Goal: Information Seeking & Learning: Find specific fact

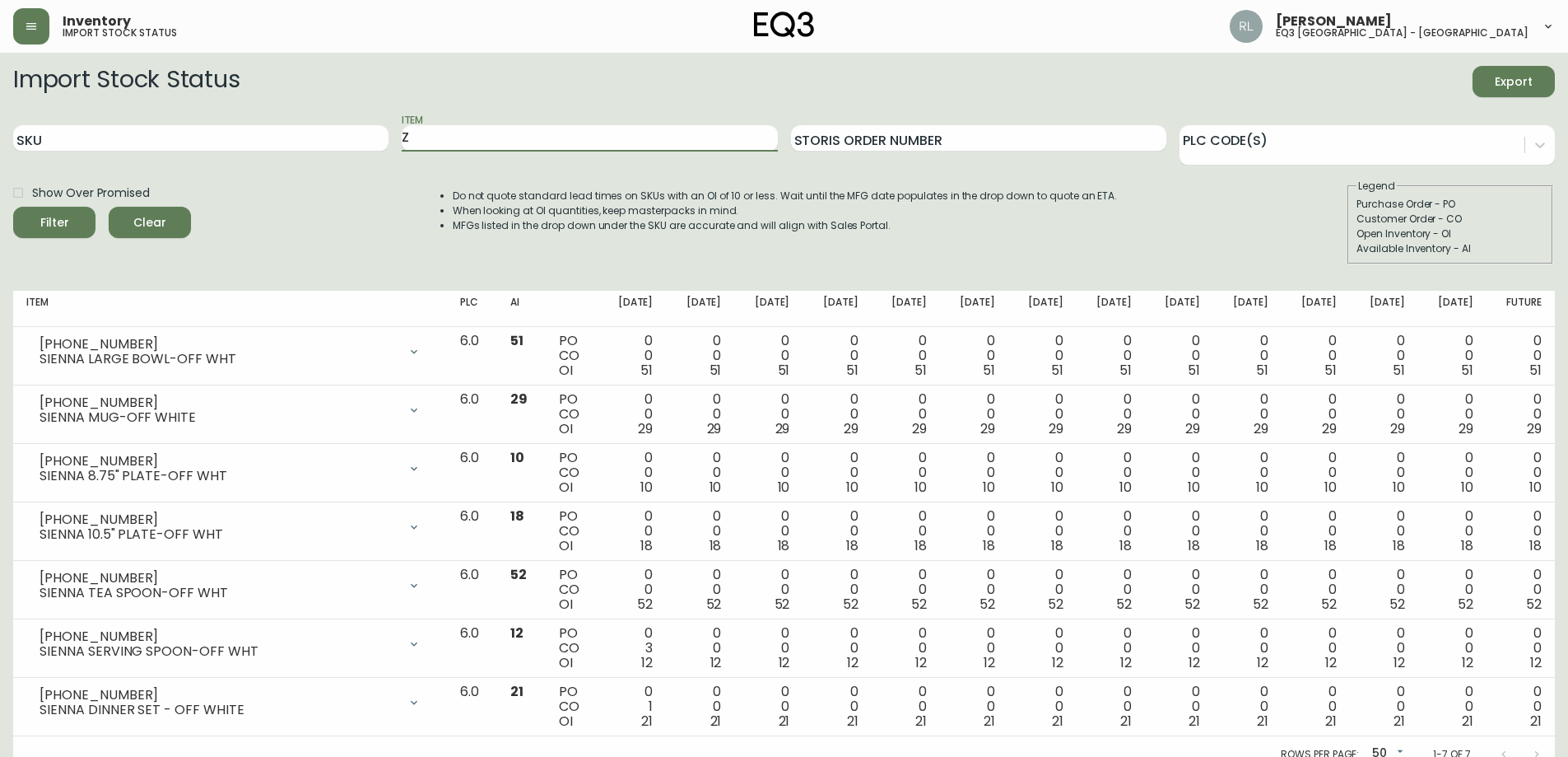
scroll to position [16, 0]
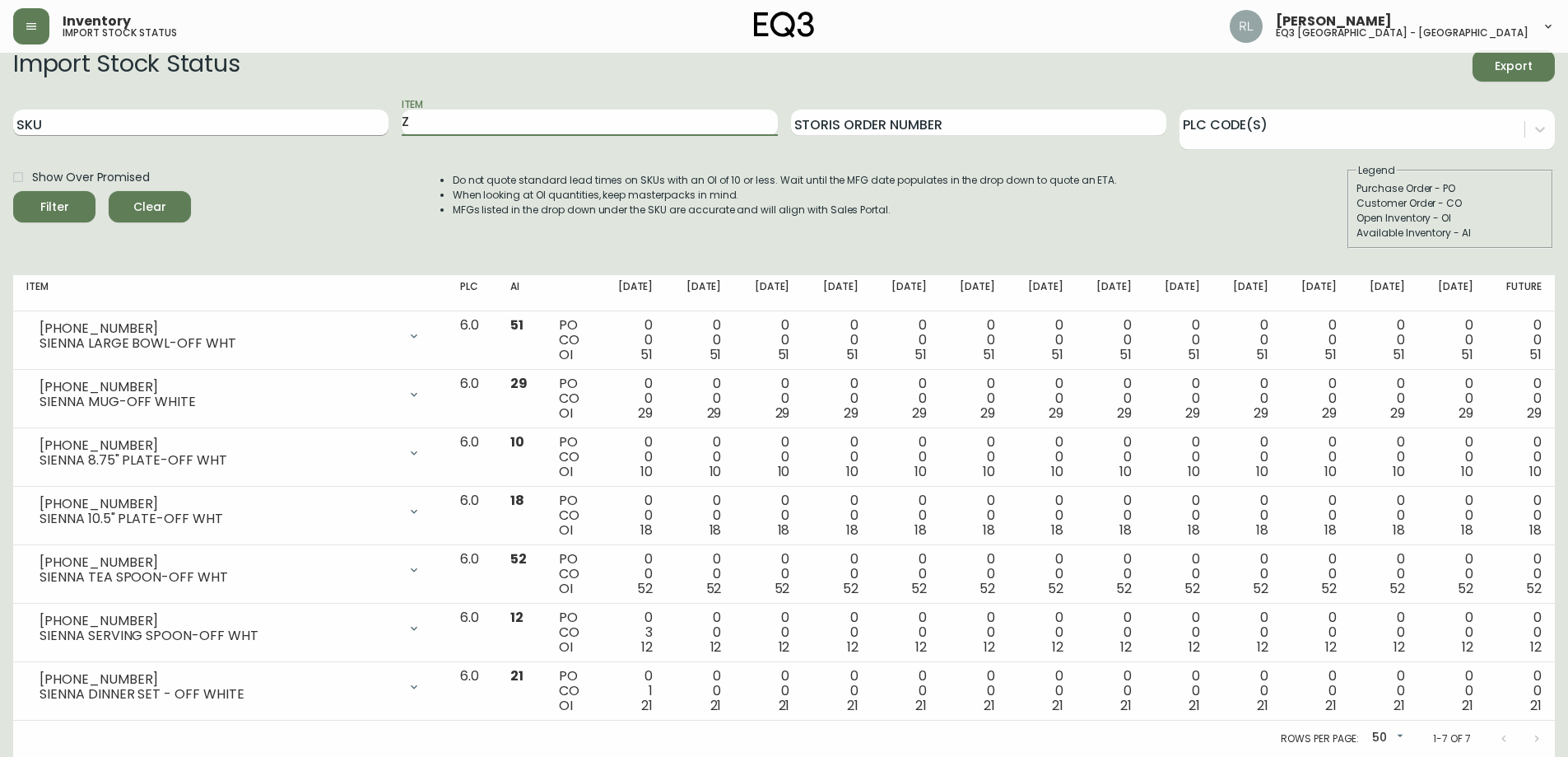
drag, startPoint x: 489, startPoint y: 128, endPoint x: 361, endPoint y: 112, distance: 129.0
click at [356, 108] on div "SKU Item Z Storis Order Number PLC Code(s)" at bounding box center [784, 122] width 1542 height 53
click at [289, 123] on input "SKU" at bounding box center [200, 123] width 375 height 26
click at [13, 191] on button "Filter" at bounding box center [54, 207] width 82 height 32
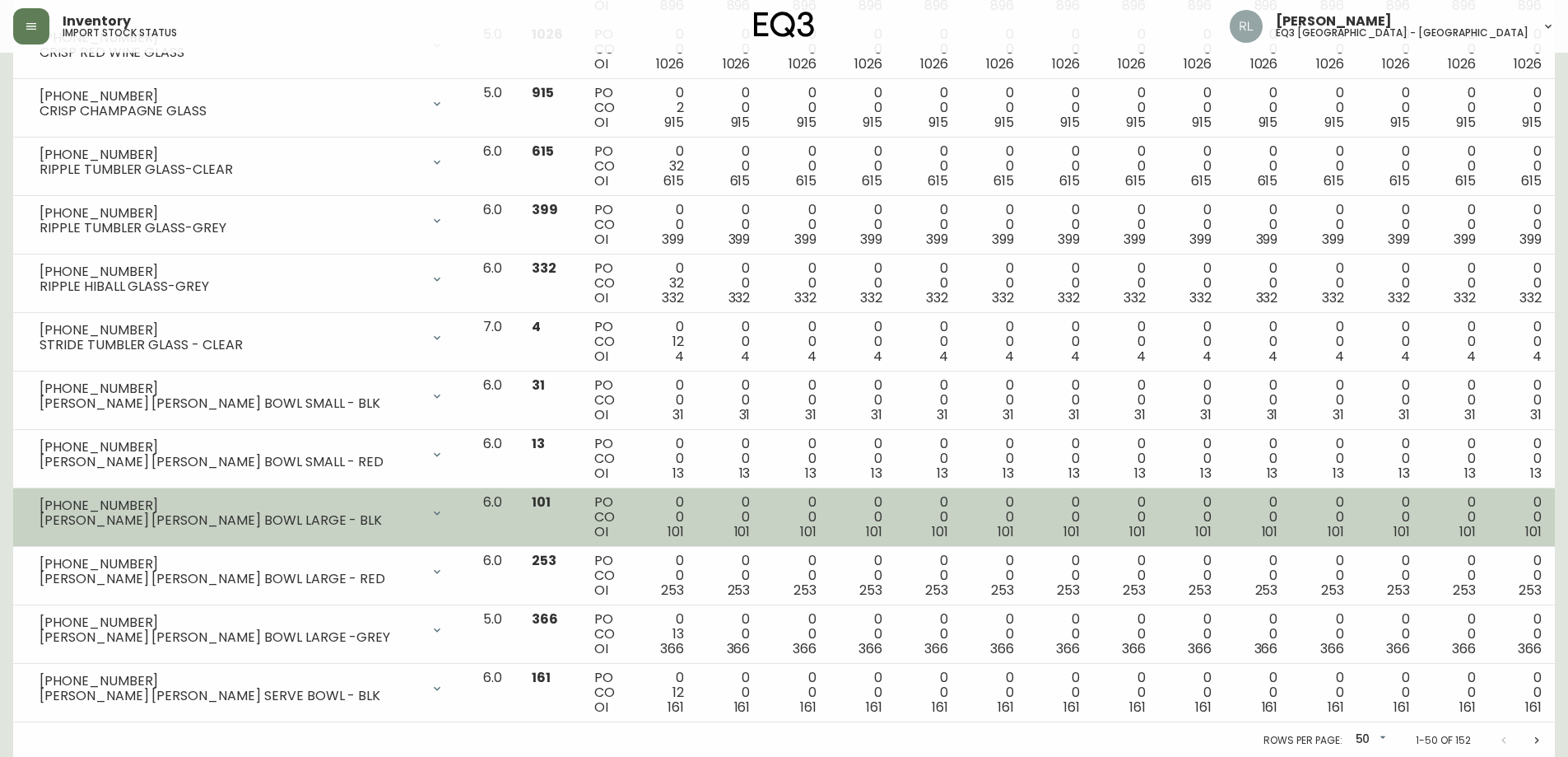
scroll to position [2530, 0]
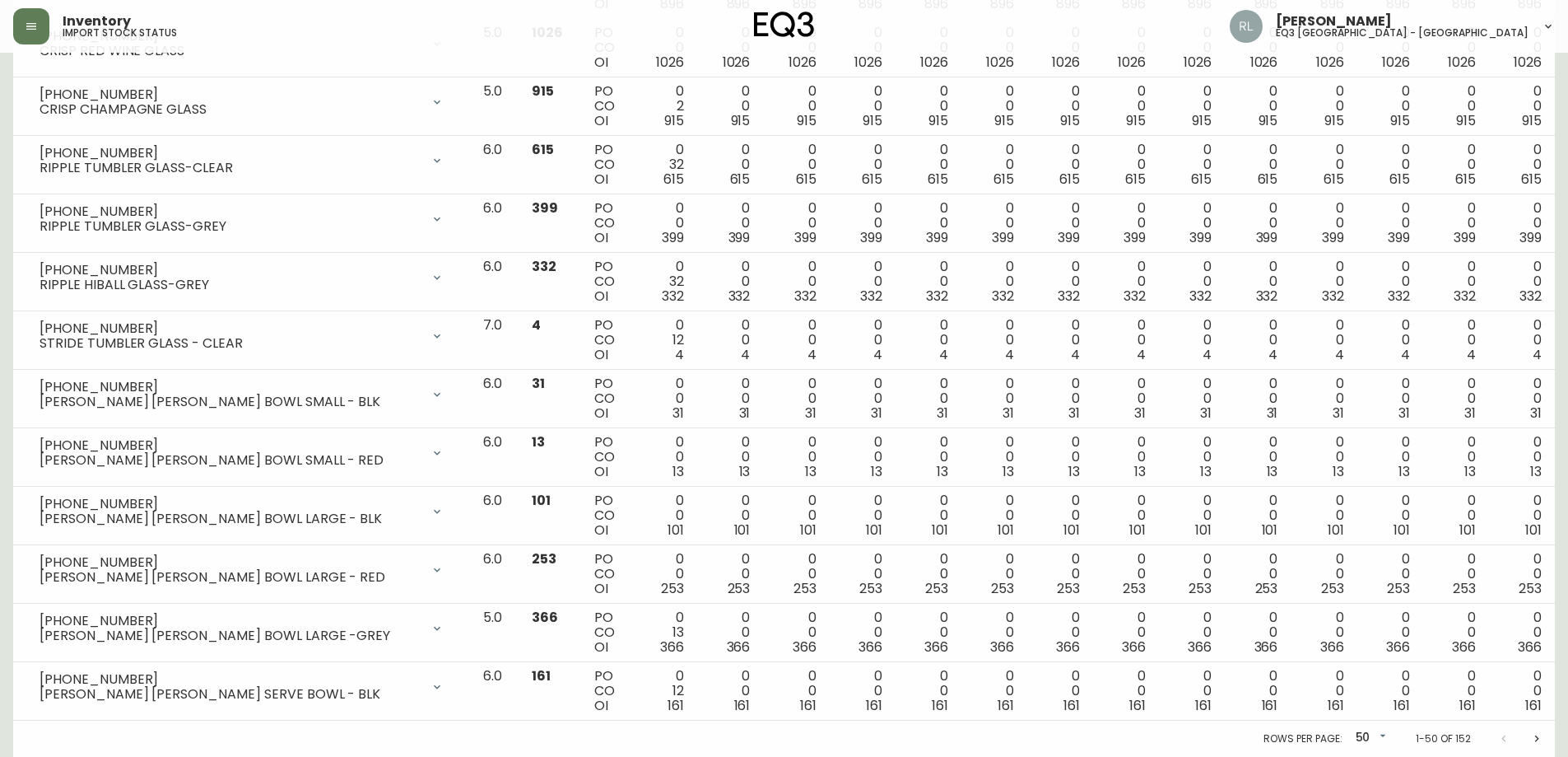
click at [1536, 737] on icon "Next page" at bounding box center [1536, 738] width 13 height 13
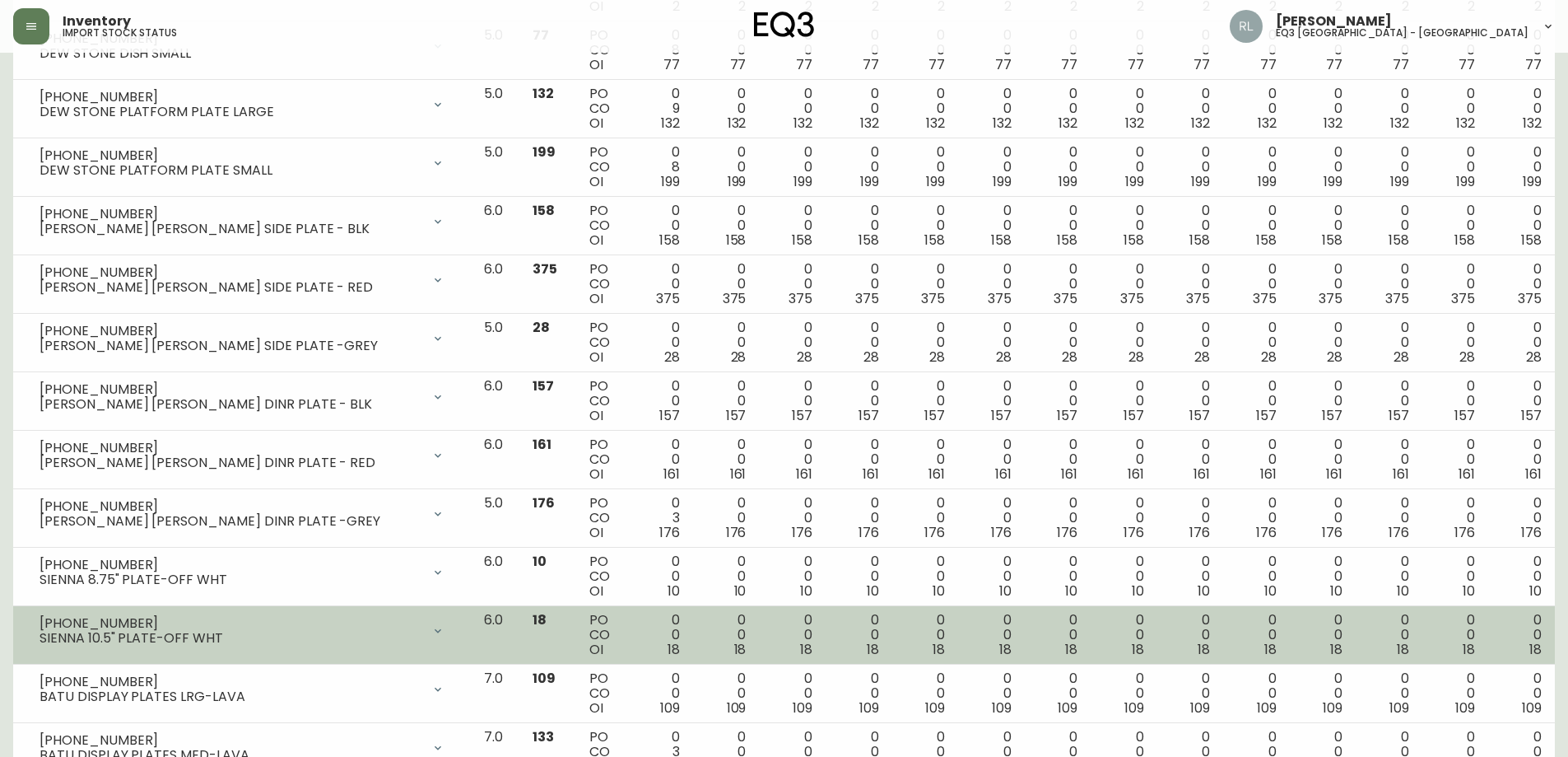
scroll to position [1153, 0]
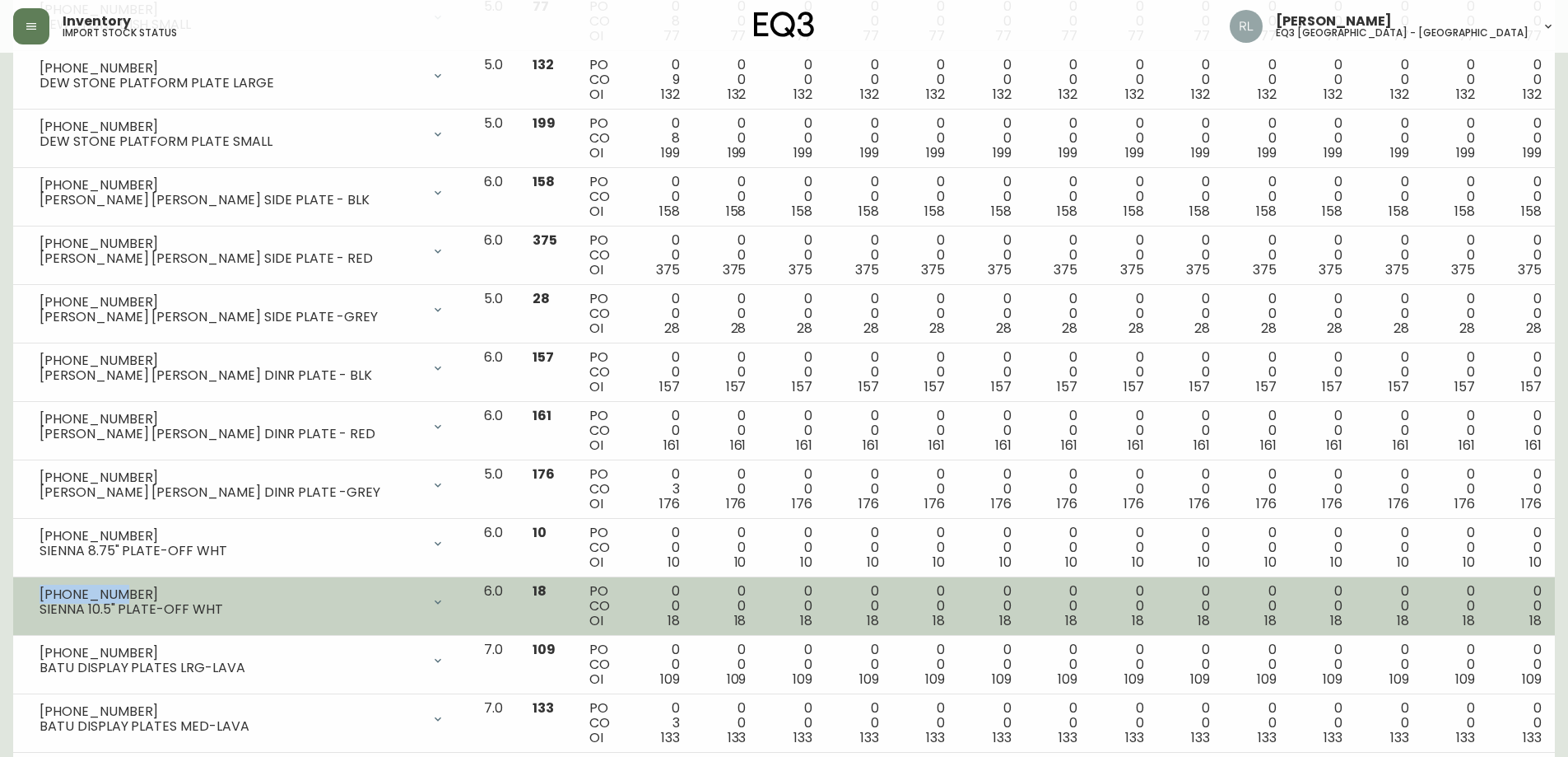
drag, startPoint x: 117, startPoint y: 588, endPoint x: 42, endPoint y: 593, distance: 75.2
click at [42, 593] on div "[PHONE_NUMBER]" at bounding box center [230, 595] width 382 height 15
click at [369, 594] on div "[PHONE_NUMBER]" at bounding box center [230, 595] width 382 height 15
drag, startPoint x: 121, startPoint y: 596, endPoint x: 89, endPoint y: 610, distance: 34.9
click at [89, 610] on div "[PHONE_NUMBER] SIENNA 10.5" PLATE-OFF WHT" at bounding box center [230, 602] width 382 height 30
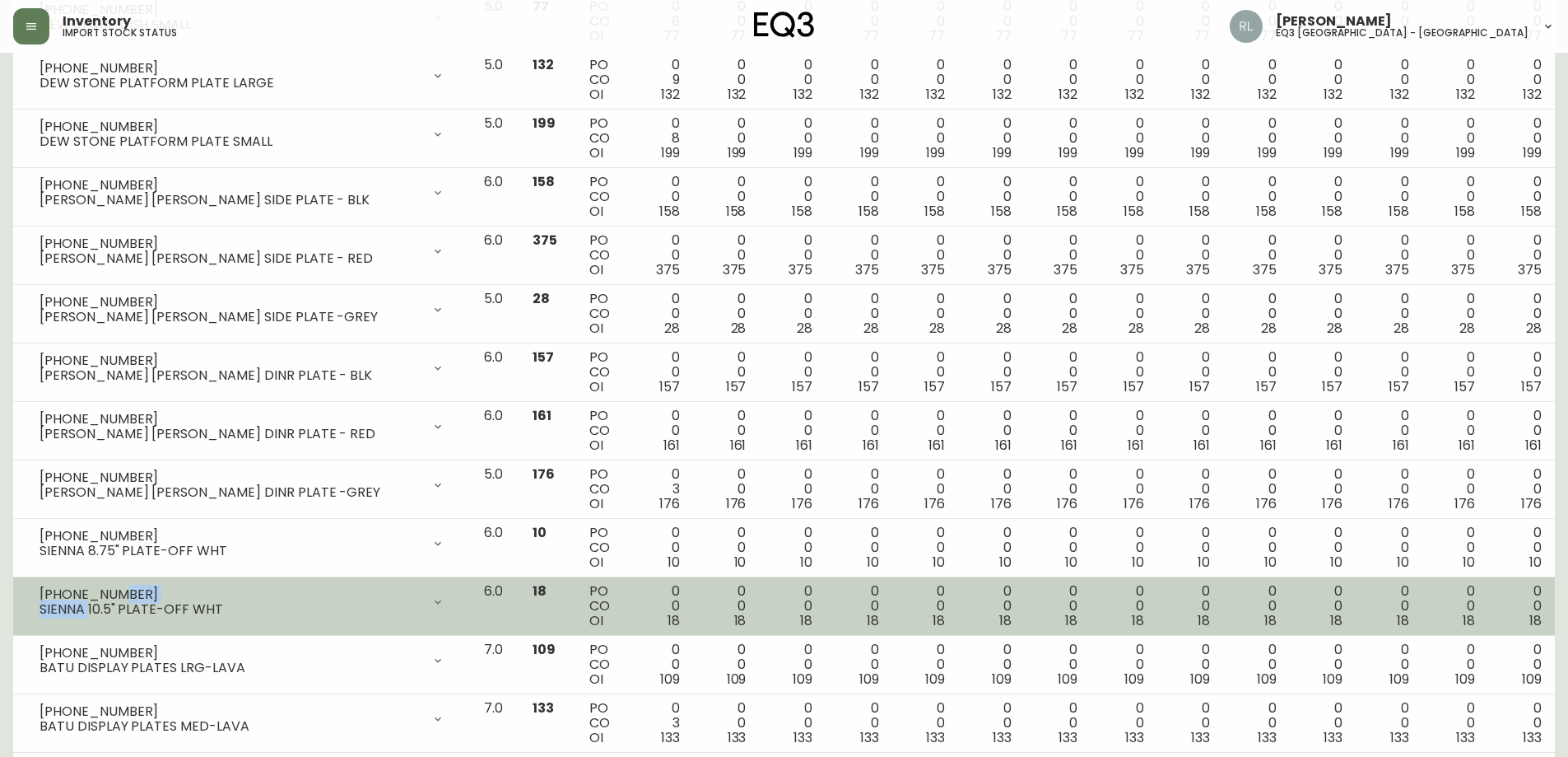
click at [121, 590] on div "[PHONE_NUMBER]" at bounding box center [230, 595] width 382 height 15
drag, startPoint x: 114, startPoint y: 589, endPoint x: 35, endPoint y: 586, distance: 79.1
click at [35, 586] on div "[PHONE_NUMBER] SIENNA 10.5" PLATE-OFF WHT" at bounding box center [242, 602] width 432 height 36
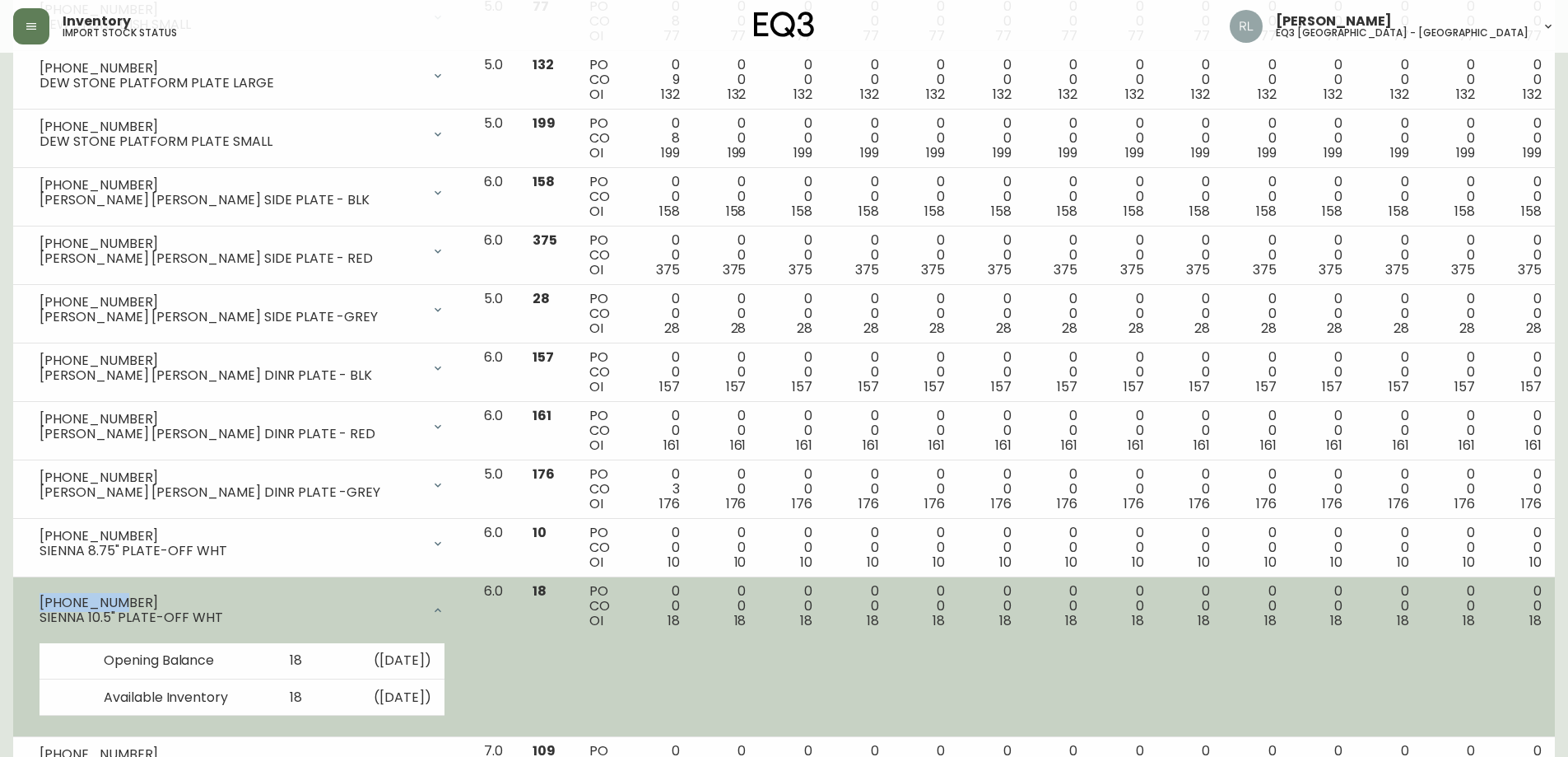
copy div "[PHONE_NUMBER]"
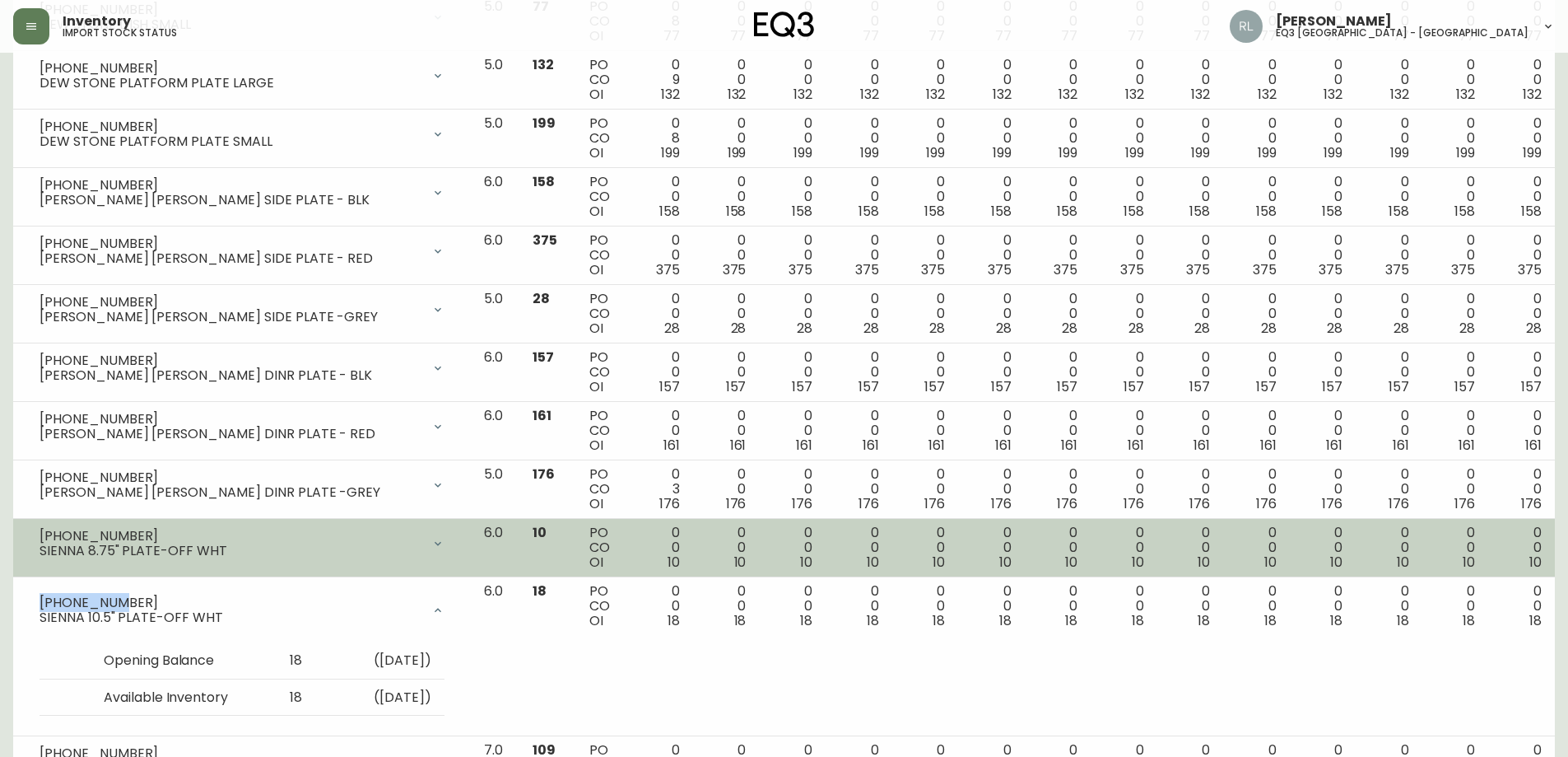
click at [369, 544] on div "SIENNA 8.75" PLATE-OFF WHT" at bounding box center [230, 551] width 382 height 15
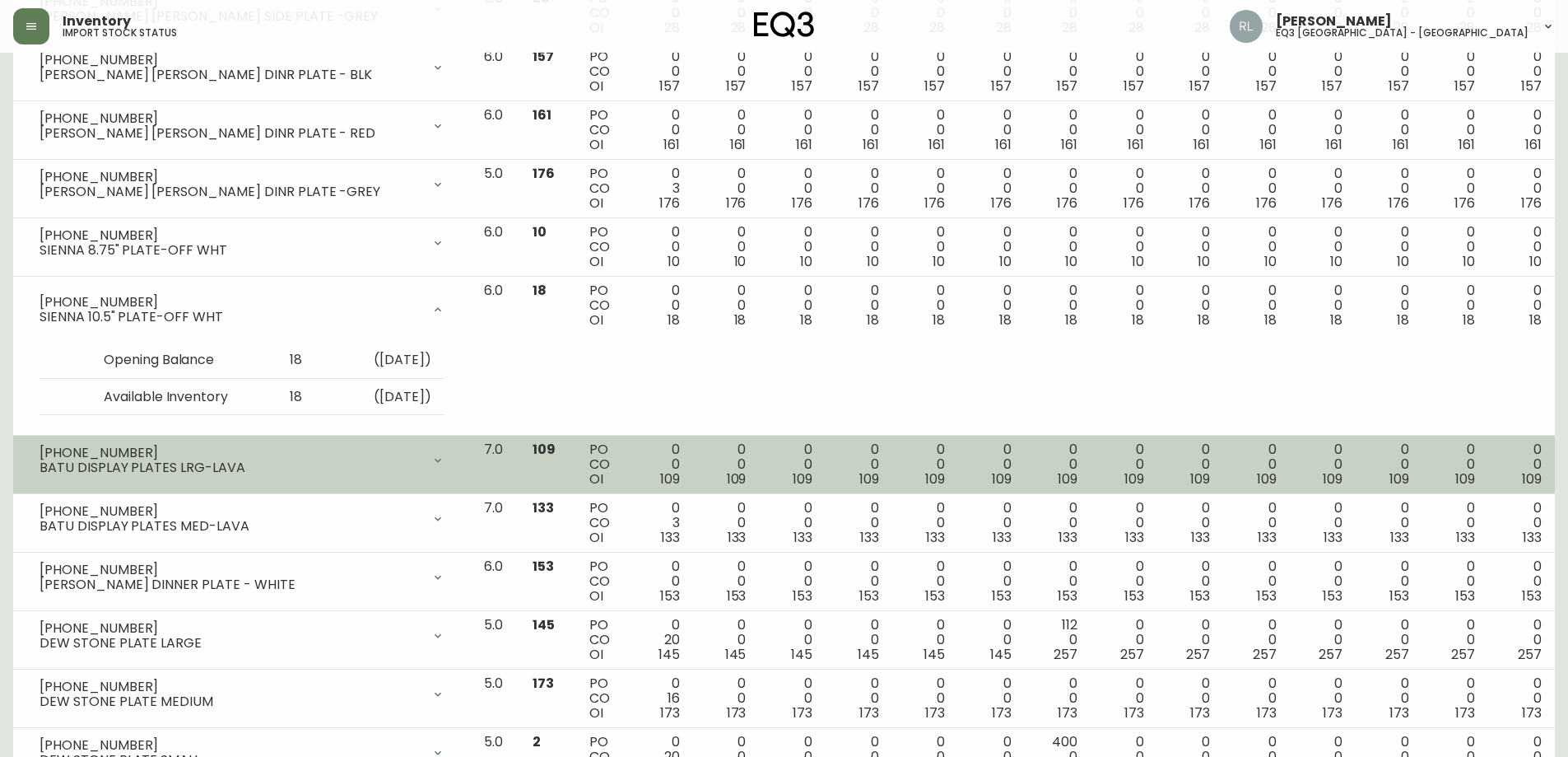
scroll to position [1482, 0]
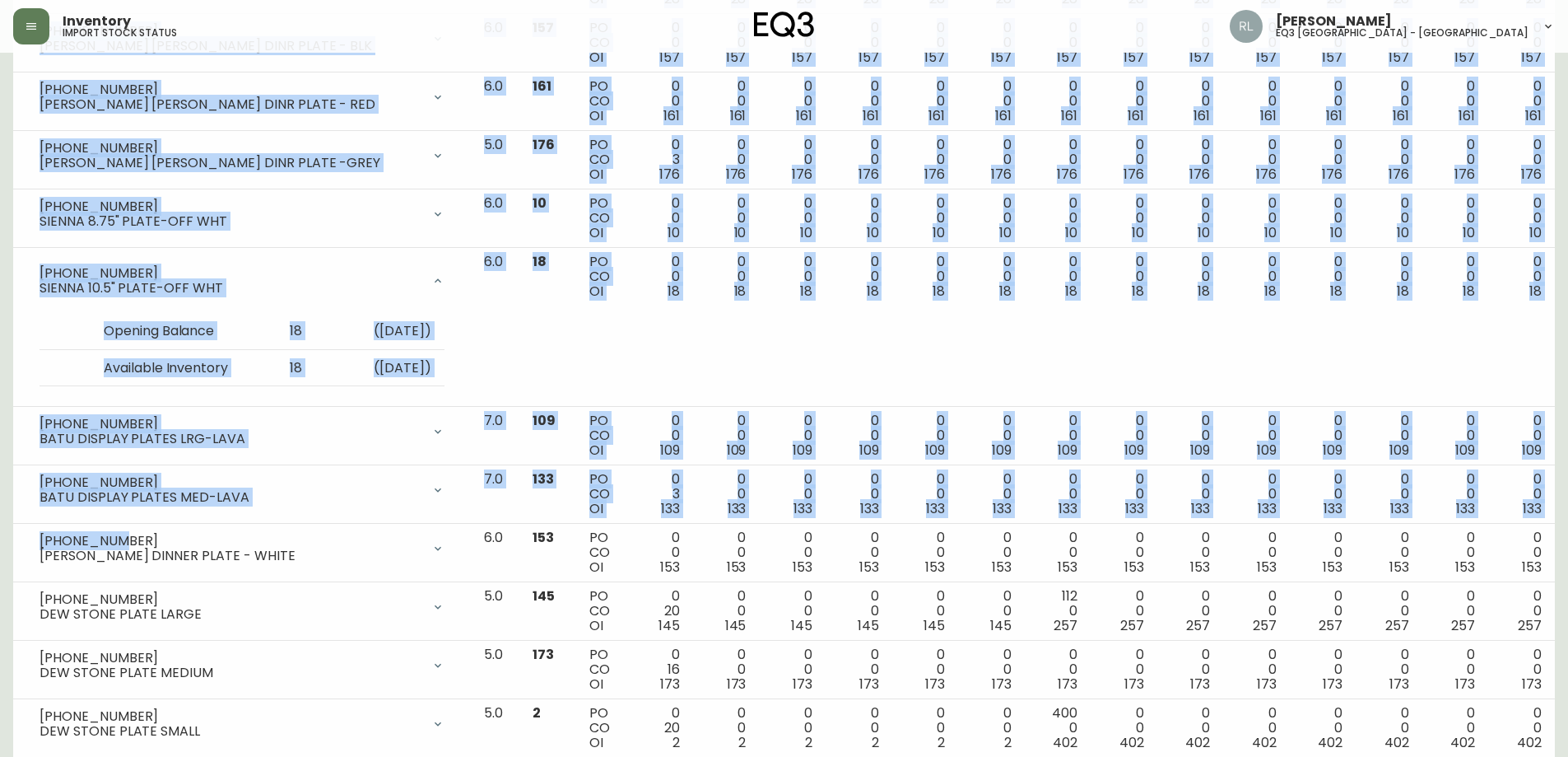
drag, startPoint x: 44, startPoint y: 532, endPoint x: 0, endPoint y: 532, distance: 44.0
click at [0, 532] on main "Import Stock Status Export SKU 3110 Item Storis Order Number PLC Code(s) Show O…" at bounding box center [784, 237] width 1568 height 3335
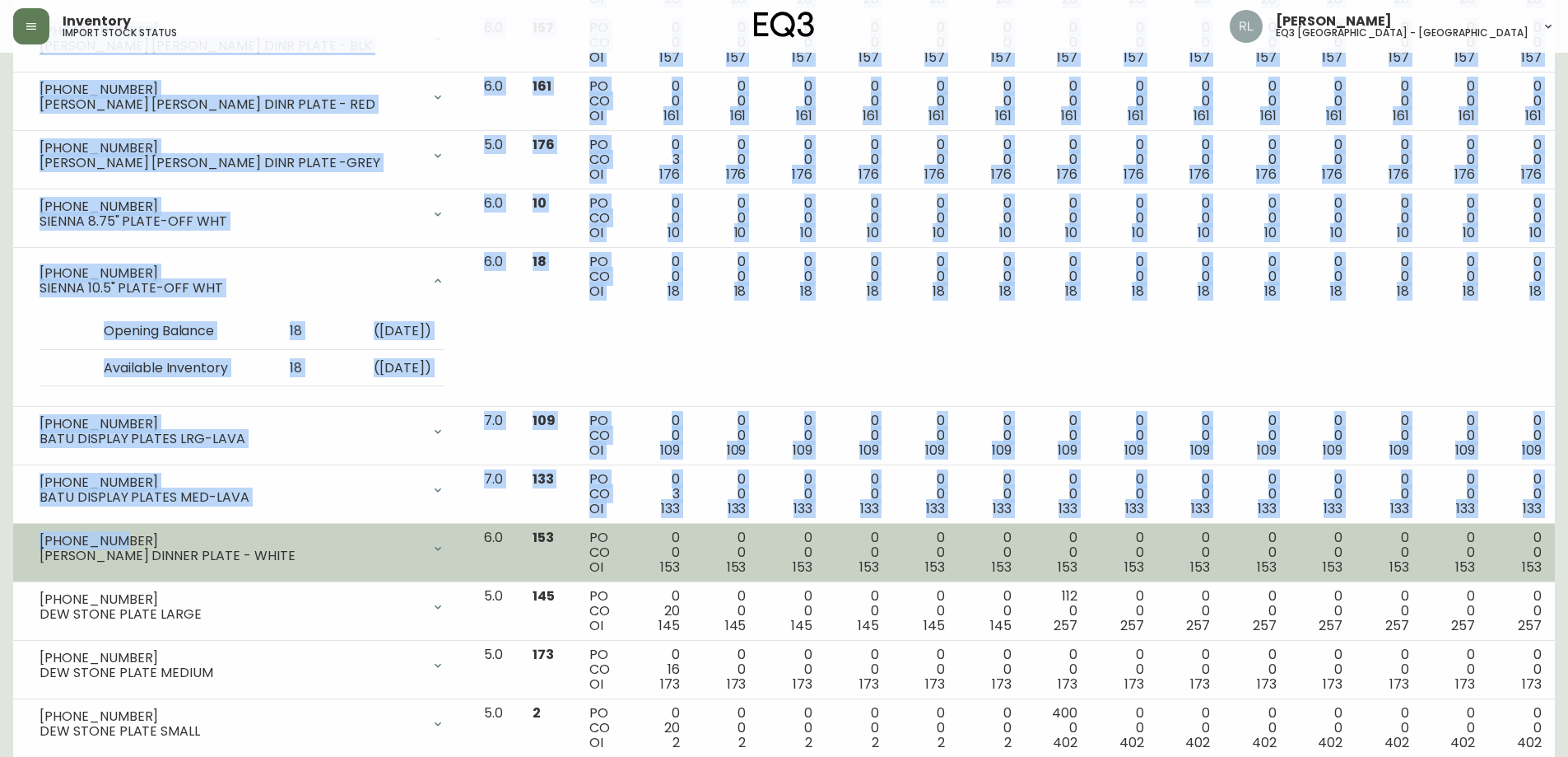
copy table "Item PLC AI [DATE] Sep [DATE] Oct [DATE] Oct [DATE] [DATE] Nov [DATE] Nov [DATE…"
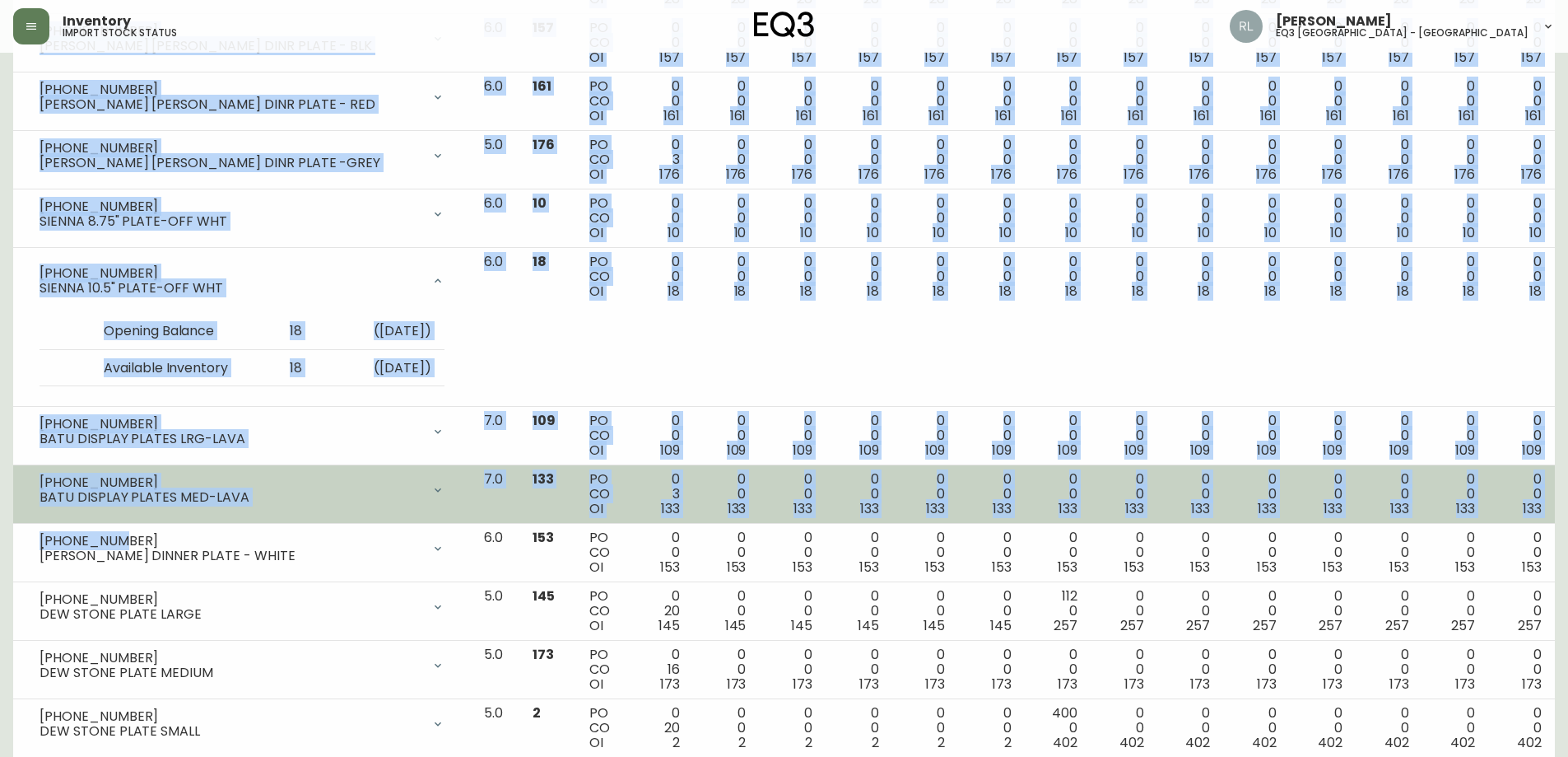
click at [127, 517] on td "[PHONE_NUMBER] BATU DISPLAY PLATES MED-LAVA Opening Balance 136 ( [DATE] ) Cust…" at bounding box center [242, 494] width 458 height 59
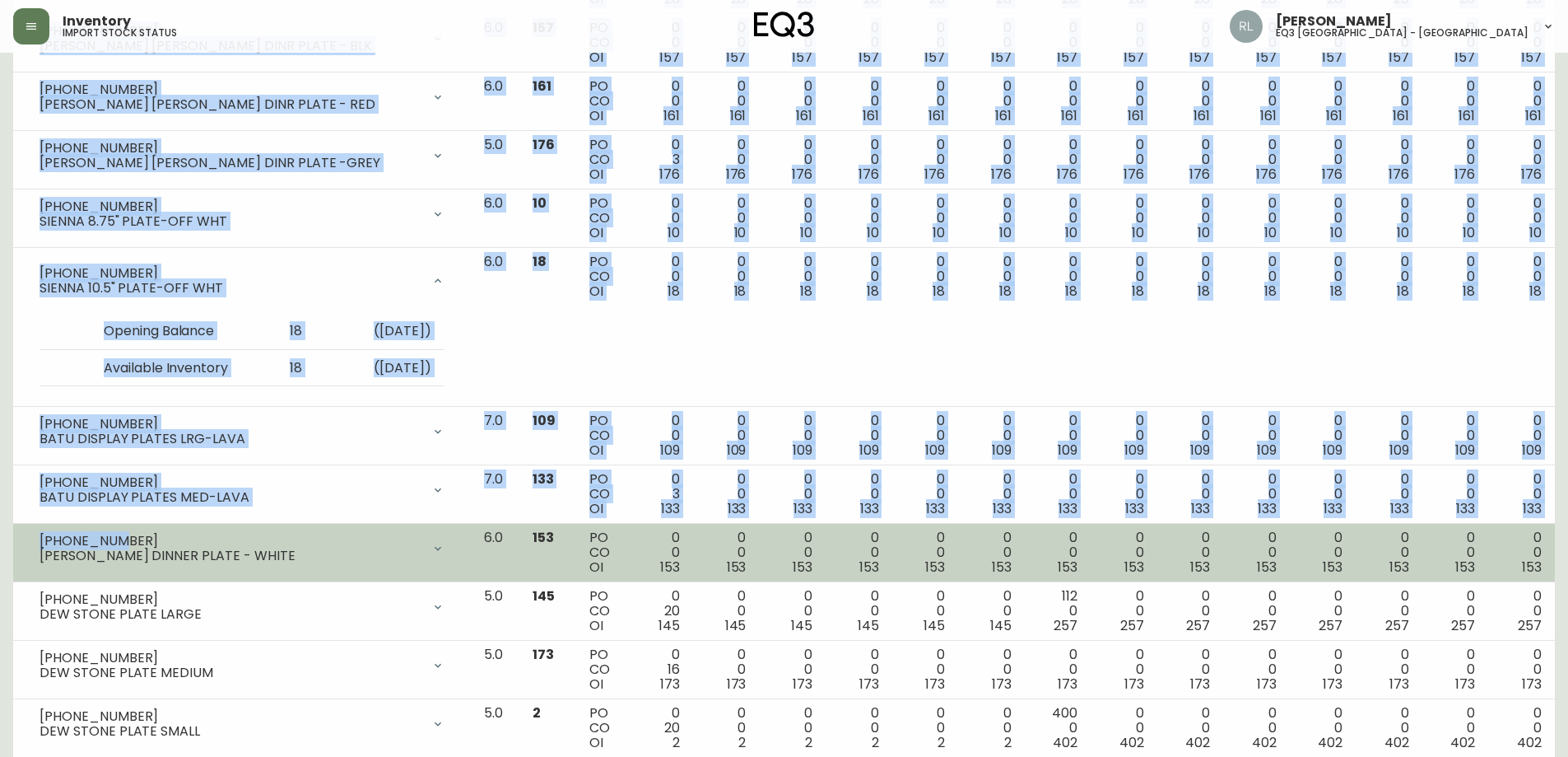
click at [122, 540] on div "[PHONE_NUMBER]" at bounding box center [230, 541] width 382 height 15
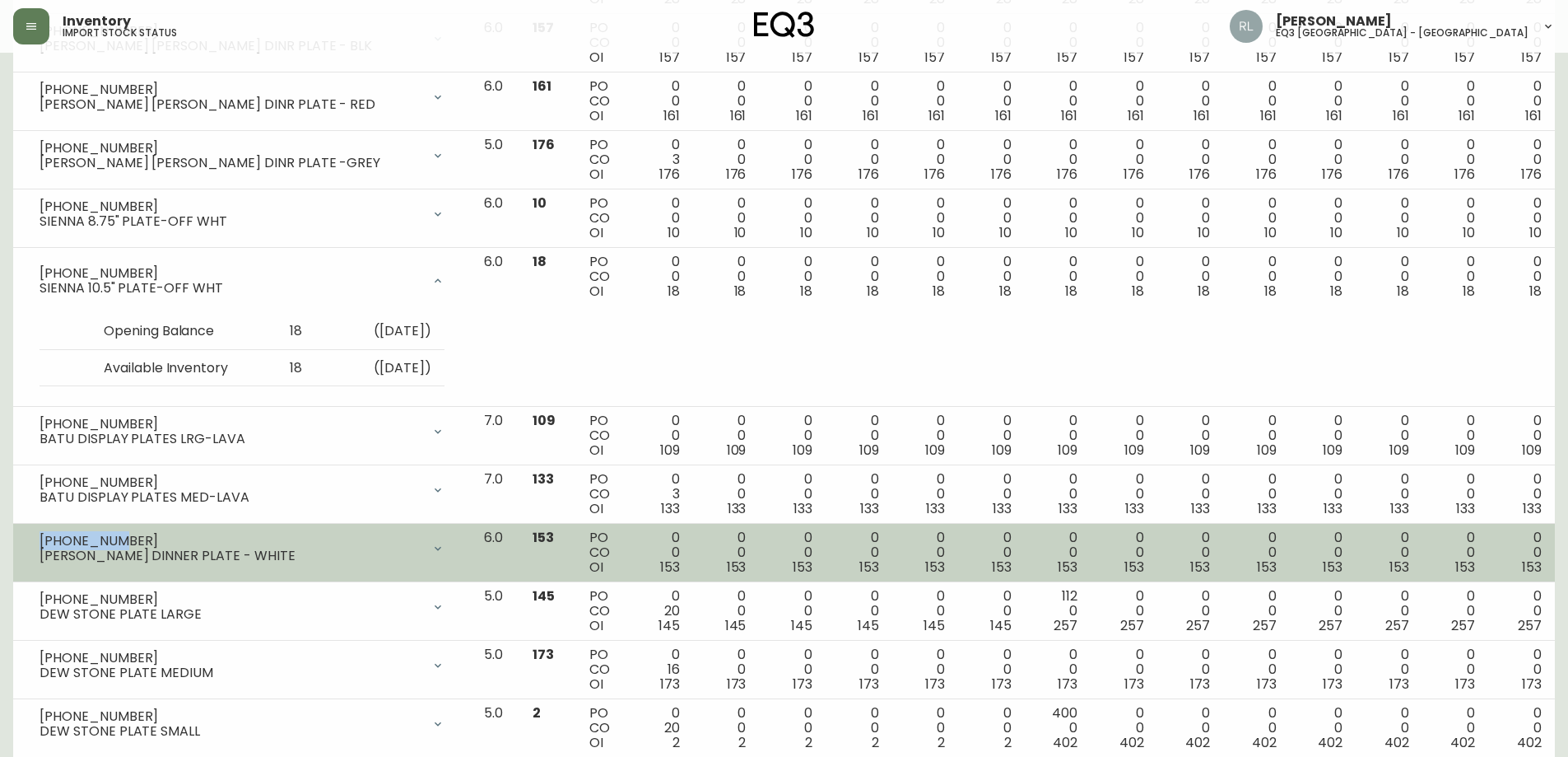
drag, startPoint x: 117, startPoint y: 540, endPoint x: 37, endPoint y: 545, distance: 80.2
click at [37, 545] on div "[PHONE_NUMBER] [PERSON_NAME] DINNER PLATE - WHITE" at bounding box center [242, 548] width 432 height 36
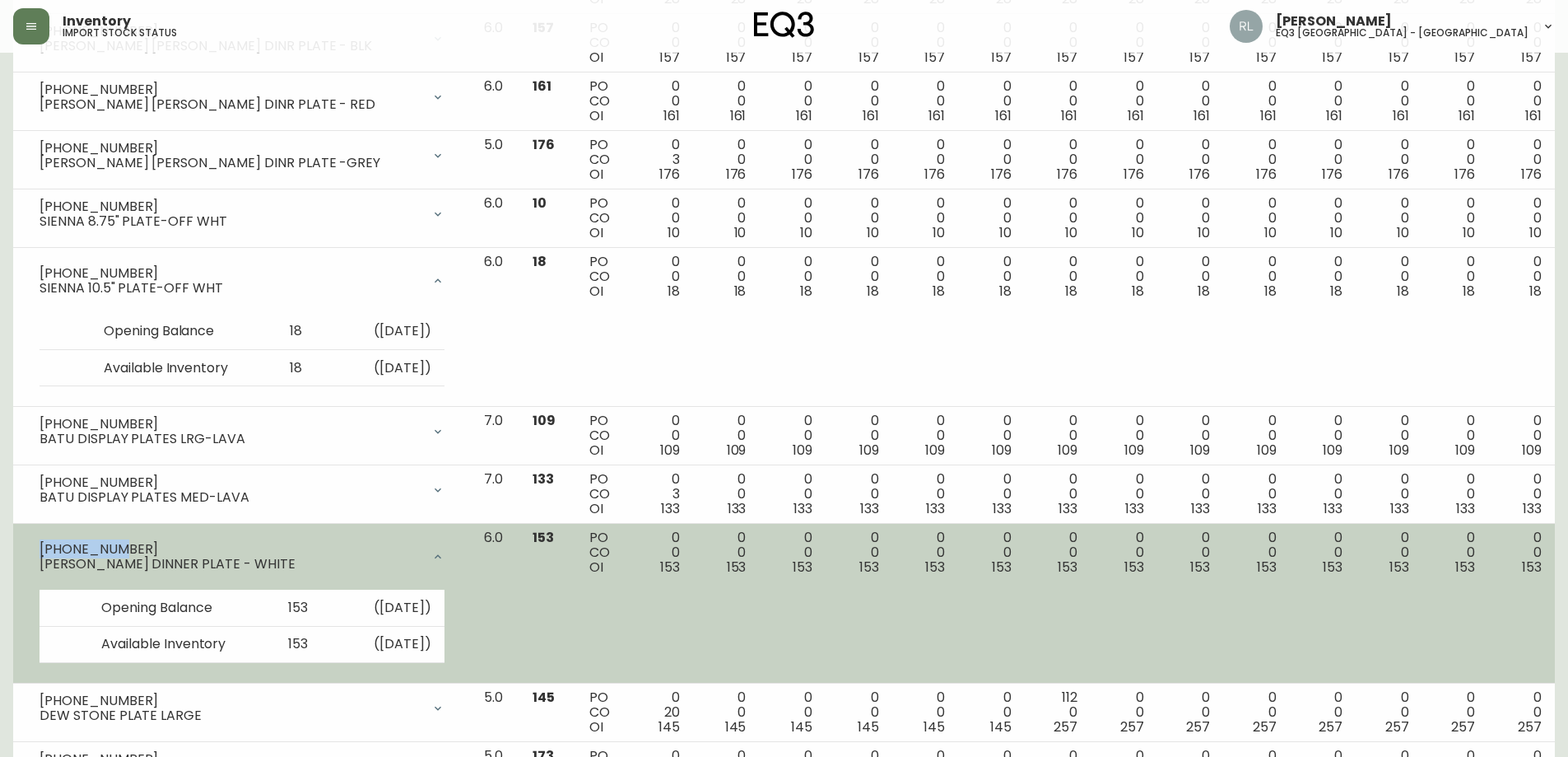
copy div "[PHONE_NUMBER]"
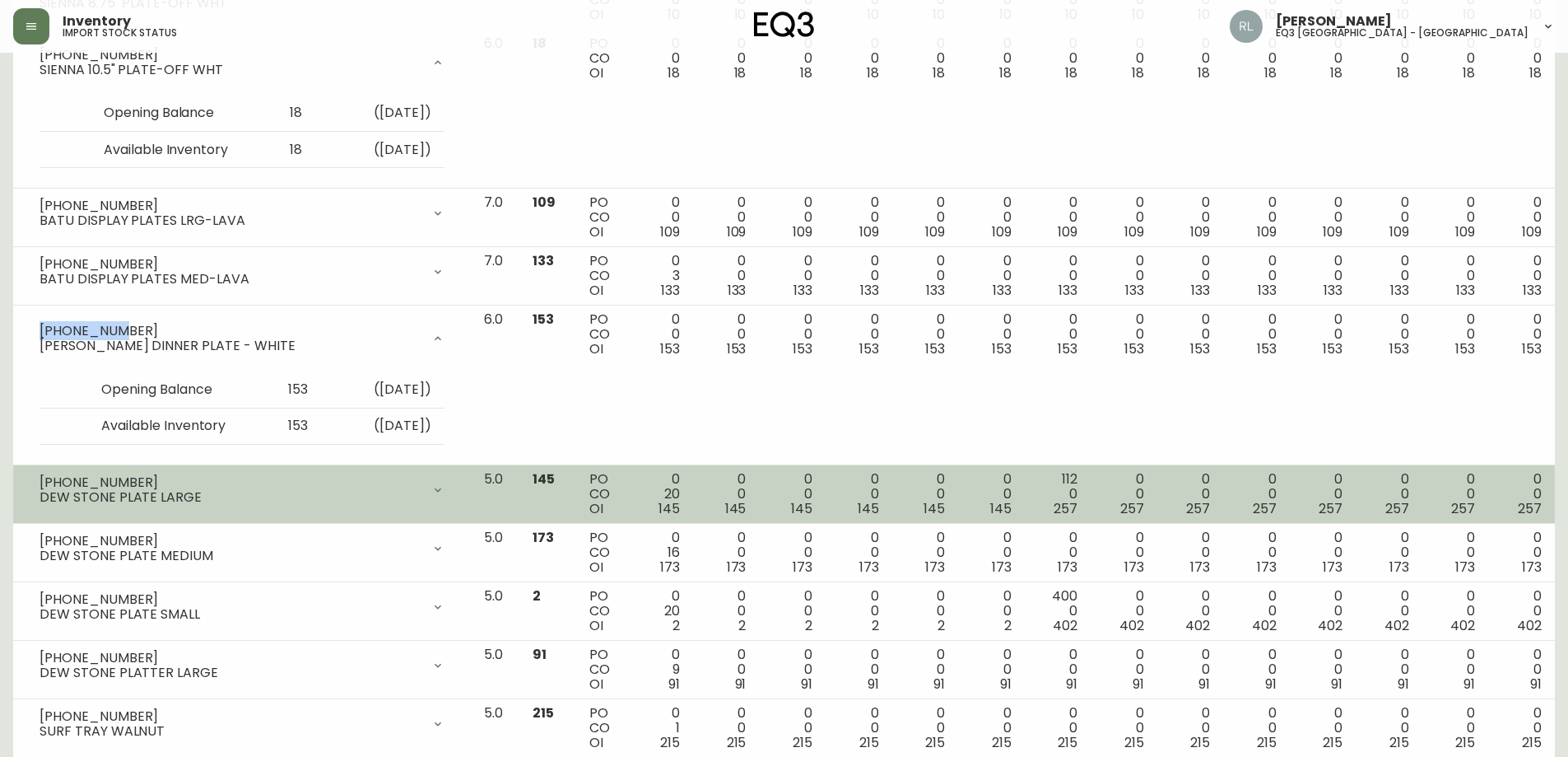
scroll to position [1730, 0]
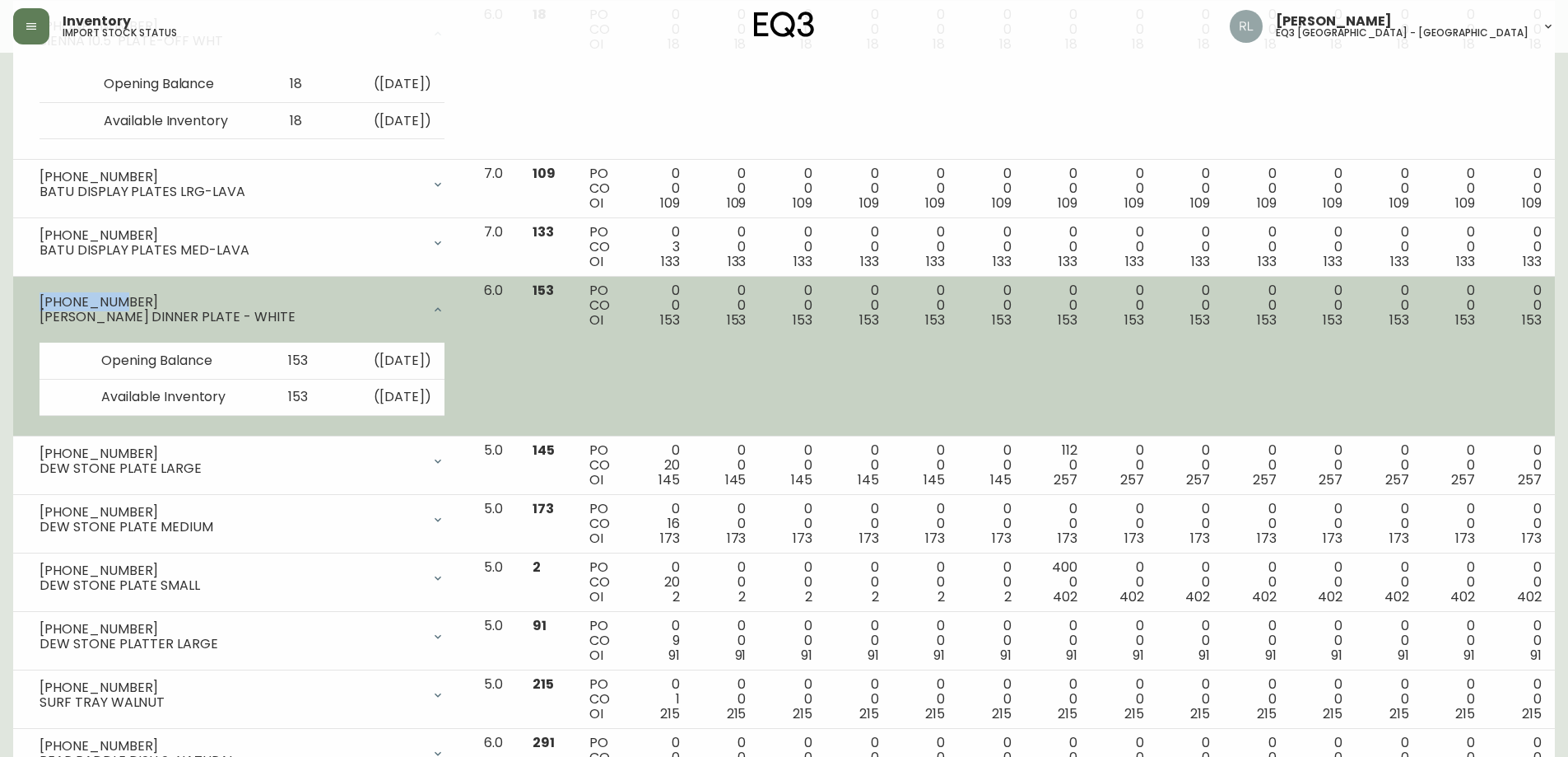
click at [449, 299] on div at bounding box center [437, 309] width 33 height 33
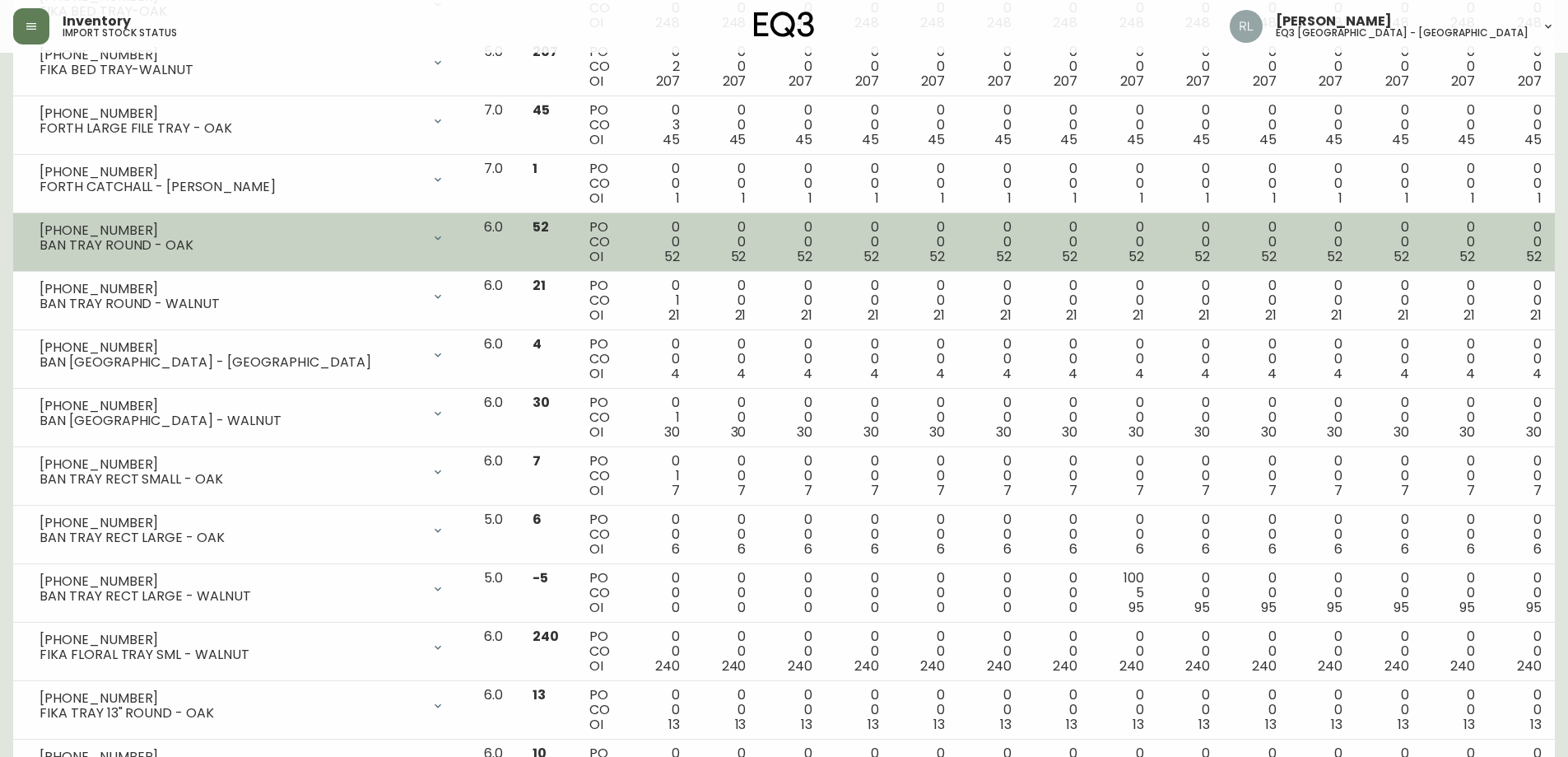
scroll to position [2630, 0]
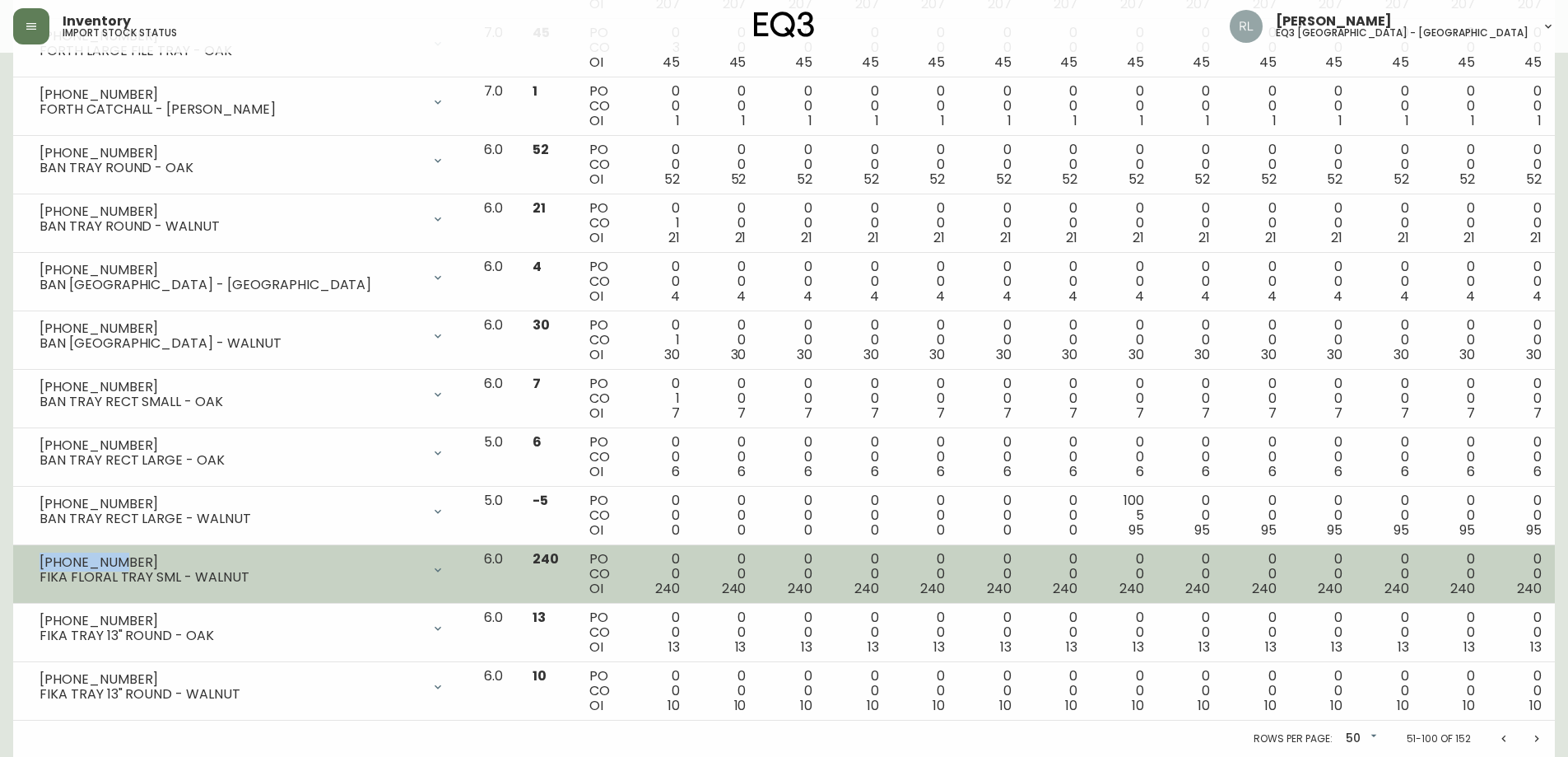
drag, startPoint x: 119, startPoint y: 561, endPoint x: 24, endPoint y: 555, distance: 95.2
click at [24, 555] on td "[PHONE_NUMBER] FIKA FLORAL TRAY SML - WALNUT Opening Balance 240 ( [DATE] ) Ava…" at bounding box center [242, 575] width 458 height 59
copy div "[PHONE_NUMBER]"
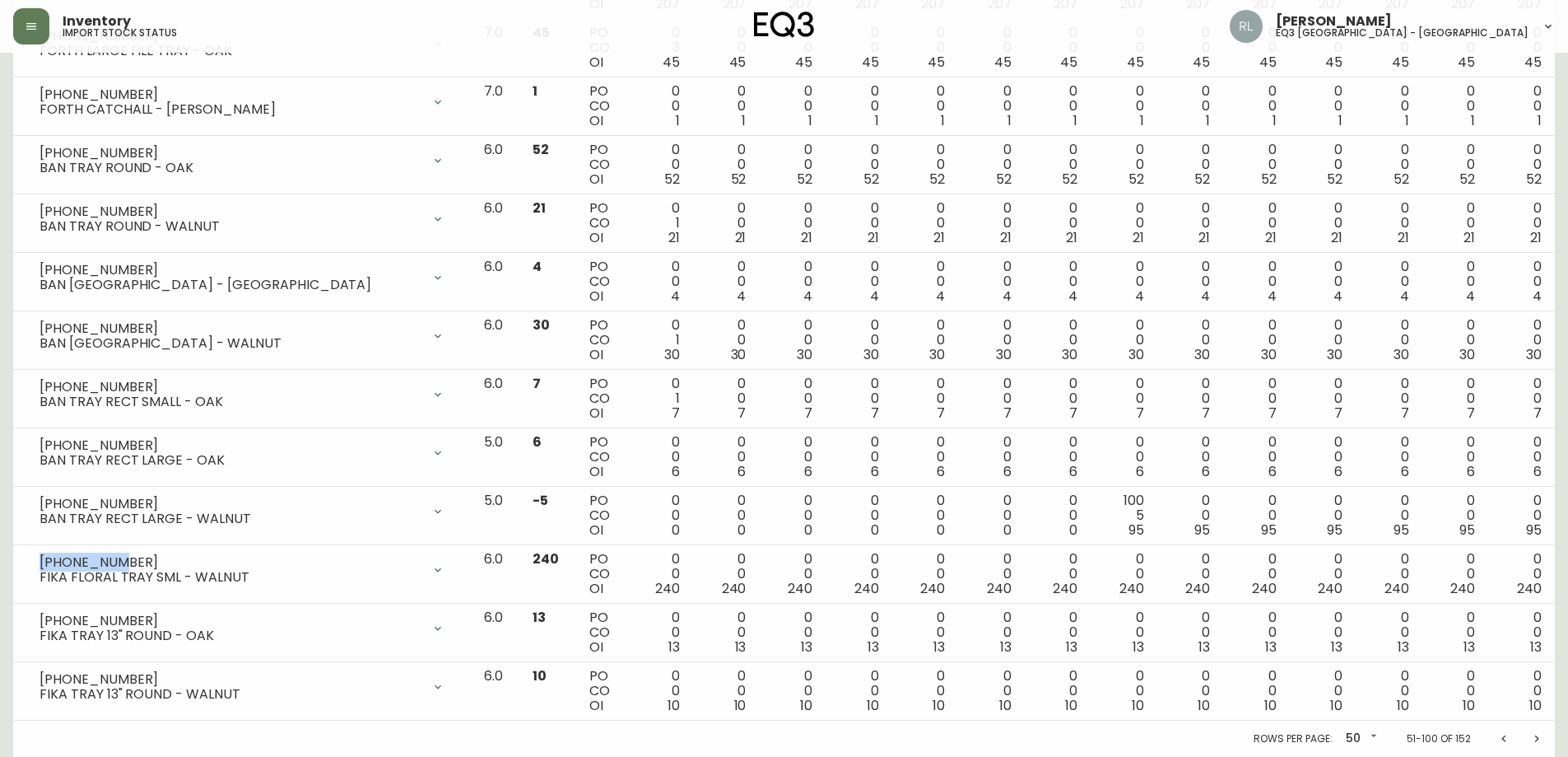
drag, startPoint x: 1532, startPoint y: 738, endPoint x: 1508, endPoint y: 732, distance: 24.7
click at [1533, 738] on icon "Next page" at bounding box center [1536, 738] width 13 height 13
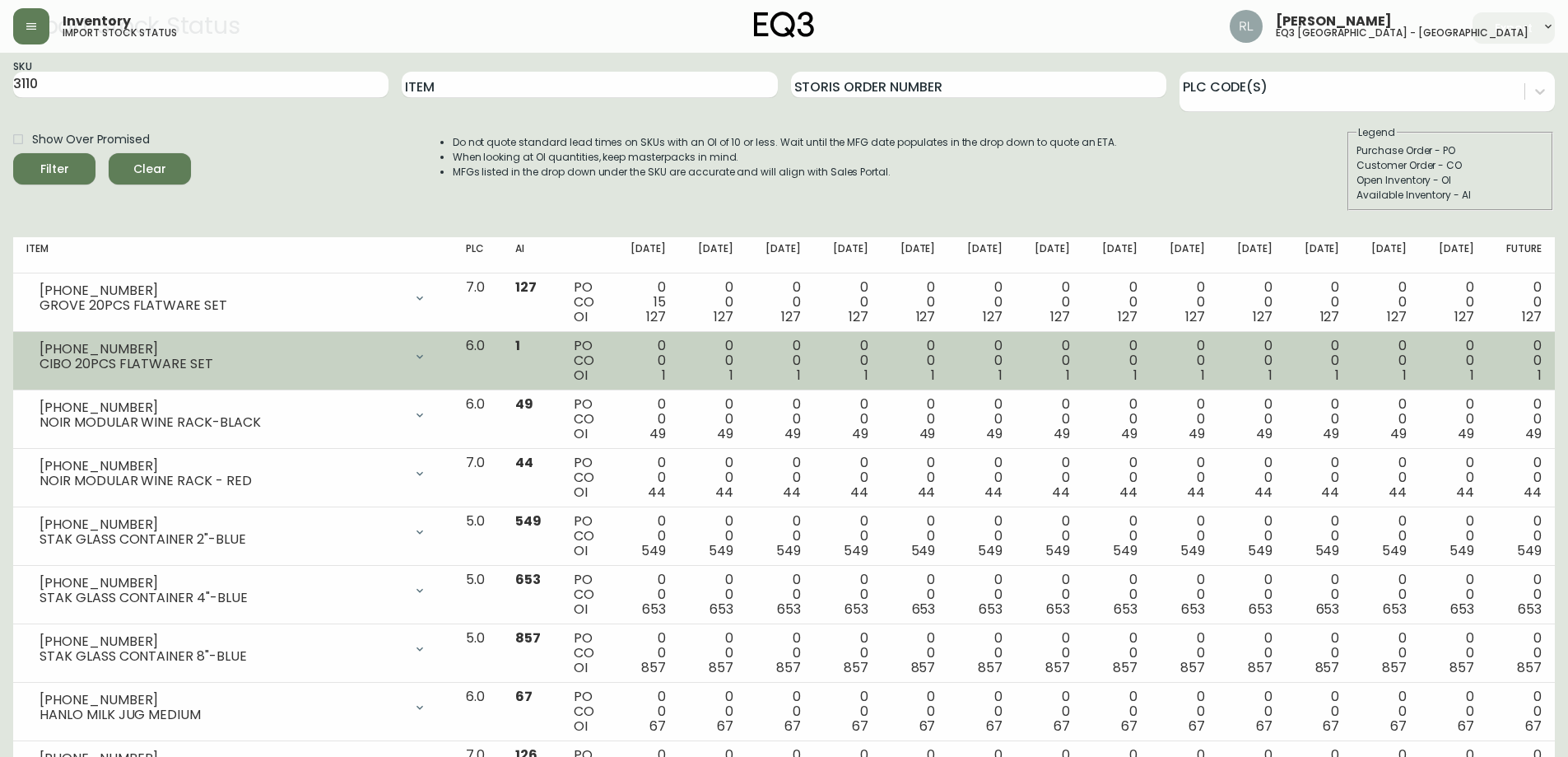
scroll to position [82, 0]
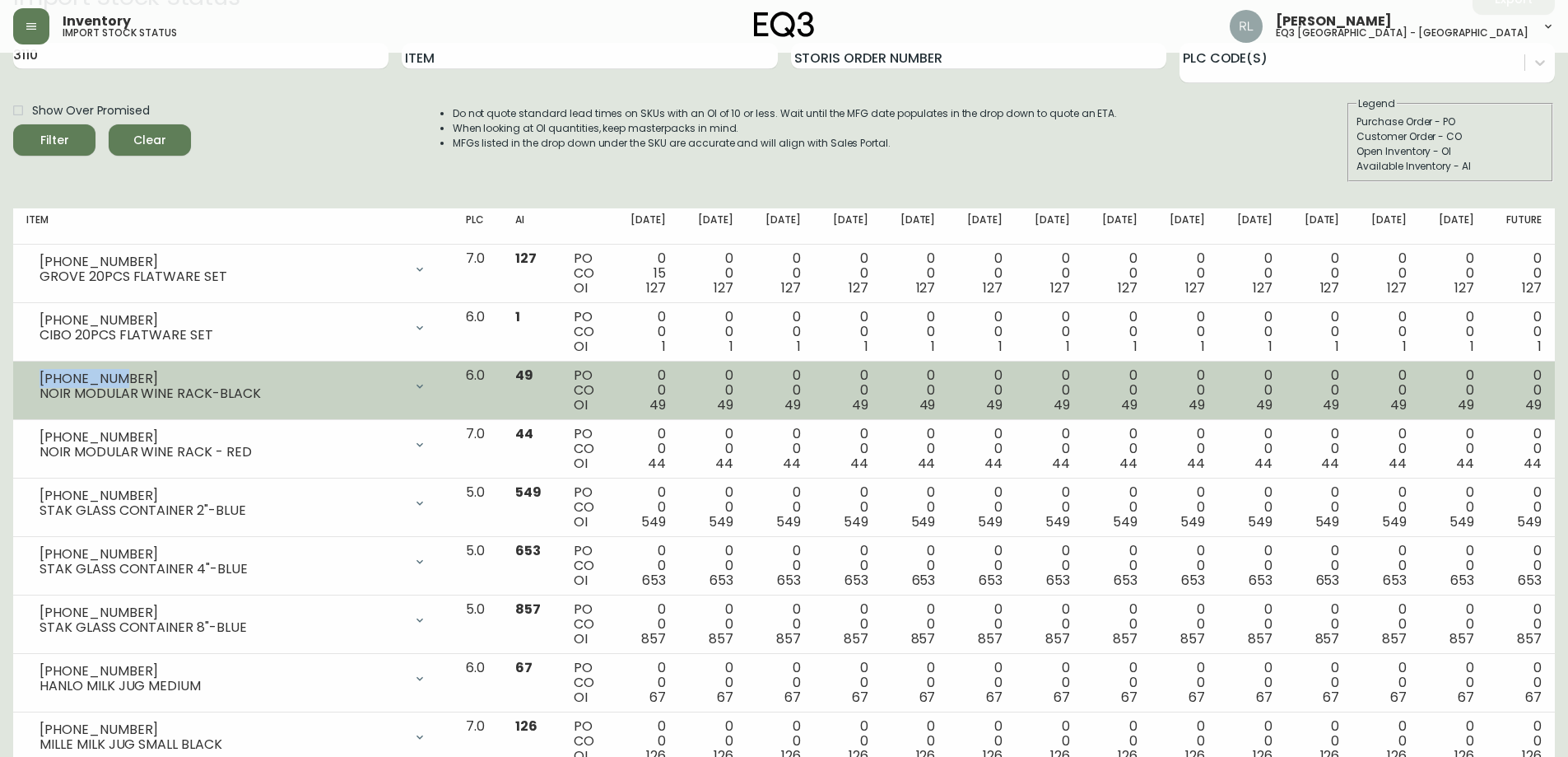
drag, startPoint x: 110, startPoint y: 373, endPoint x: 30, endPoint y: 371, distance: 80.0
click at [30, 371] on div "[PHONE_NUMBER] NOIR MODULAR WINE RACK-BLACK" at bounding box center [233, 385] width 413 height 36
copy div "[PHONE_NUMBER]"
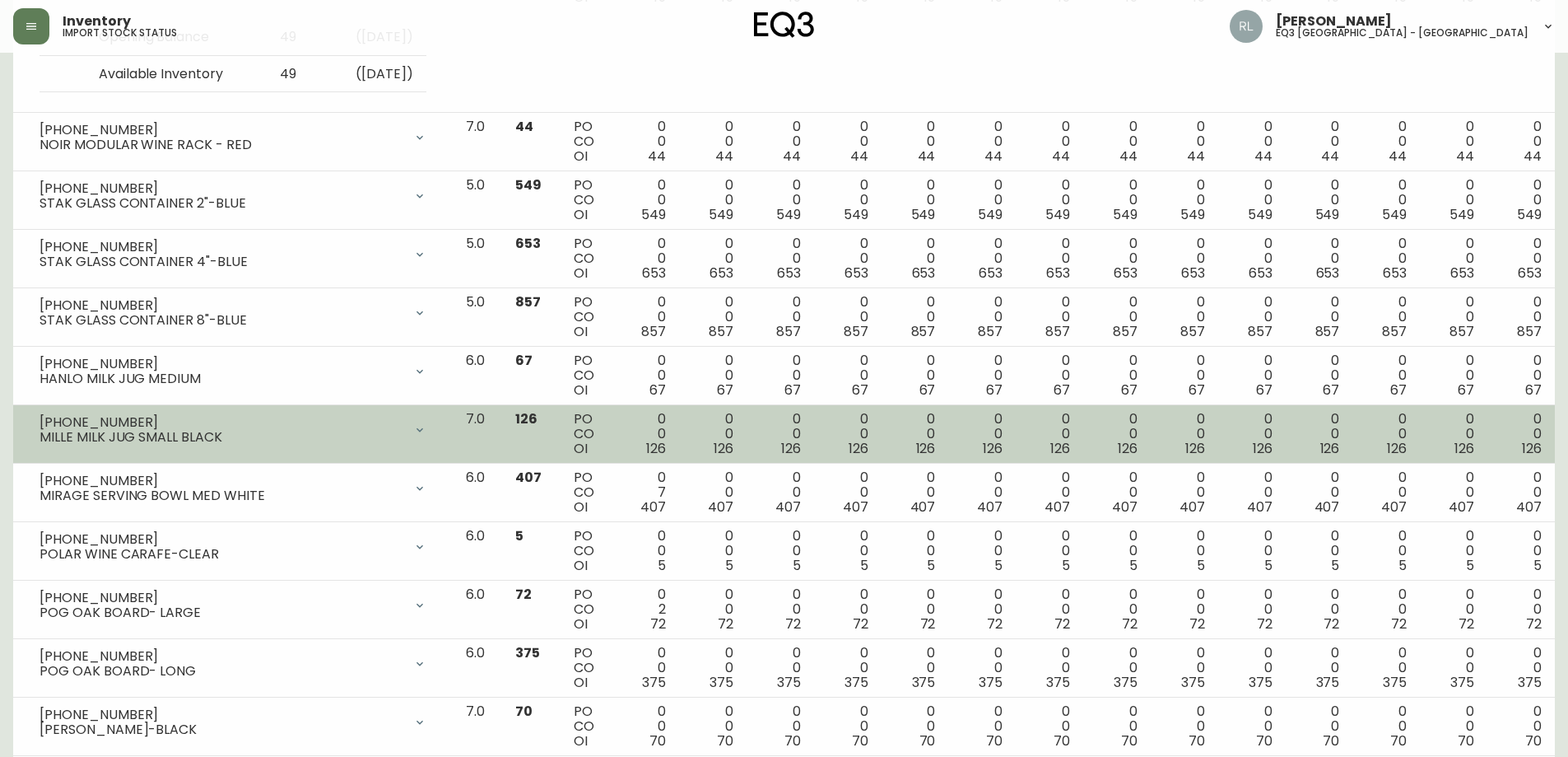
scroll to position [494, 0]
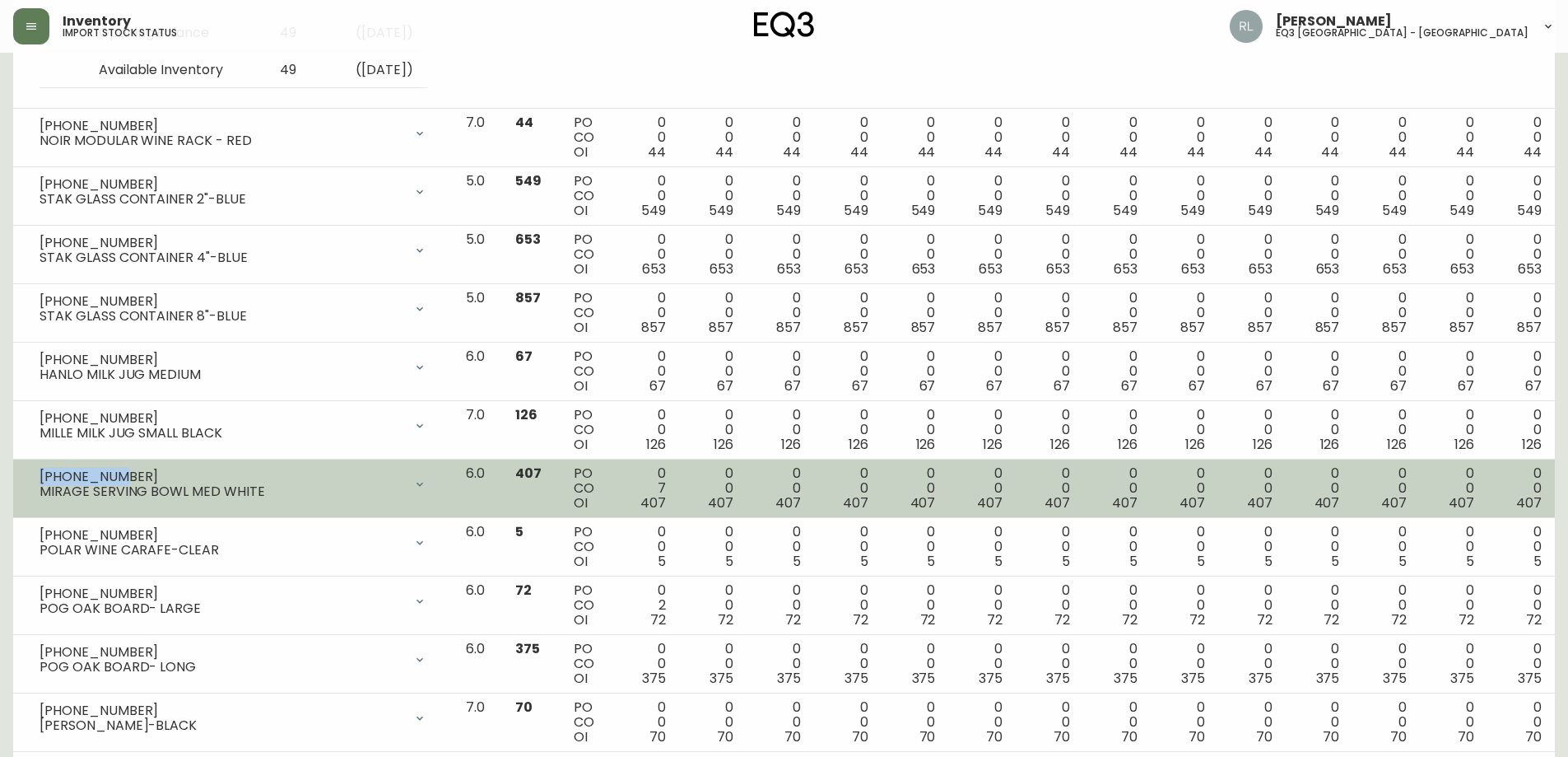
drag, startPoint x: 104, startPoint y: 475, endPoint x: 32, endPoint y: 479, distance: 72.1
click at [33, 479] on div "[PHONE_NUMBER] MIRAGE SERVING BOWL MED WHITE" at bounding box center [233, 484] width 413 height 36
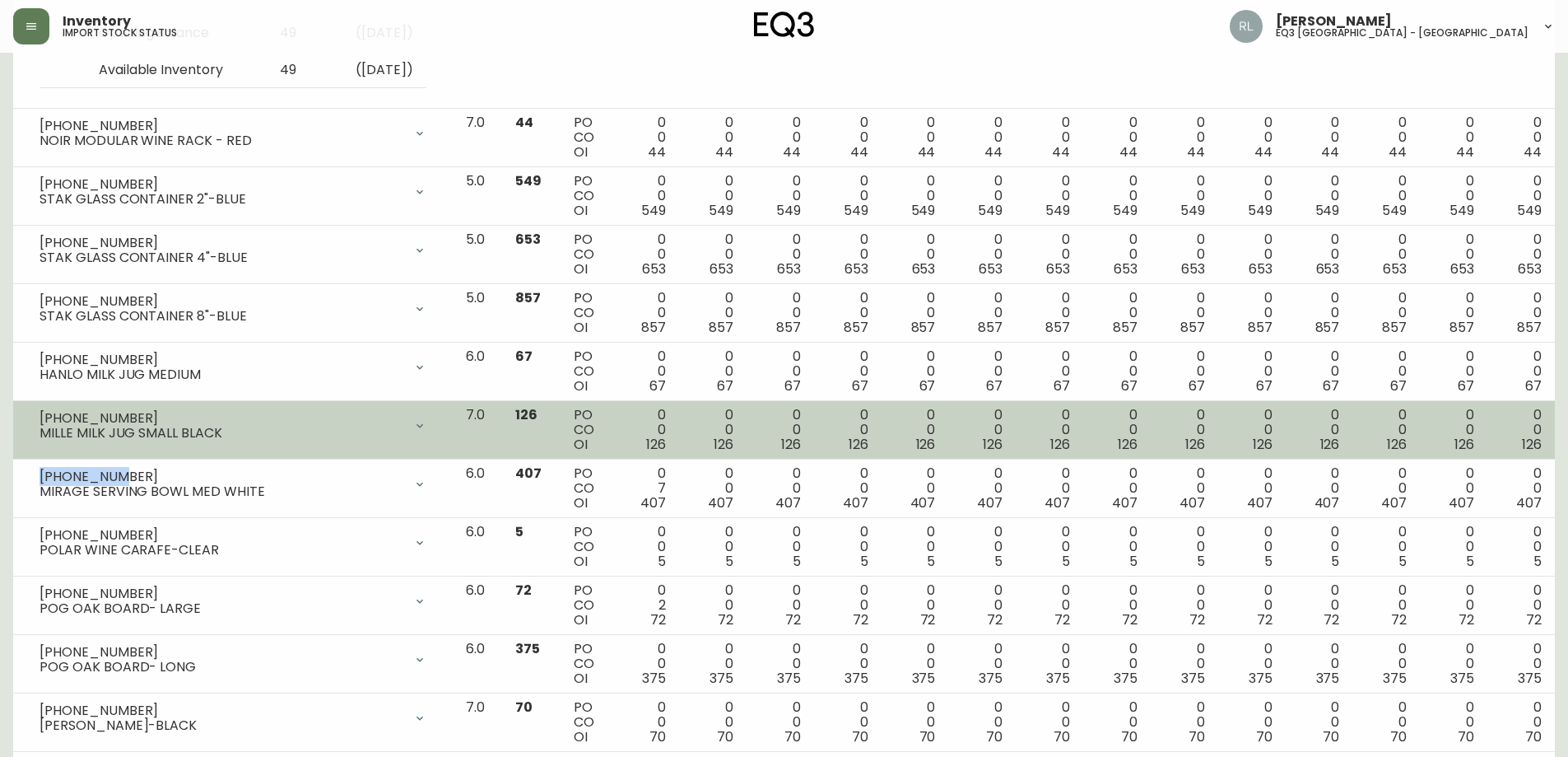
copy div "[PHONE_NUMBER]"
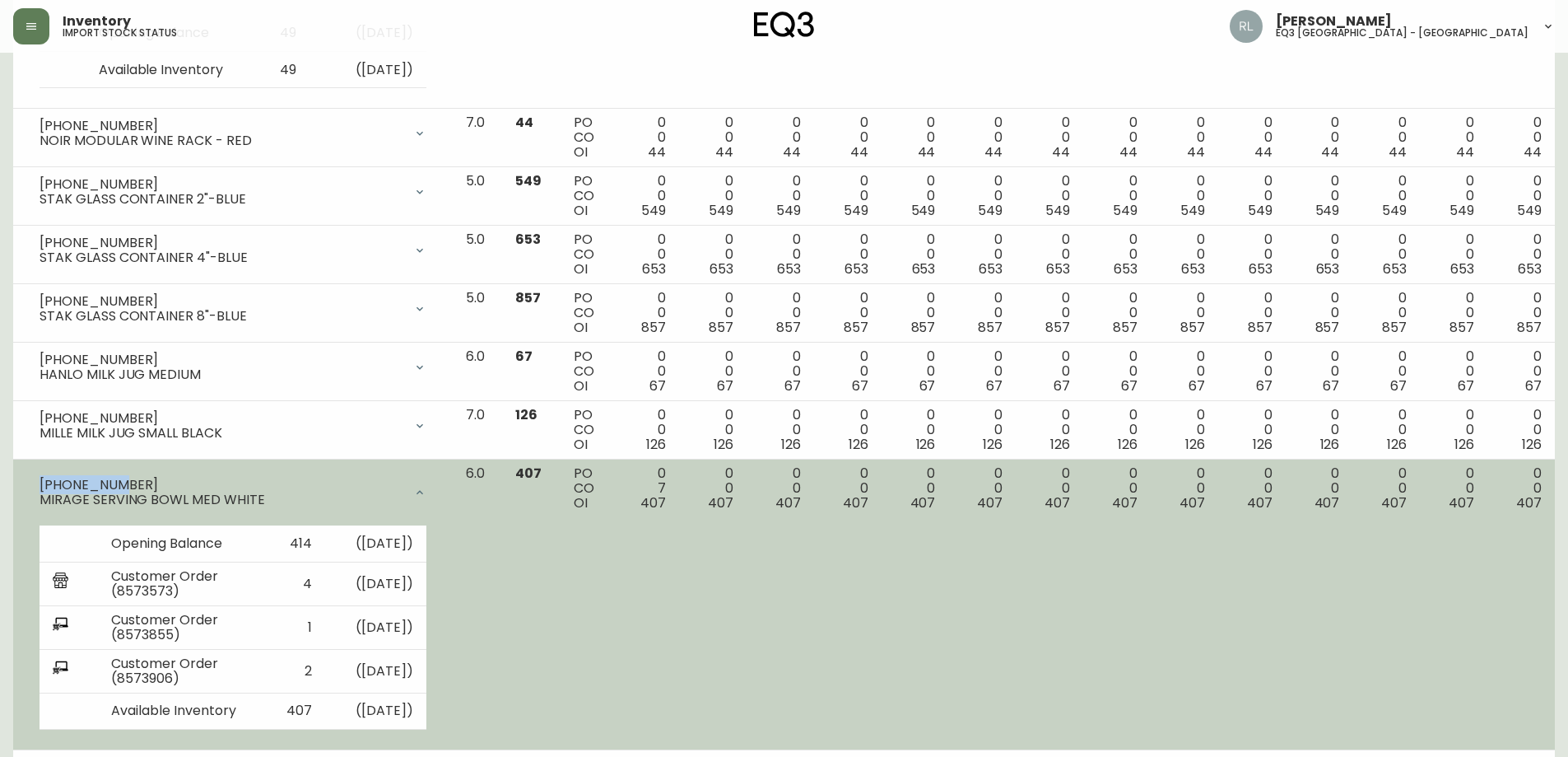
click at [246, 473] on div "[PHONE_NUMBER] MIRAGE SERVING BOWL MED WHITE" at bounding box center [233, 493] width 413 height 53
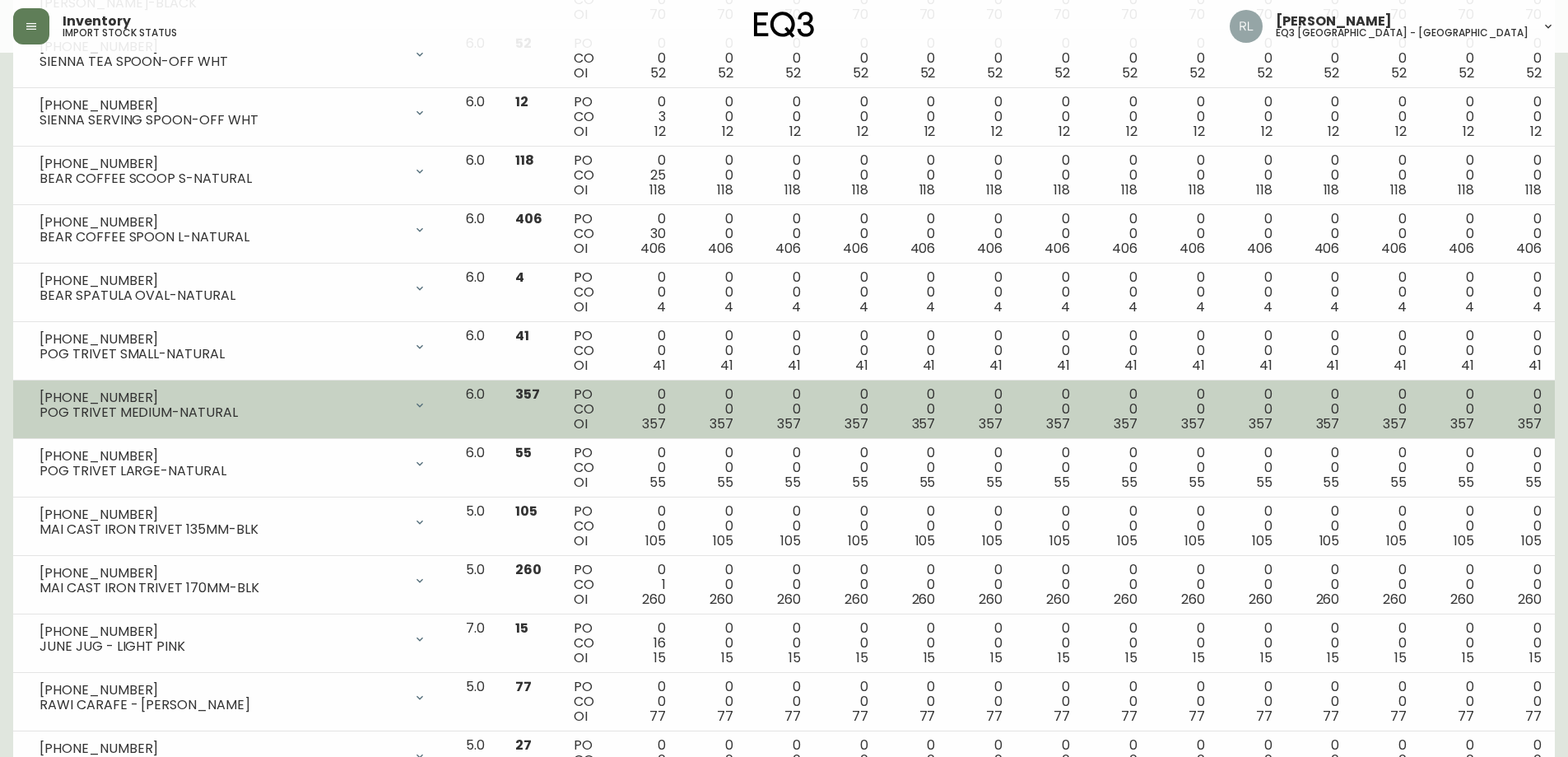
scroll to position [1236, 0]
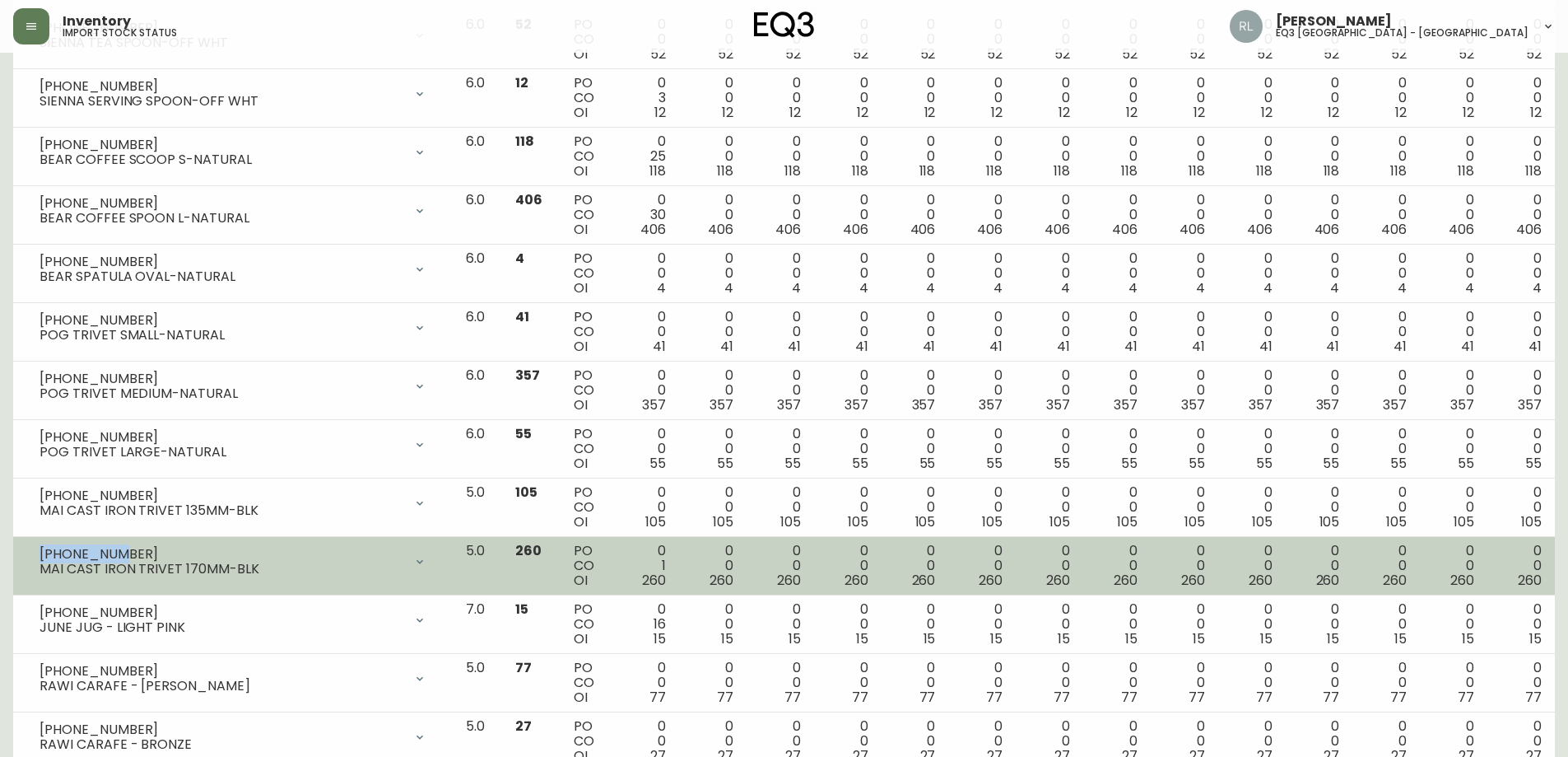
drag, startPoint x: 108, startPoint y: 553, endPoint x: 33, endPoint y: 552, distance: 75.0
click at [33, 552] on div "[PHONE_NUMBER] MAI CAST IRON TRIVET 170MM-BLK" at bounding box center [233, 561] width 413 height 36
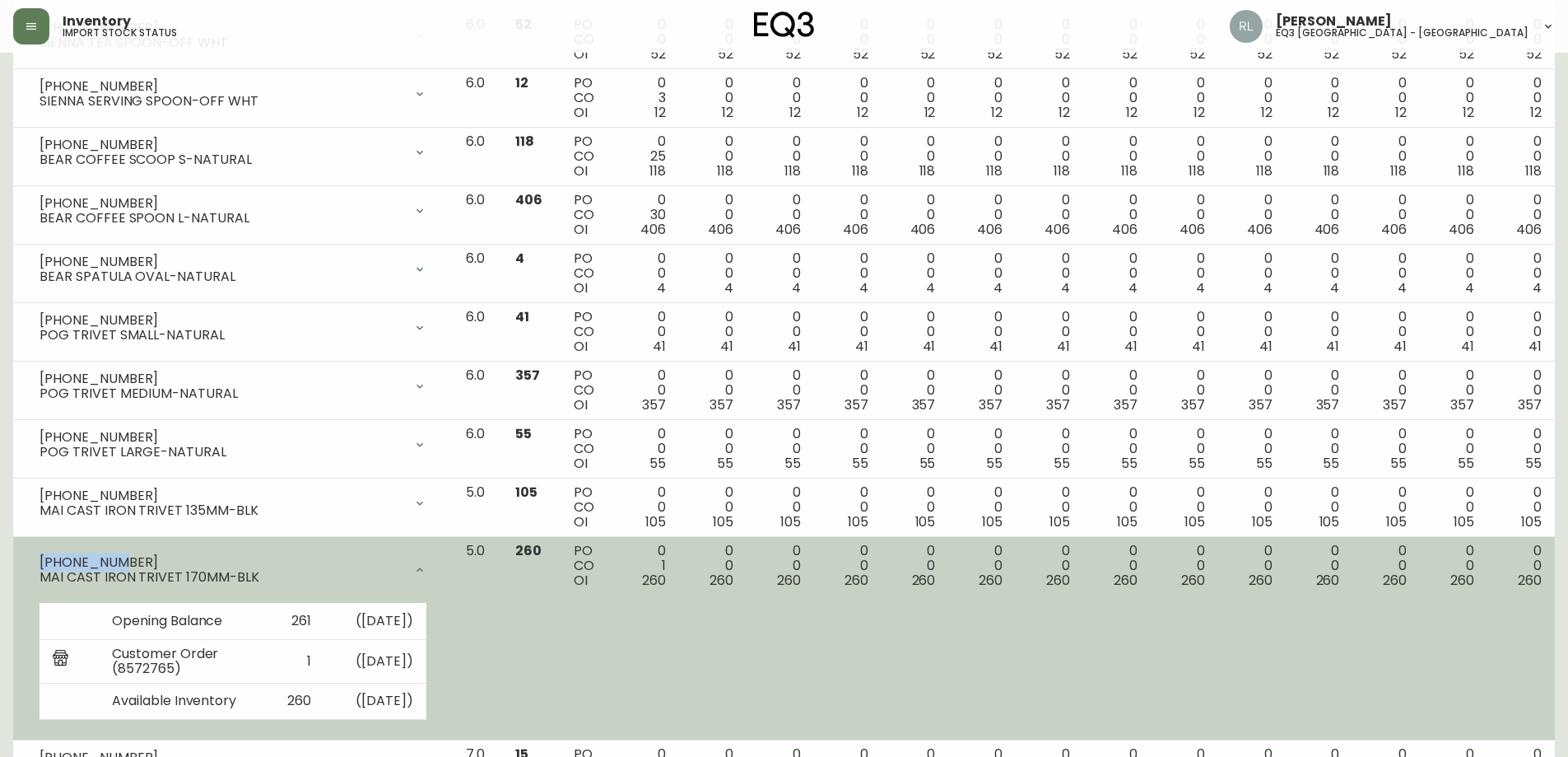
copy div "[PHONE_NUMBER]"
click at [439, 549] on div "[PHONE_NUMBER] MAI CAST IRON TRIVET 170MM-BLK" at bounding box center [233, 570] width 413 height 53
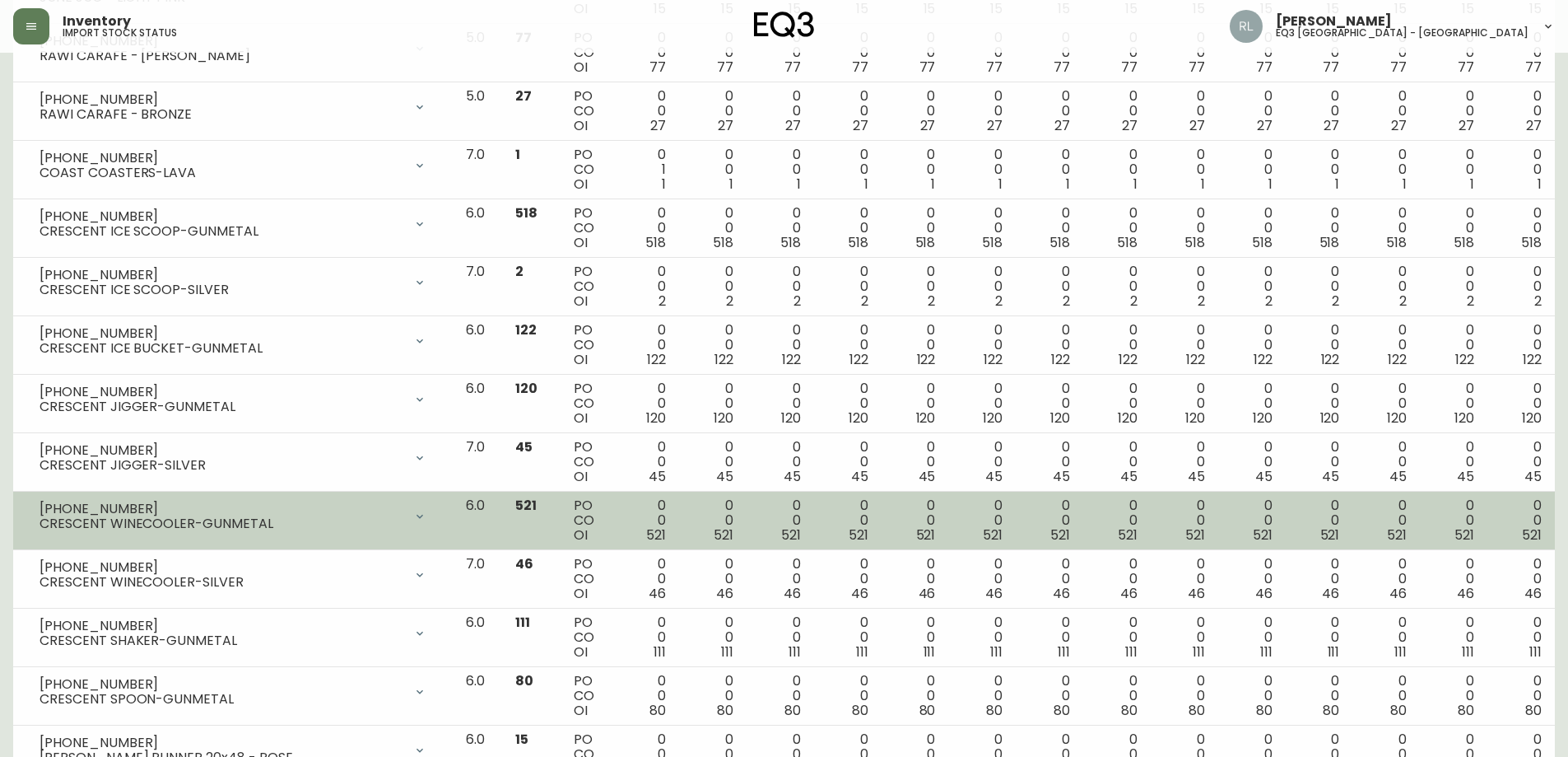
scroll to position [1895, 0]
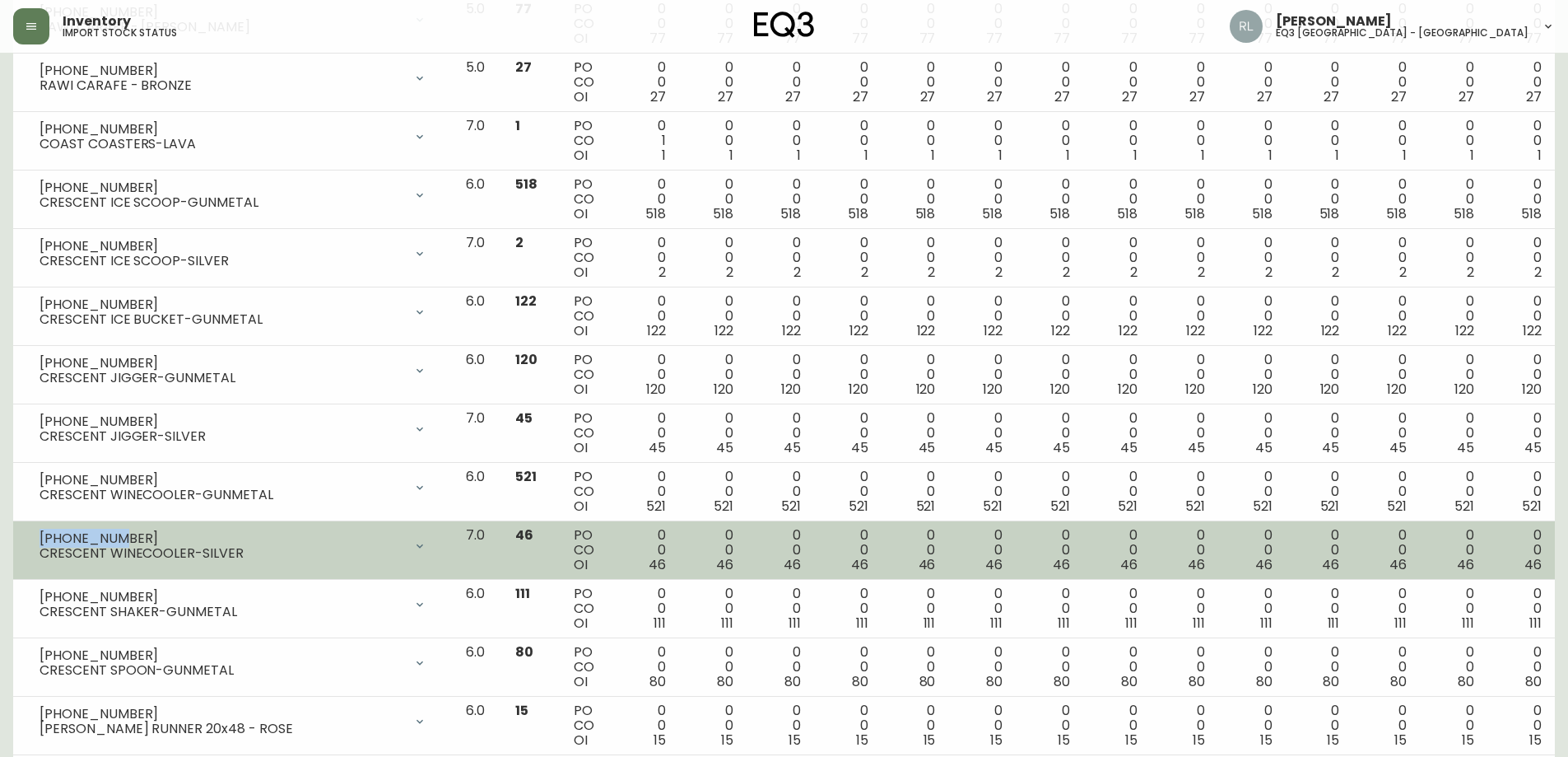
drag, startPoint x: 117, startPoint y: 537, endPoint x: 38, endPoint y: 539, distance: 79.0
click at [38, 539] on div "[PHONE_NUMBER] CRESCENT WINECOOLER-SILVER" at bounding box center [233, 546] width 413 height 36
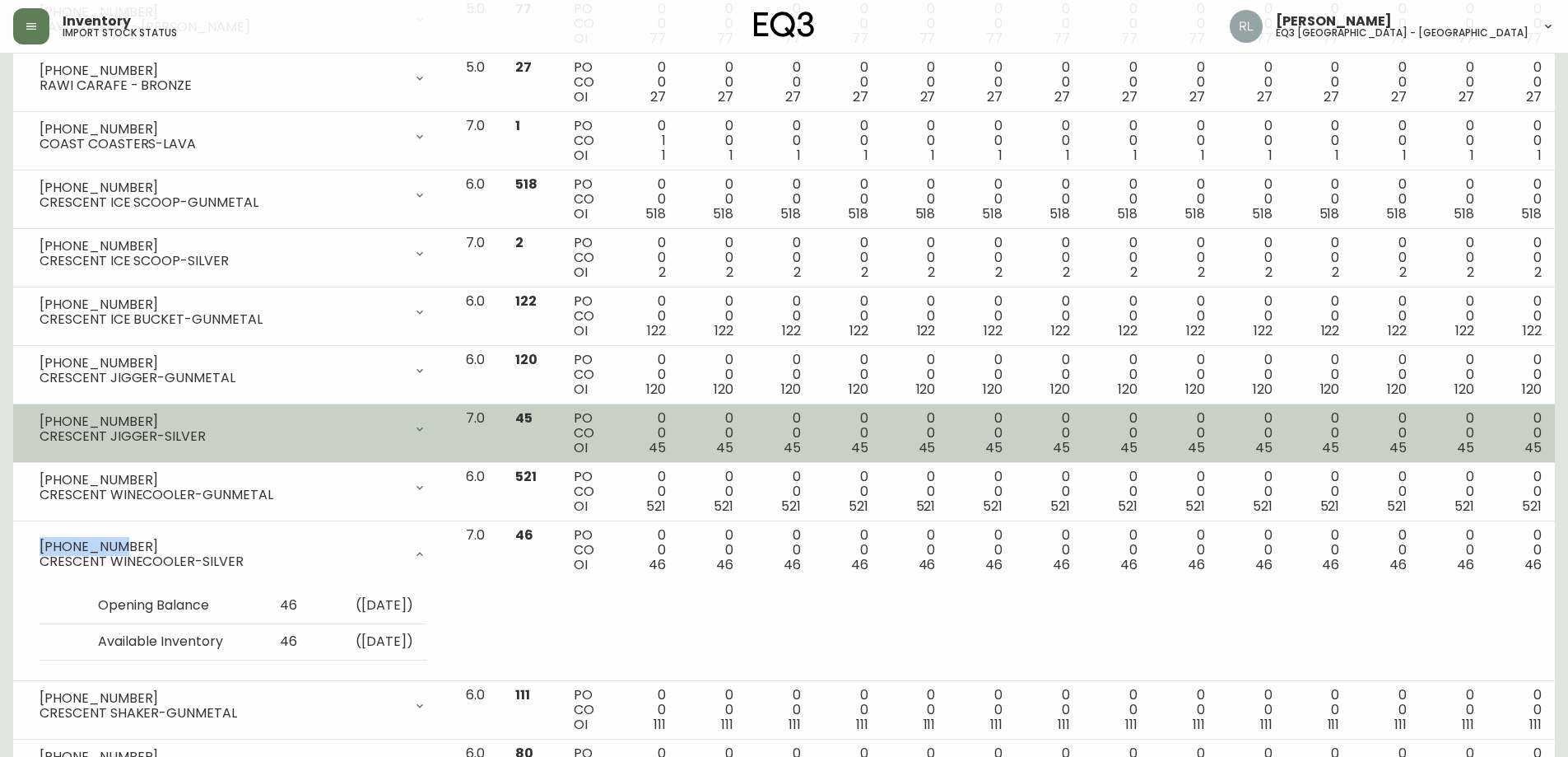
copy div "[PHONE_NUMBER]"
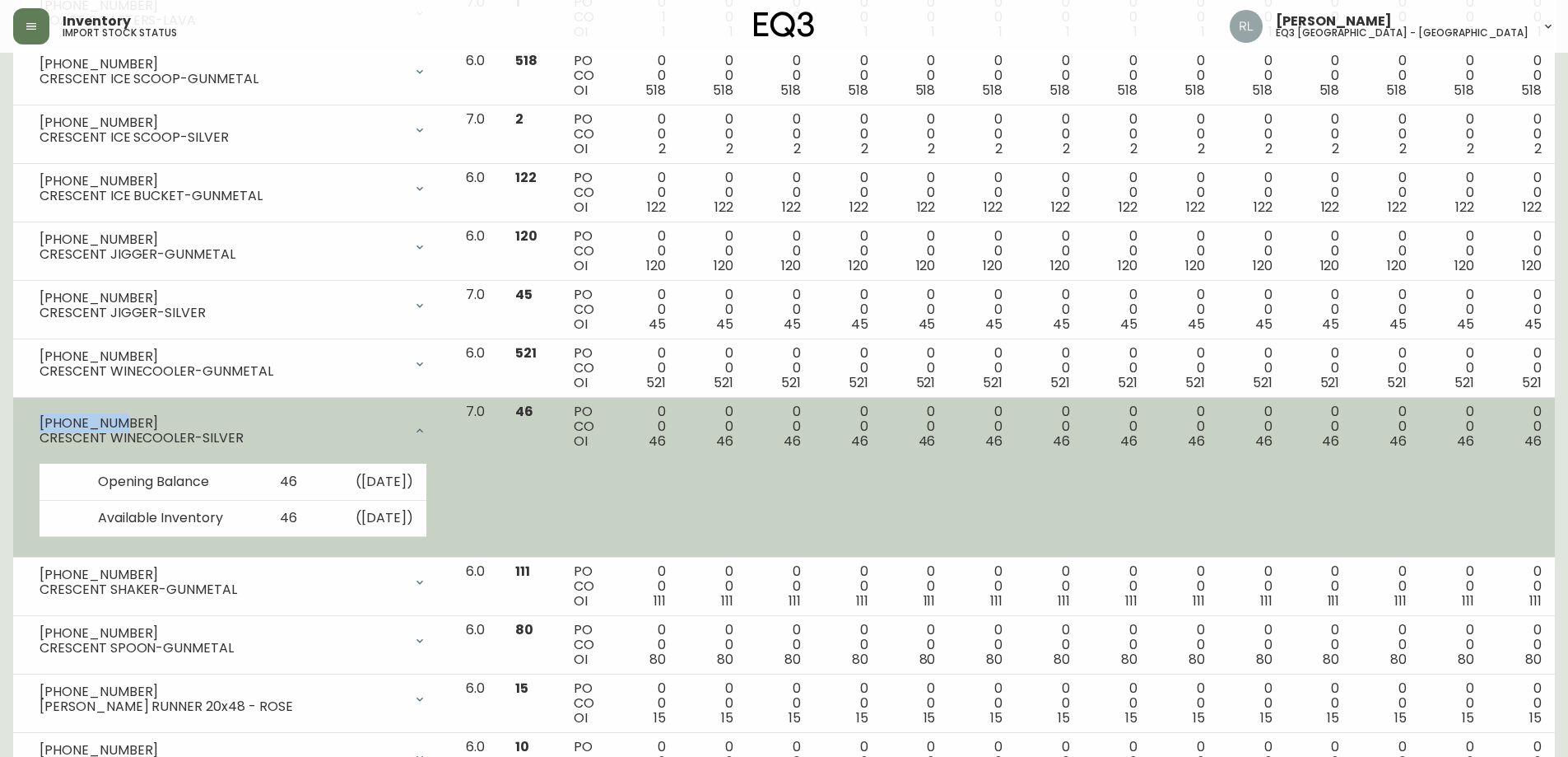
scroll to position [2059, 0]
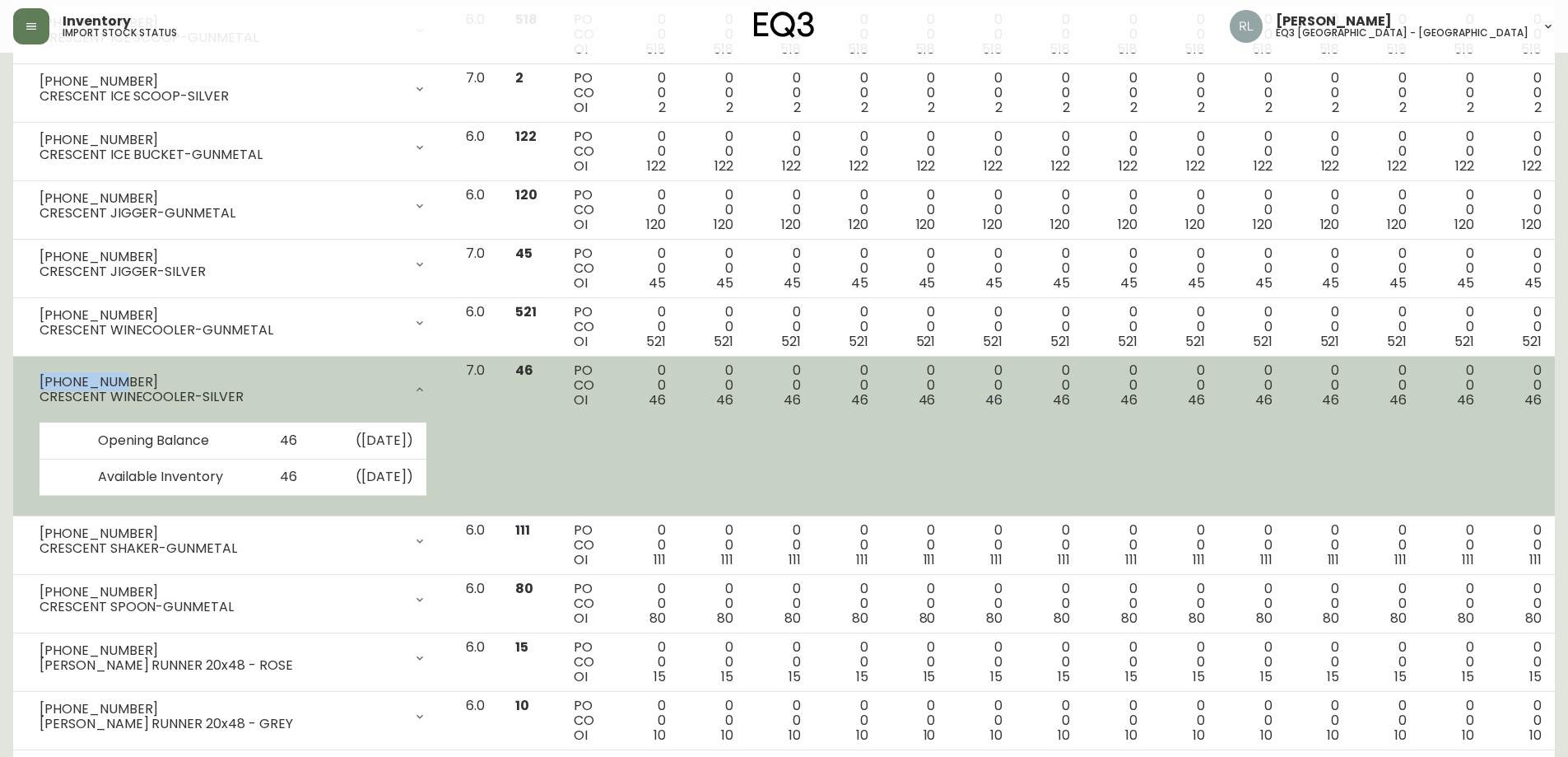
click at [436, 382] on div at bounding box center [419, 389] width 33 height 33
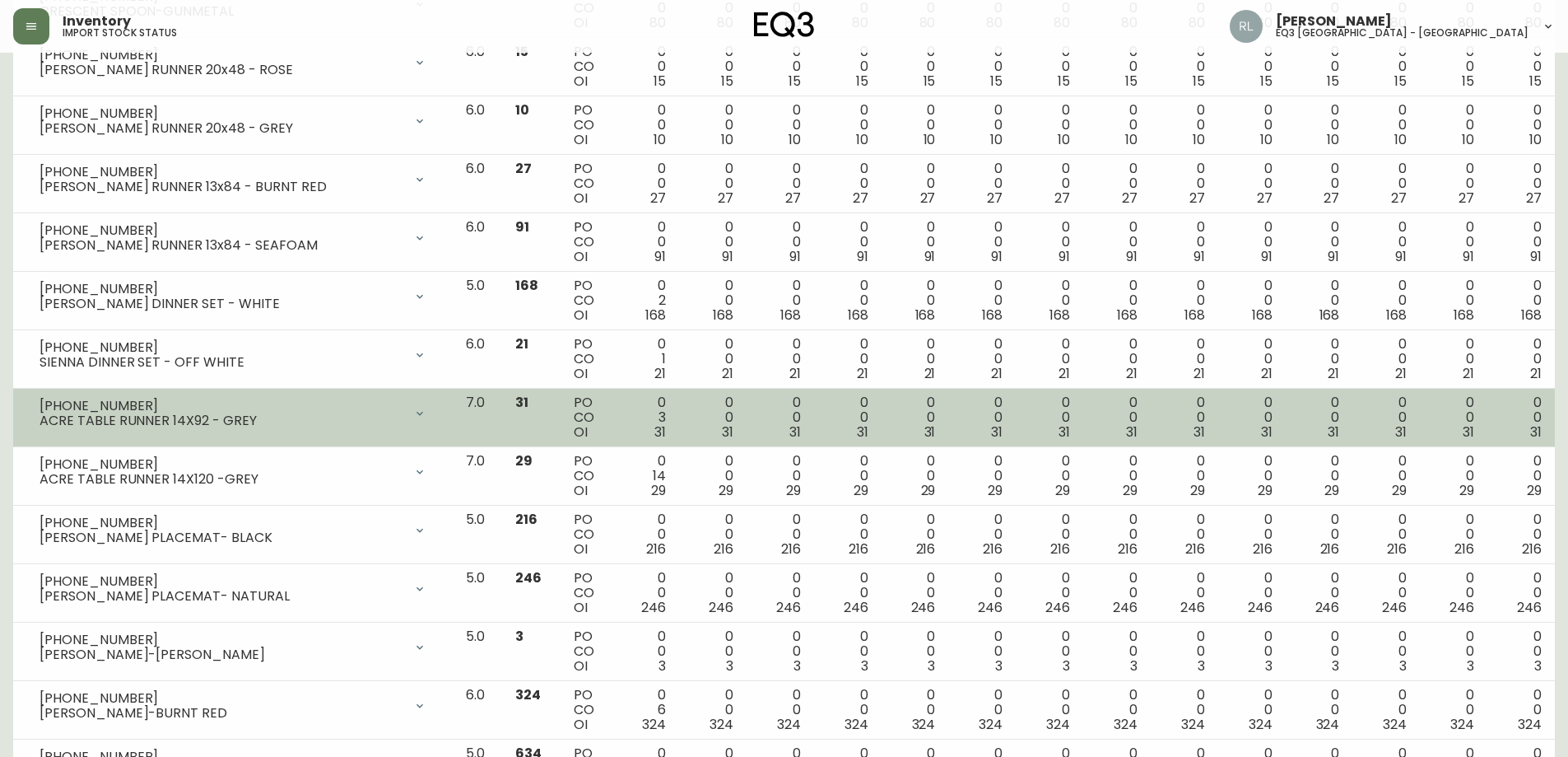
scroll to position [2630, 0]
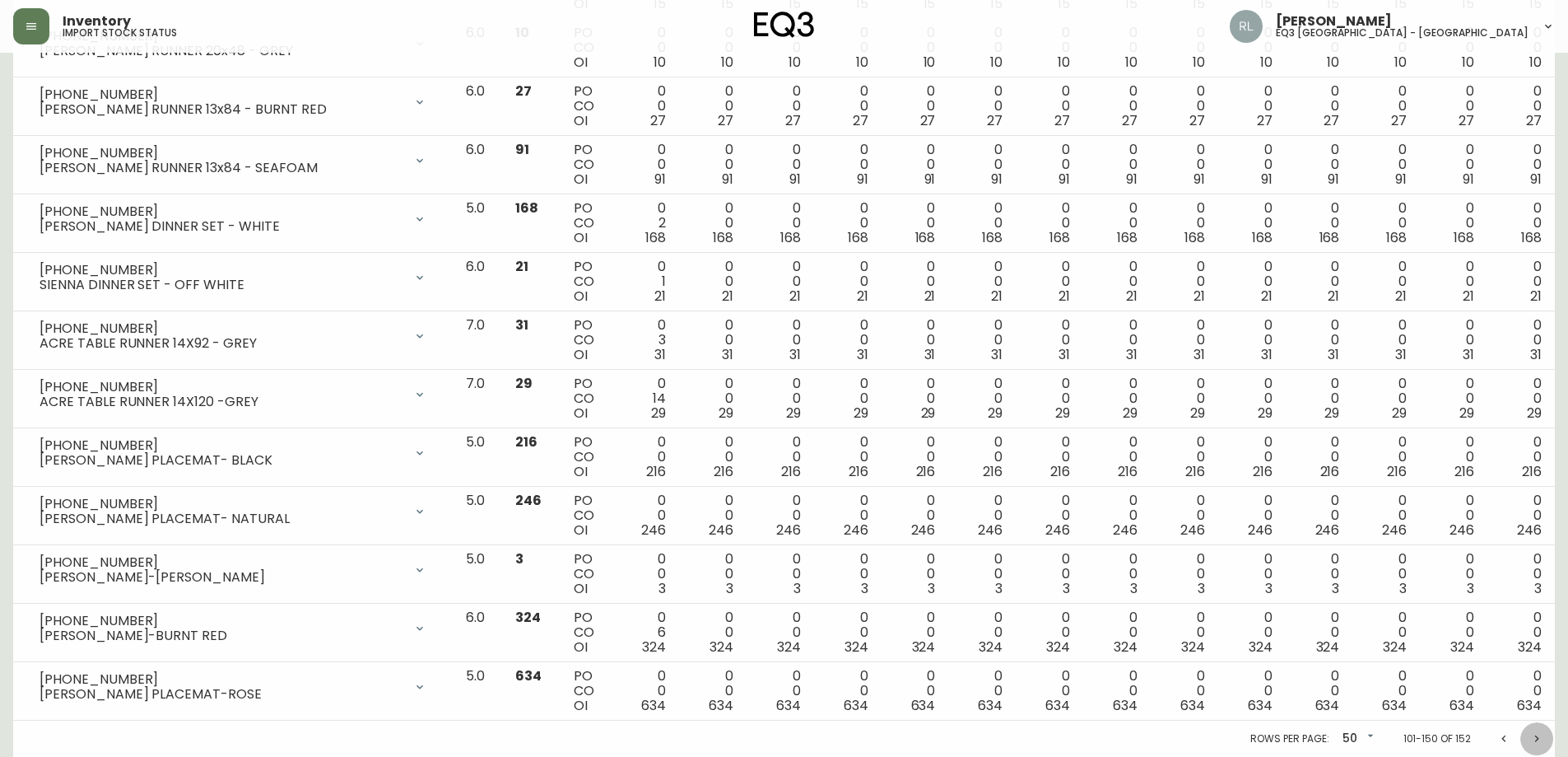
click at [1535, 740] on icon "Next page" at bounding box center [1536, 738] width 13 height 13
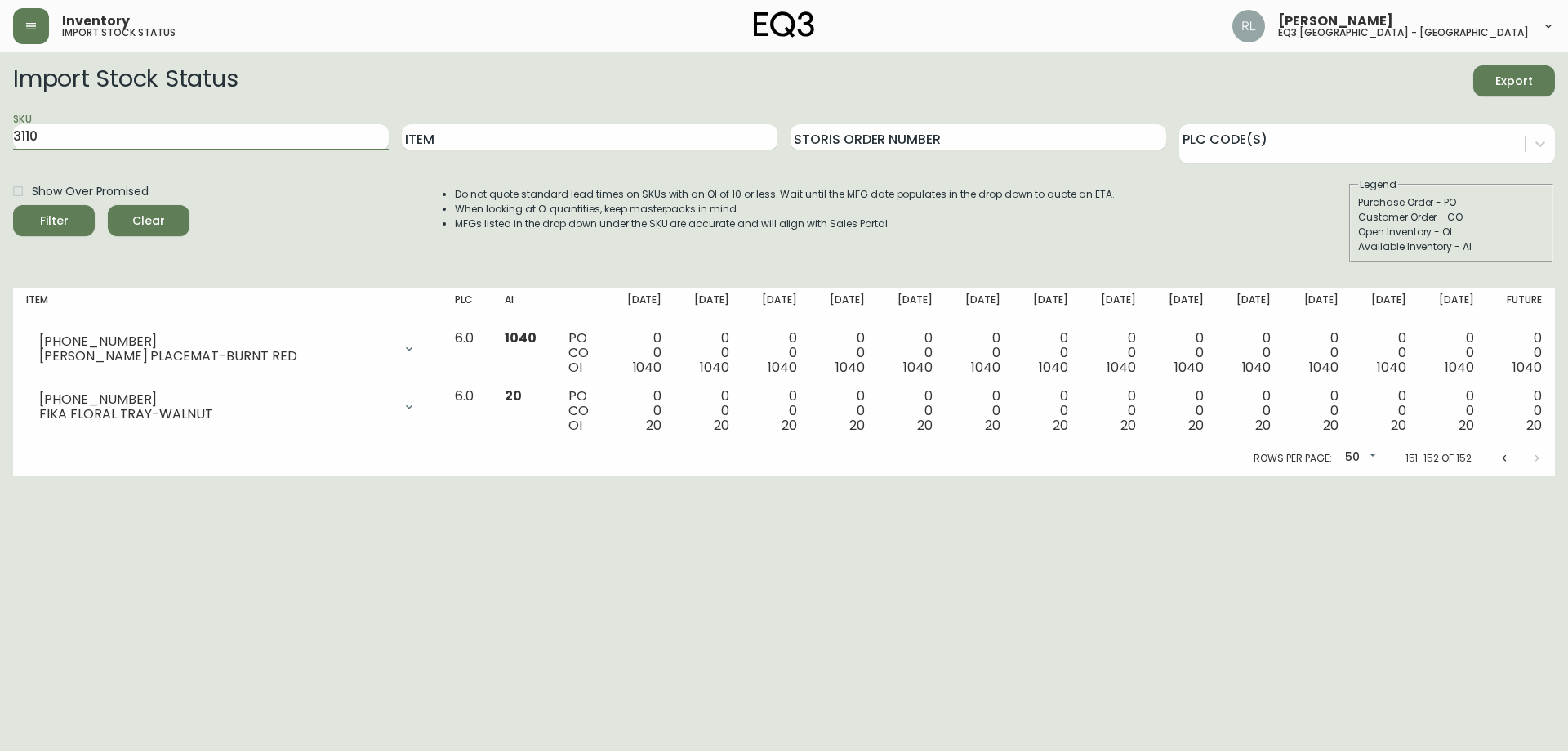
drag, startPoint x: 72, startPoint y: 134, endPoint x: 0, endPoint y: 104, distance: 78.0
click at [0, 104] on main "Import Stock Status Export SKU 3110 Item Storis Order Number PLC Code(s) Show O…" at bounding box center [784, 264] width 1568 height 424
click at [13, 205] on button "Filter" at bounding box center [54, 221] width 81 height 31
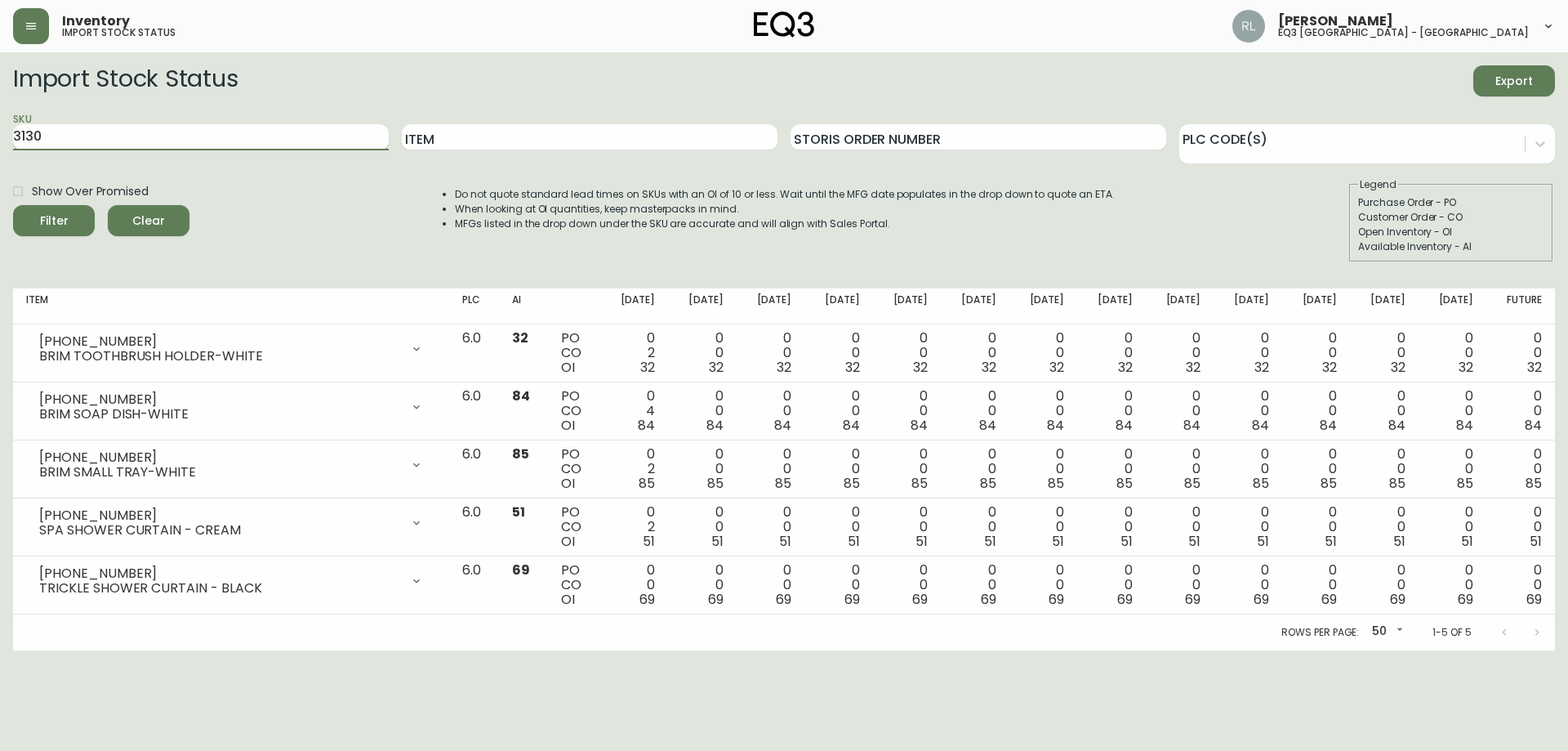
click at [13, 205] on button "Filter" at bounding box center [54, 221] width 81 height 31
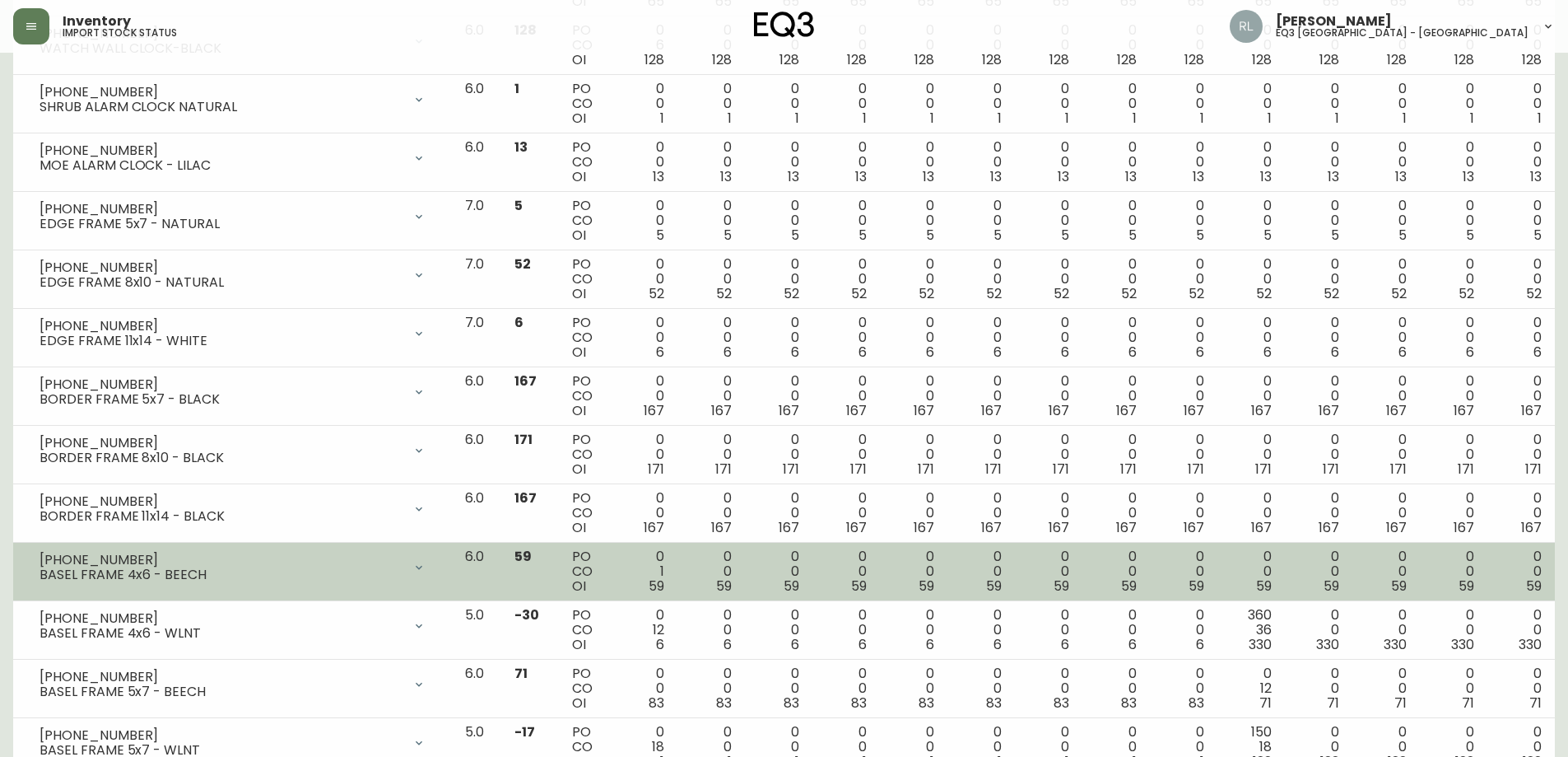
scroll to position [1812, 0]
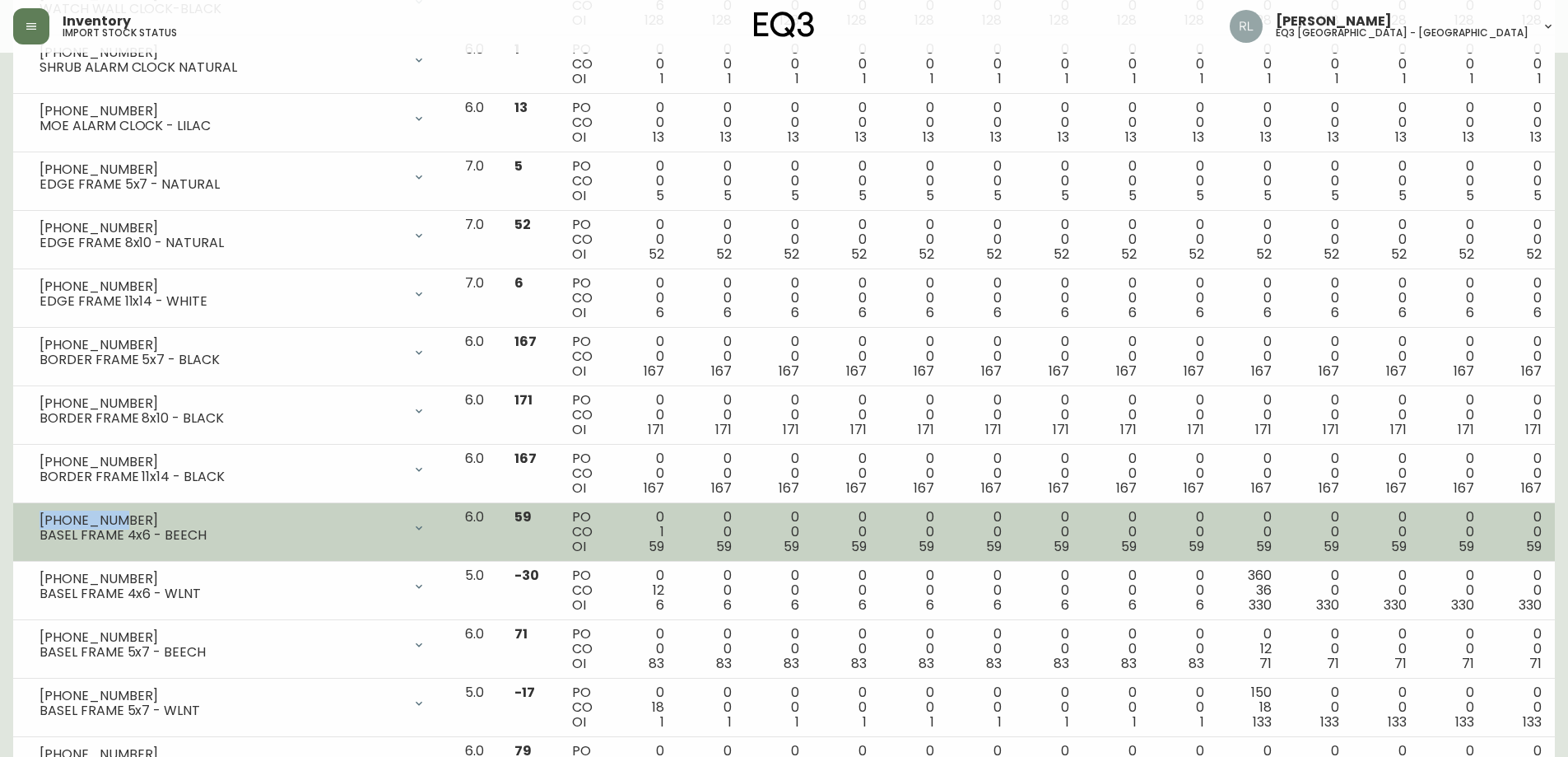
drag, startPoint x: 119, startPoint y: 512, endPoint x: 39, endPoint y: 504, distance: 80.4
click at [39, 504] on td "[PHONE_NUMBER] BASEL FRAME 4x6 - BEECH Opening Balance 60 ( [DATE] ) Available …" at bounding box center [232, 532] width 438 height 59
copy div "[PHONE_NUMBER]"
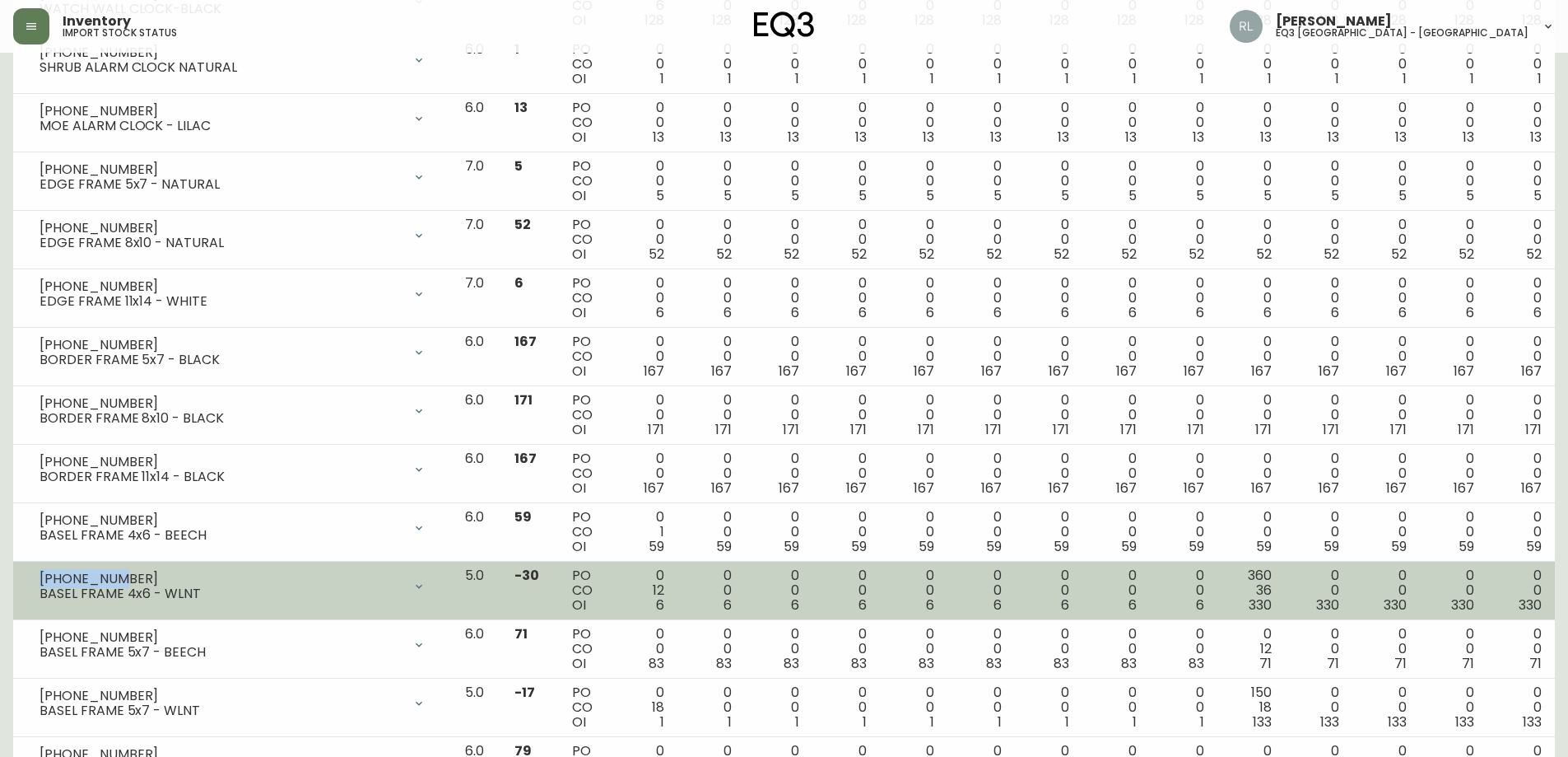
drag, startPoint x: 118, startPoint y: 579, endPoint x: 34, endPoint y: 575, distance: 84.1
click at [34, 575] on div "[PHONE_NUMBER] BASEL FRAME 4x6 - WLNT" at bounding box center [232, 586] width 412 height 36
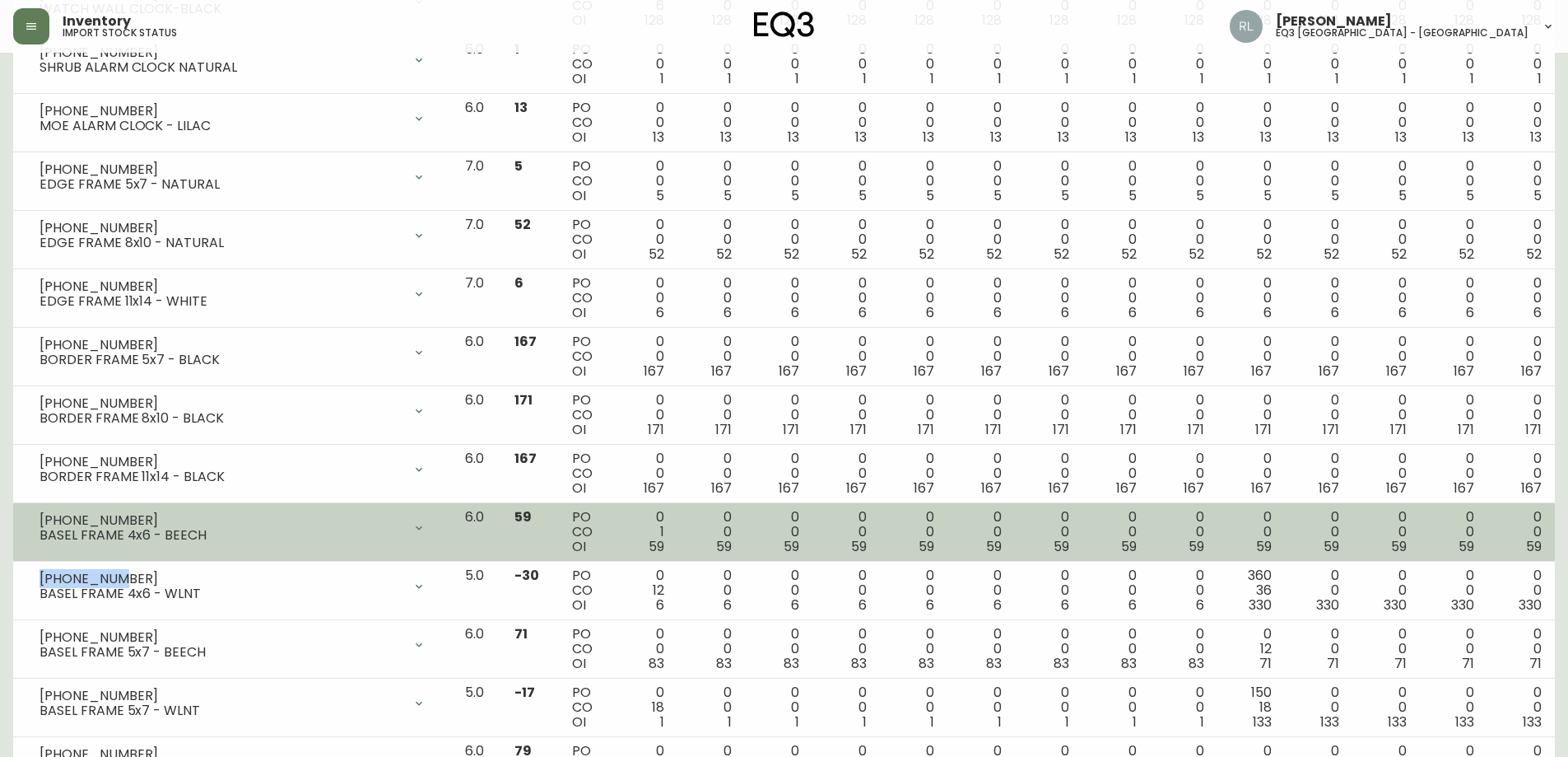
copy div "[PHONE_NUMBER]"
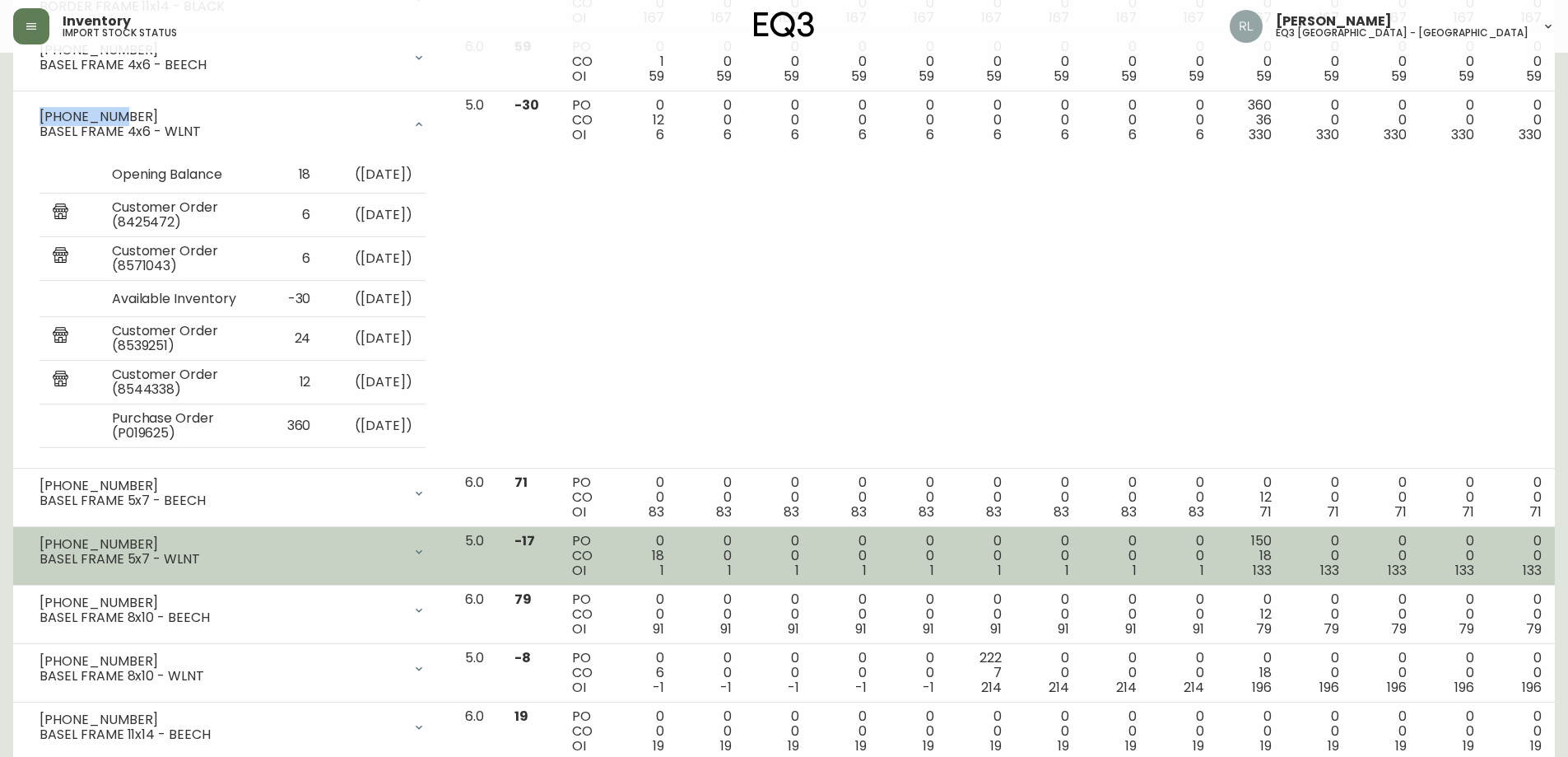
scroll to position [2306, 0]
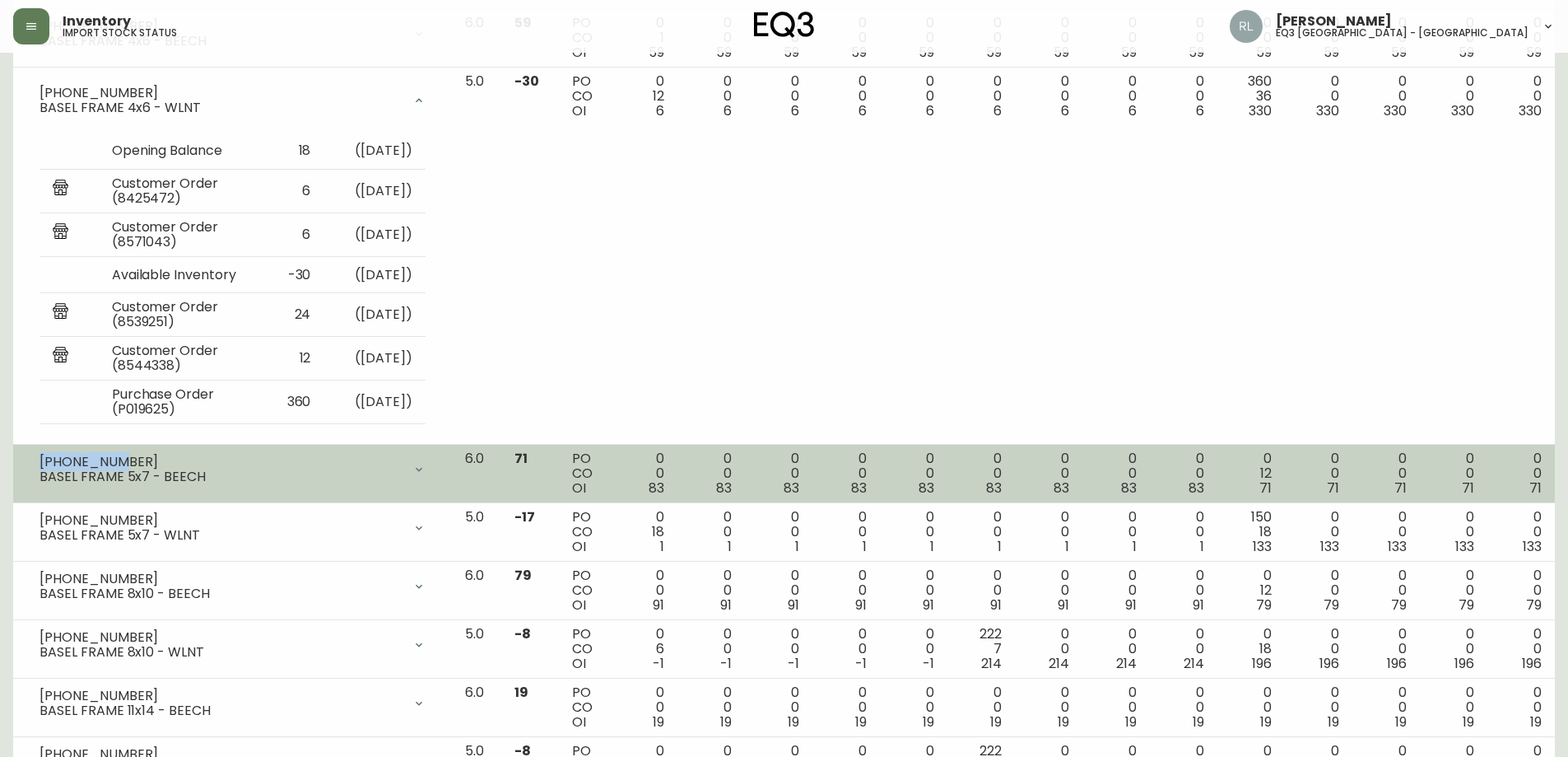
drag, startPoint x: 117, startPoint y: 460, endPoint x: 41, endPoint y: 458, distance: 76.0
click at [41, 458] on div "[PHONE_NUMBER]" at bounding box center [221, 462] width 363 height 15
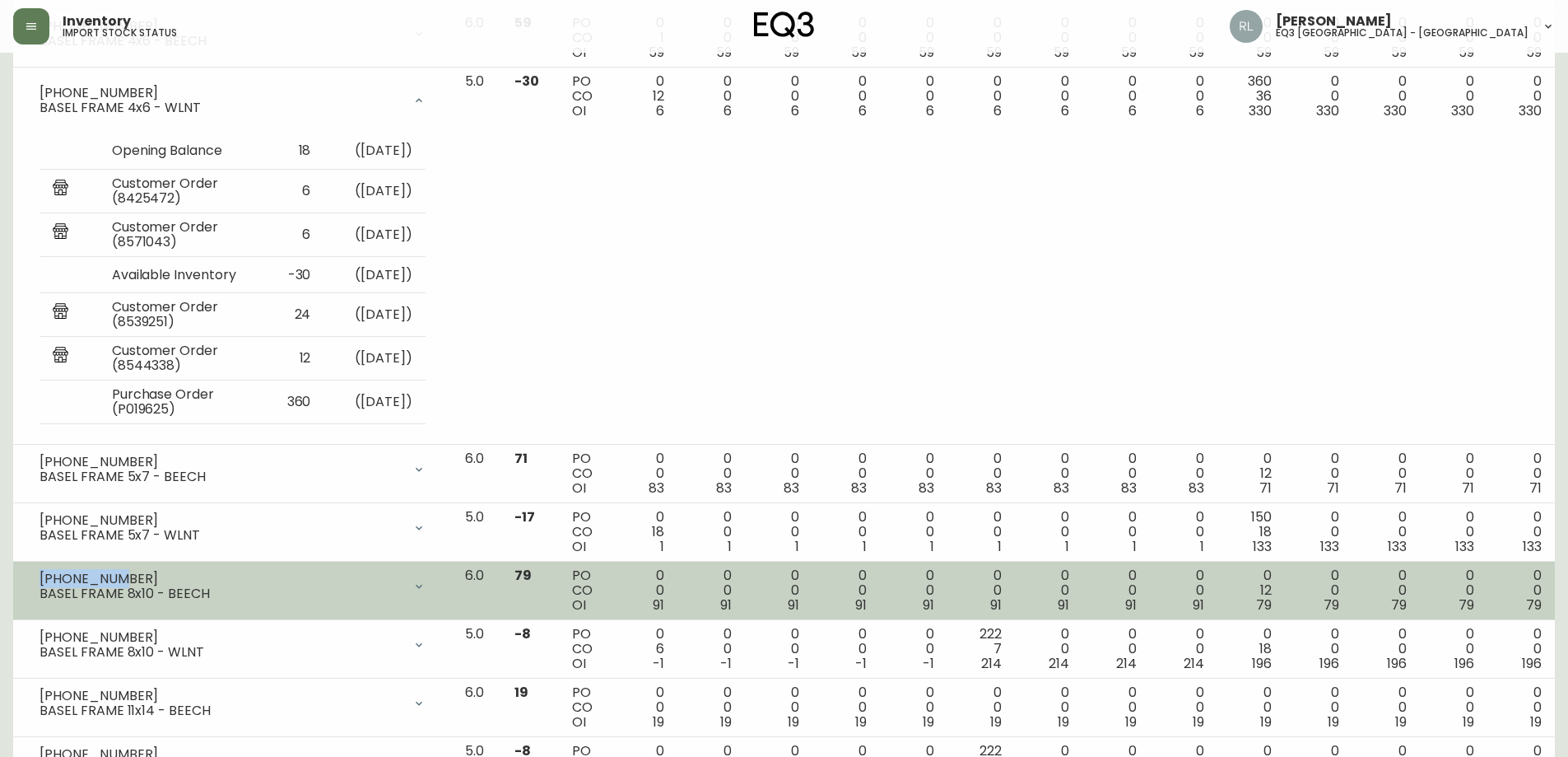
drag, startPoint x: 108, startPoint y: 581, endPoint x: 43, endPoint y: 571, distance: 65.8
click at [43, 572] on div "[PHONE_NUMBER]" at bounding box center [221, 579] width 363 height 15
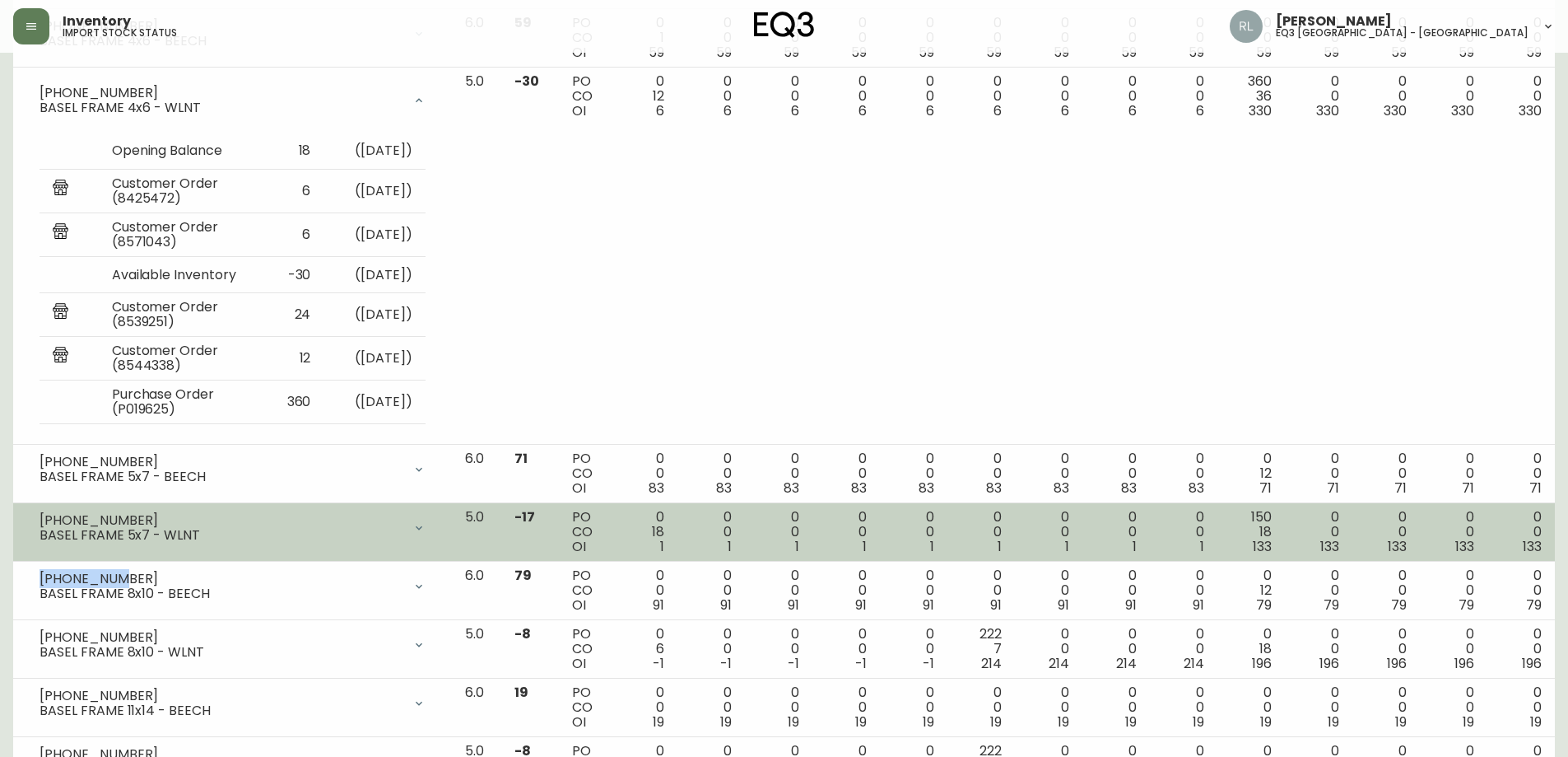
click at [139, 517] on div "[PHONE_NUMBER]" at bounding box center [221, 520] width 363 height 15
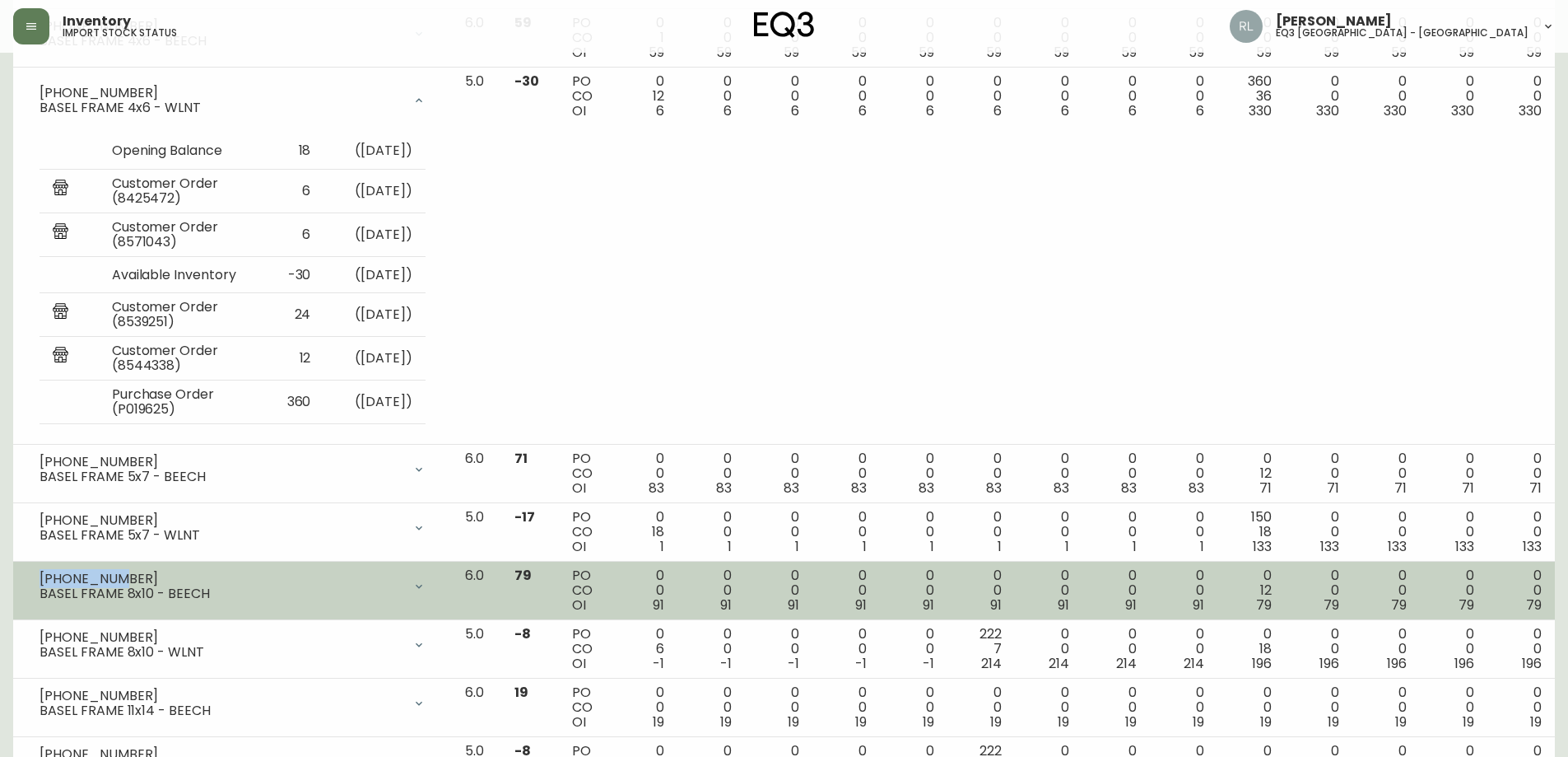
drag, startPoint x: 114, startPoint y: 575, endPoint x: 38, endPoint y: 569, distance: 76.2
click at [38, 569] on div "[PHONE_NUMBER] BASEL FRAME 8x10 - BEECH" at bounding box center [232, 586] width 412 height 36
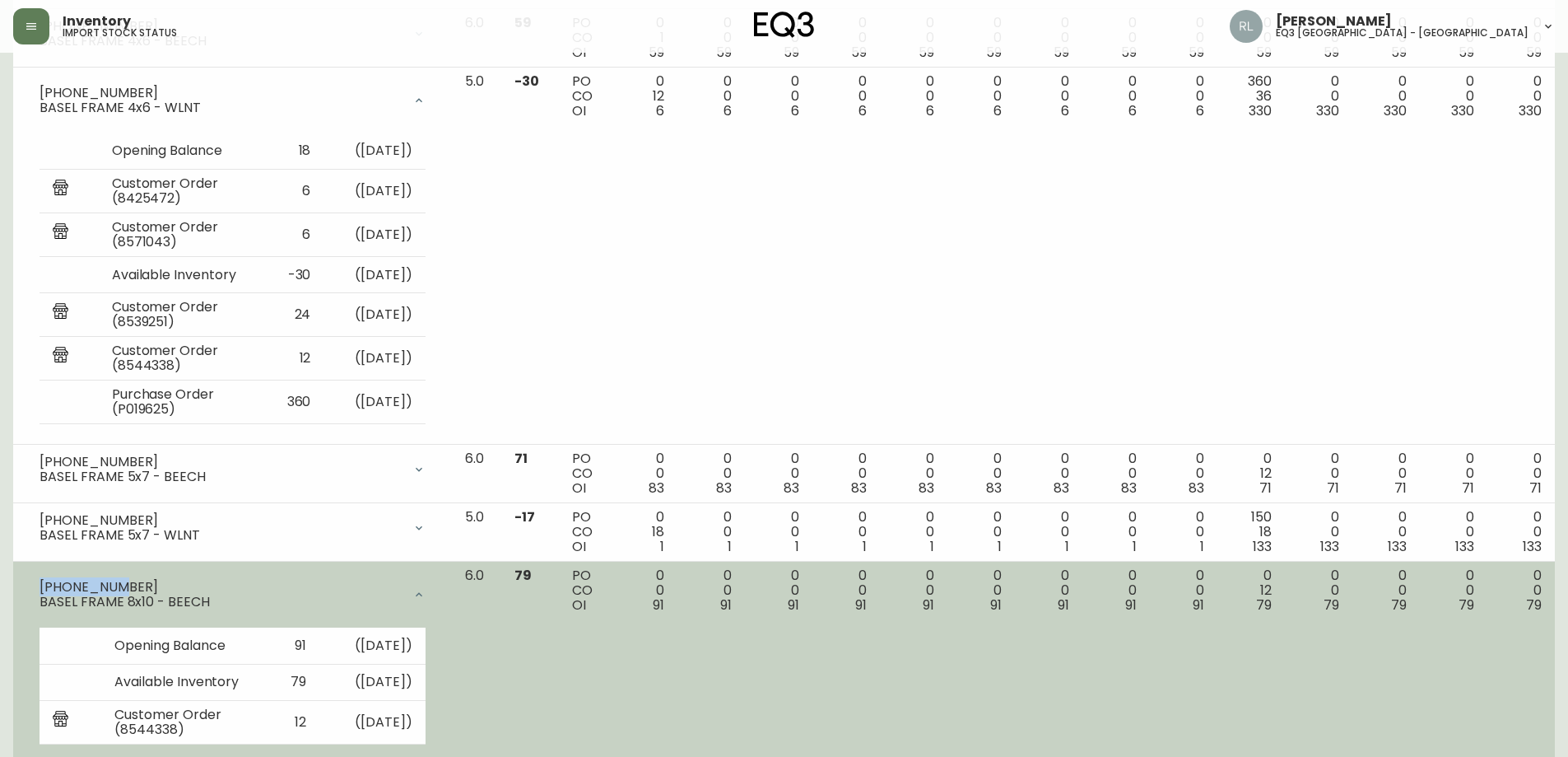
click at [229, 582] on div "[PHONE_NUMBER]" at bounding box center [221, 588] width 363 height 15
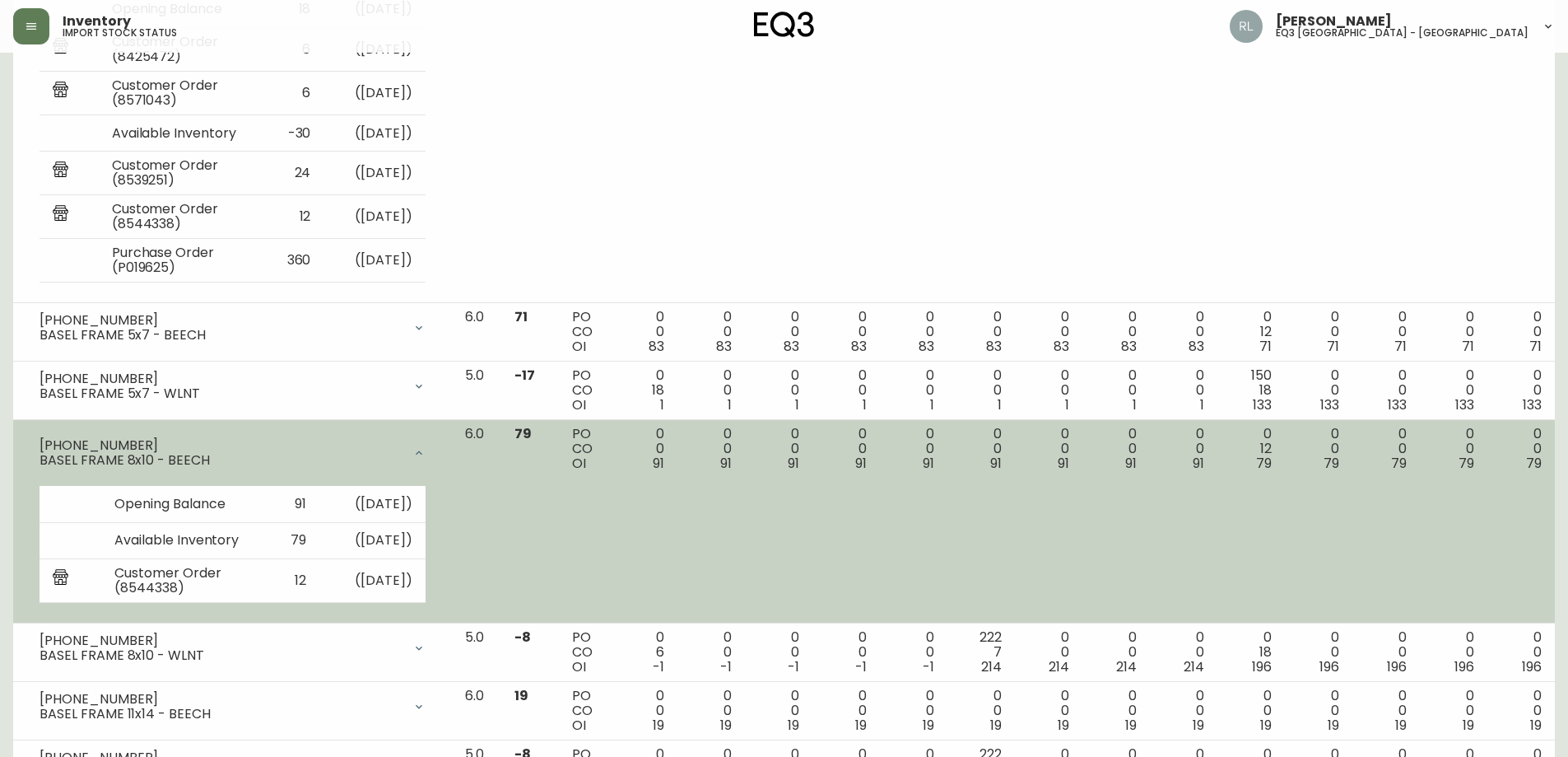
scroll to position [2553, 0]
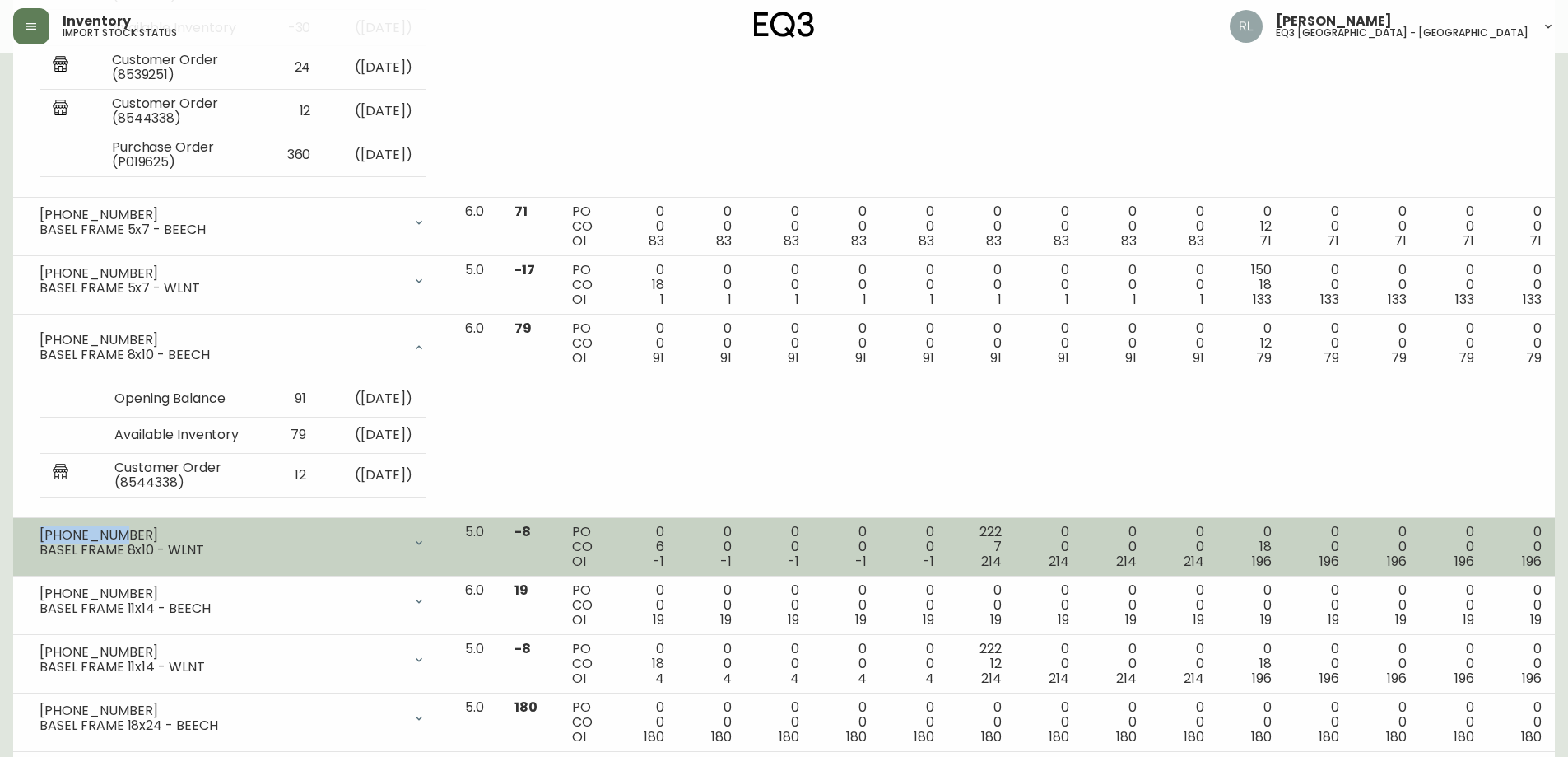
drag, startPoint x: 117, startPoint y: 536, endPoint x: 43, endPoint y: 529, distance: 74.3
click at [43, 529] on div "[PHONE_NUMBER]" at bounding box center [221, 535] width 363 height 15
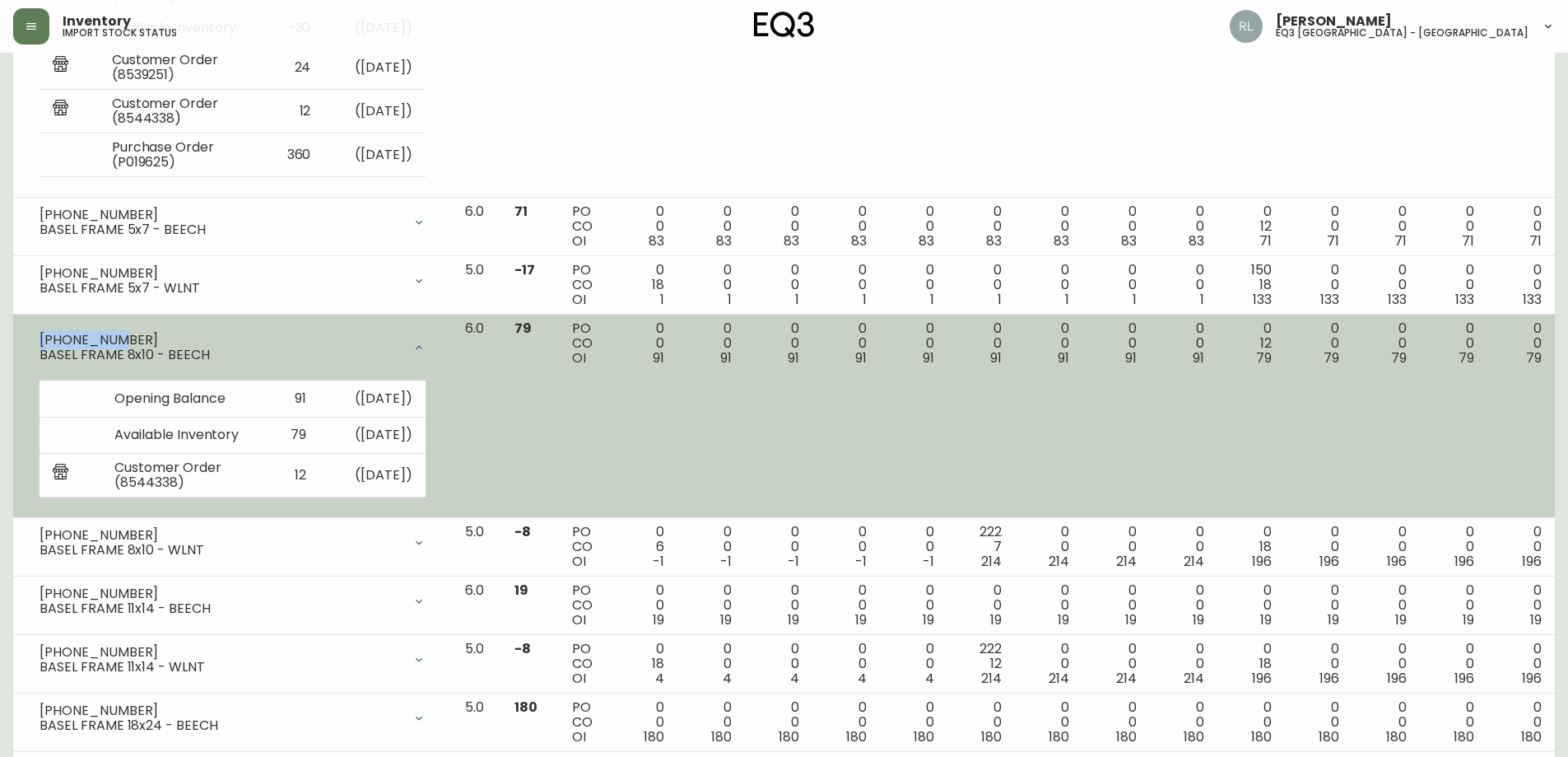
drag, startPoint x: 121, startPoint y: 341, endPoint x: 39, endPoint y: 337, distance: 82.1
click at [39, 337] on div "[PHONE_NUMBER] BASEL FRAME 8x10 - BEECH" at bounding box center [232, 347] width 412 height 53
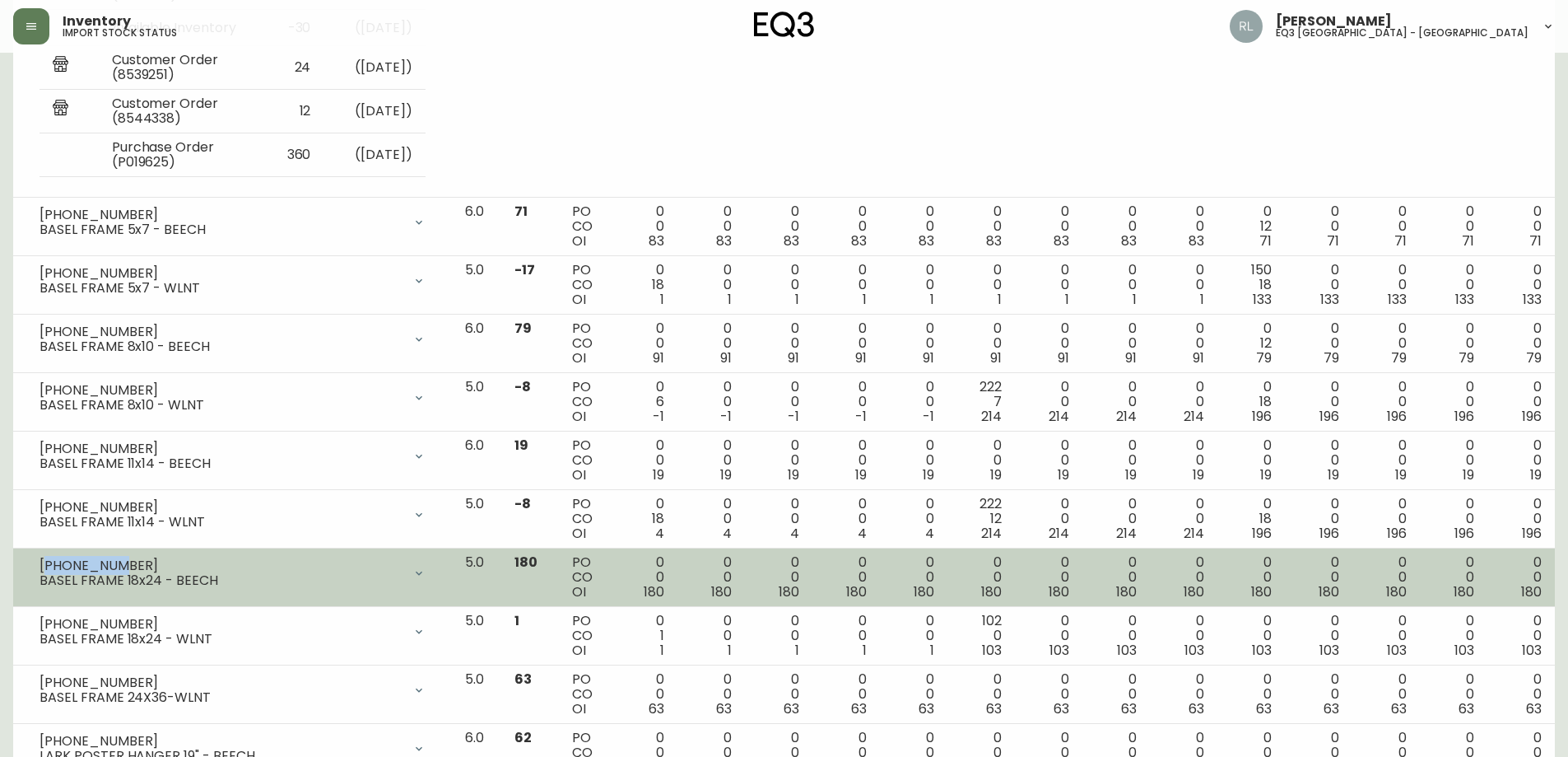
drag, startPoint x: 105, startPoint y: 564, endPoint x: 44, endPoint y: 560, distance: 61.1
click at [44, 560] on div "[PHONE_NUMBER]" at bounding box center [221, 566] width 363 height 15
click at [124, 563] on div "[PHONE_NUMBER]" at bounding box center [221, 566] width 363 height 15
click at [42, 563] on div "[PHONE_NUMBER]" at bounding box center [221, 566] width 363 height 15
drag, startPoint x: 115, startPoint y: 564, endPoint x: 37, endPoint y: 563, distance: 78.0
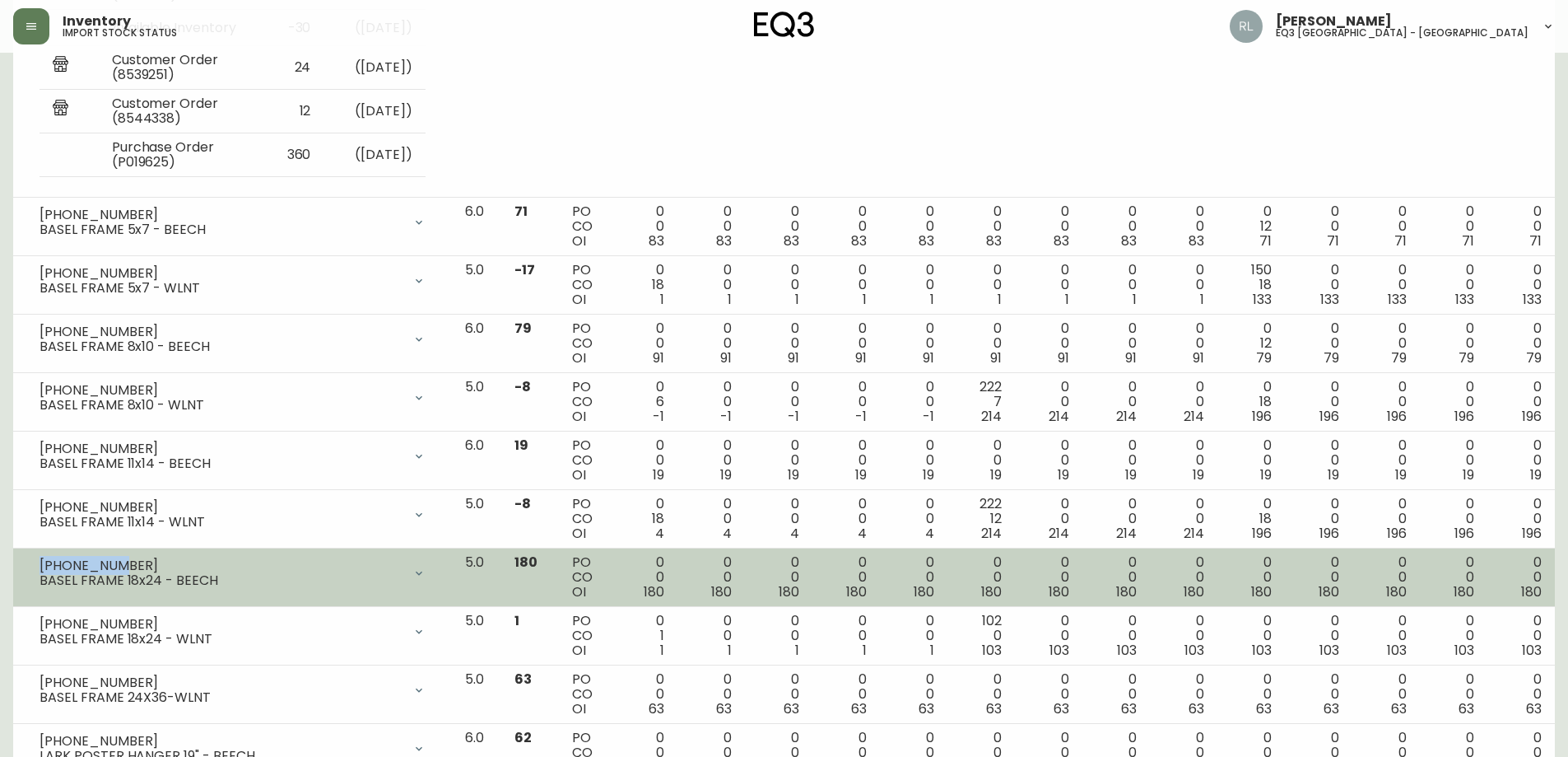
click at [37, 563] on div "[PHONE_NUMBER] BASEL FRAME 18x24 - BEECH" at bounding box center [232, 573] width 412 height 36
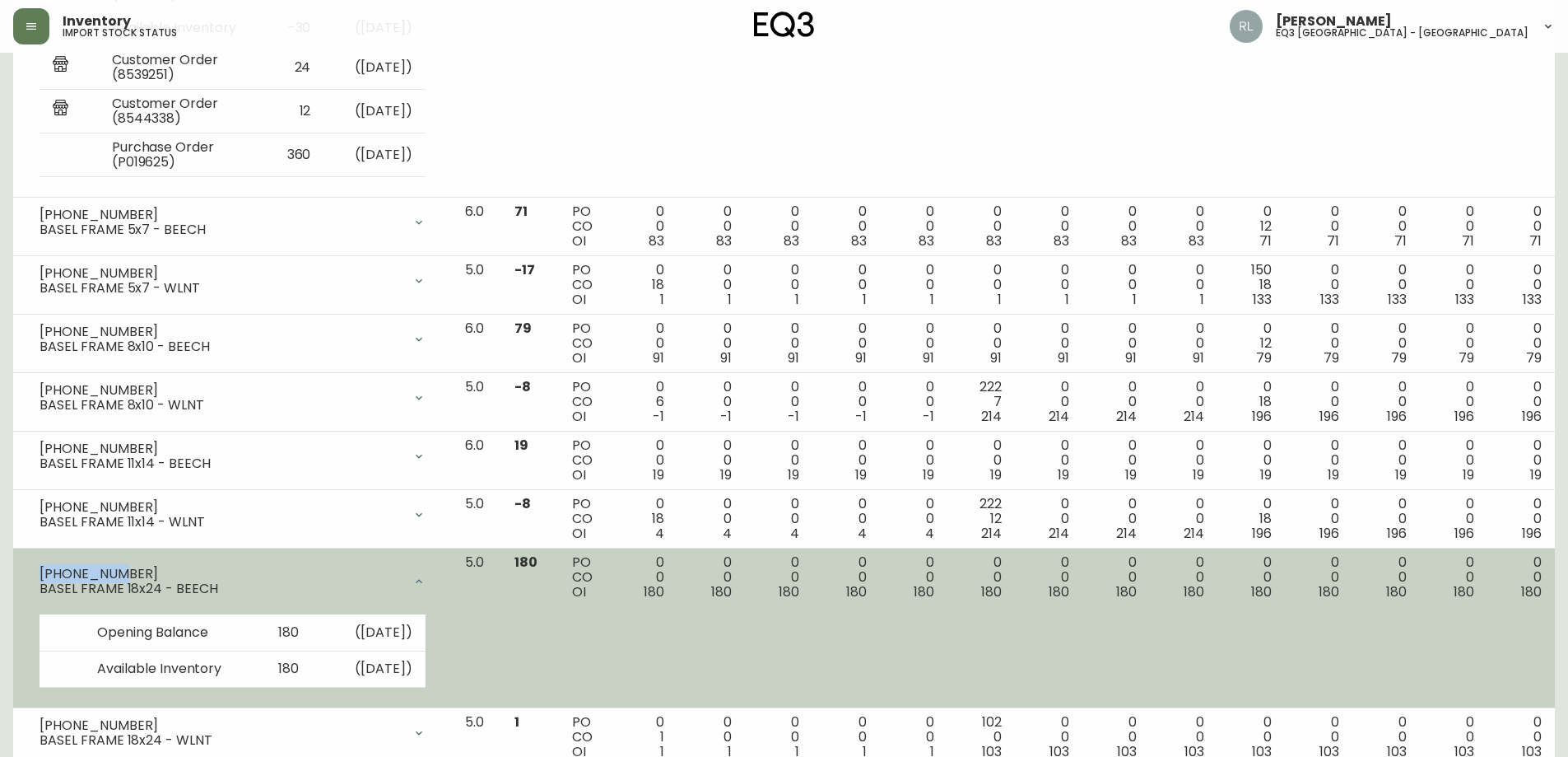
click at [438, 560] on div "[PHONE_NUMBER] BASEL FRAME 18x24 - BEECH" at bounding box center [232, 581] width 412 height 53
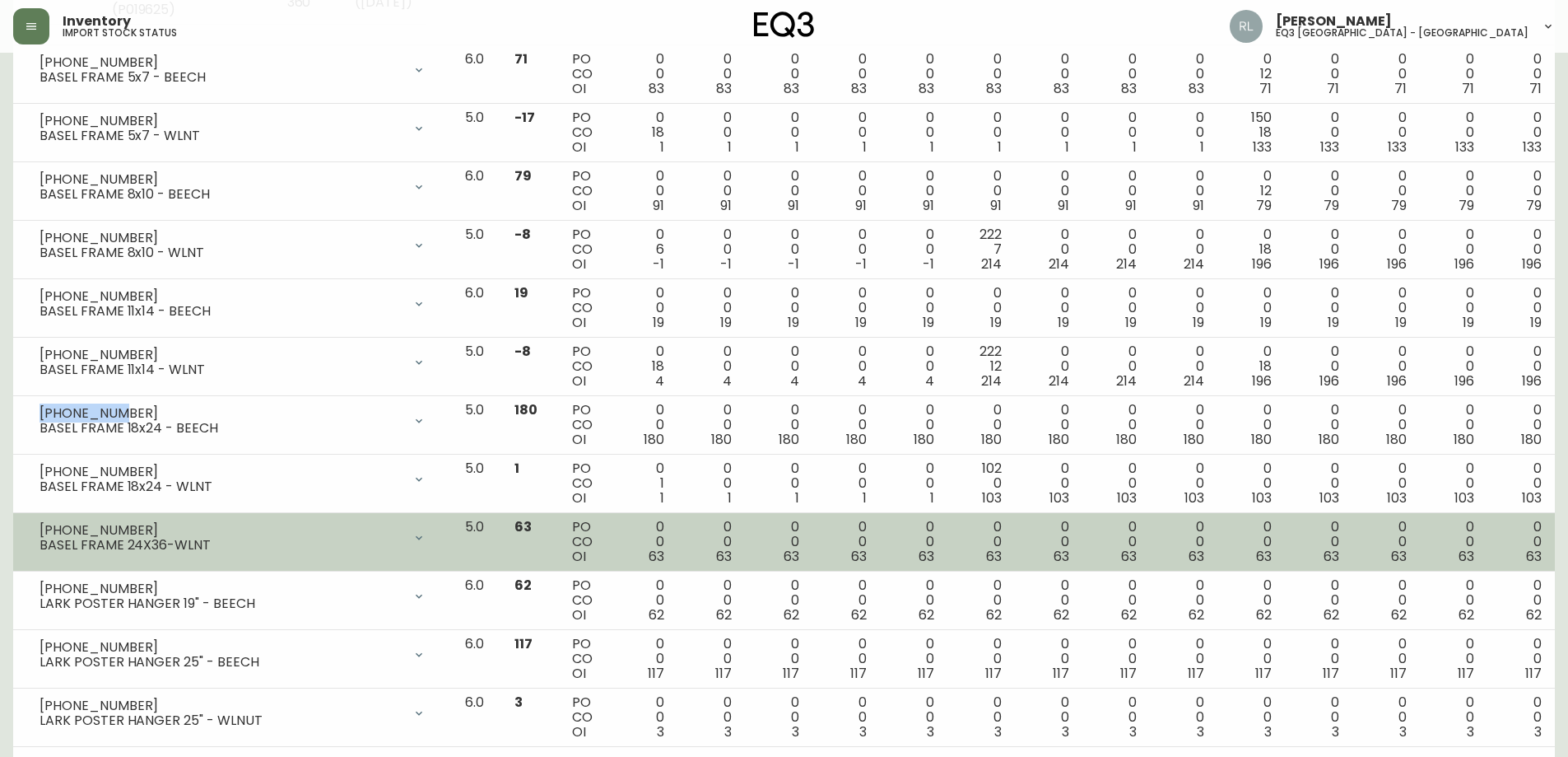
scroll to position [2718, 0]
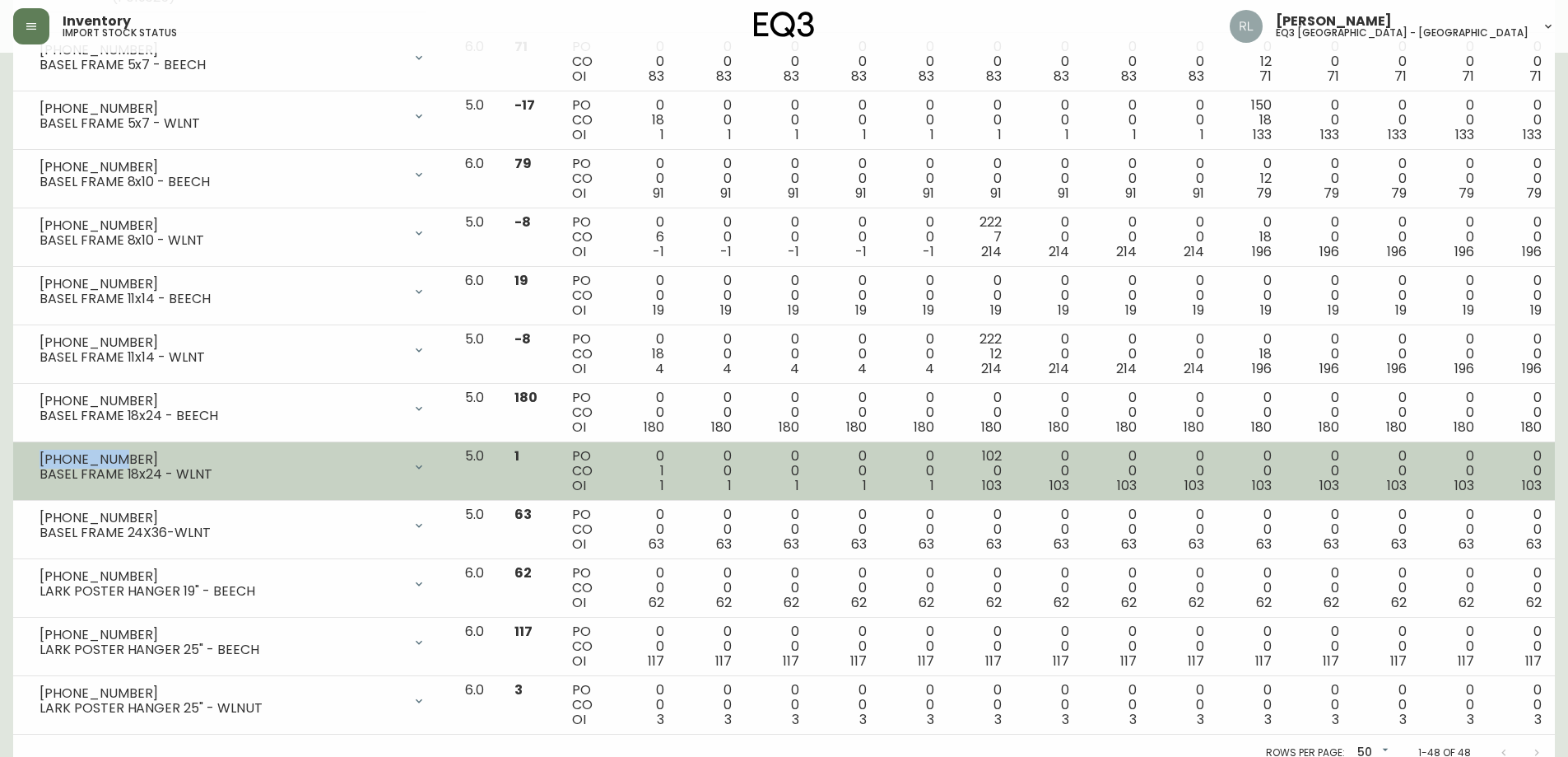
drag, startPoint x: 116, startPoint y: 458, endPoint x: 39, endPoint y: 453, distance: 77.2
click at [39, 453] on div "[PHONE_NUMBER]" at bounding box center [221, 460] width 363 height 15
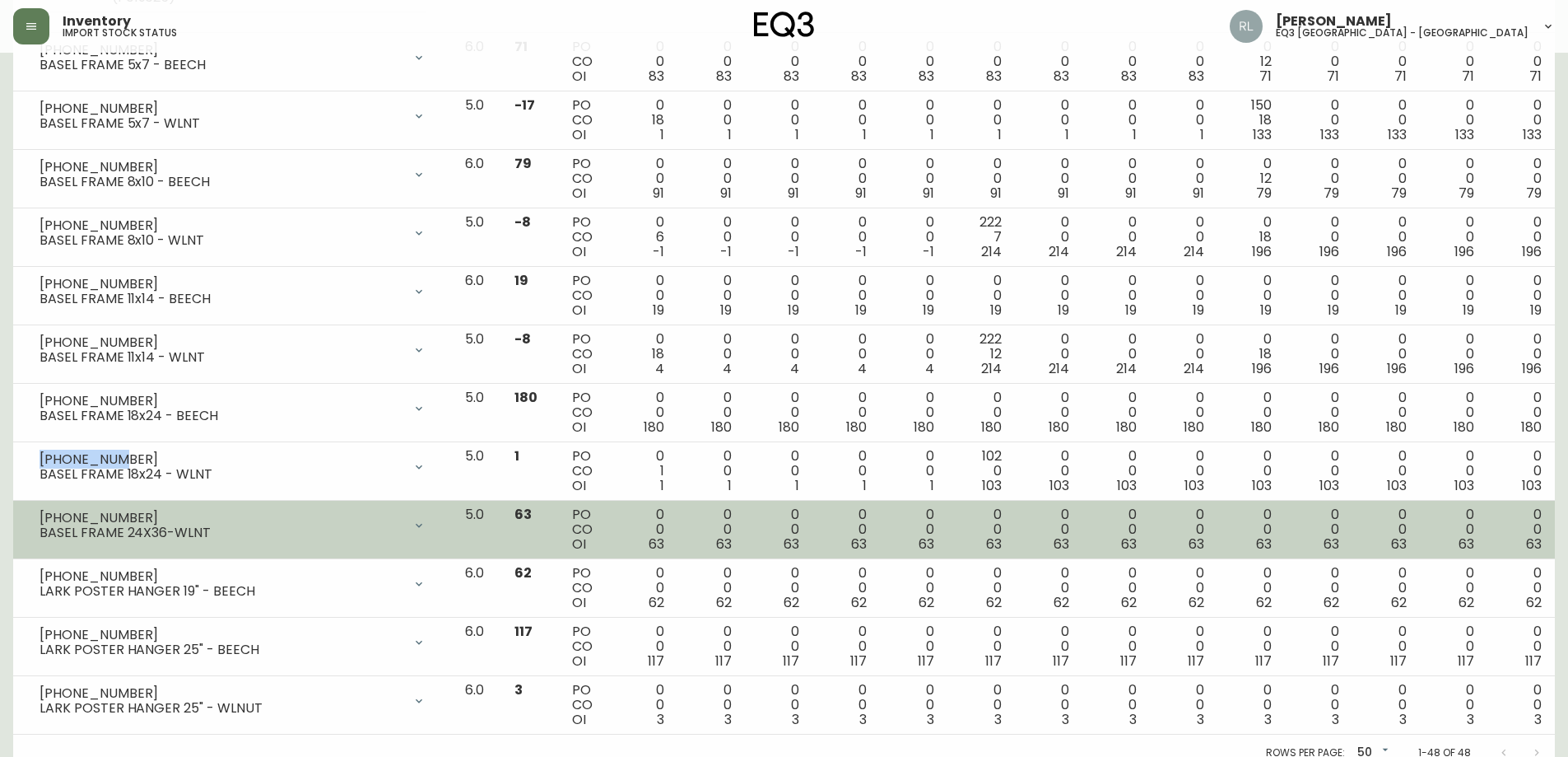
click at [137, 525] on div "BASEL FRAME 24X36-WLNT" at bounding box center [221, 533] width 363 height 15
drag, startPoint x: 127, startPoint y: 517, endPoint x: 36, endPoint y: 511, distance: 91.2
click at [36, 511] on div "[PHONE_NUMBER] BASEL FRAME 24X36-WLNT" at bounding box center [232, 525] width 412 height 36
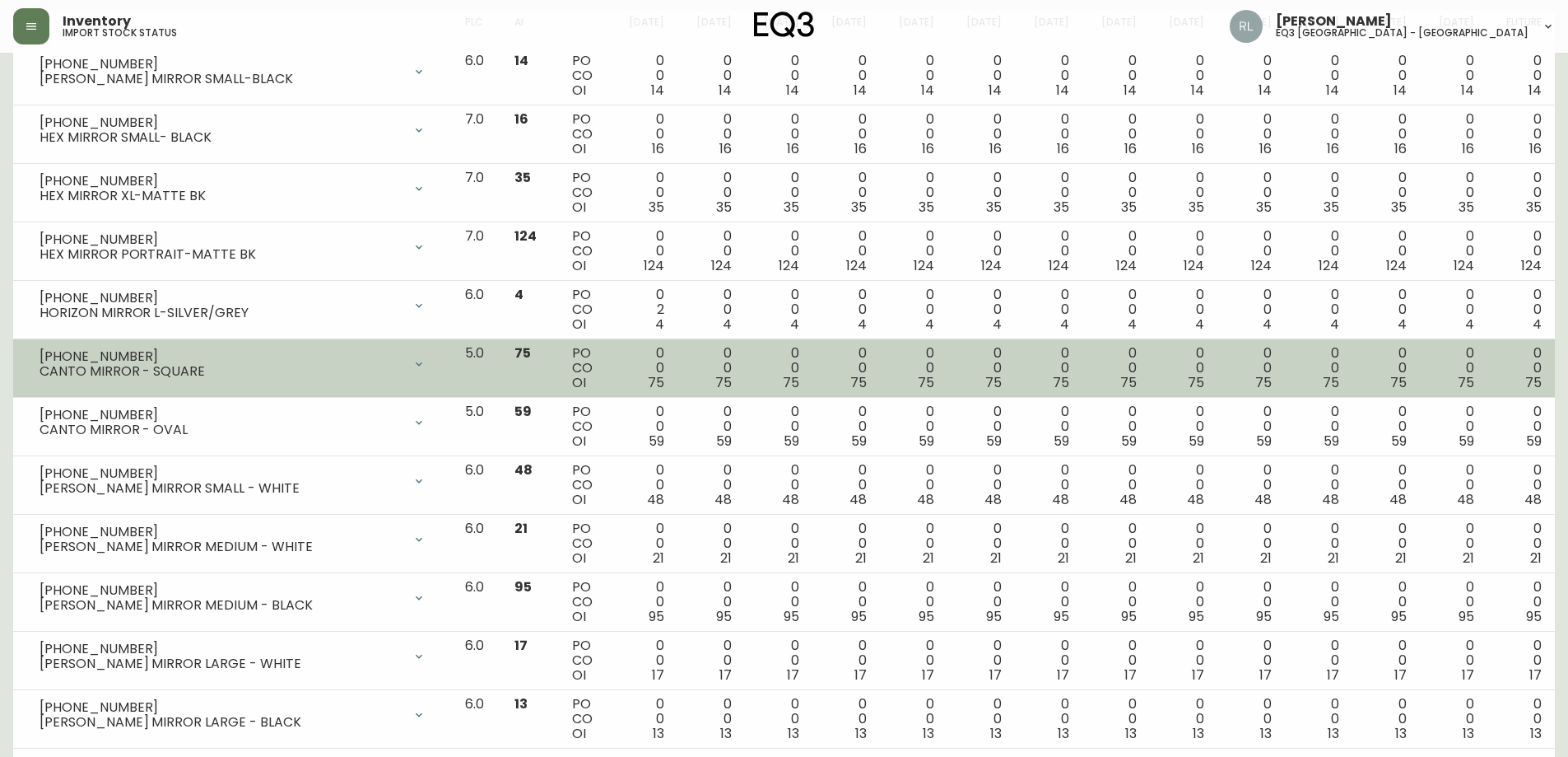
scroll to position [0, 0]
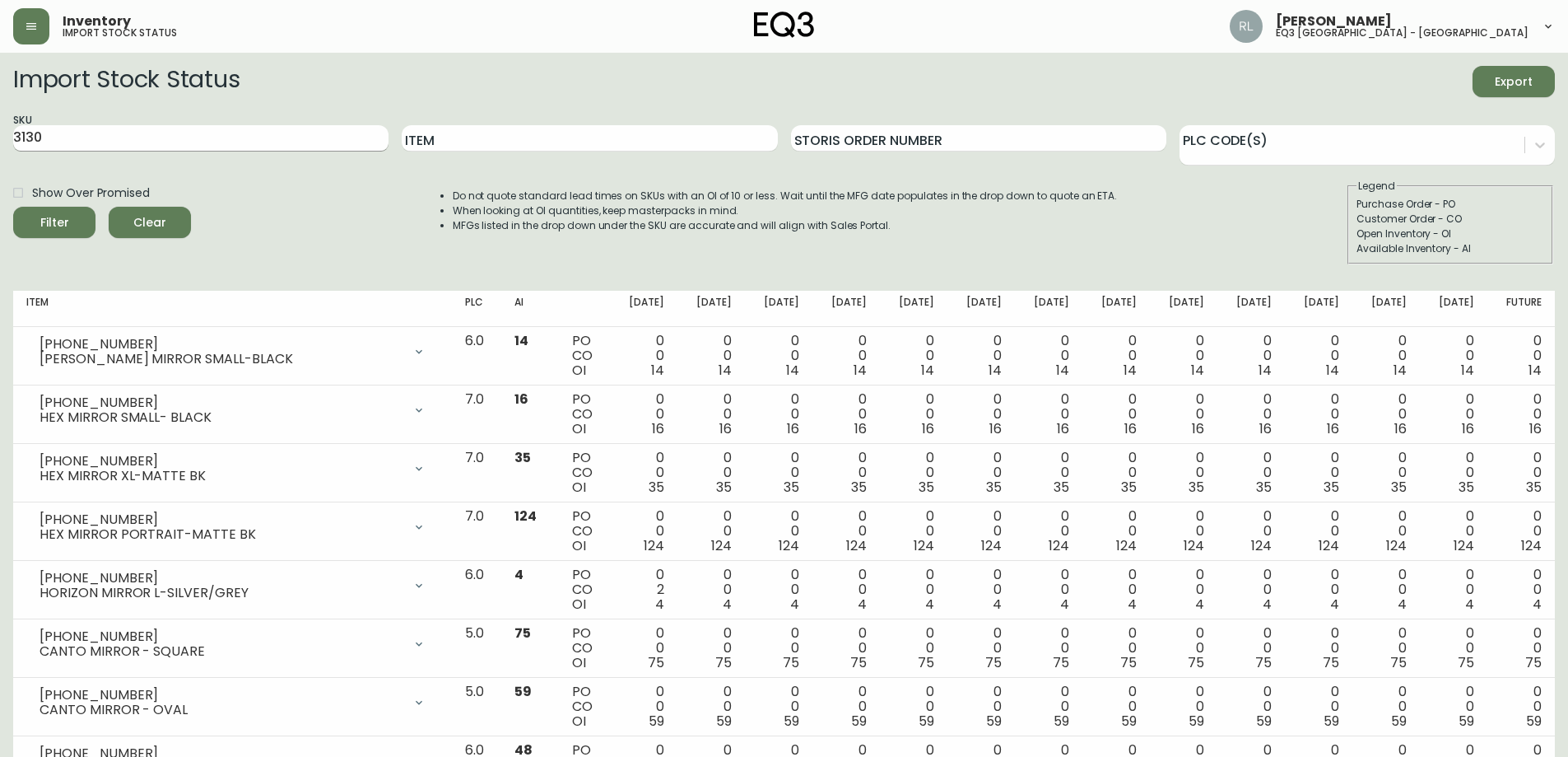
click at [78, 135] on input "3130" at bounding box center [200, 138] width 375 height 26
click at [13, 207] on button "Filter" at bounding box center [54, 223] width 82 height 32
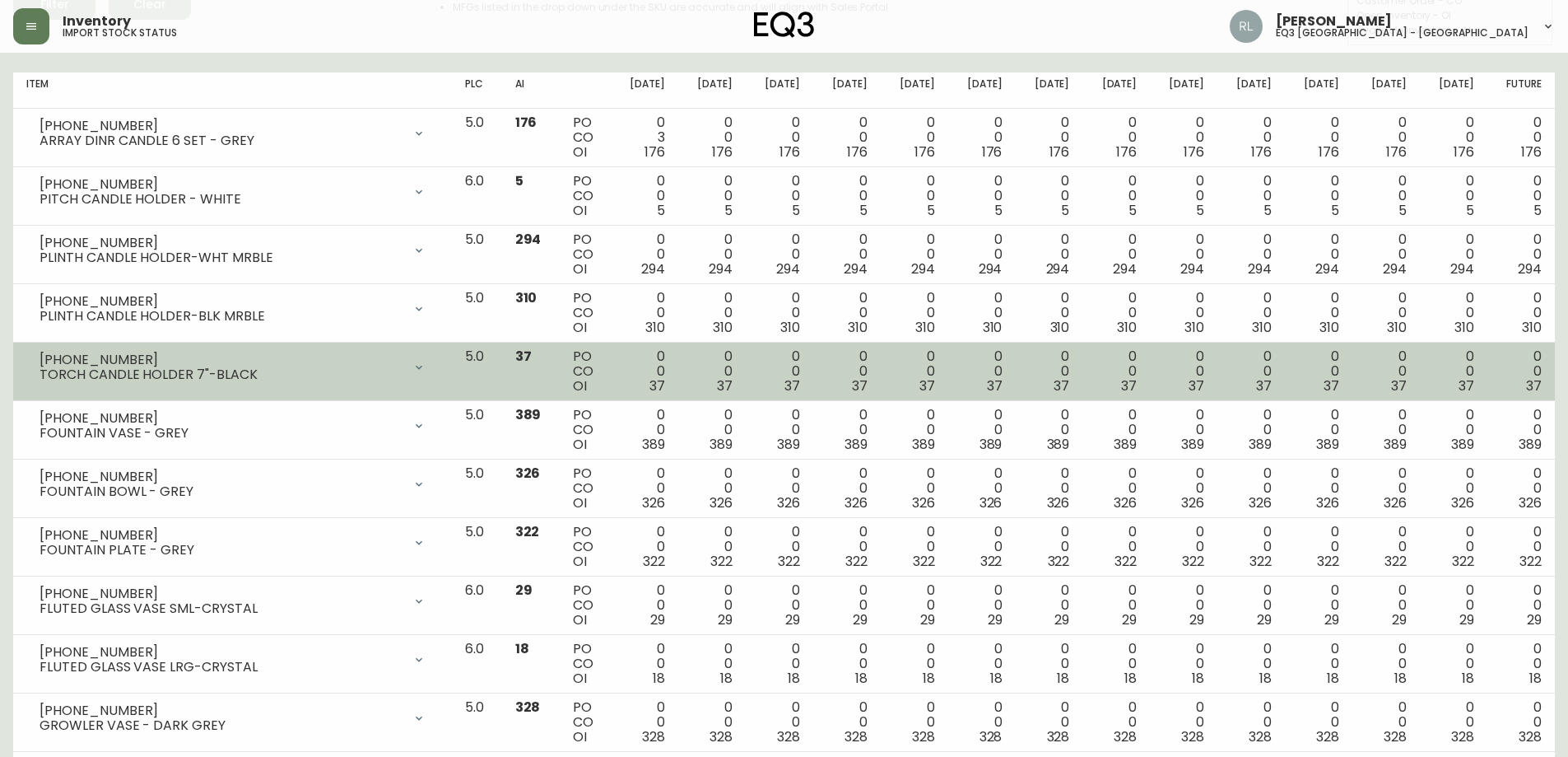
scroll to position [247, 0]
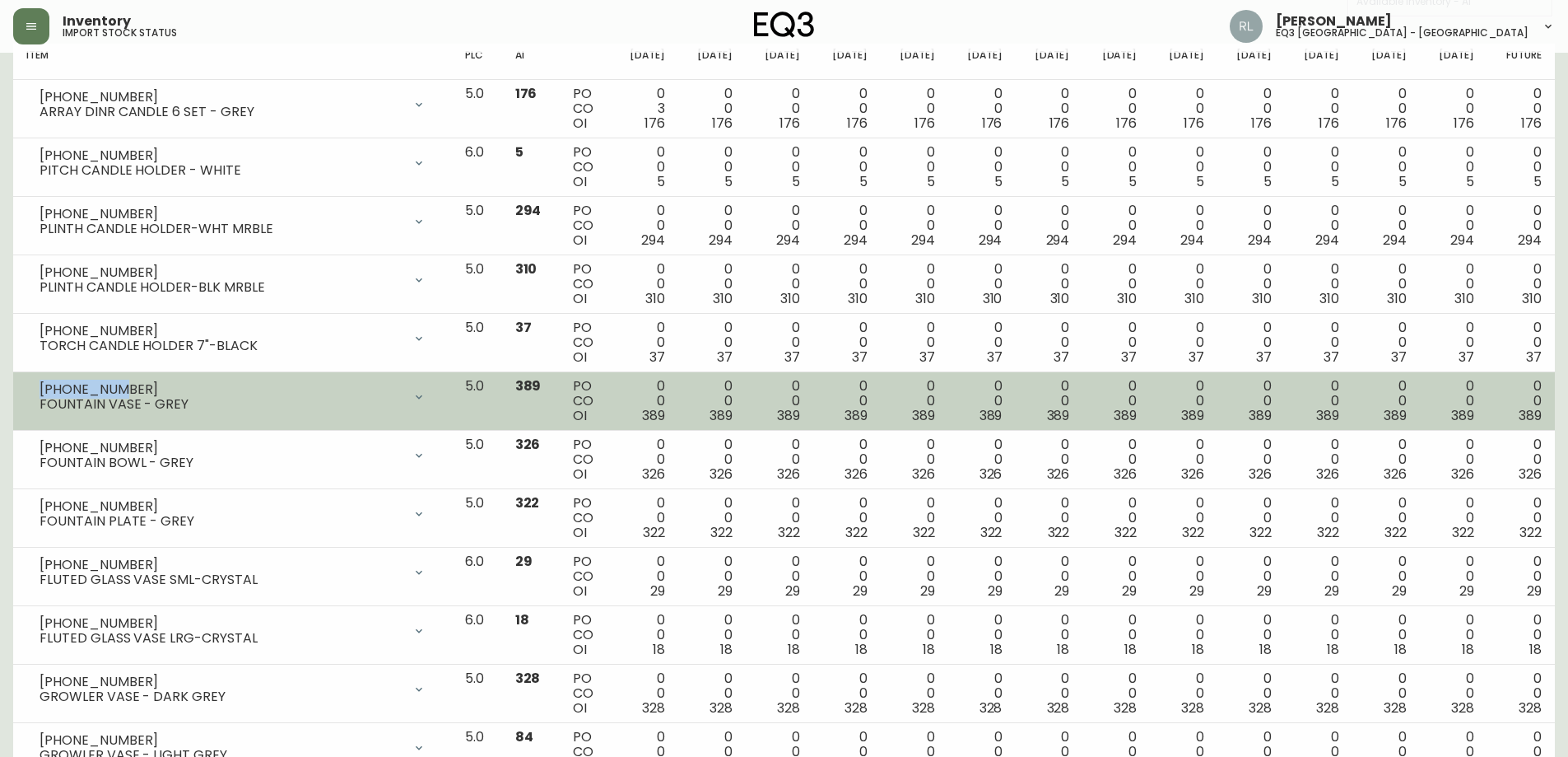
drag, startPoint x: 118, startPoint y: 388, endPoint x: 36, endPoint y: 387, distance: 82.0
click at [36, 387] on div "[PHONE_NUMBER] FOUNTAIN VASE - GREY" at bounding box center [232, 397] width 412 height 36
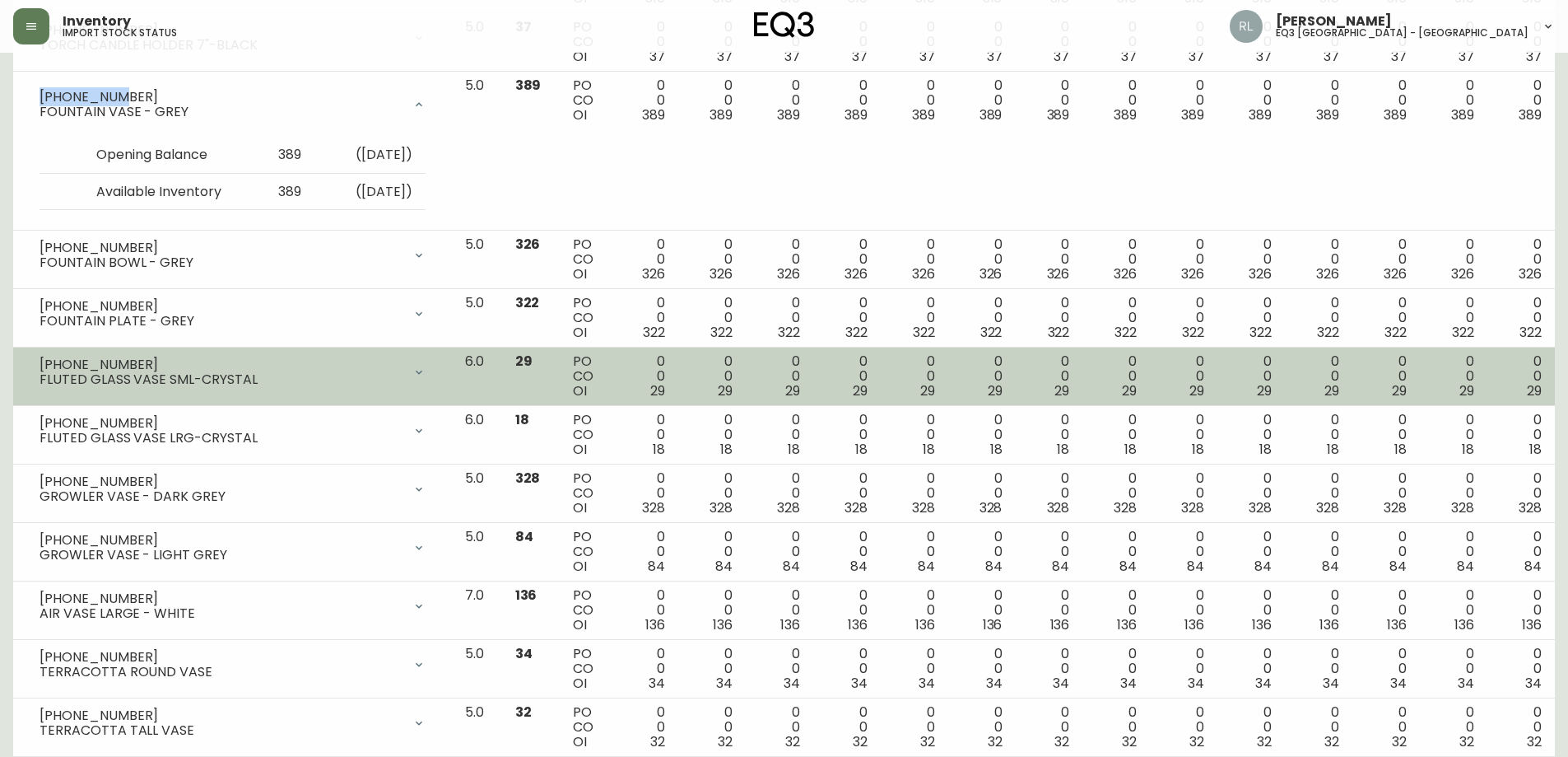
scroll to position [576, 0]
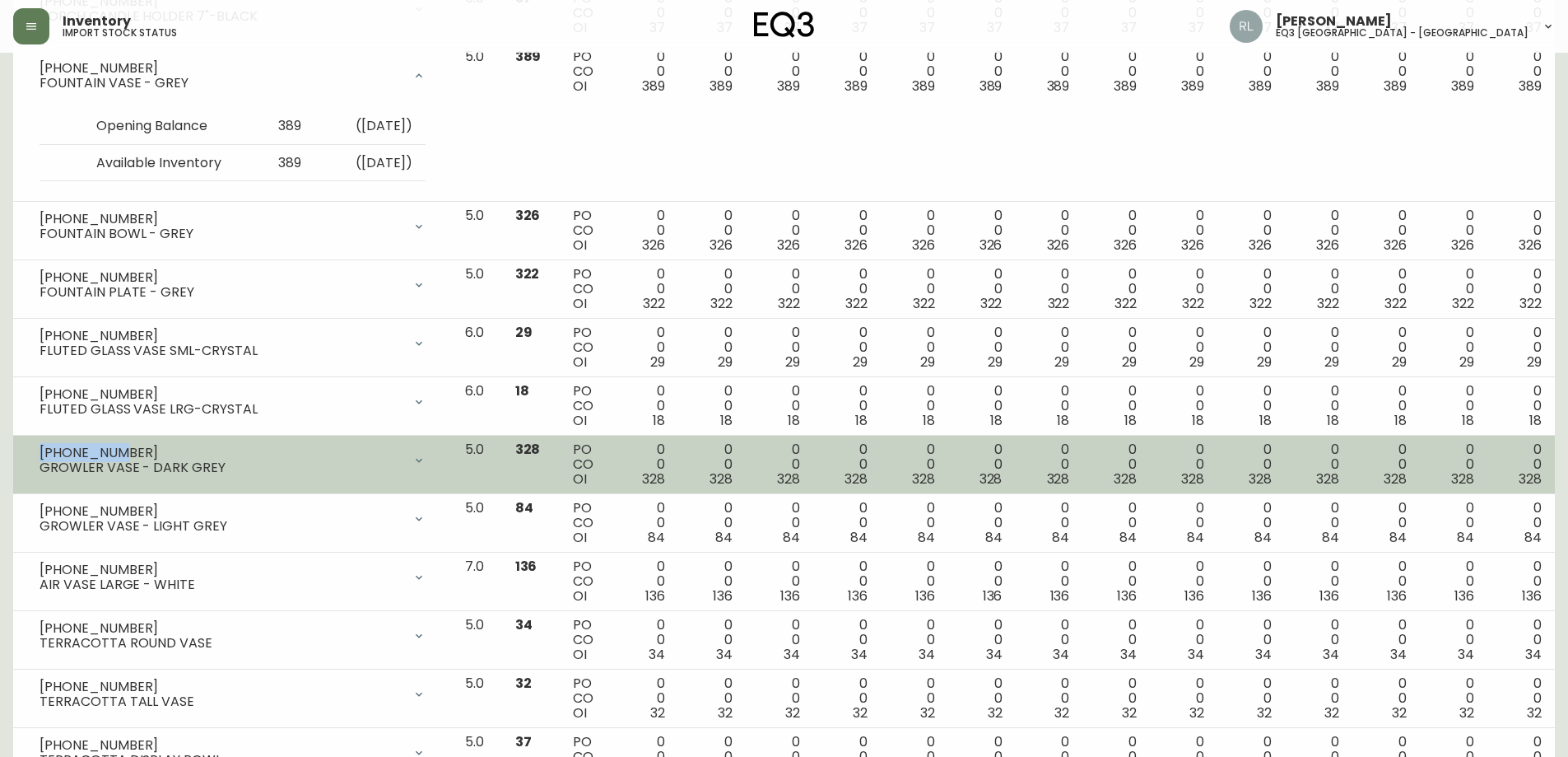
drag, startPoint x: 117, startPoint y: 447, endPoint x: 42, endPoint y: 447, distance: 75.0
click at [42, 447] on div "[PHONE_NUMBER]" at bounding box center [221, 453] width 363 height 15
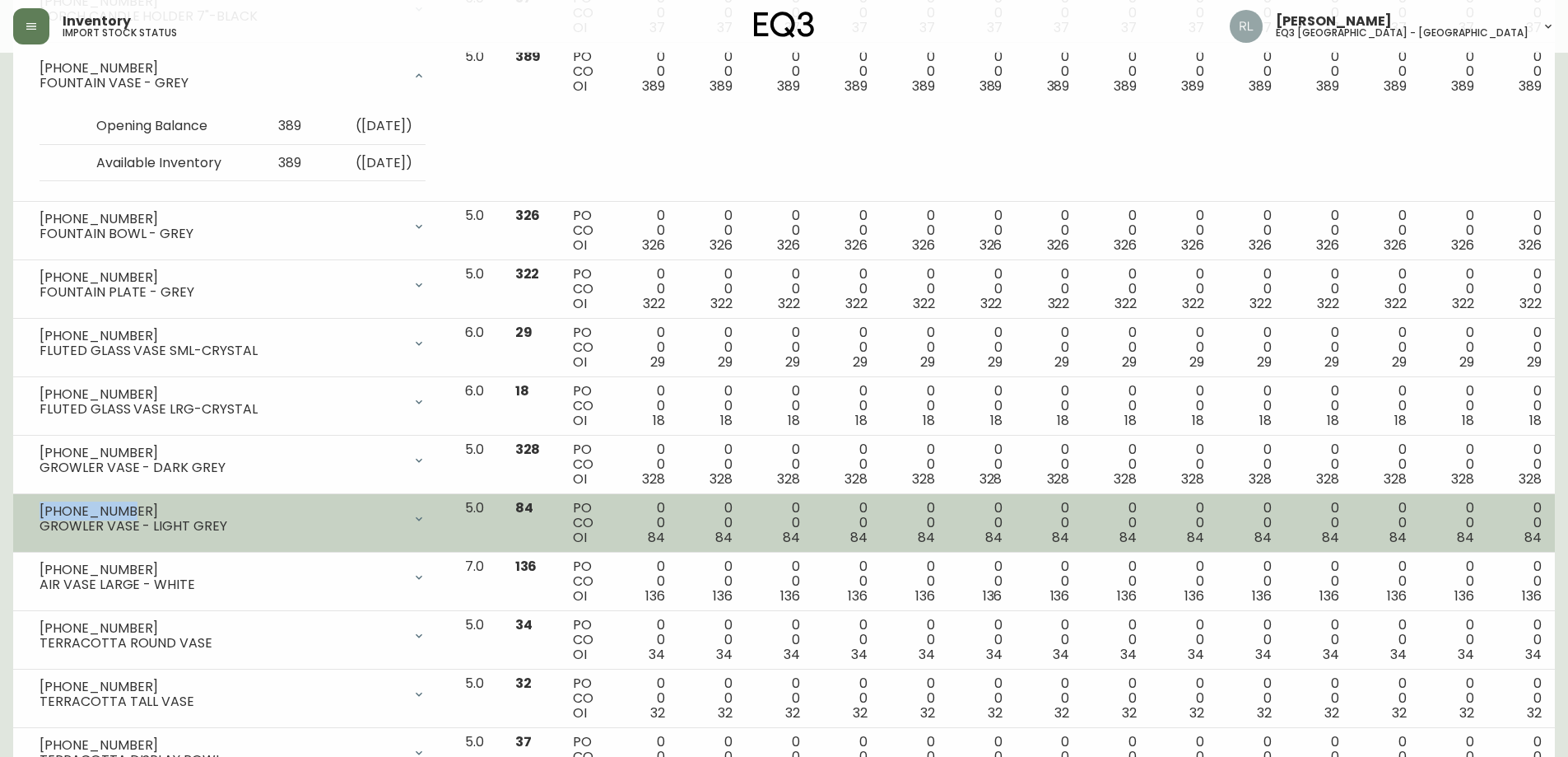
drag, startPoint x: 146, startPoint y: 507, endPoint x: 41, endPoint y: 504, distance: 105.0
click at [41, 504] on div "[PHONE_NUMBER]" at bounding box center [221, 511] width 363 height 15
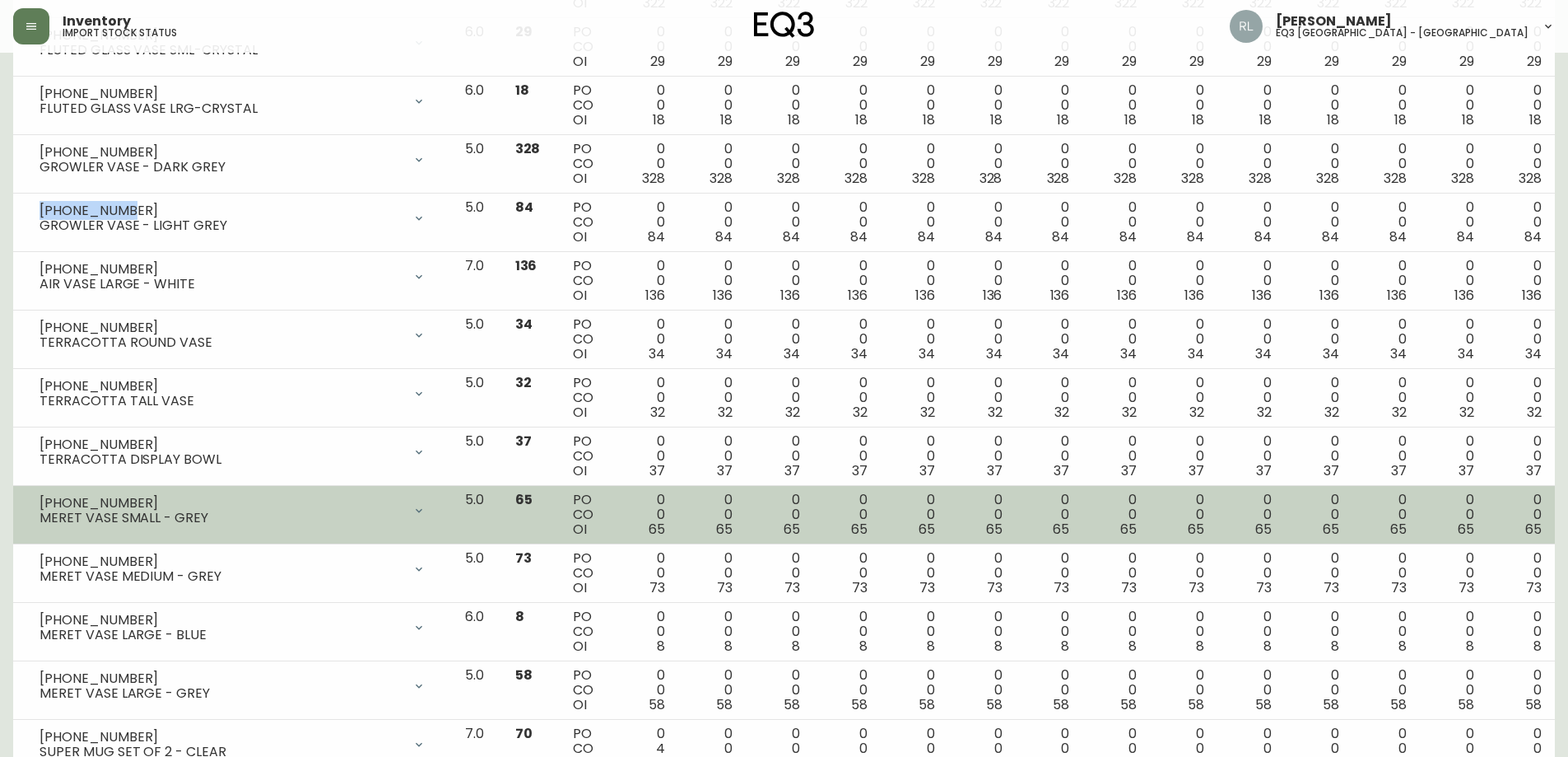
scroll to position [906, 0]
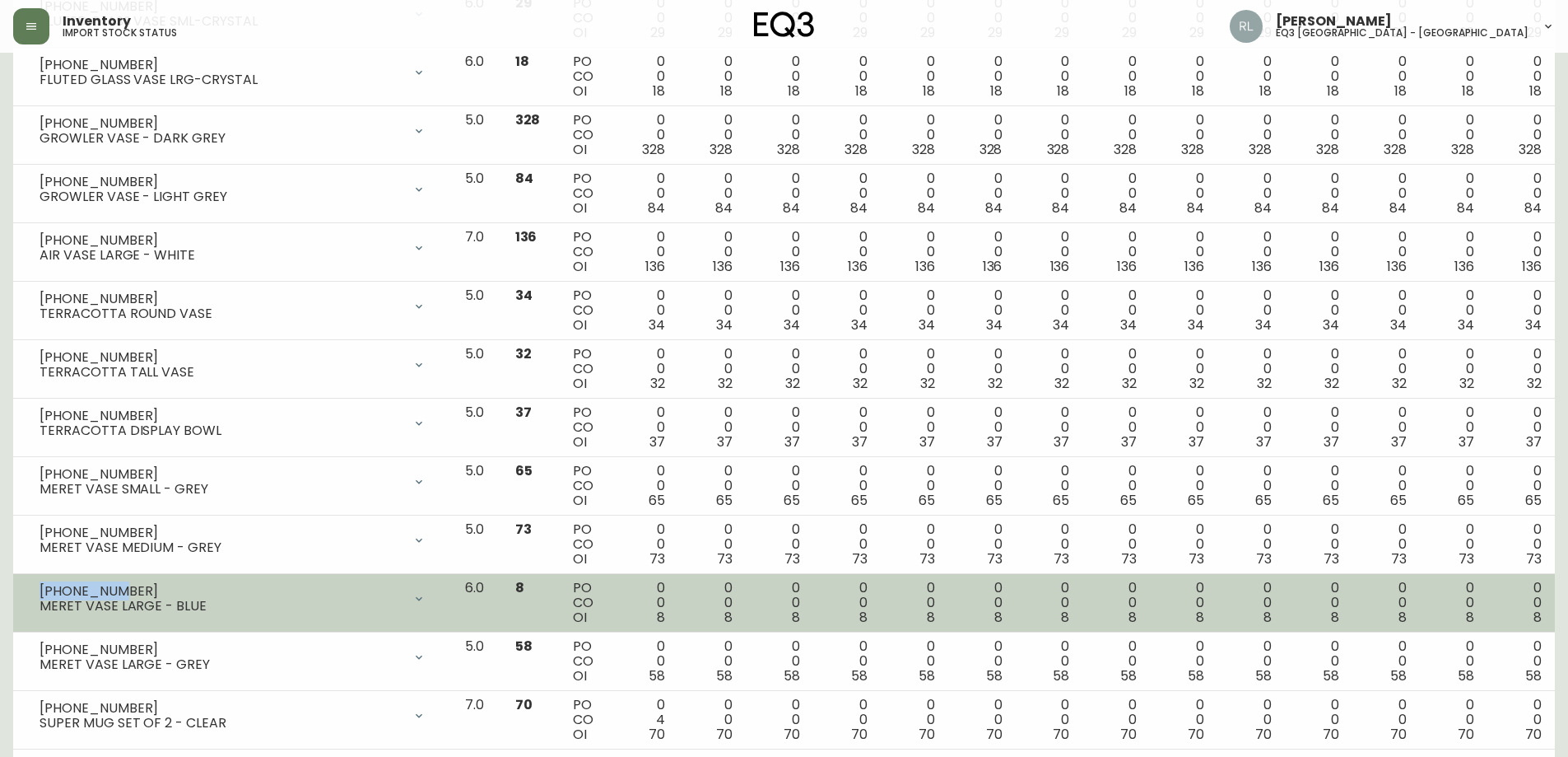
drag, startPoint x: 119, startPoint y: 588, endPoint x: 28, endPoint y: 589, distance: 91.0
click at [28, 589] on div "[PHONE_NUMBER] MERET VASE LARGE - BLUE" at bounding box center [232, 599] width 412 height 36
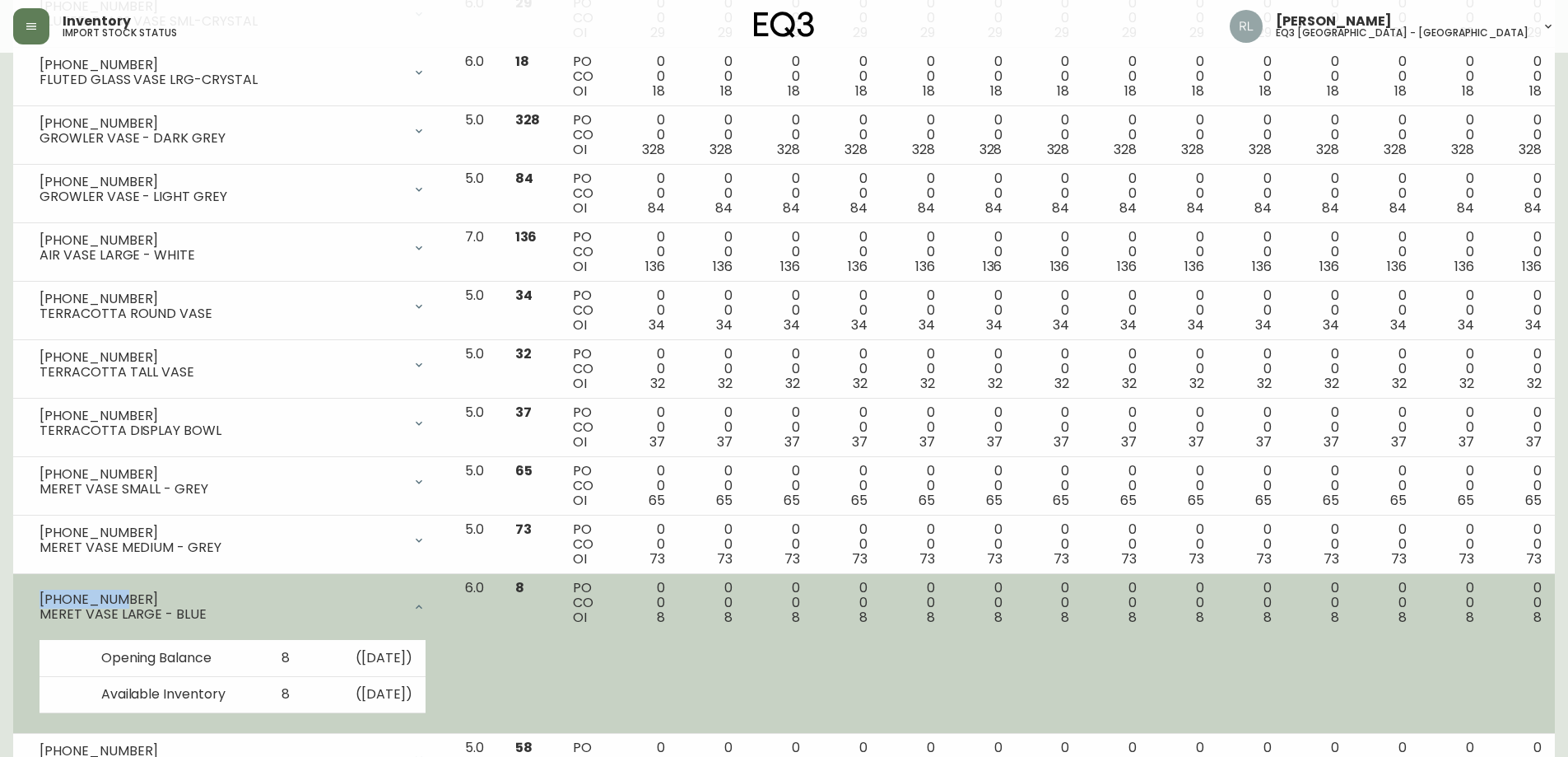
click at [436, 610] on div at bounding box center [419, 606] width 33 height 33
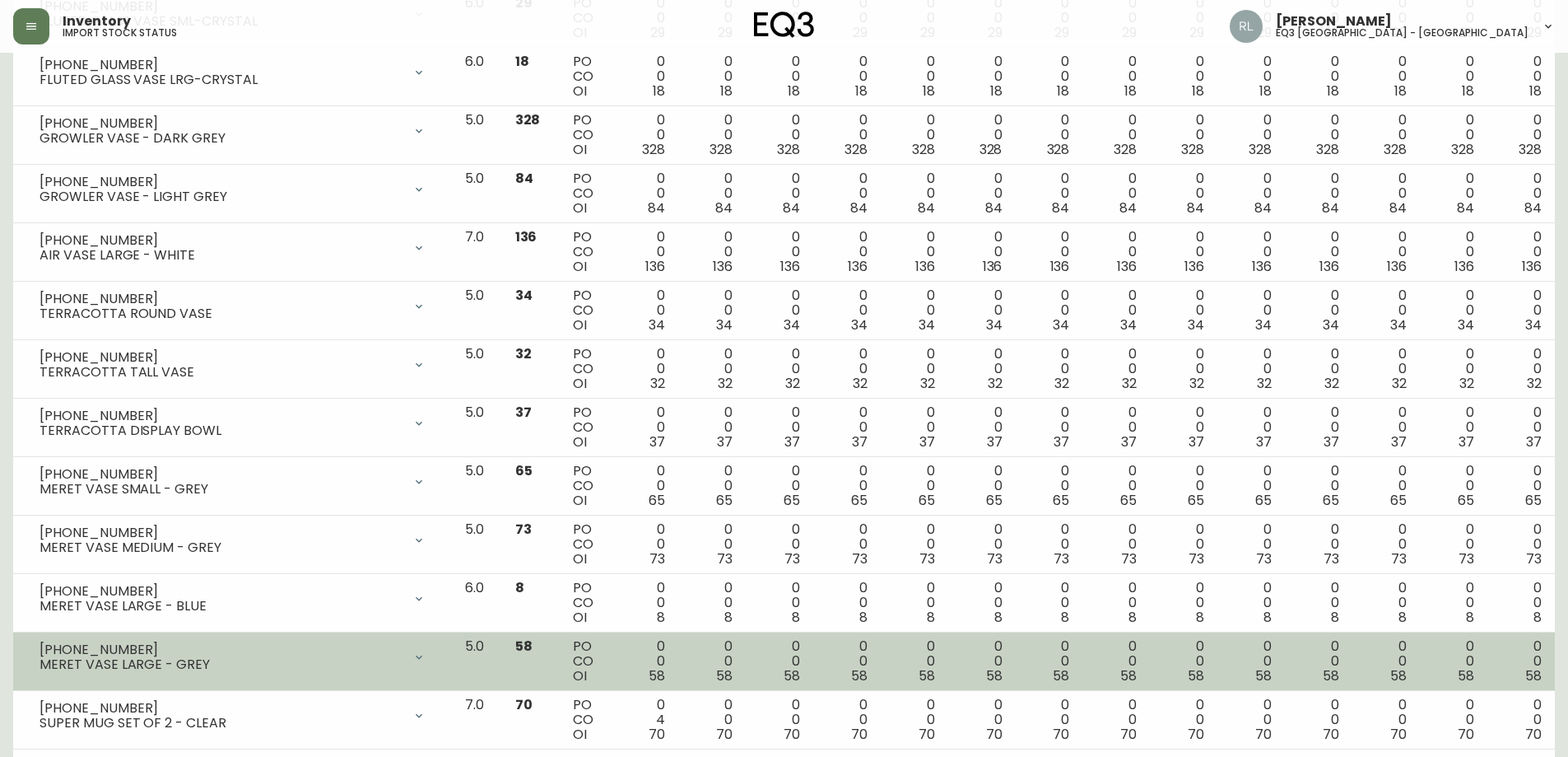
click at [288, 644] on div "[PHONE_NUMBER]" at bounding box center [221, 650] width 363 height 15
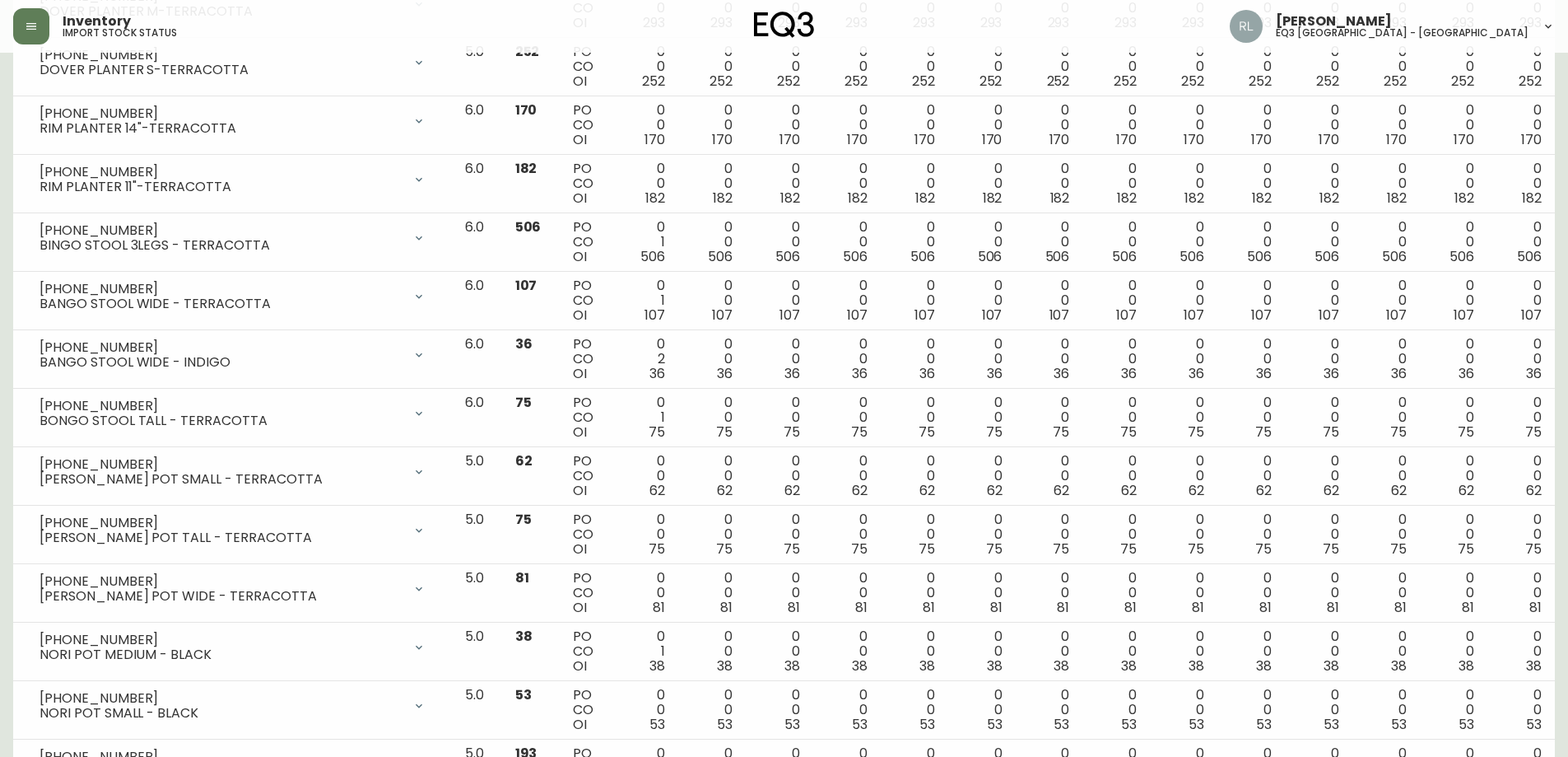
scroll to position [2630, 0]
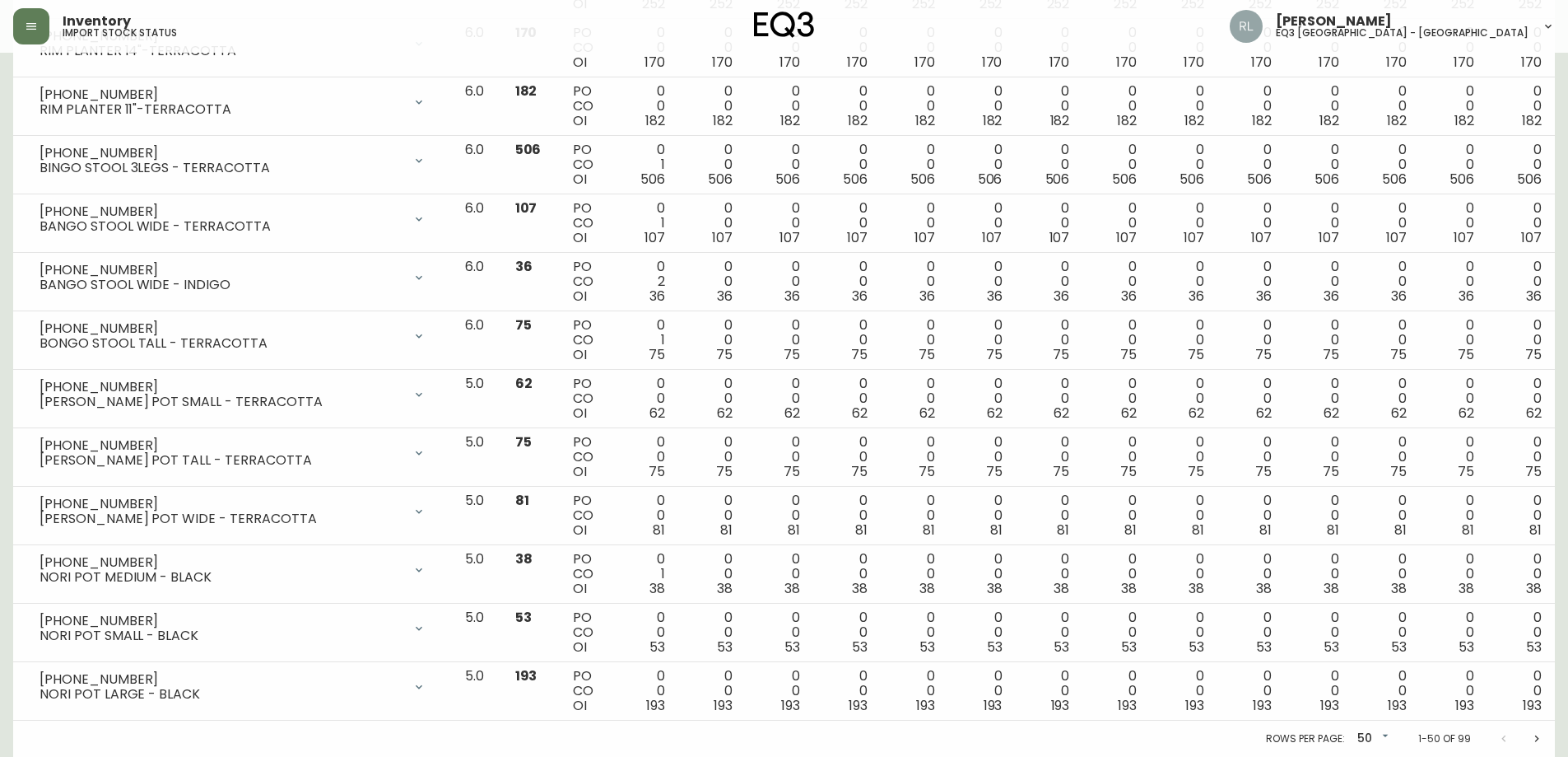
click at [1542, 738] on icon "Next page" at bounding box center [1536, 738] width 13 height 13
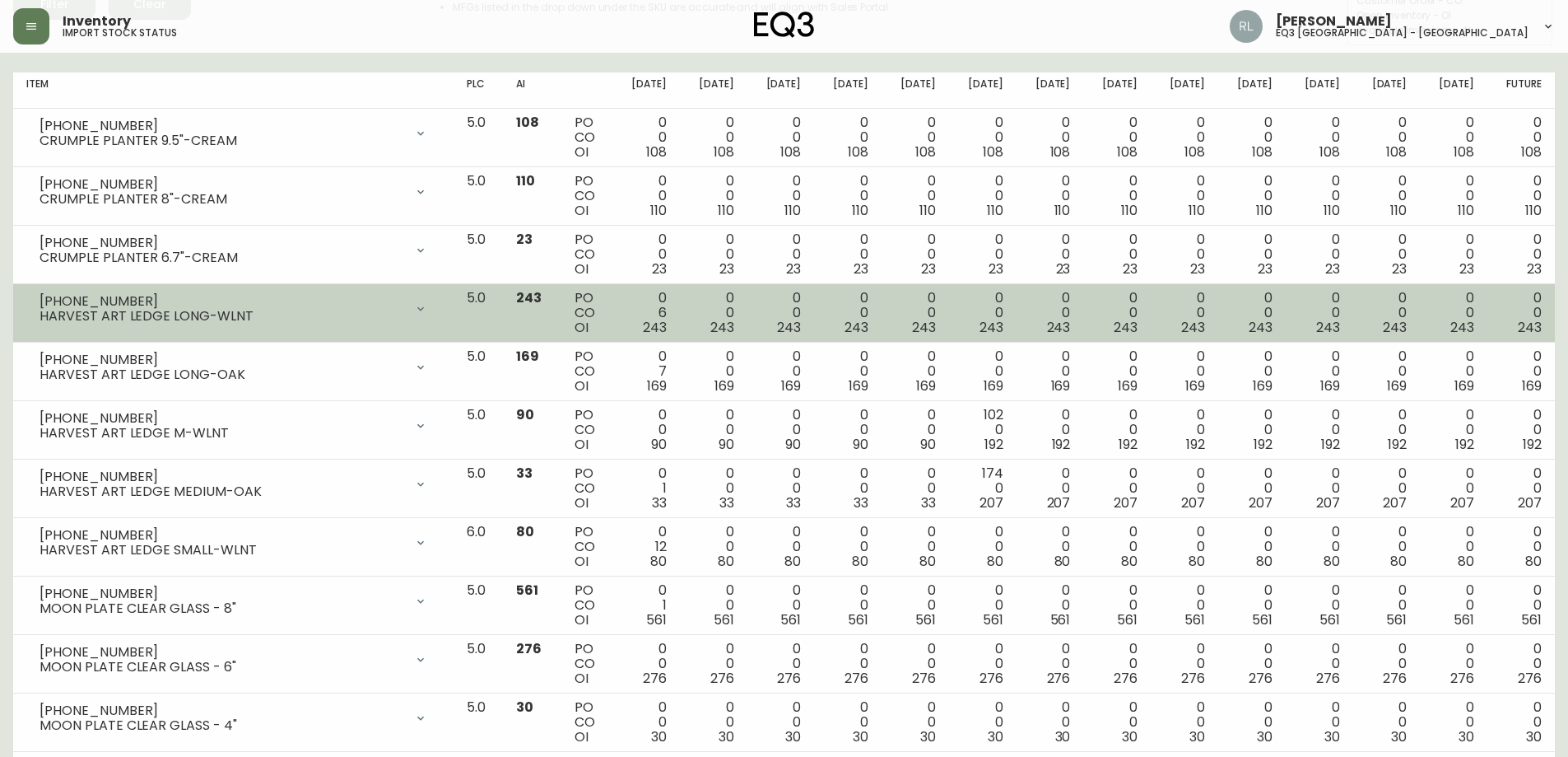
scroll to position [247, 0]
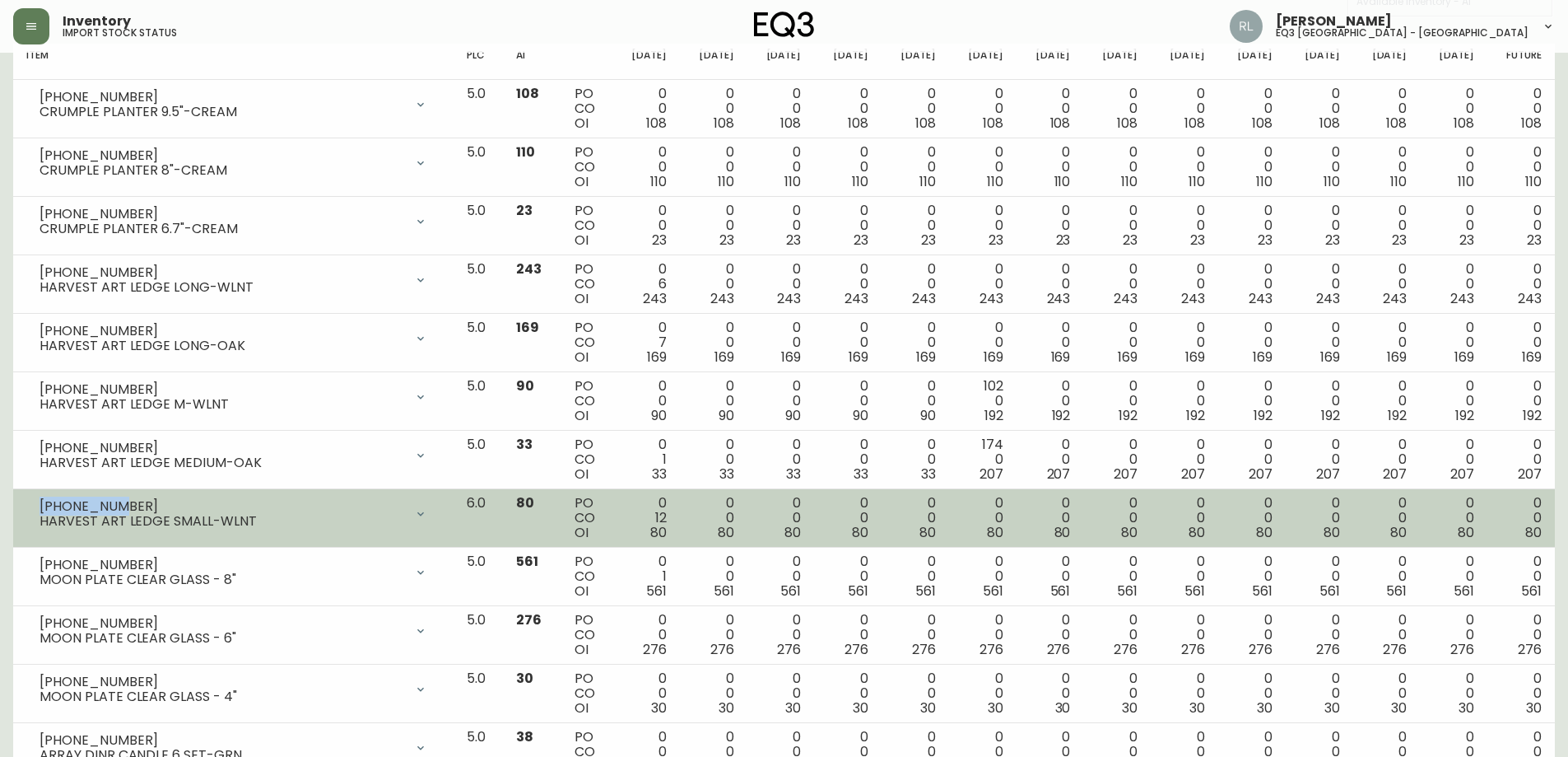
drag, startPoint x: 119, startPoint y: 503, endPoint x: 36, endPoint y: 497, distance: 83.2
click at [36, 497] on div "[PHONE_NUMBER] HARVEST ART LEDGE SMALL-WLNT" at bounding box center [233, 514] width 414 height 36
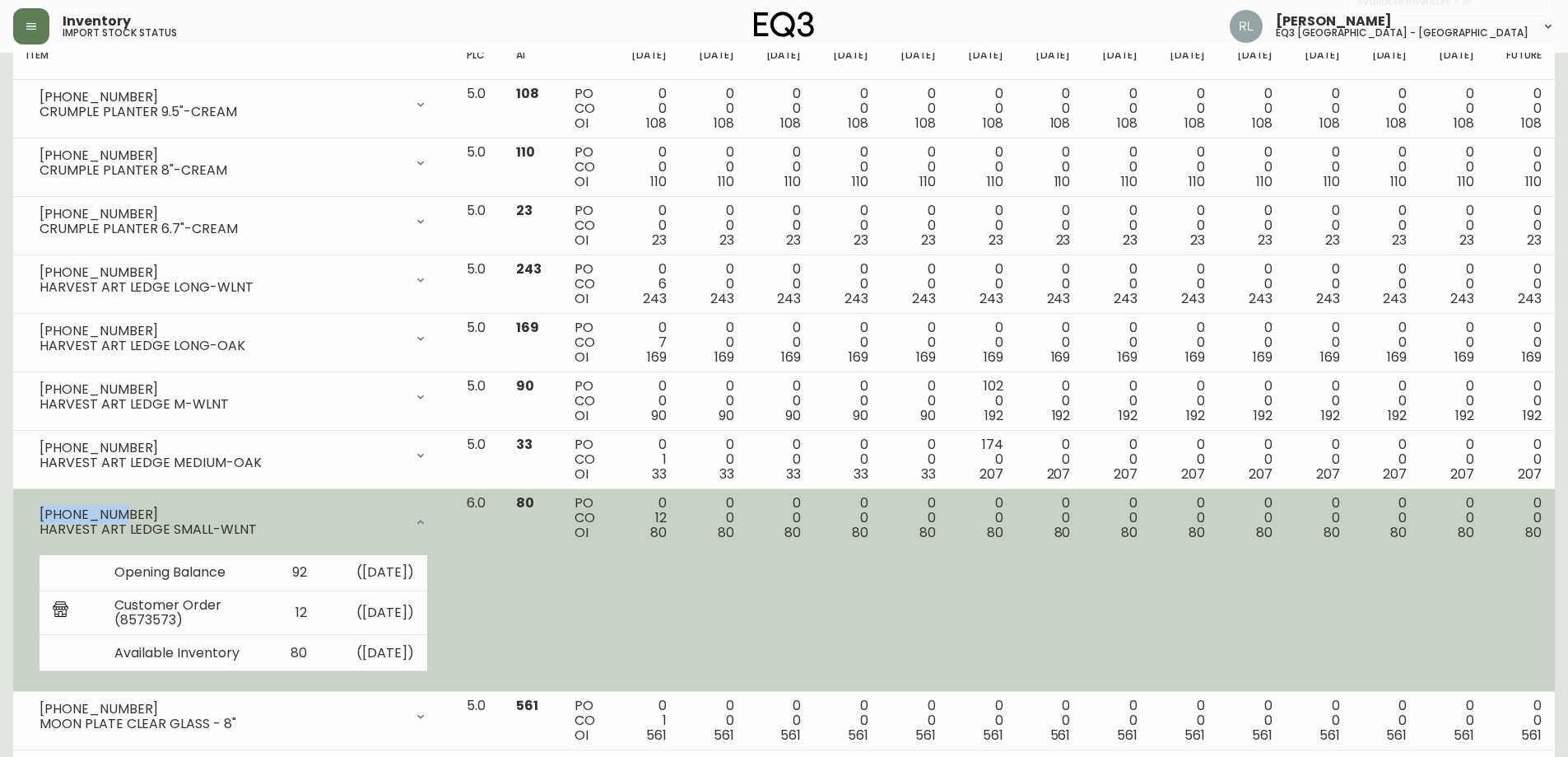
click at [437, 512] on div at bounding box center [420, 521] width 33 height 33
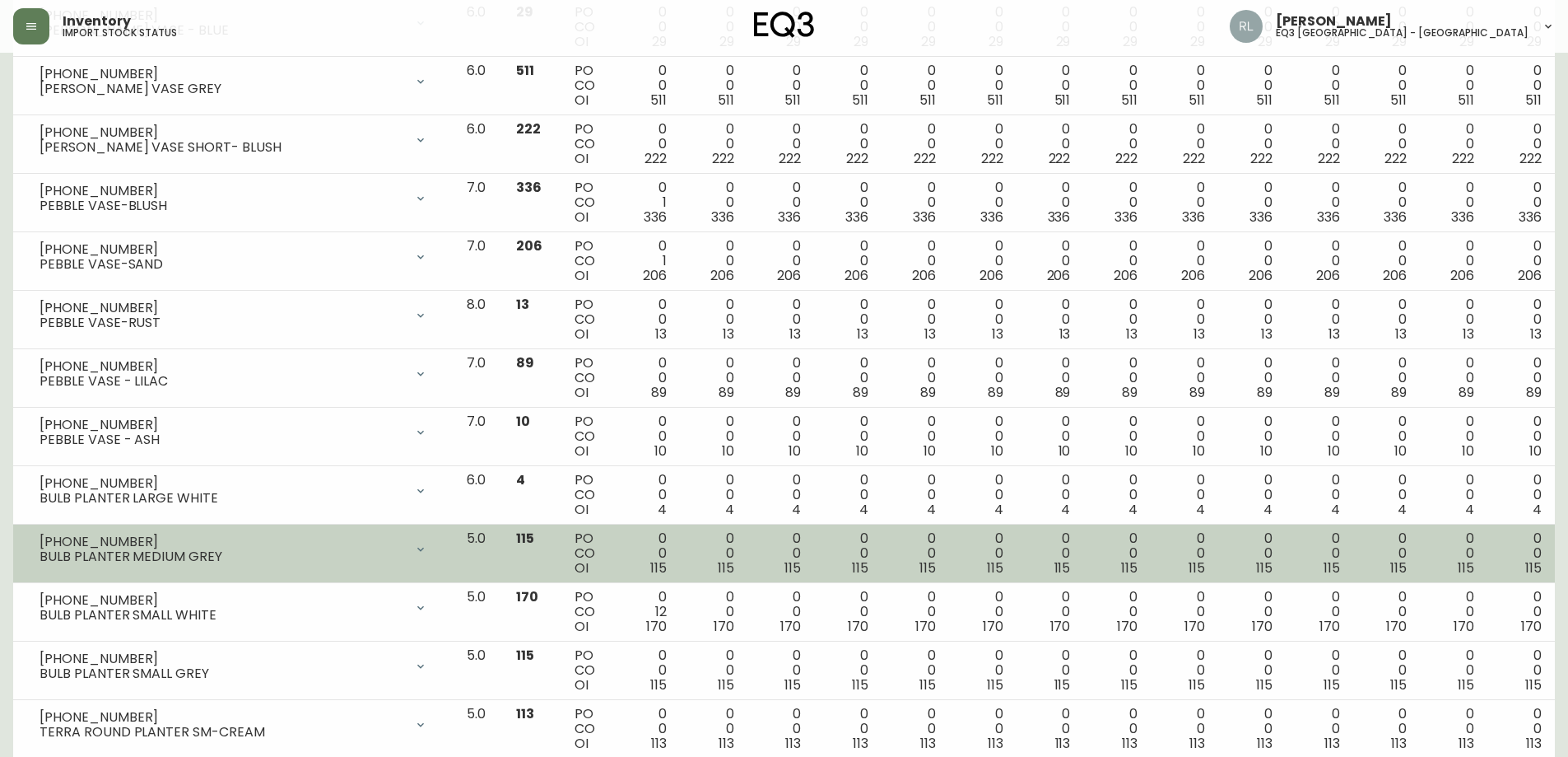
scroll to position [1236, 0]
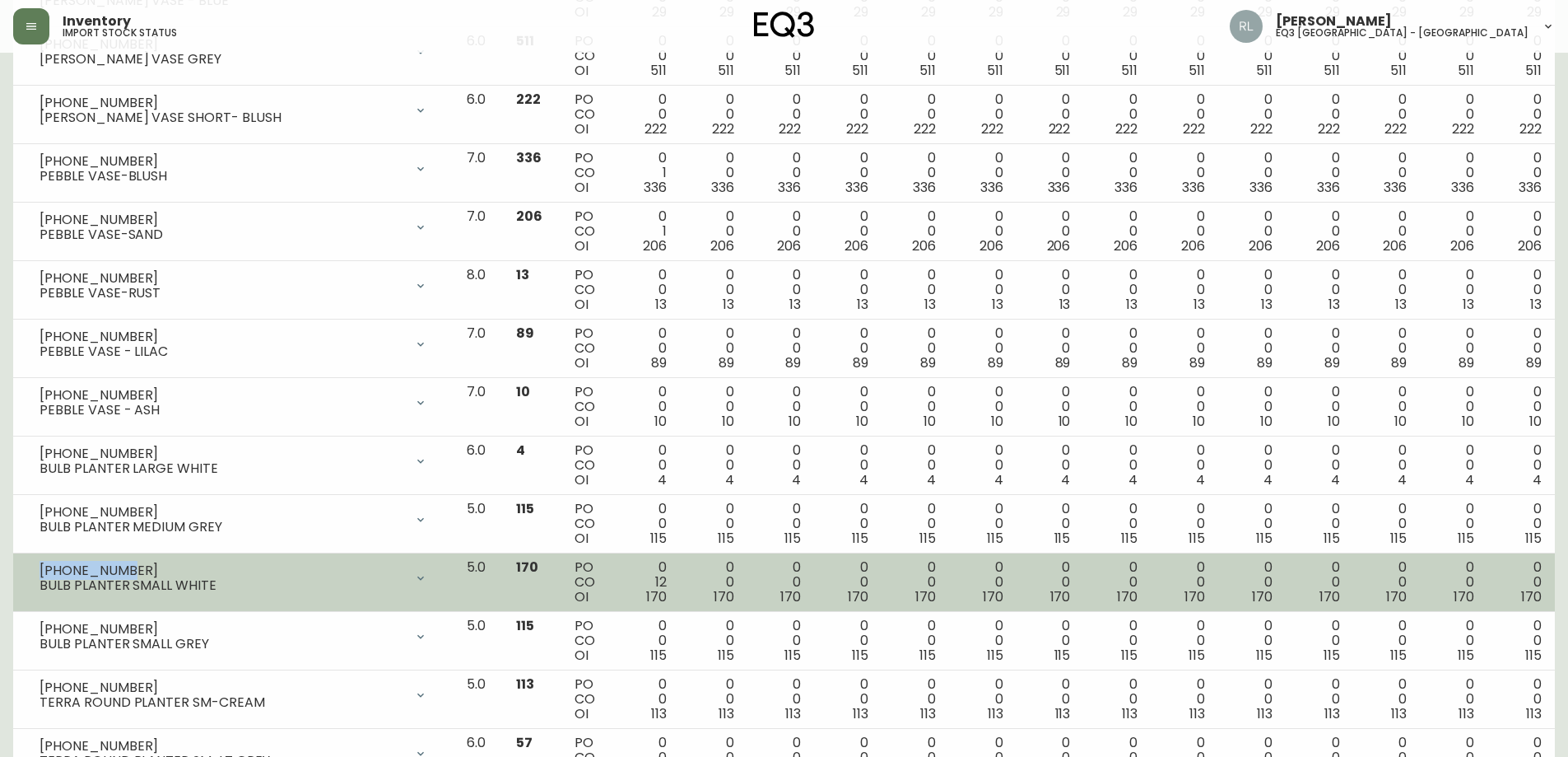
drag, startPoint x: 132, startPoint y: 567, endPoint x: 25, endPoint y: 565, distance: 107.0
click at [25, 565] on td "[PHONE_NUMBER] BULB PLANTER SMALL WHITE Opening Balance 182 ( [DATE] ) Customer…" at bounding box center [233, 582] width 440 height 59
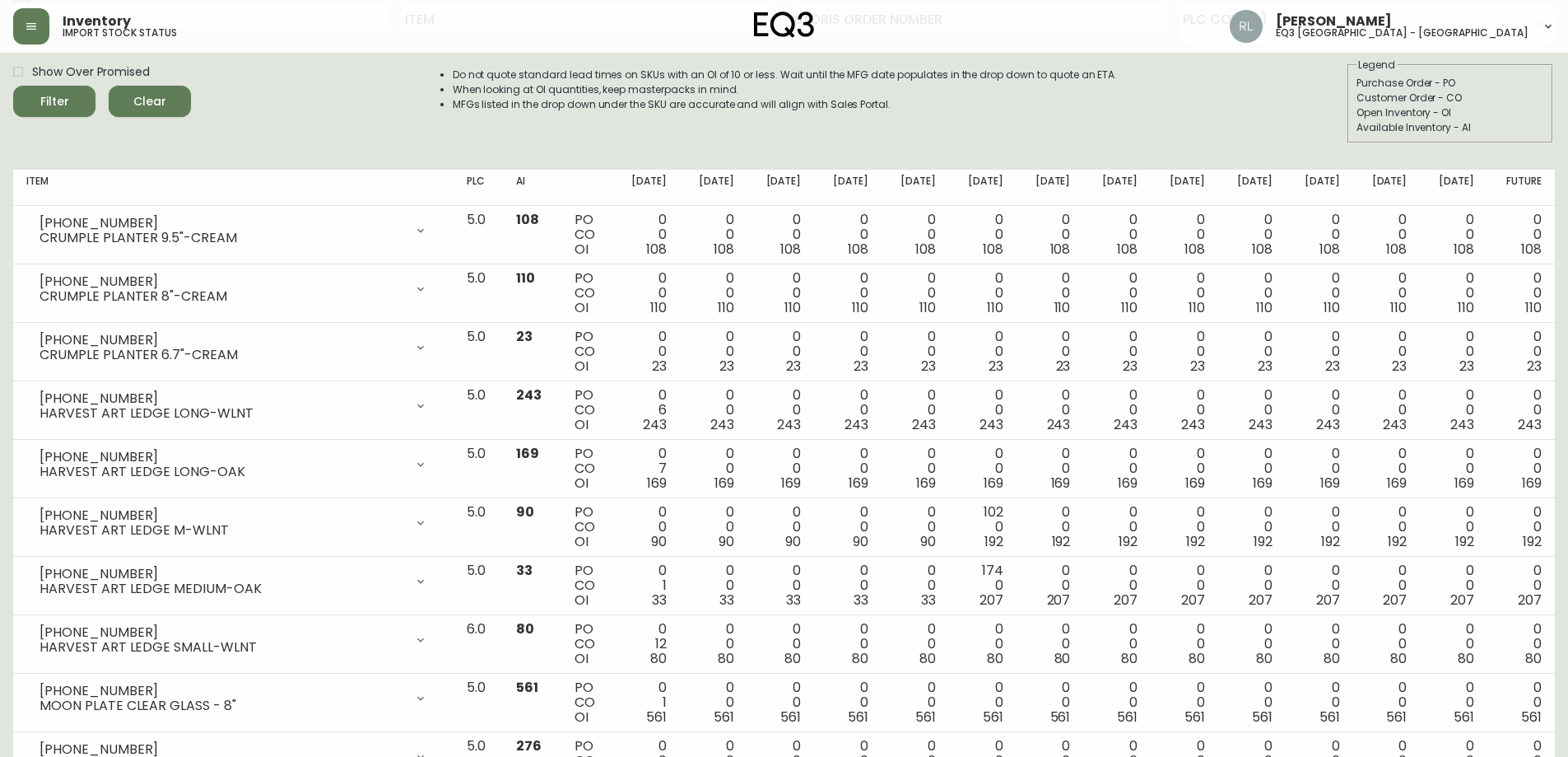
scroll to position [0, 0]
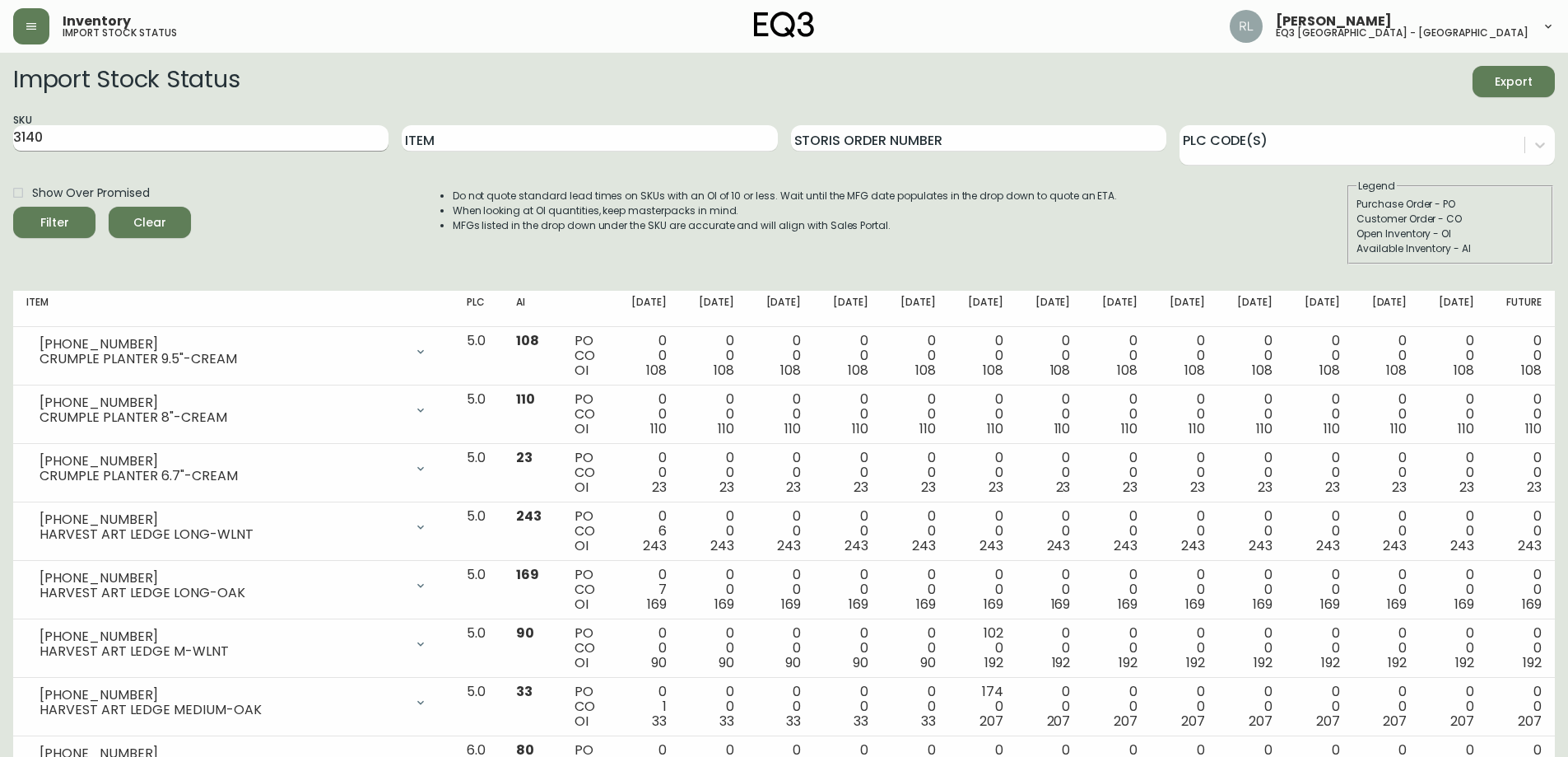
click at [37, 134] on input "3140" at bounding box center [200, 138] width 375 height 26
click at [13, 207] on button "Filter" at bounding box center [54, 223] width 82 height 32
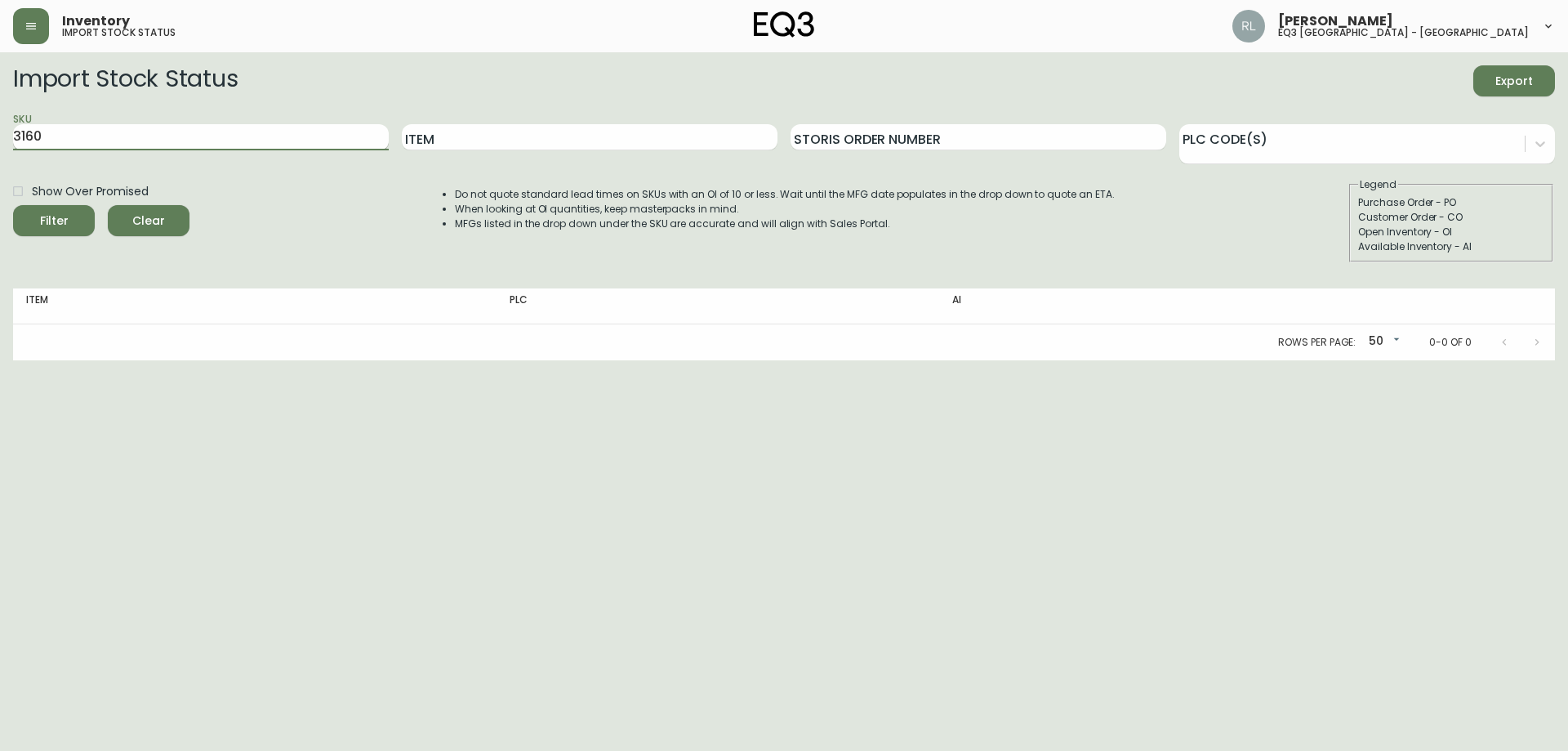
click at [13, 205] on button "Filter" at bounding box center [54, 221] width 81 height 31
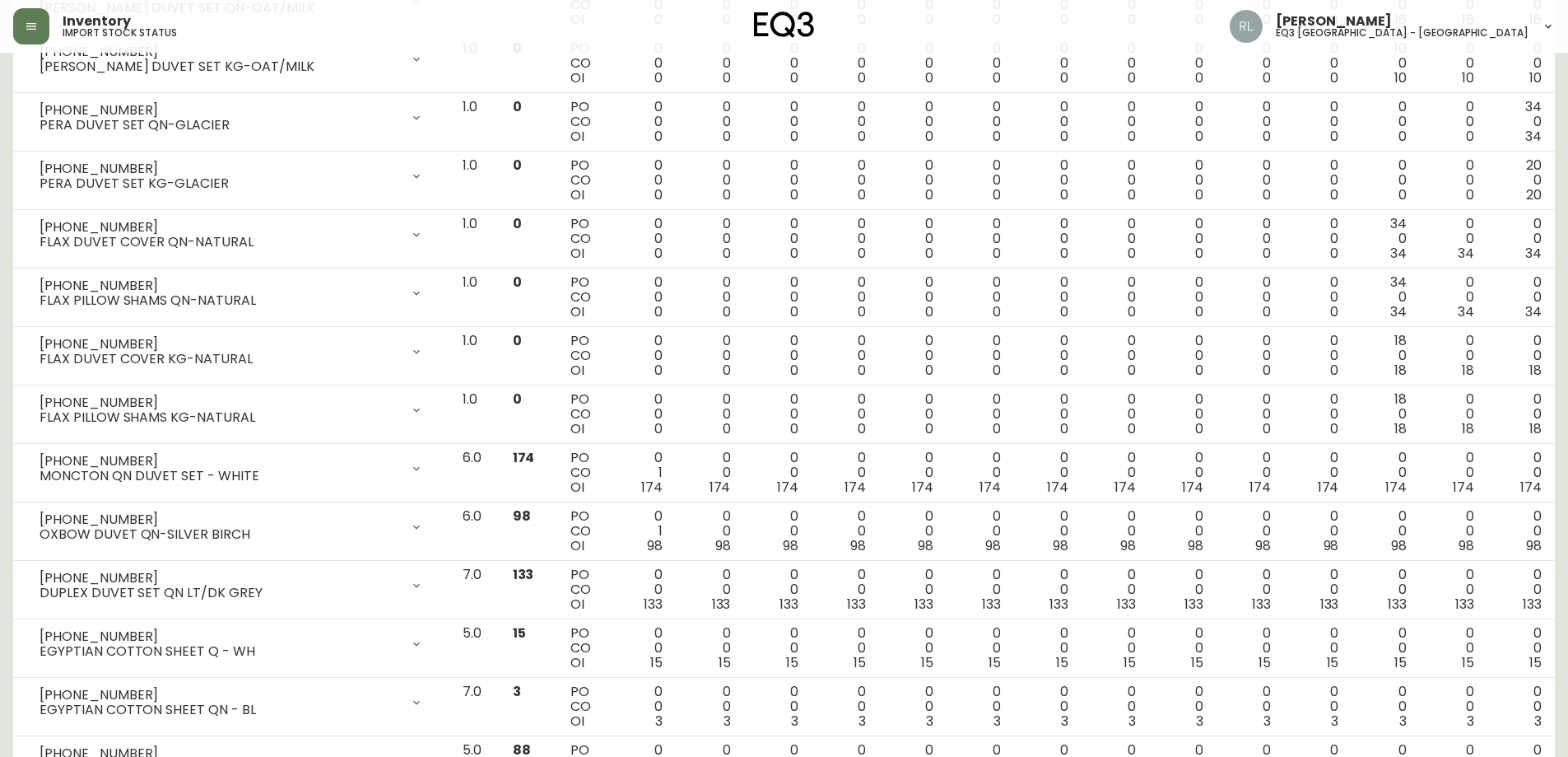
scroll to position [906, 0]
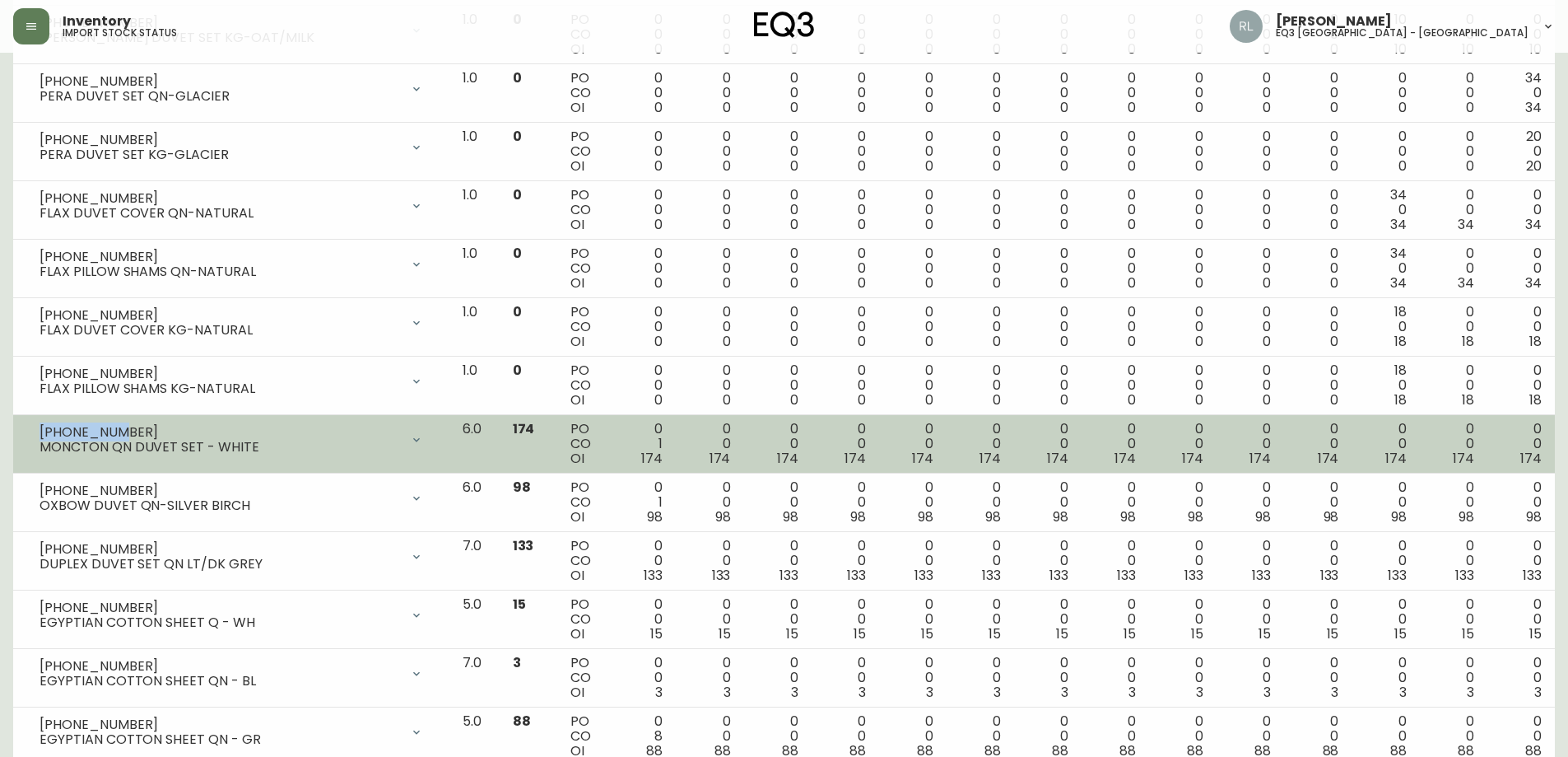
drag, startPoint x: 132, startPoint y: 429, endPoint x: 39, endPoint y: 426, distance: 93.0
click at [39, 426] on div "[PHONE_NUMBER] MONCTON QN DUVET SET - WHITE" at bounding box center [231, 439] width 410 height 36
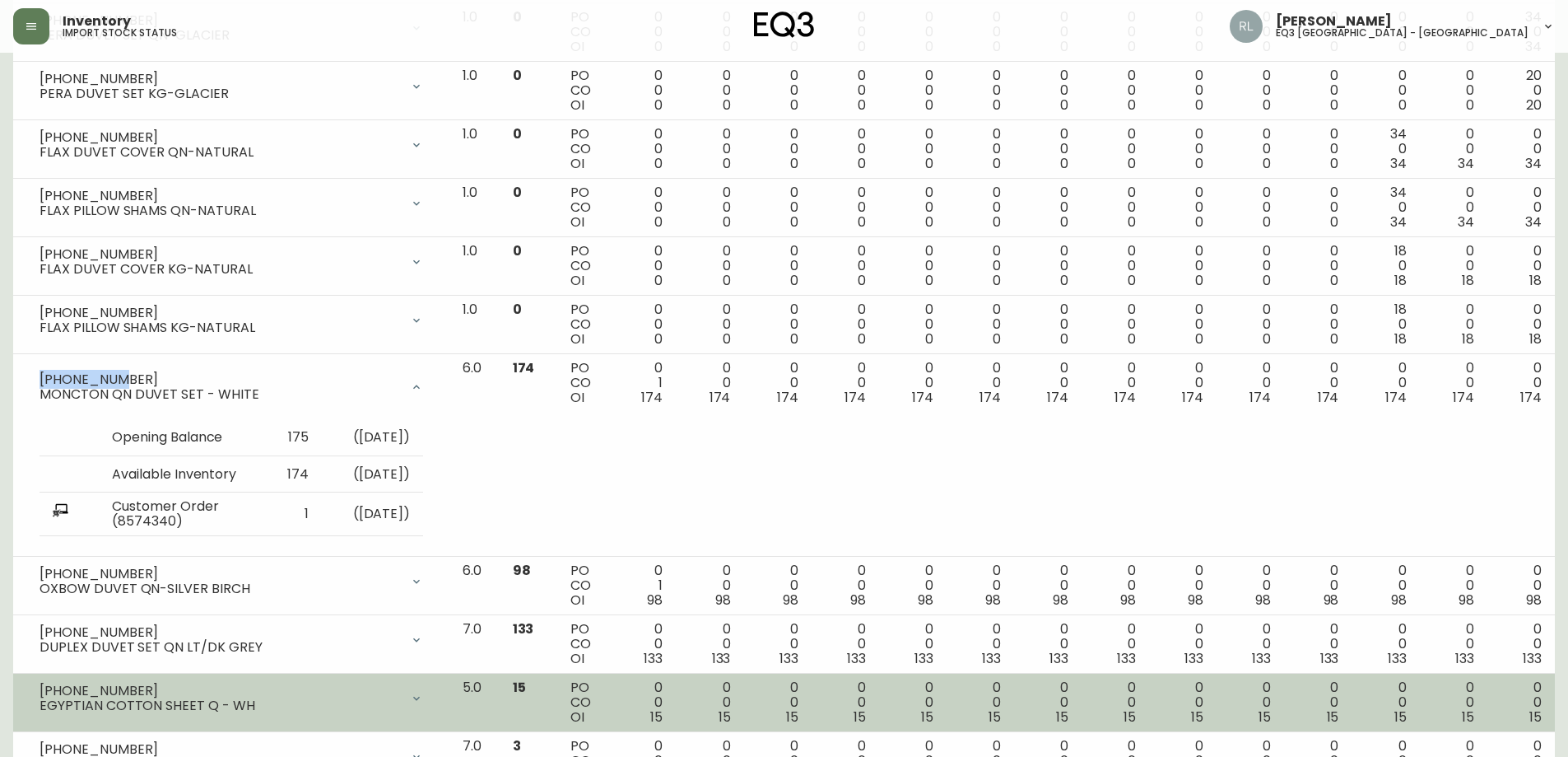
scroll to position [1071, 0]
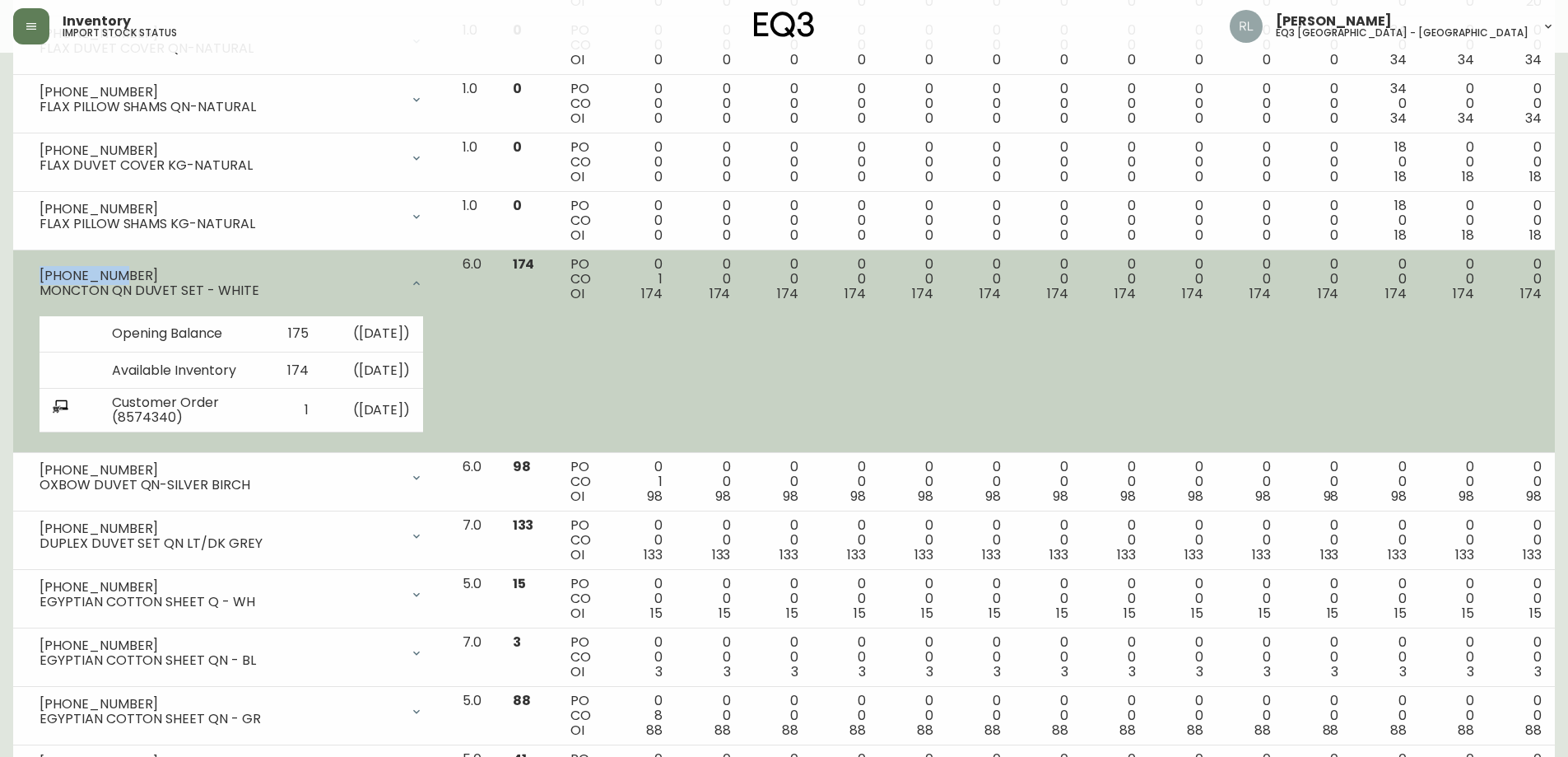
click at [433, 270] on div at bounding box center [416, 283] width 33 height 33
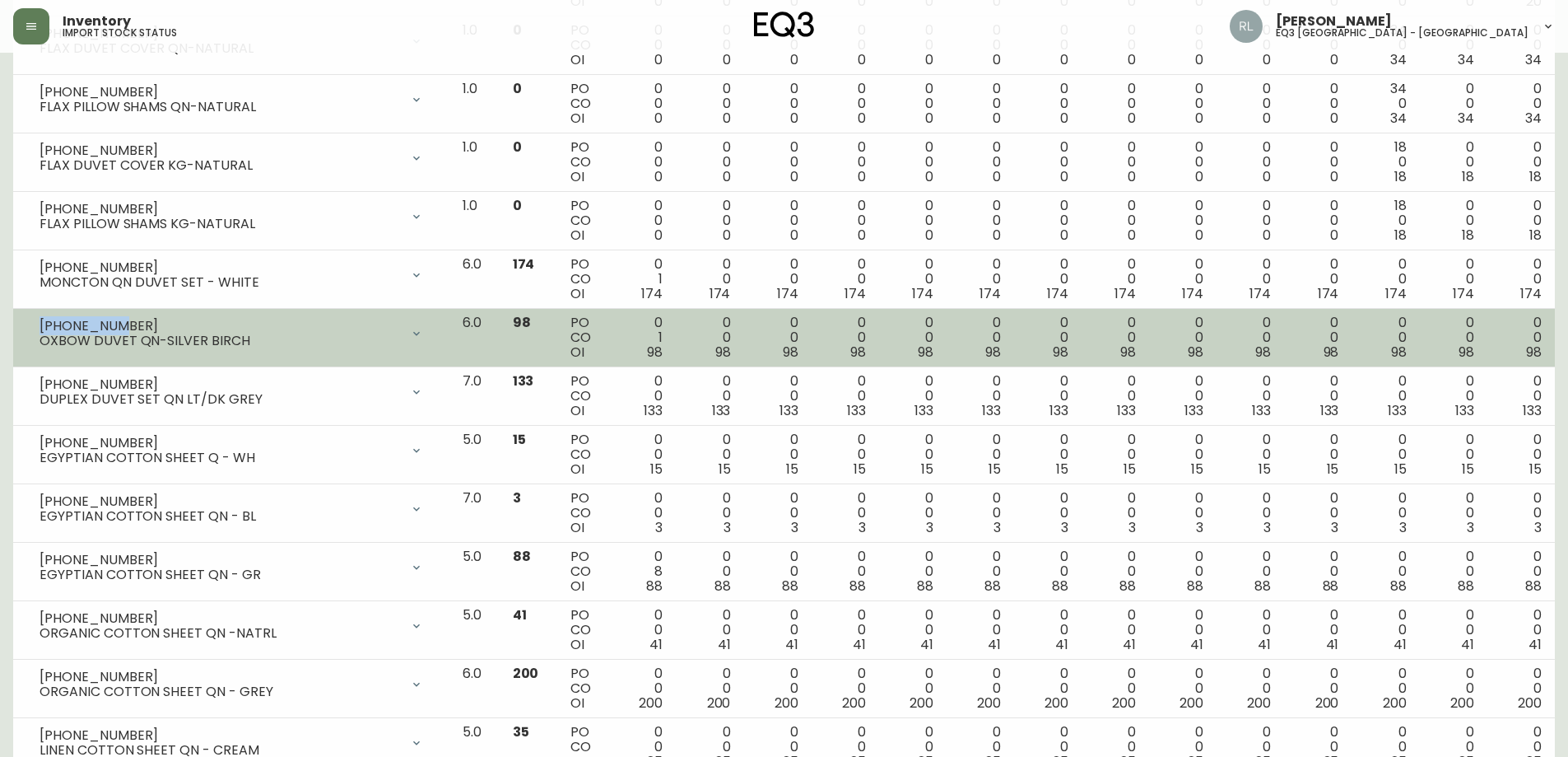
drag, startPoint x: 116, startPoint y: 325, endPoint x: 39, endPoint y: 321, distance: 77.1
click at [39, 321] on div "[PHONE_NUMBER]" at bounding box center [219, 326] width 360 height 15
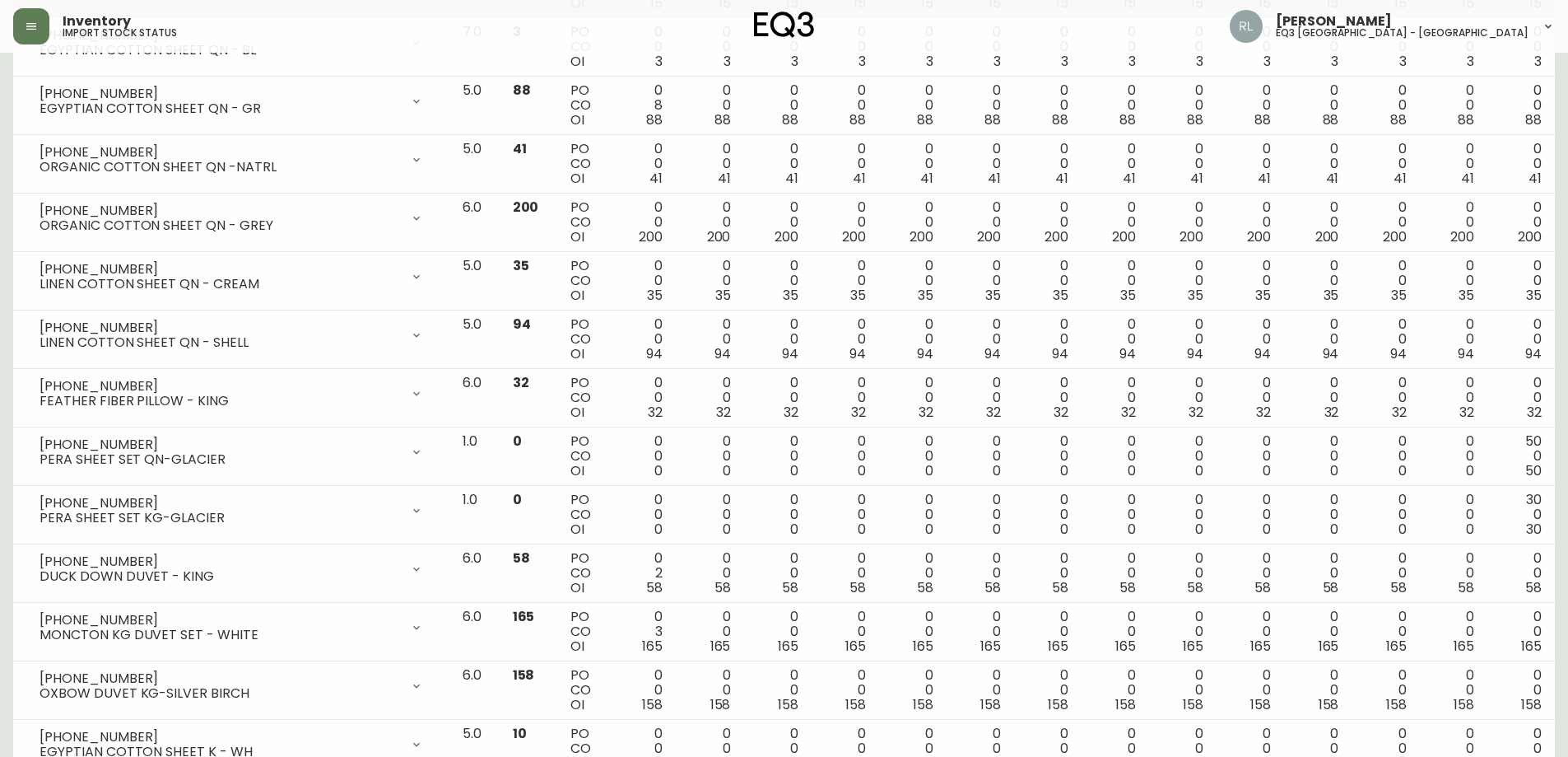
scroll to position [1565, 0]
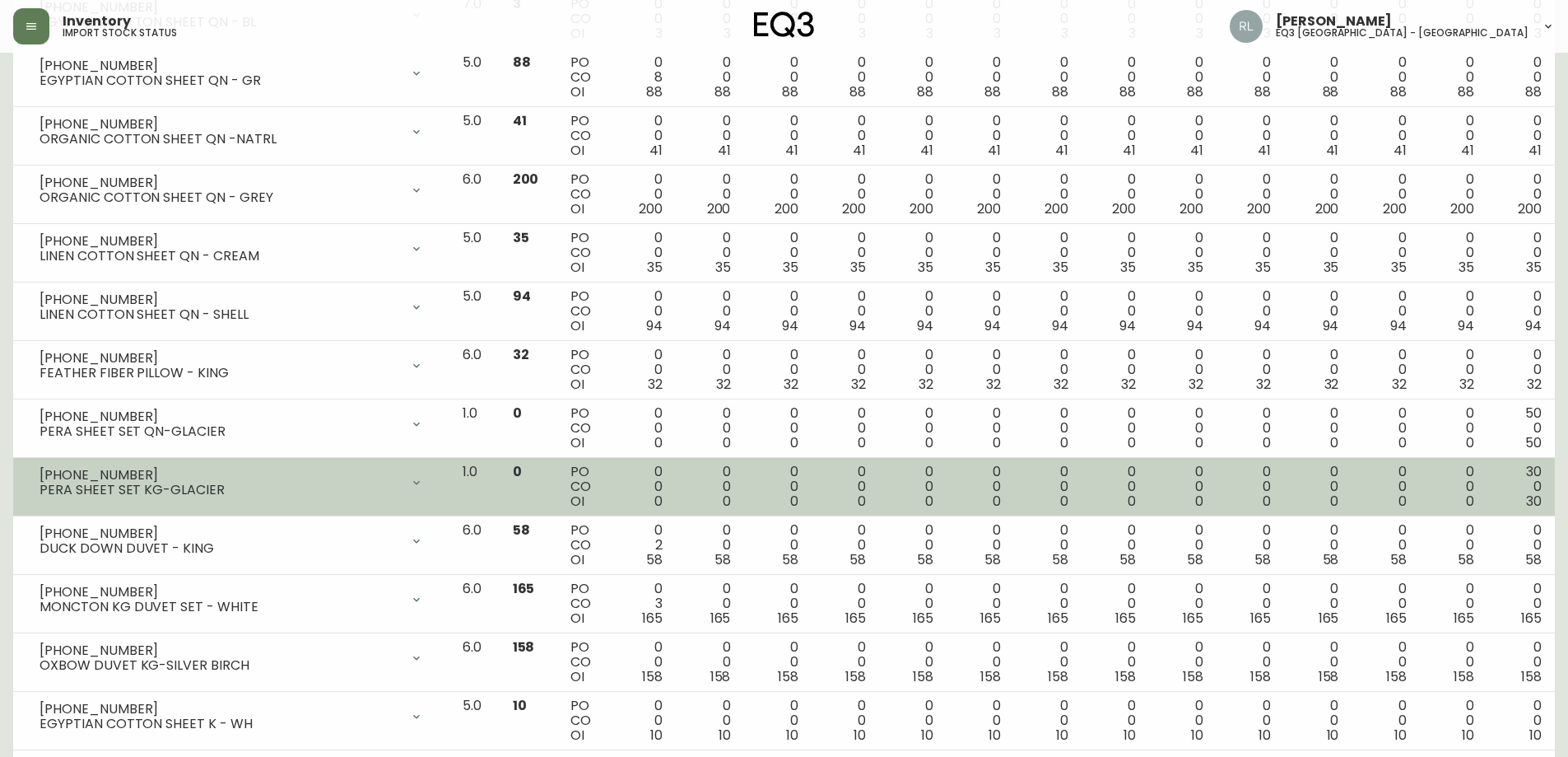
click at [59, 487] on div "PERA SHEET SET KG-GLACIER" at bounding box center [219, 490] width 360 height 15
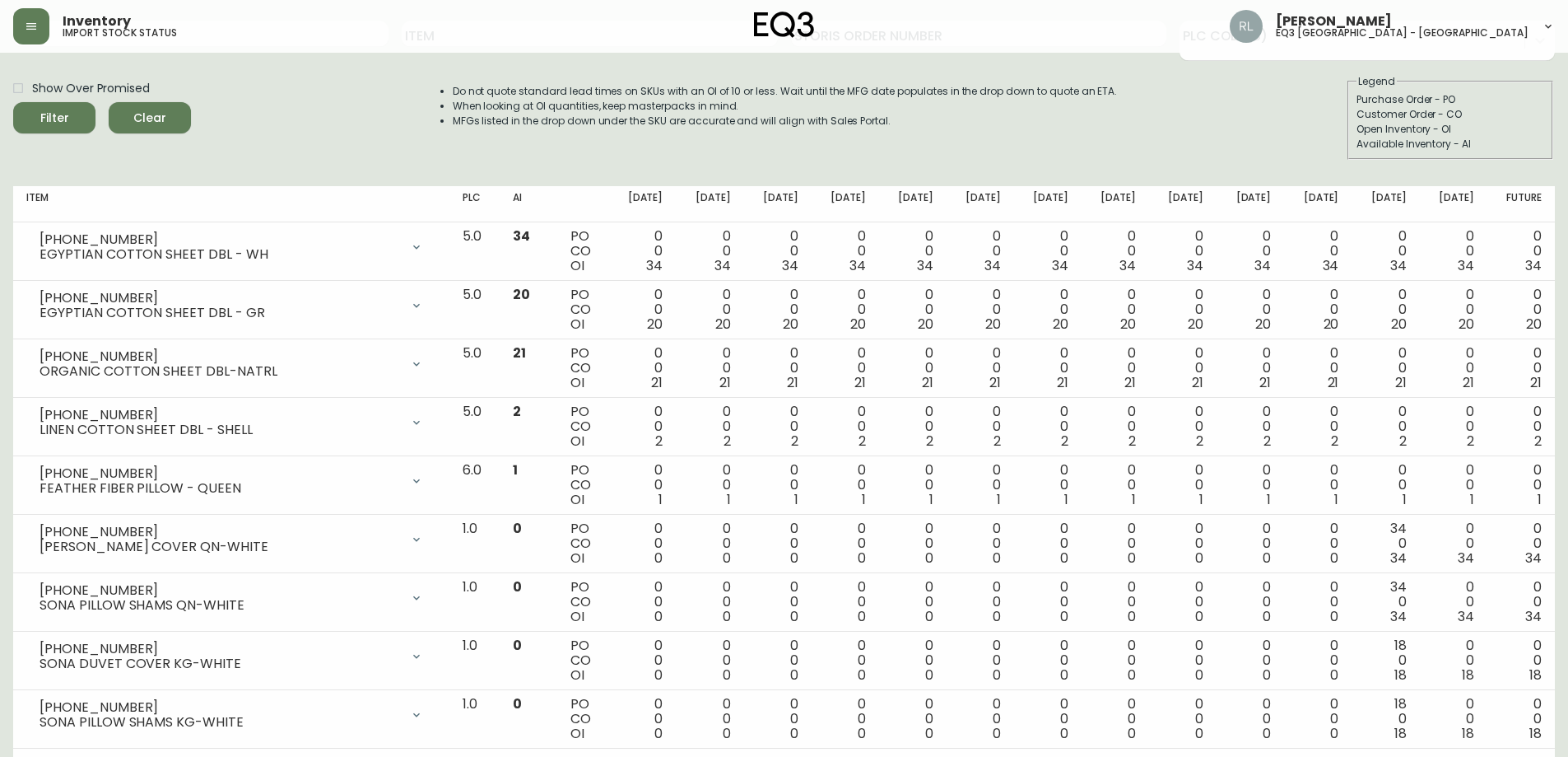
scroll to position [0, 0]
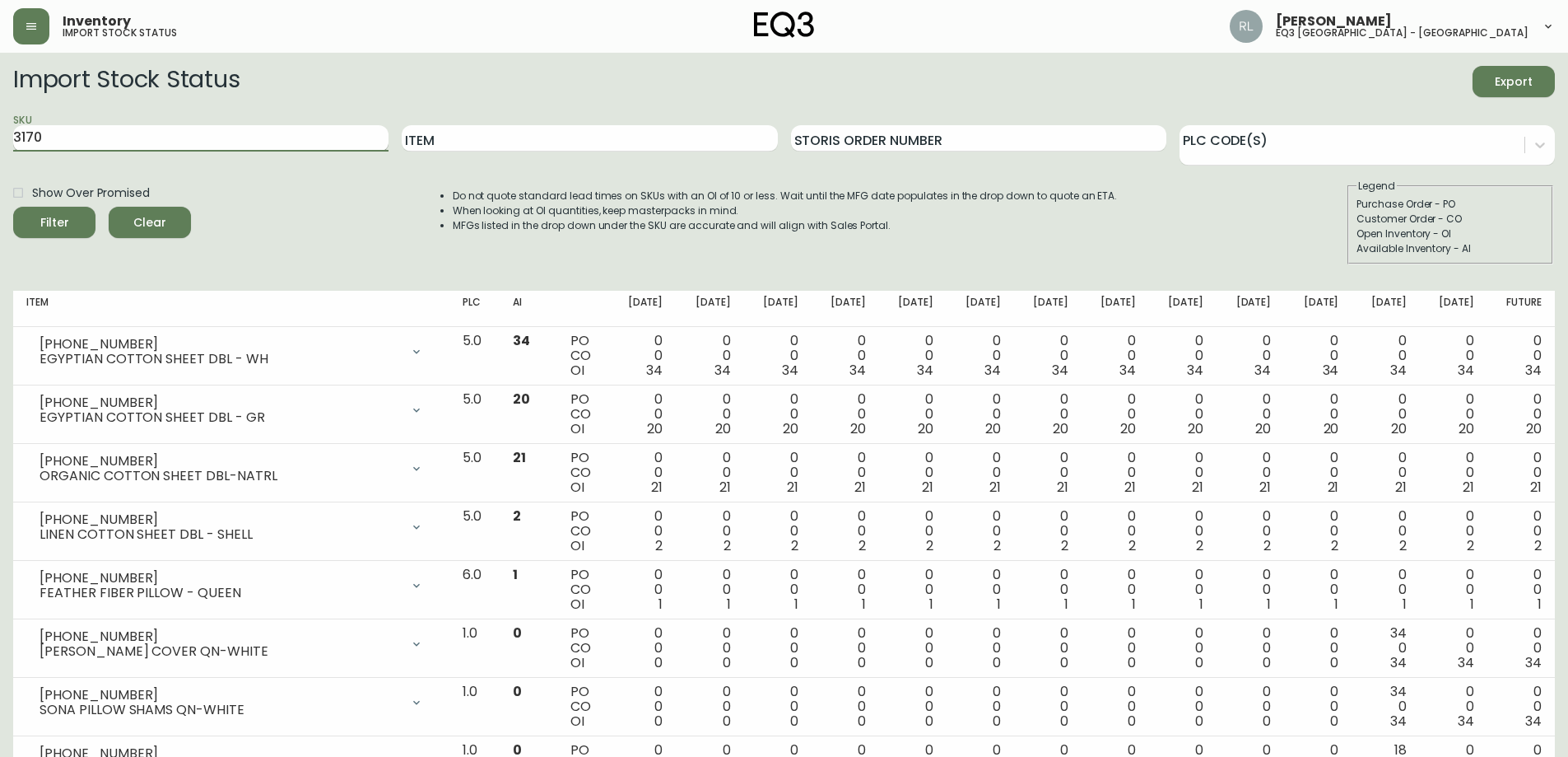
click at [32, 135] on input "3170" at bounding box center [200, 138] width 375 height 26
click at [13, 207] on button "Filter" at bounding box center [54, 223] width 82 height 32
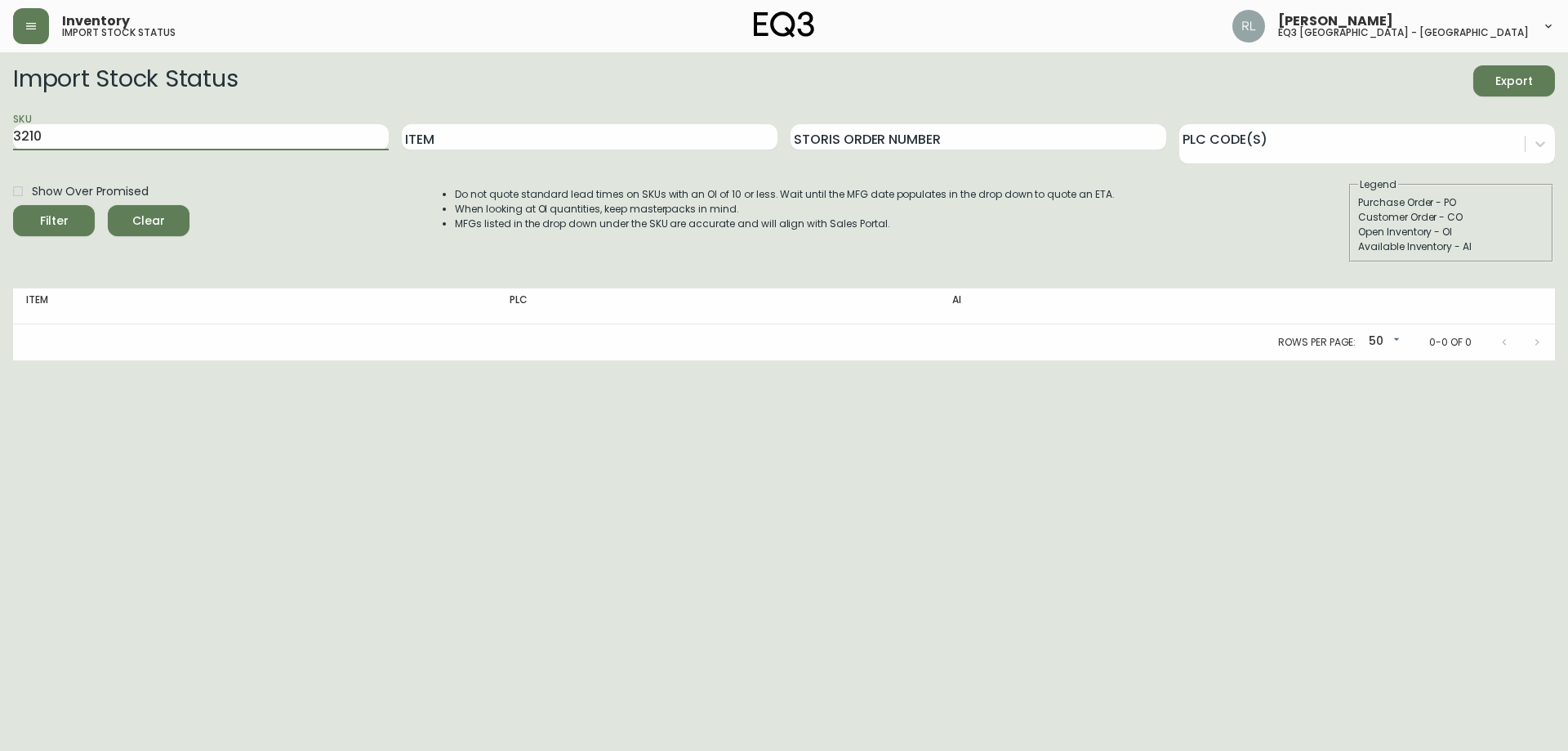
click at [13, 205] on button "Filter" at bounding box center [54, 221] width 81 height 31
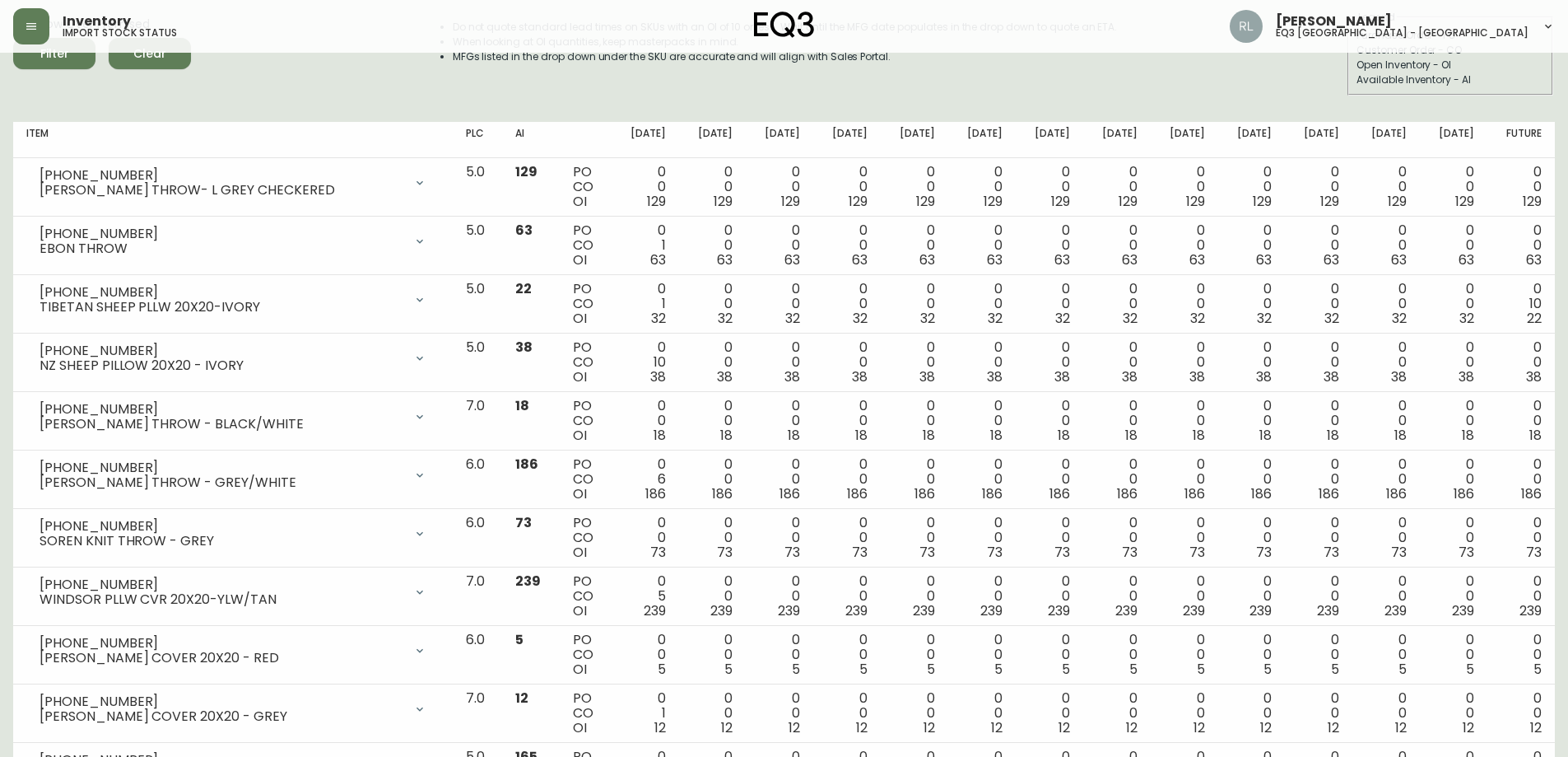
scroll to position [43, 0]
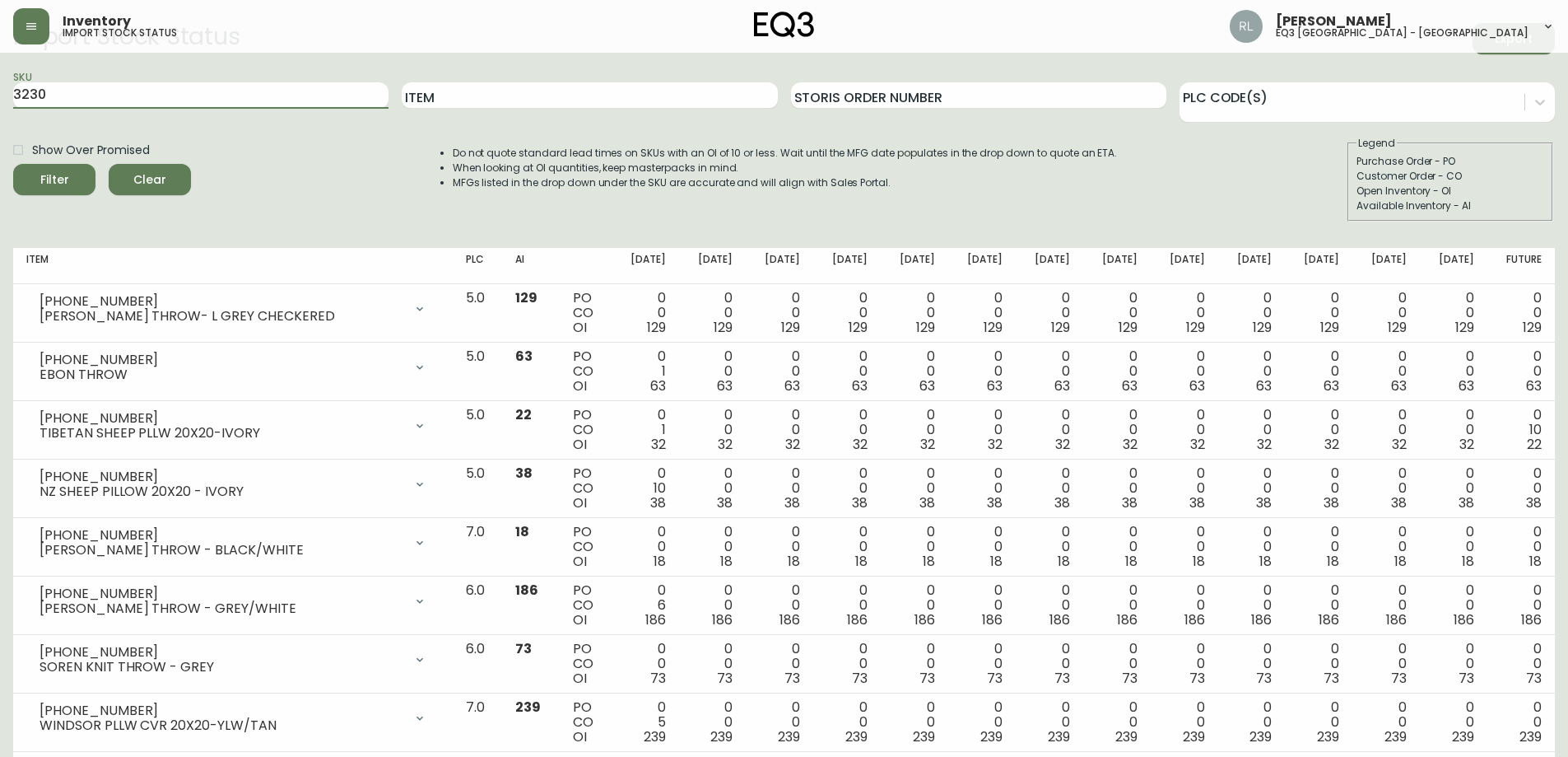
click at [13, 164] on button "Filter" at bounding box center [54, 180] width 82 height 32
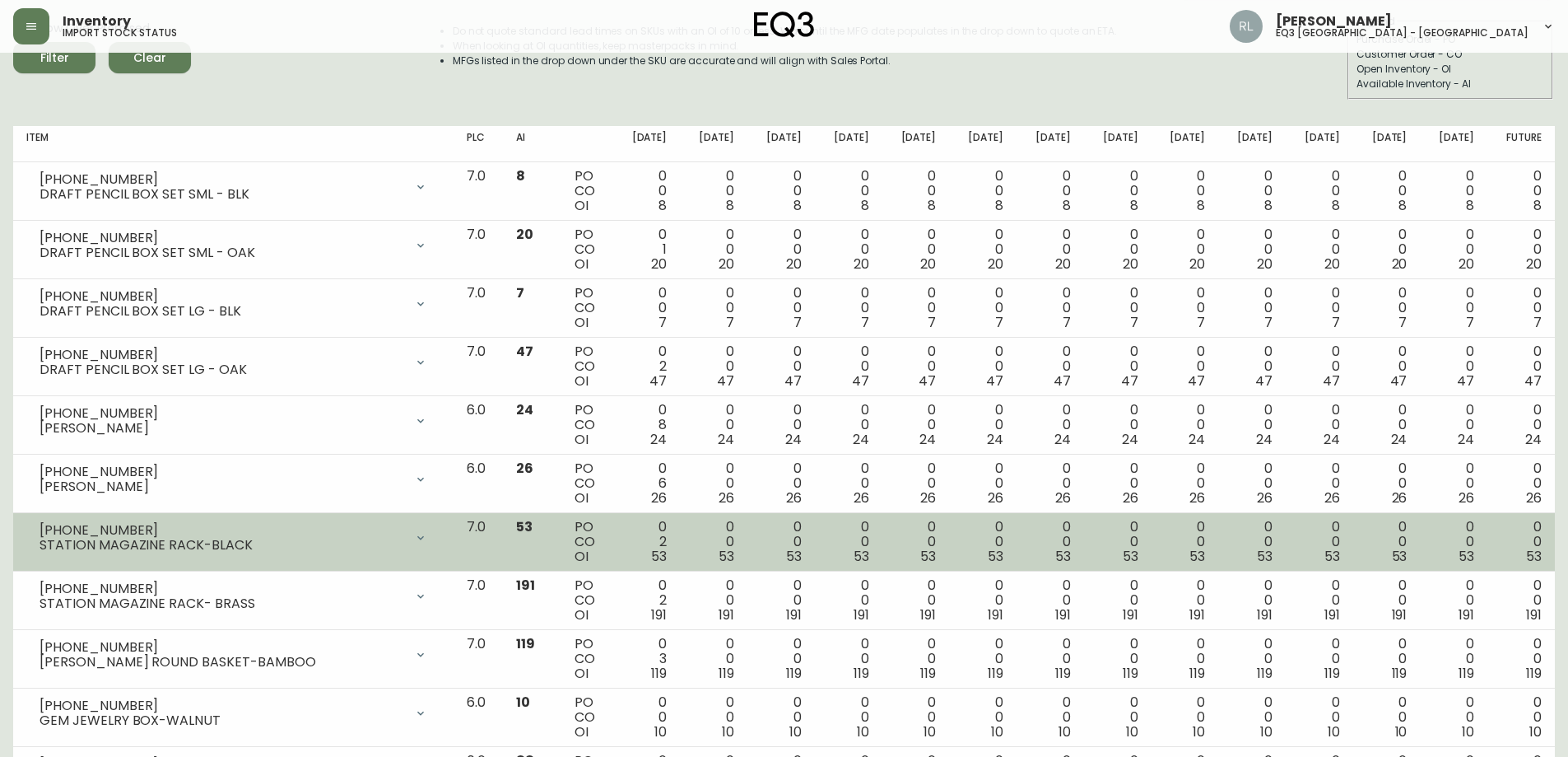
scroll to position [247, 0]
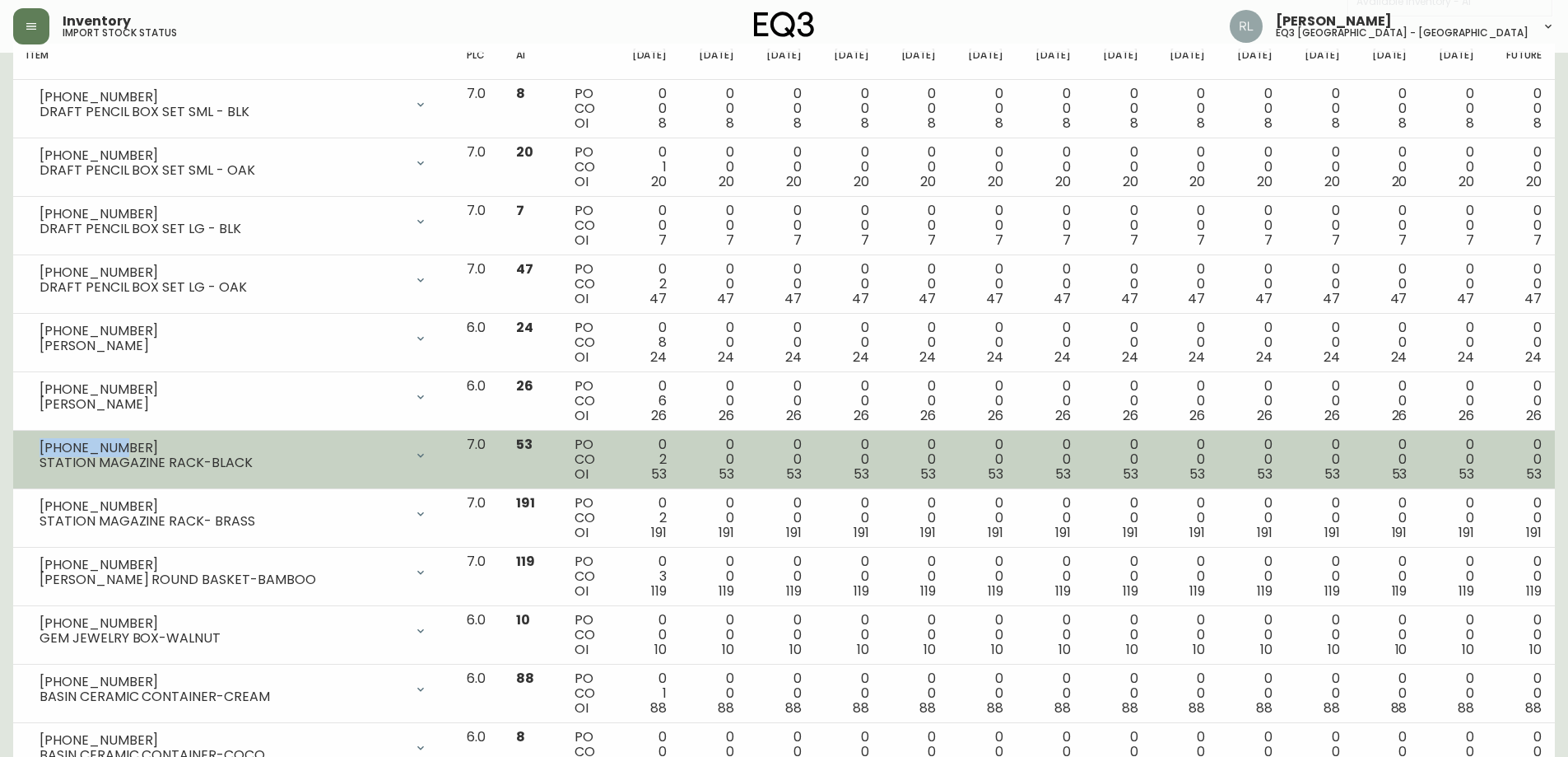
drag, startPoint x: 116, startPoint y: 445, endPoint x: 34, endPoint y: 440, distance: 82.2
click at [34, 440] on div "[PHONE_NUMBER] STATION MAGAZINE RACK-BLACK" at bounding box center [233, 455] width 414 height 36
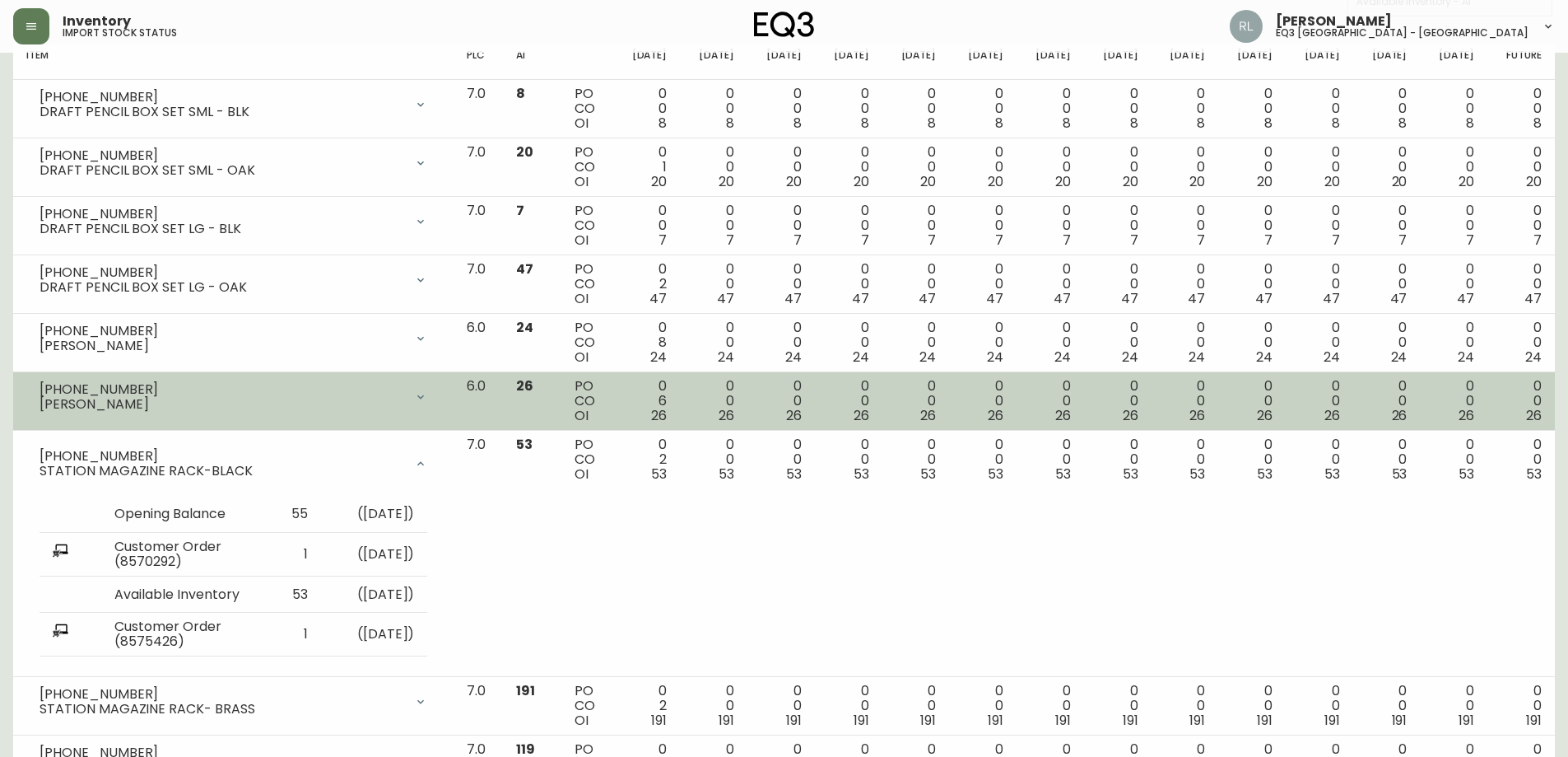
click at [157, 405] on div "[PERSON_NAME]" at bounding box center [221, 404] width 365 height 15
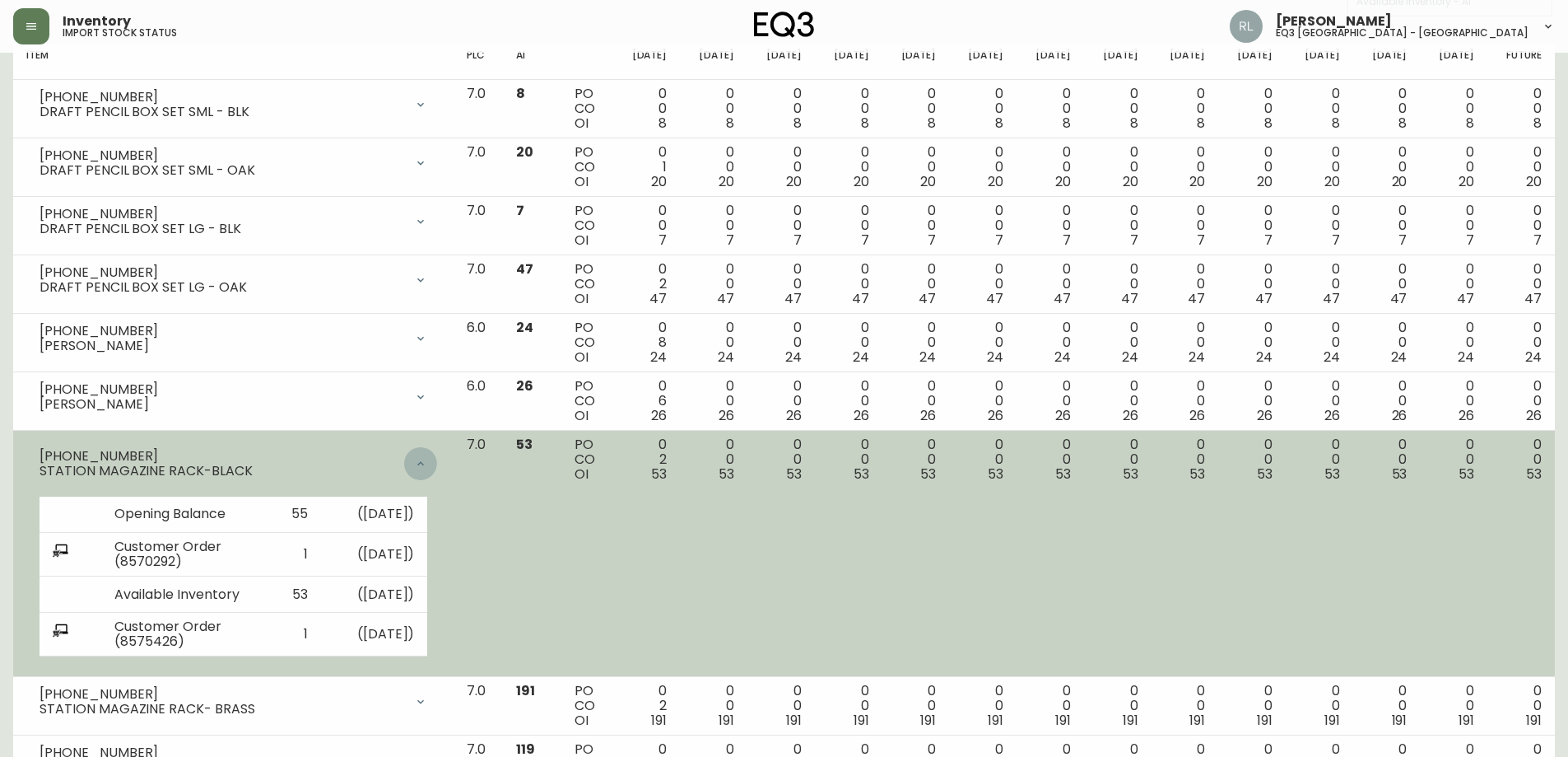
click at [437, 455] on div at bounding box center [420, 463] width 33 height 33
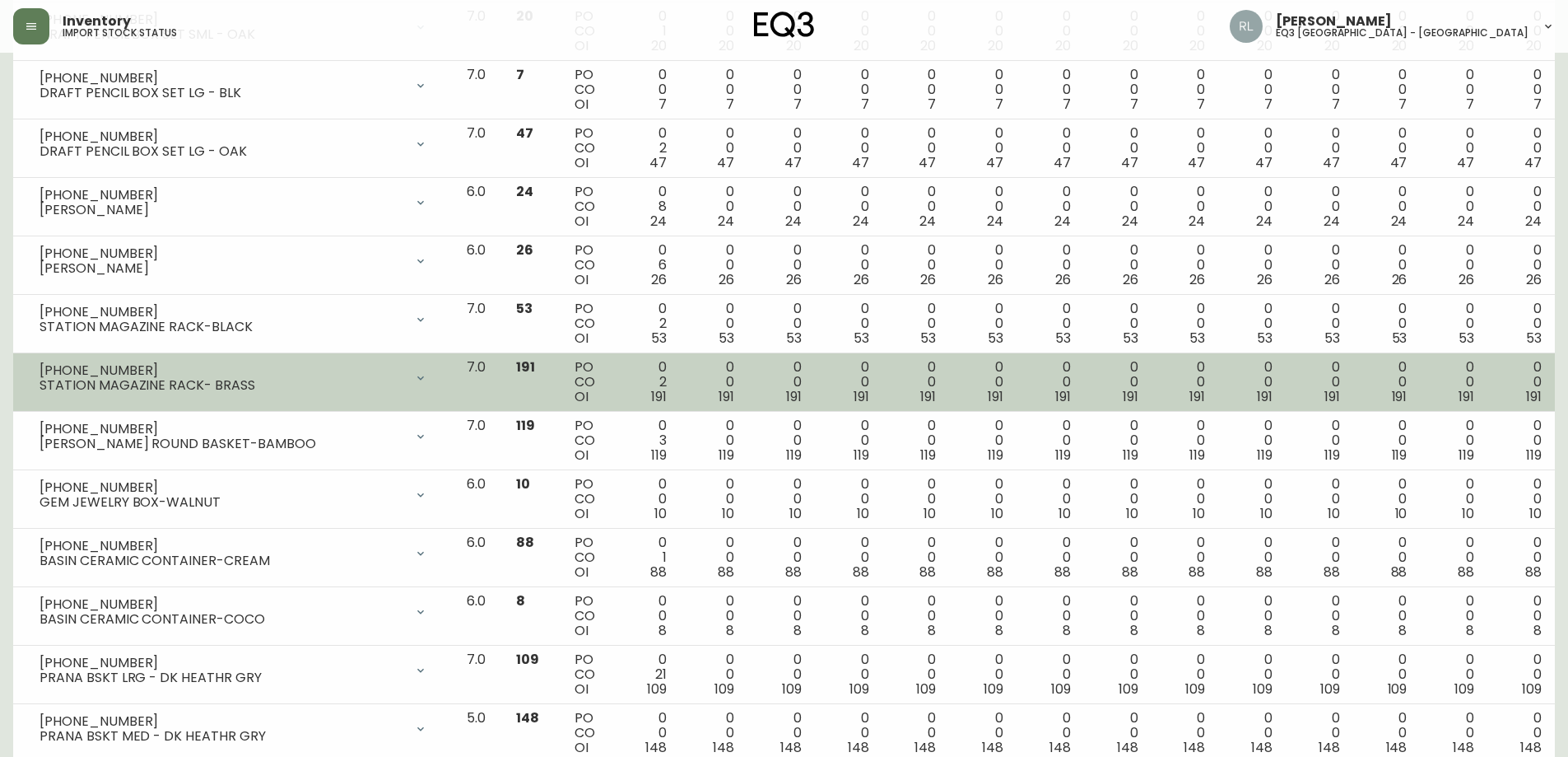
scroll to position [412, 0]
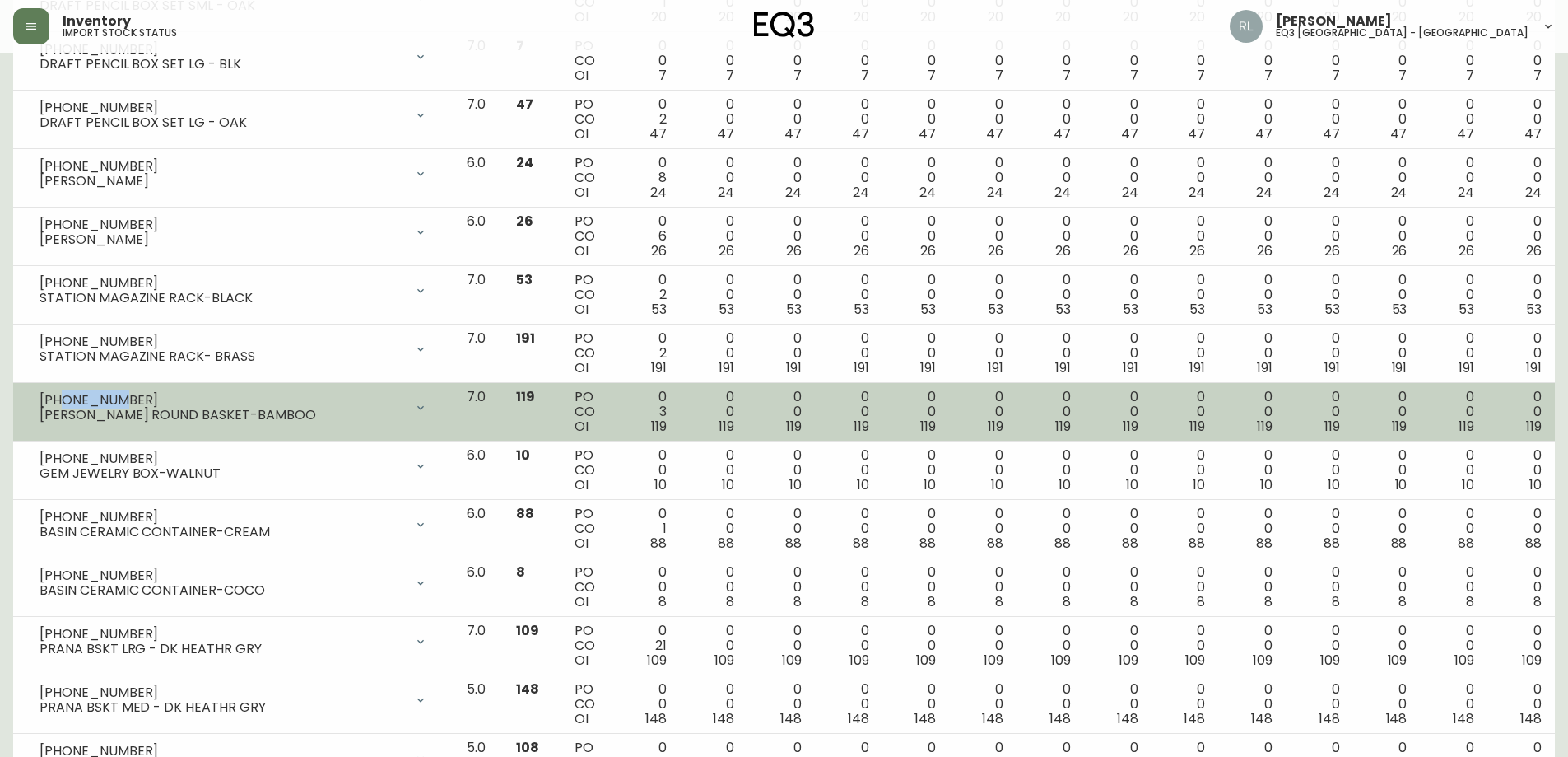
drag, startPoint x: 117, startPoint y: 396, endPoint x: 61, endPoint y: 391, distance: 56.2
click at [61, 393] on div "[PHONE_NUMBER]" at bounding box center [221, 400] width 365 height 15
click at [239, 425] on div "[PHONE_NUMBER] [PERSON_NAME] ROUND BASKET-BAMBOO" at bounding box center [233, 407] width 414 height 36
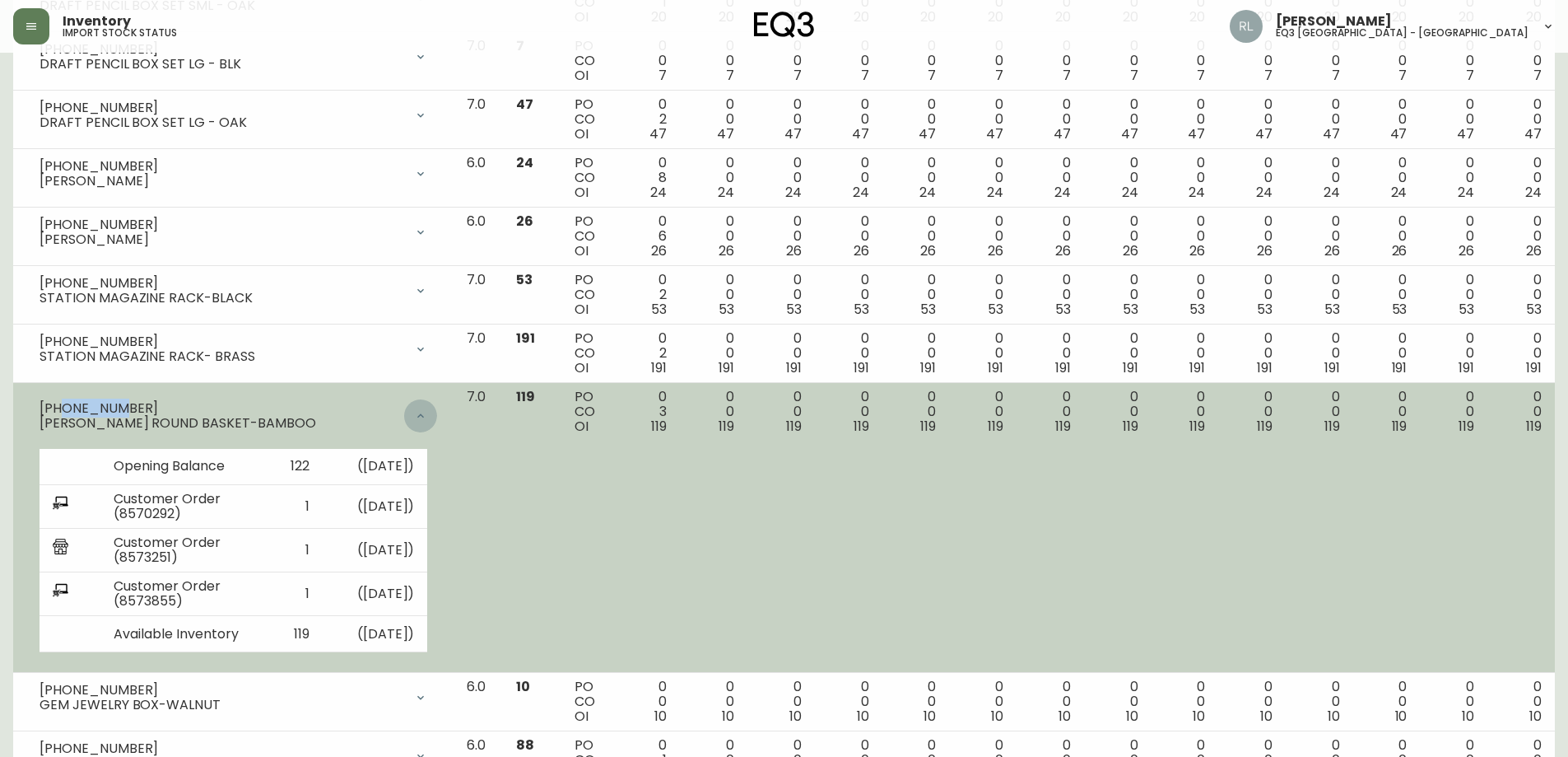
click at [437, 408] on div at bounding box center [420, 415] width 33 height 33
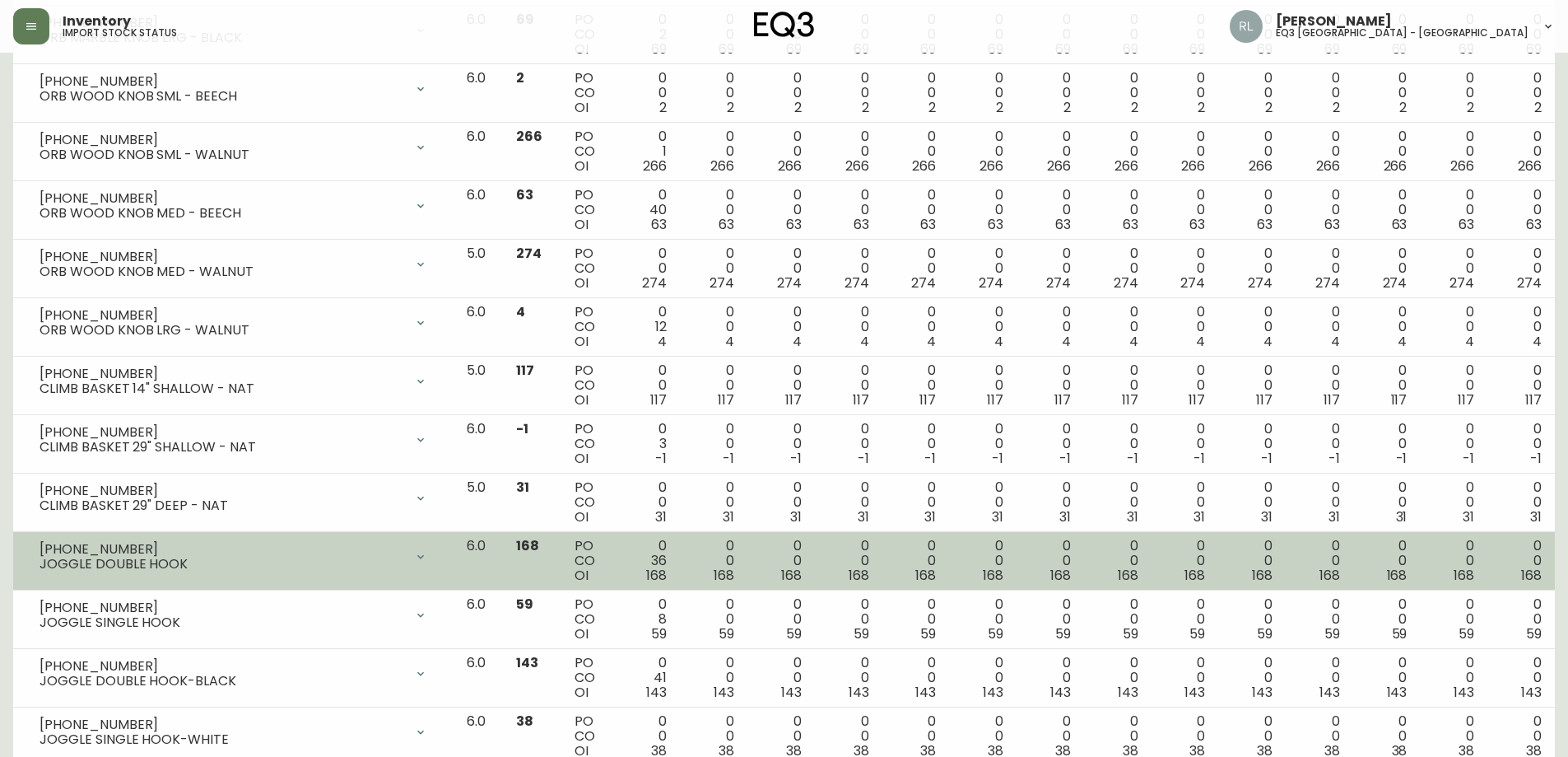
scroll to position [1812, 0]
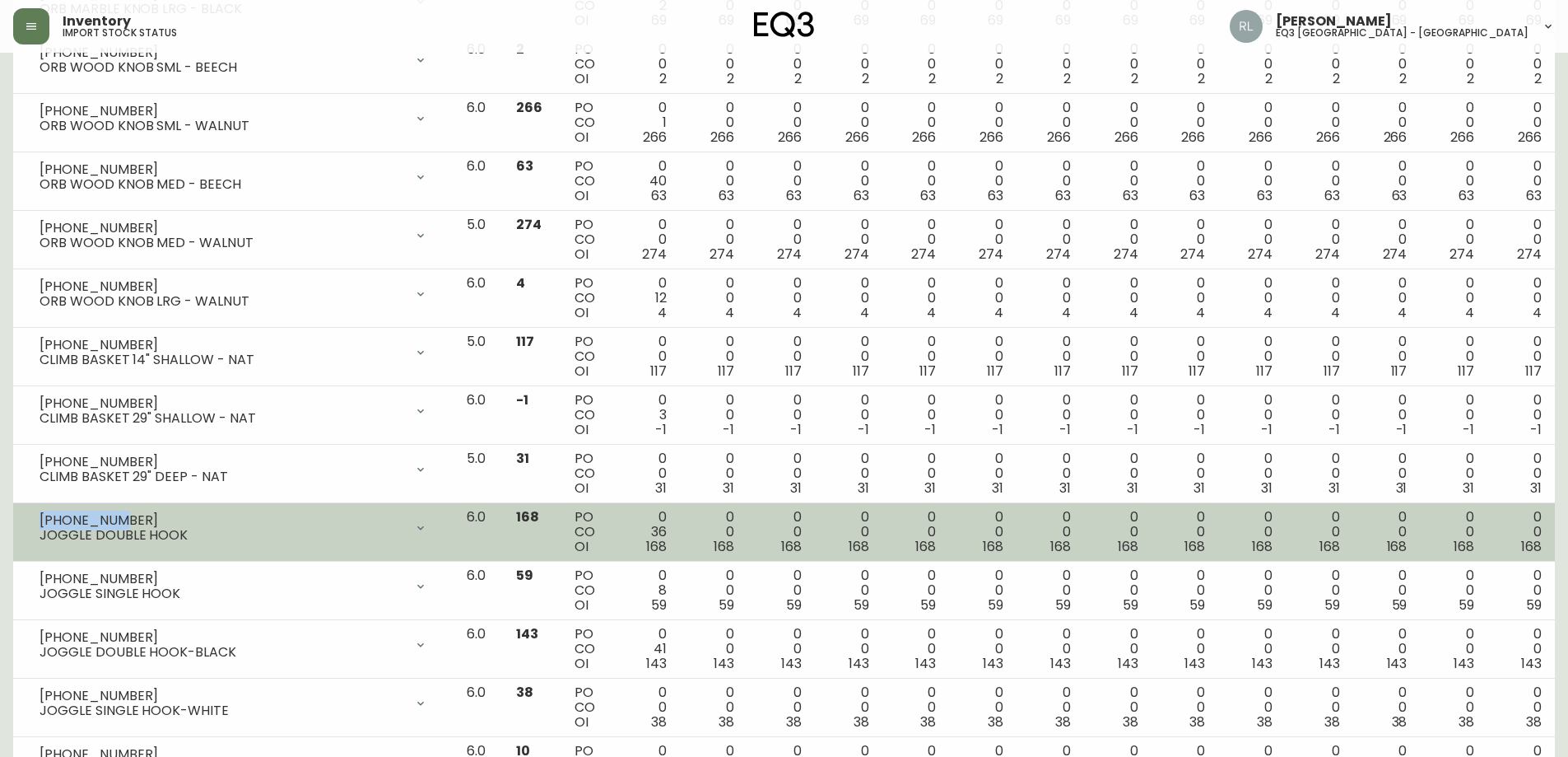
drag, startPoint x: 111, startPoint y: 514, endPoint x: 40, endPoint y: 517, distance: 71.1
click at [40, 517] on div "[PHONE_NUMBER]" at bounding box center [221, 520] width 365 height 15
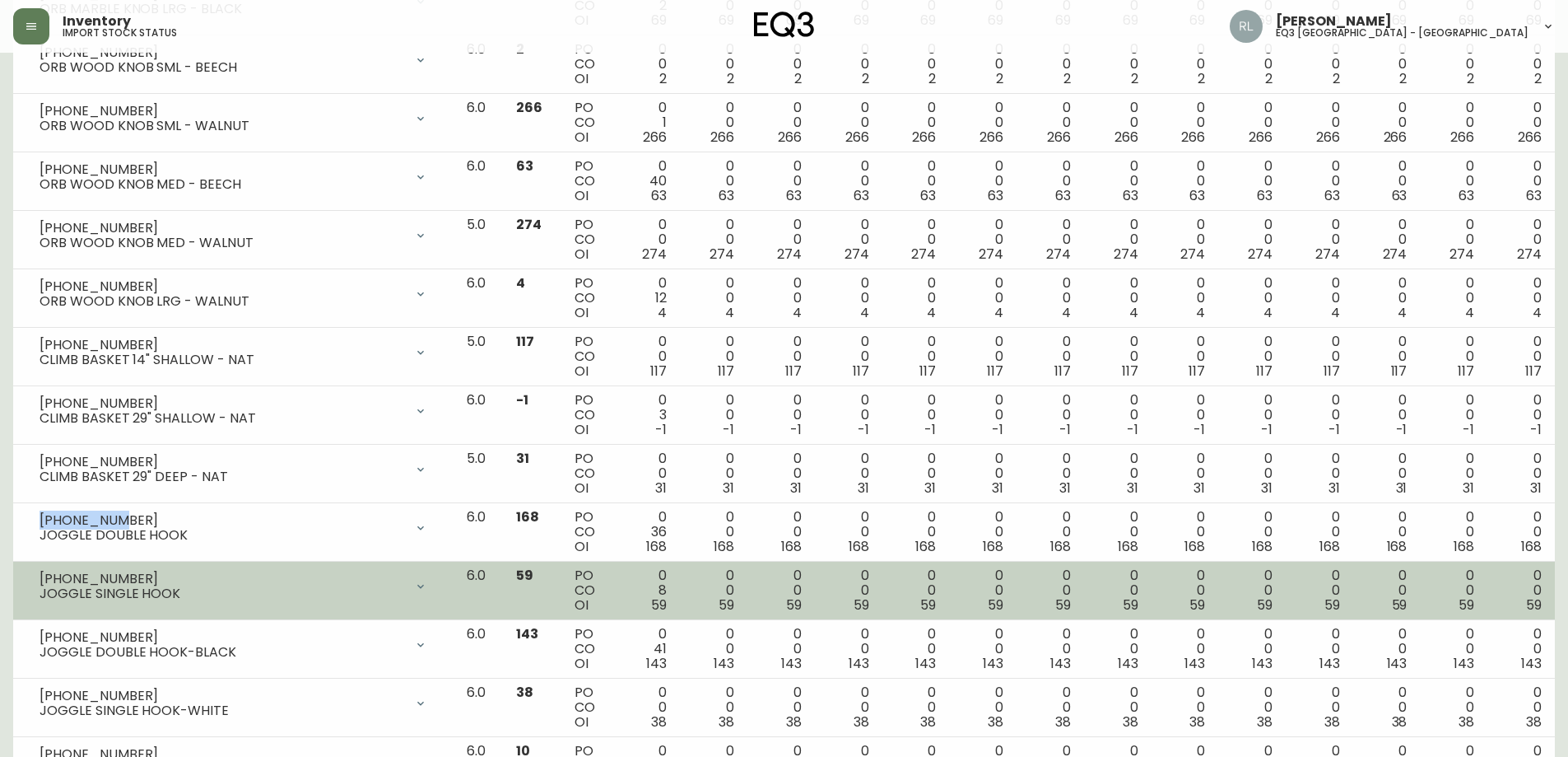
click at [166, 568] on div "[PHONE_NUMBER] JOGGLE SINGLE HOOK" at bounding box center [233, 586] width 414 height 36
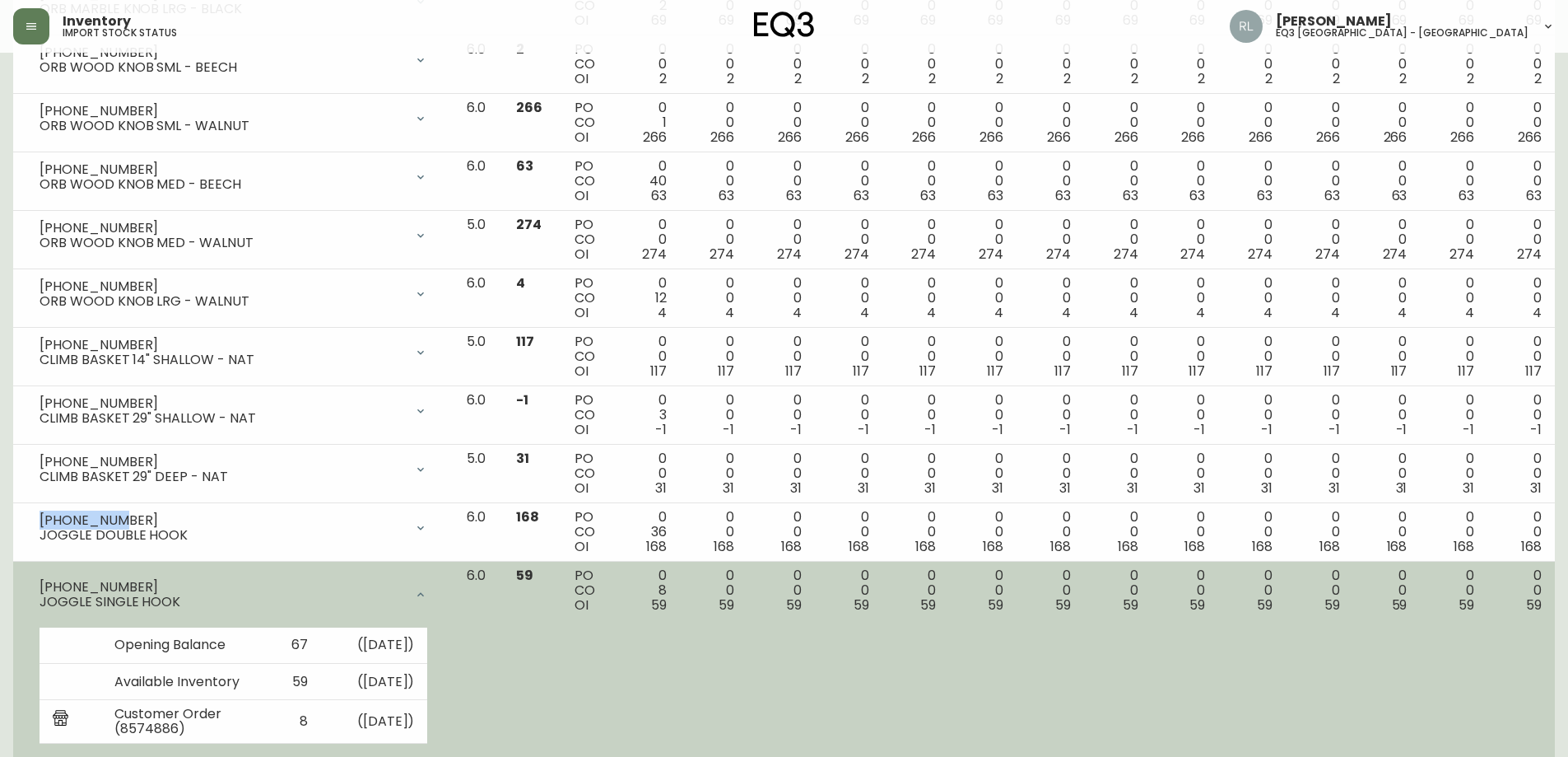
click at [115, 583] on div "[PHONE_NUMBER] JOGGLE SINGLE HOOK" at bounding box center [233, 594] width 414 height 53
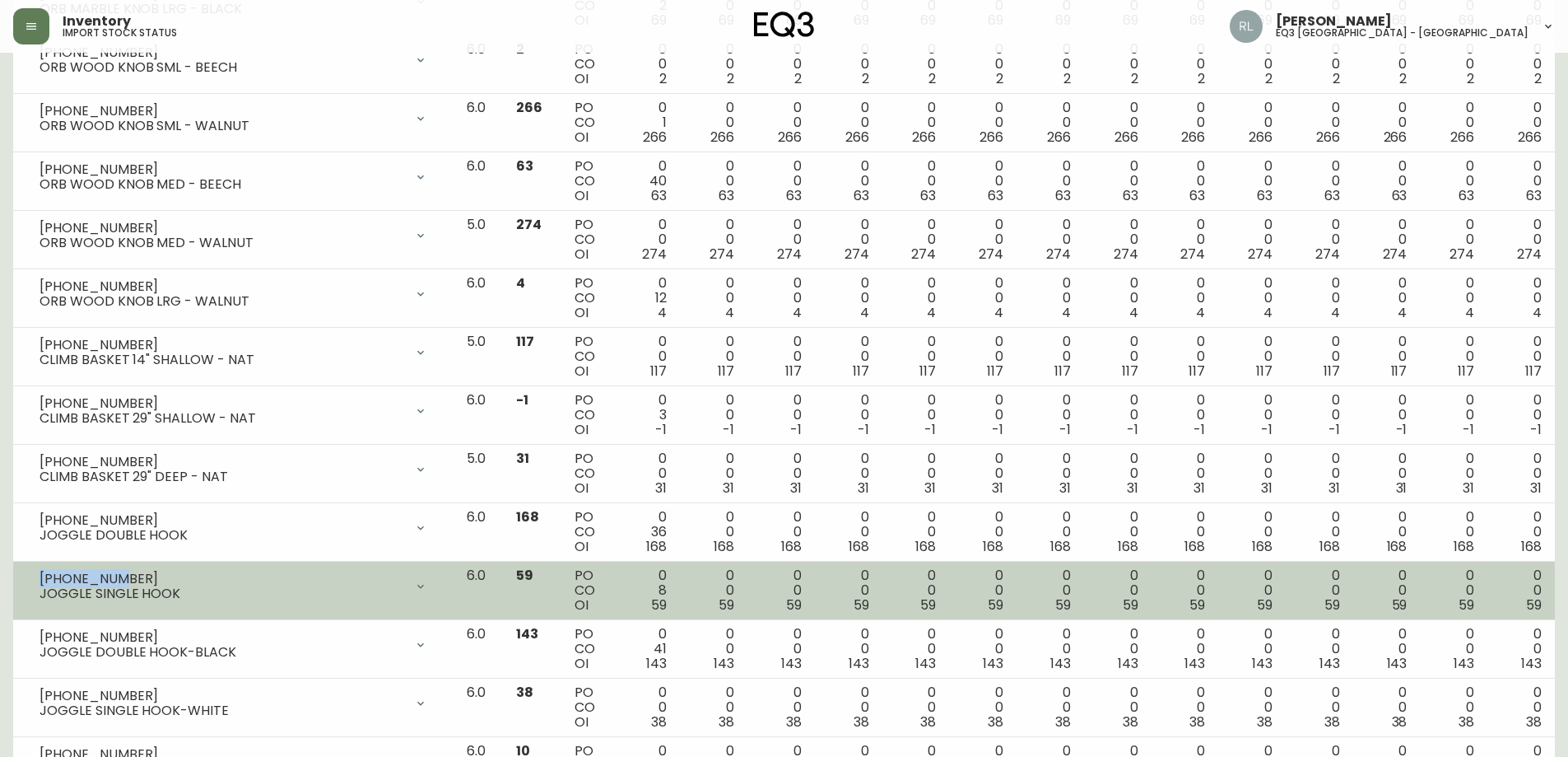
drag, startPoint x: 117, startPoint y: 576, endPoint x: 41, endPoint y: 567, distance: 76.5
click at [41, 568] on div "[PHONE_NUMBER] JOGGLE SINGLE HOOK" at bounding box center [233, 586] width 414 height 36
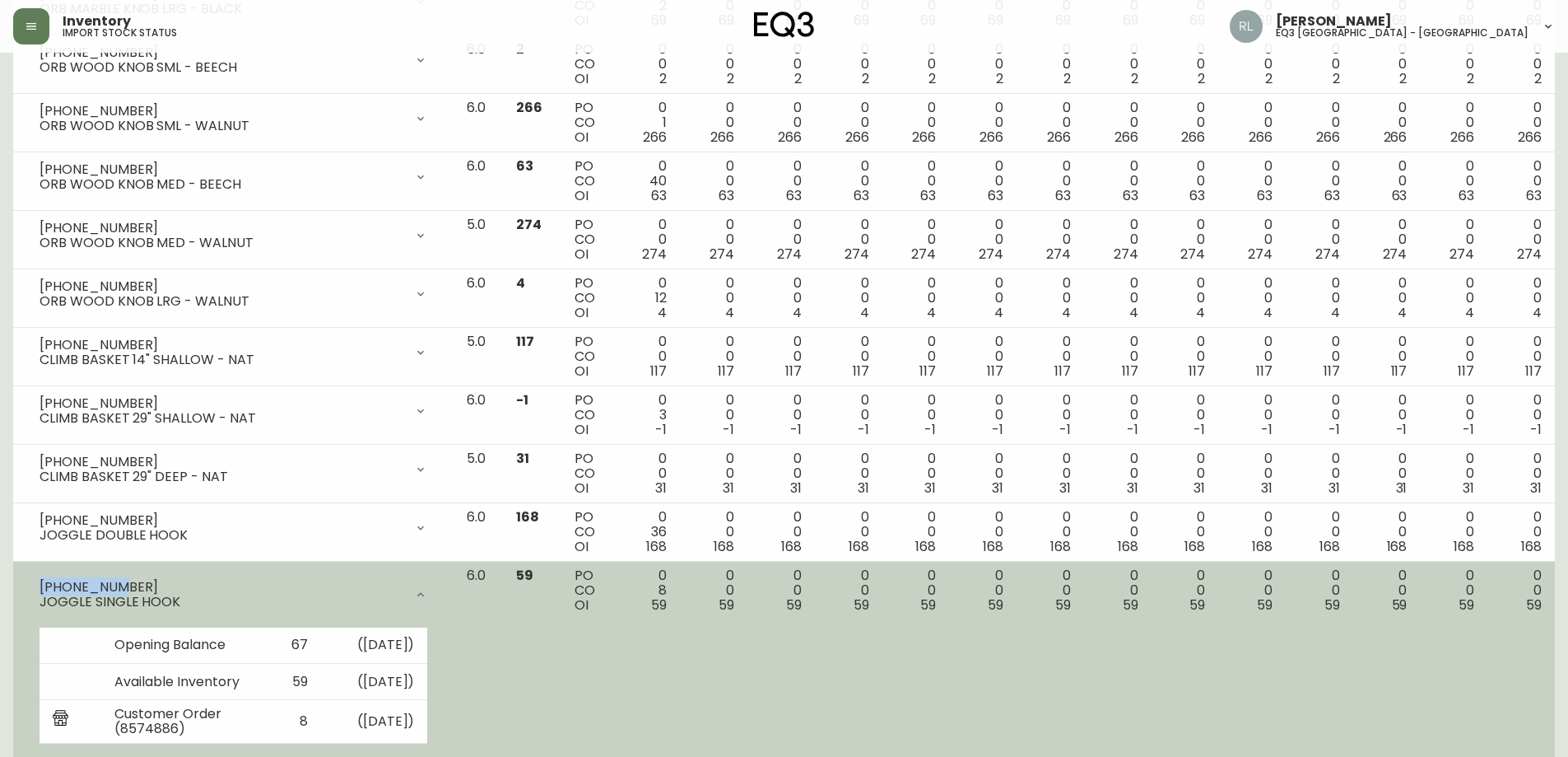
click at [404, 595] on div "JOGGLE SINGLE HOOK" at bounding box center [221, 602] width 365 height 15
click at [427, 592] on icon at bounding box center [421, 595] width 13 height 13
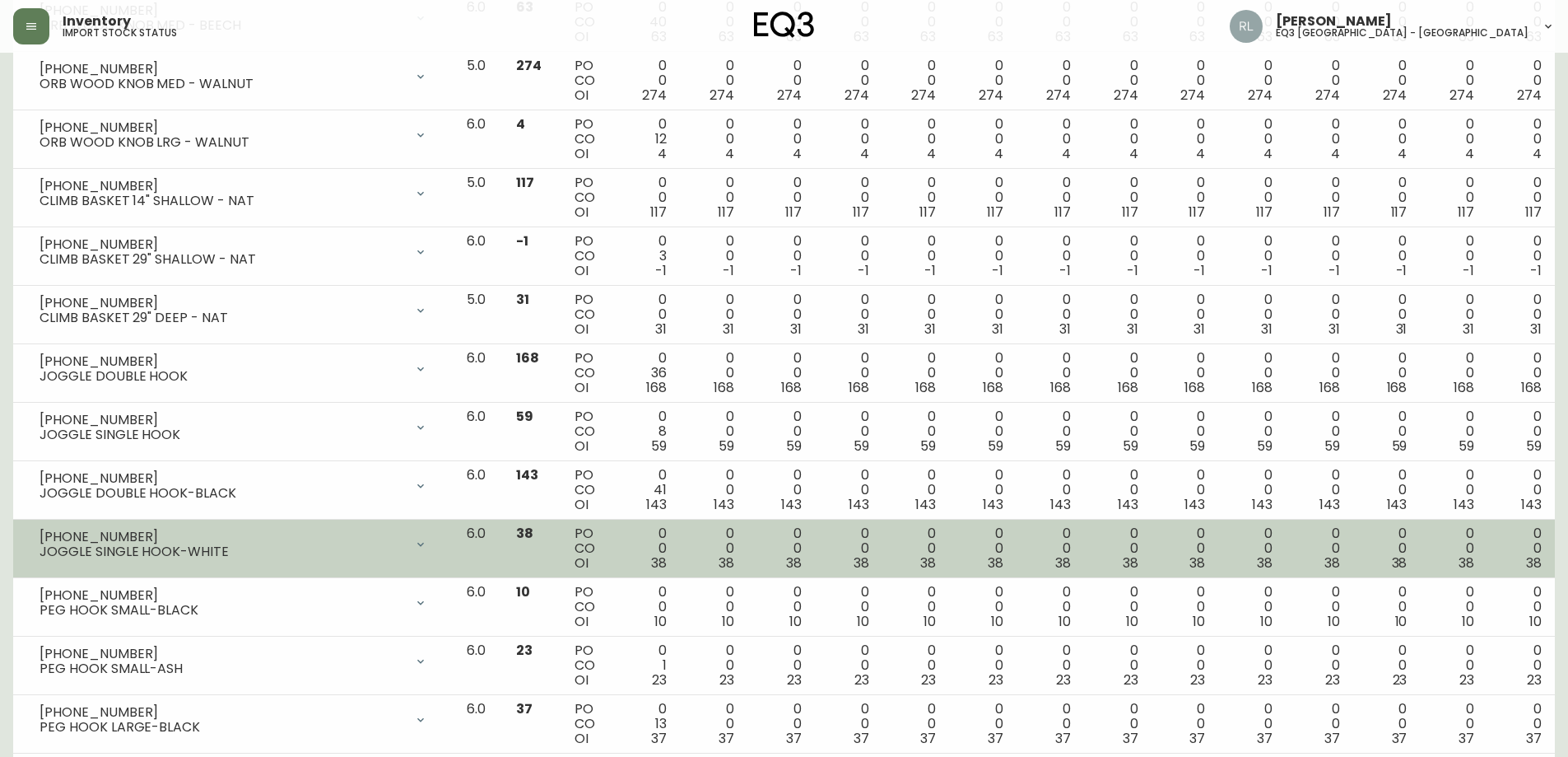
scroll to position [1977, 0]
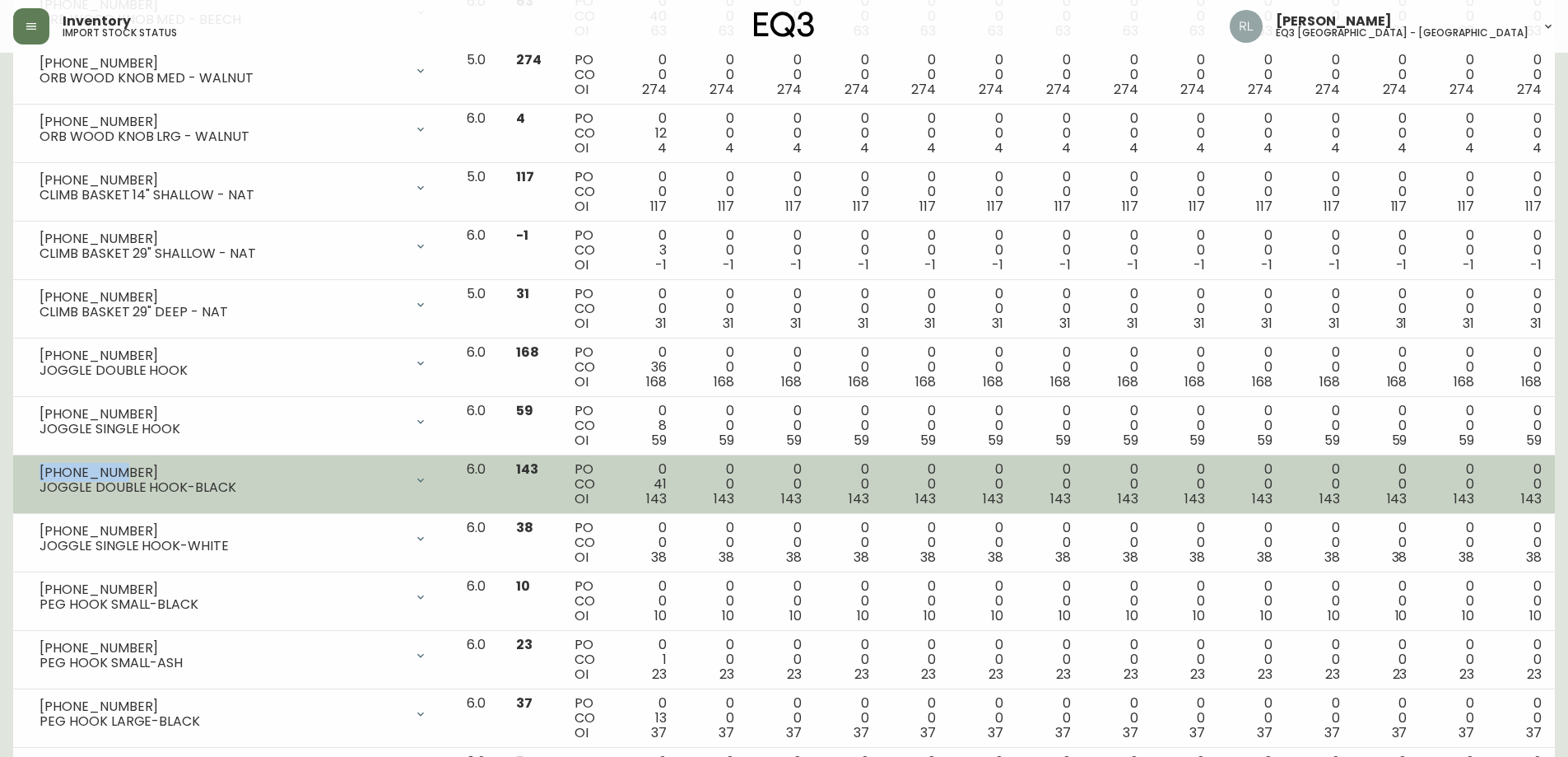
drag, startPoint x: 113, startPoint y: 469, endPoint x: 35, endPoint y: 471, distance: 78.0
click at [35, 471] on div "[PHONE_NUMBER] JOGGLE DOUBLE HOOK-BLACK" at bounding box center [233, 480] width 414 height 36
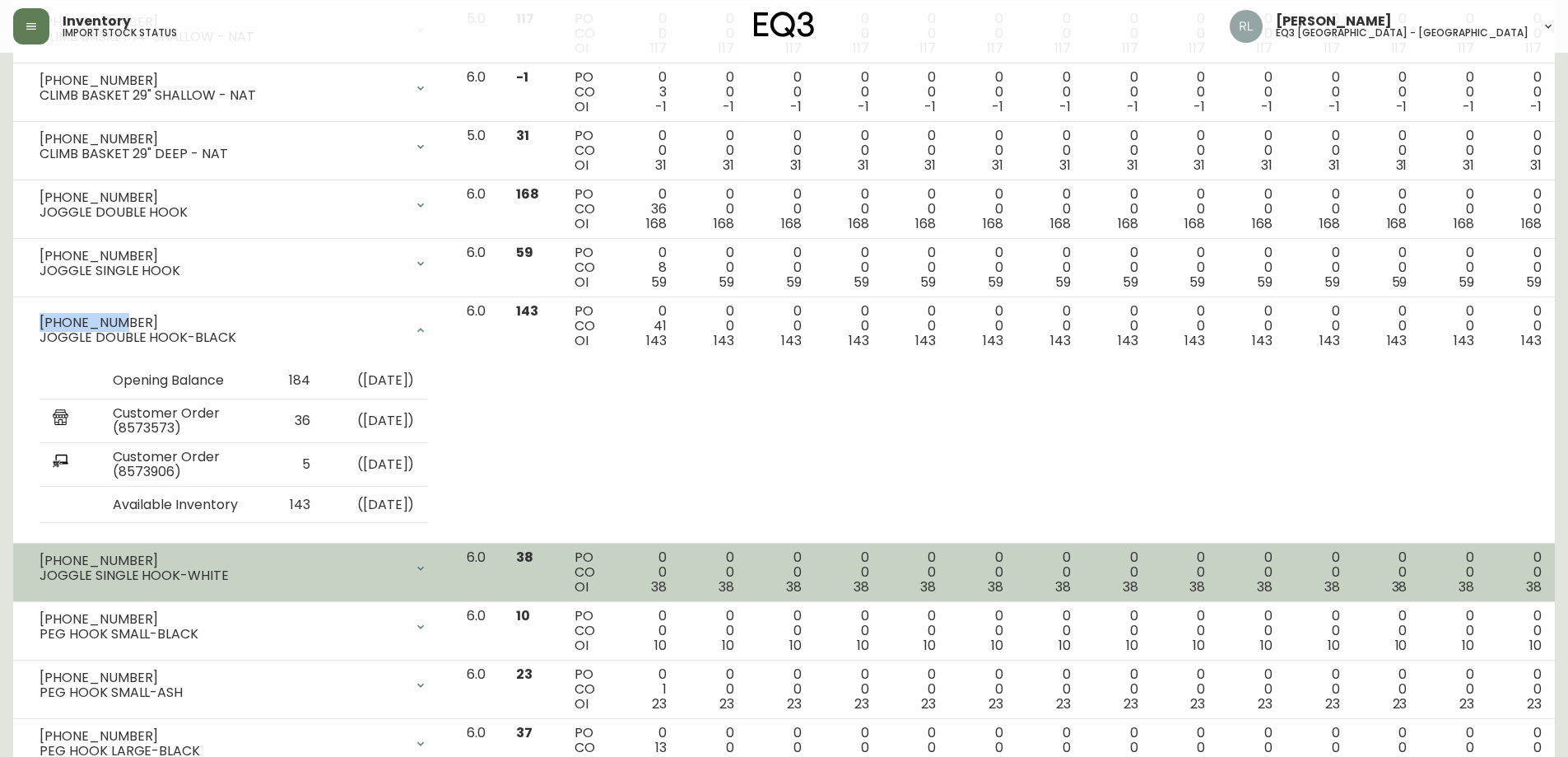
scroll to position [2142, 0]
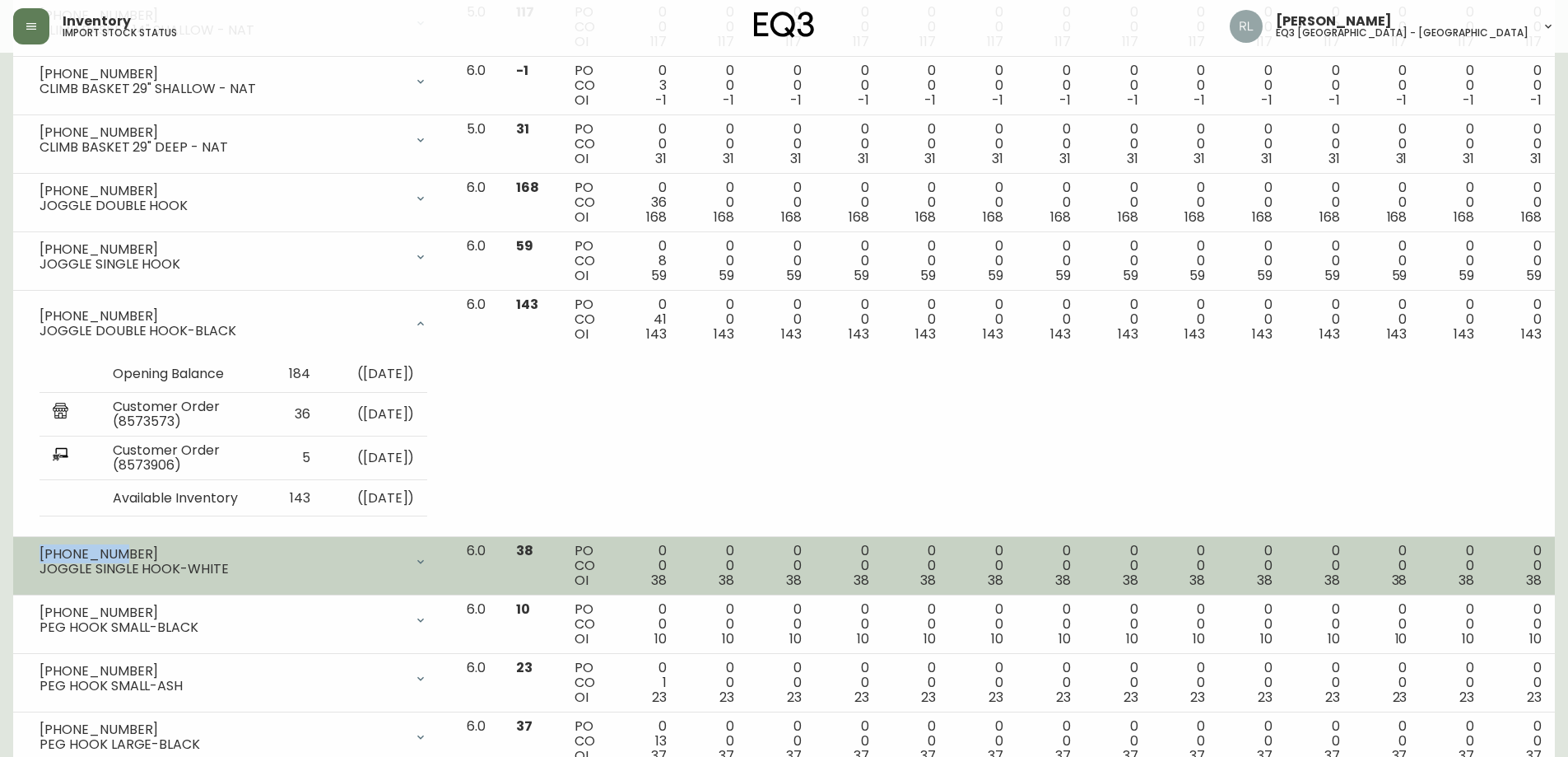
drag, startPoint x: 115, startPoint y: 549, endPoint x: 32, endPoint y: 543, distance: 83.2
click at [32, 543] on td "[PHONE_NUMBER] JOGGLE SINGLE HOOK-WHITE Opening Balance 38 ( [DATE] ) Available…" at bounding box center [233, 566] width 440 height 59
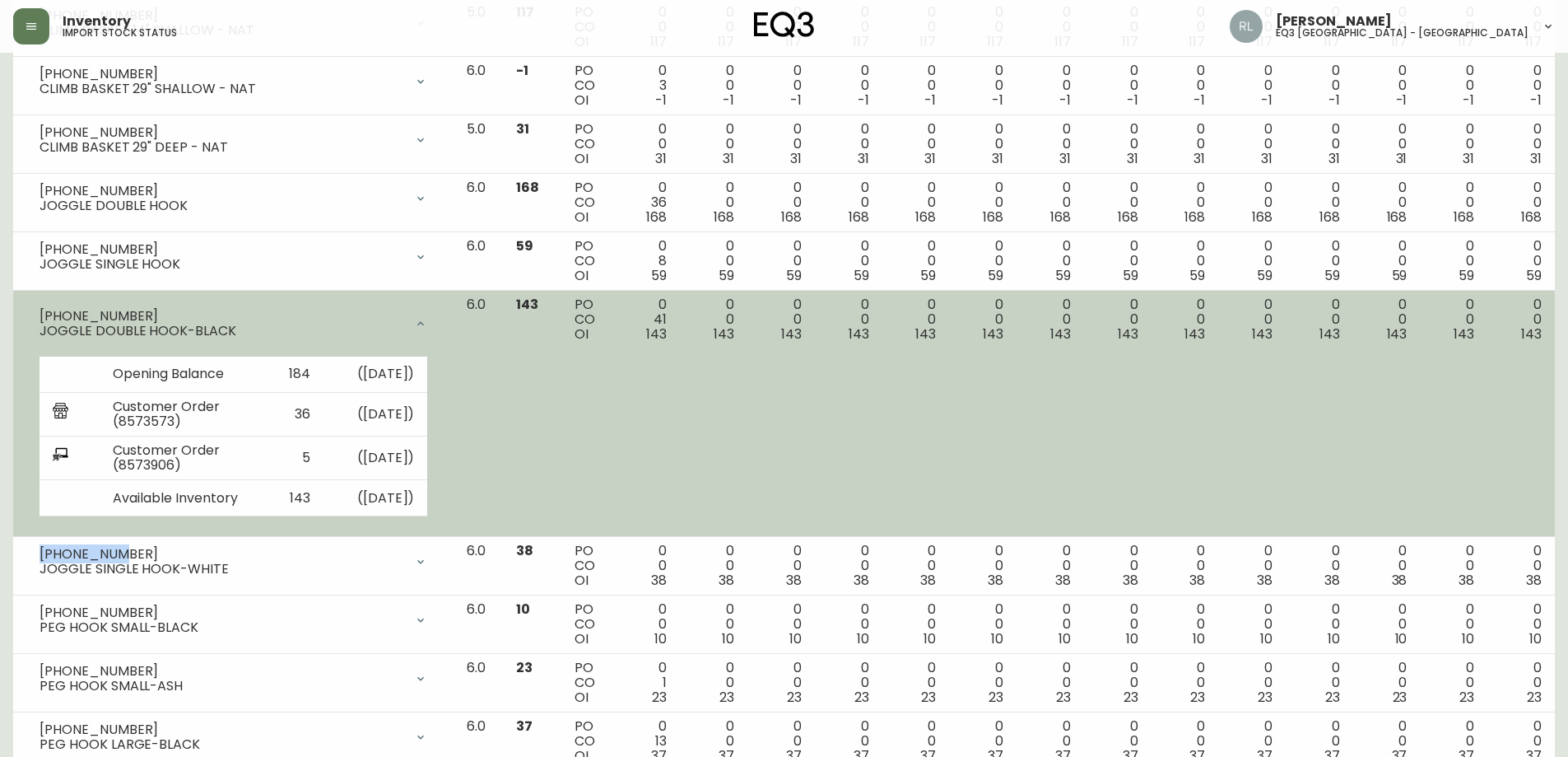
click at [437, 316] on div at bounding box center [420, 323] width 33 height 33
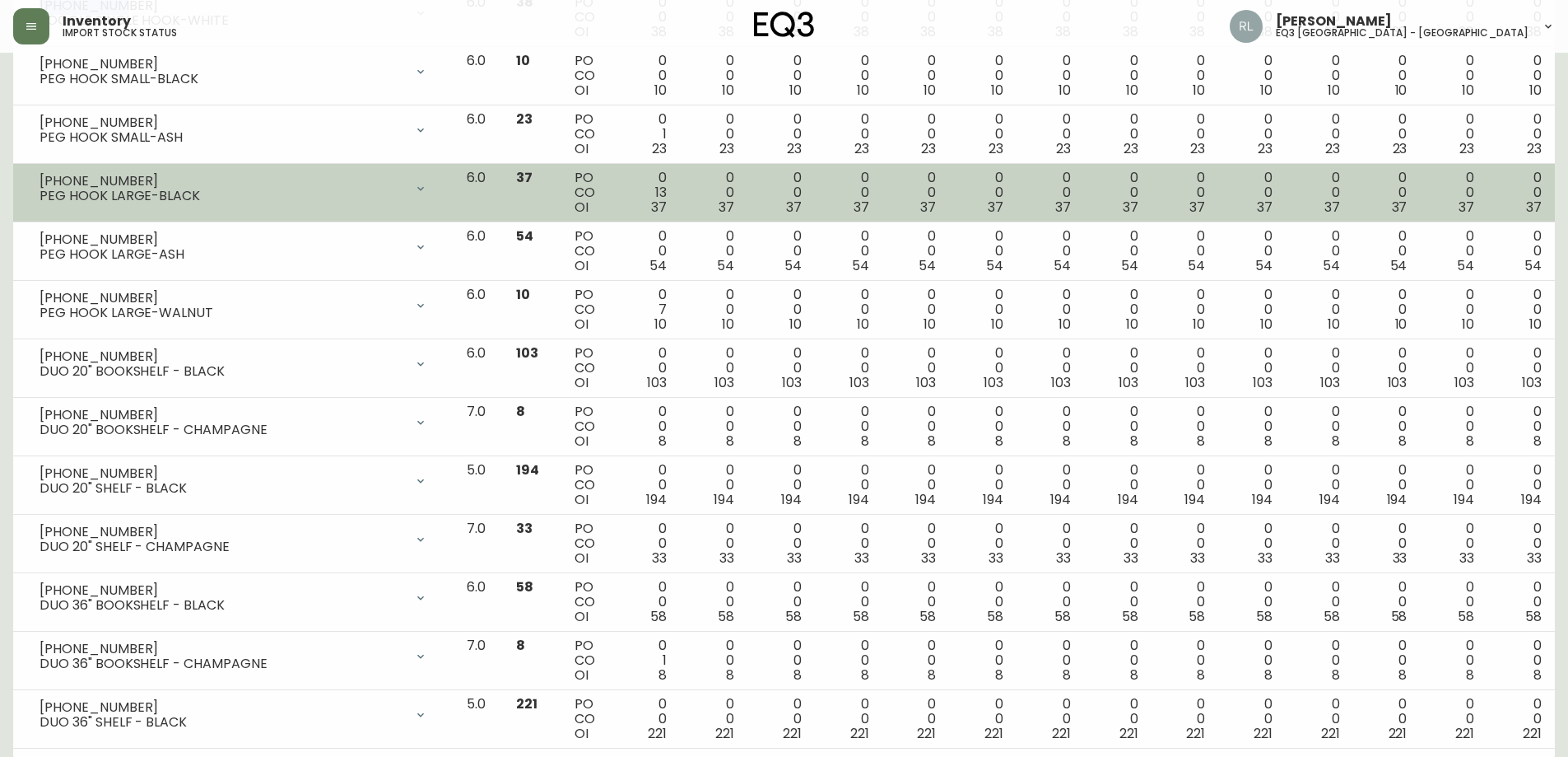
scroll to position [2530, 0]
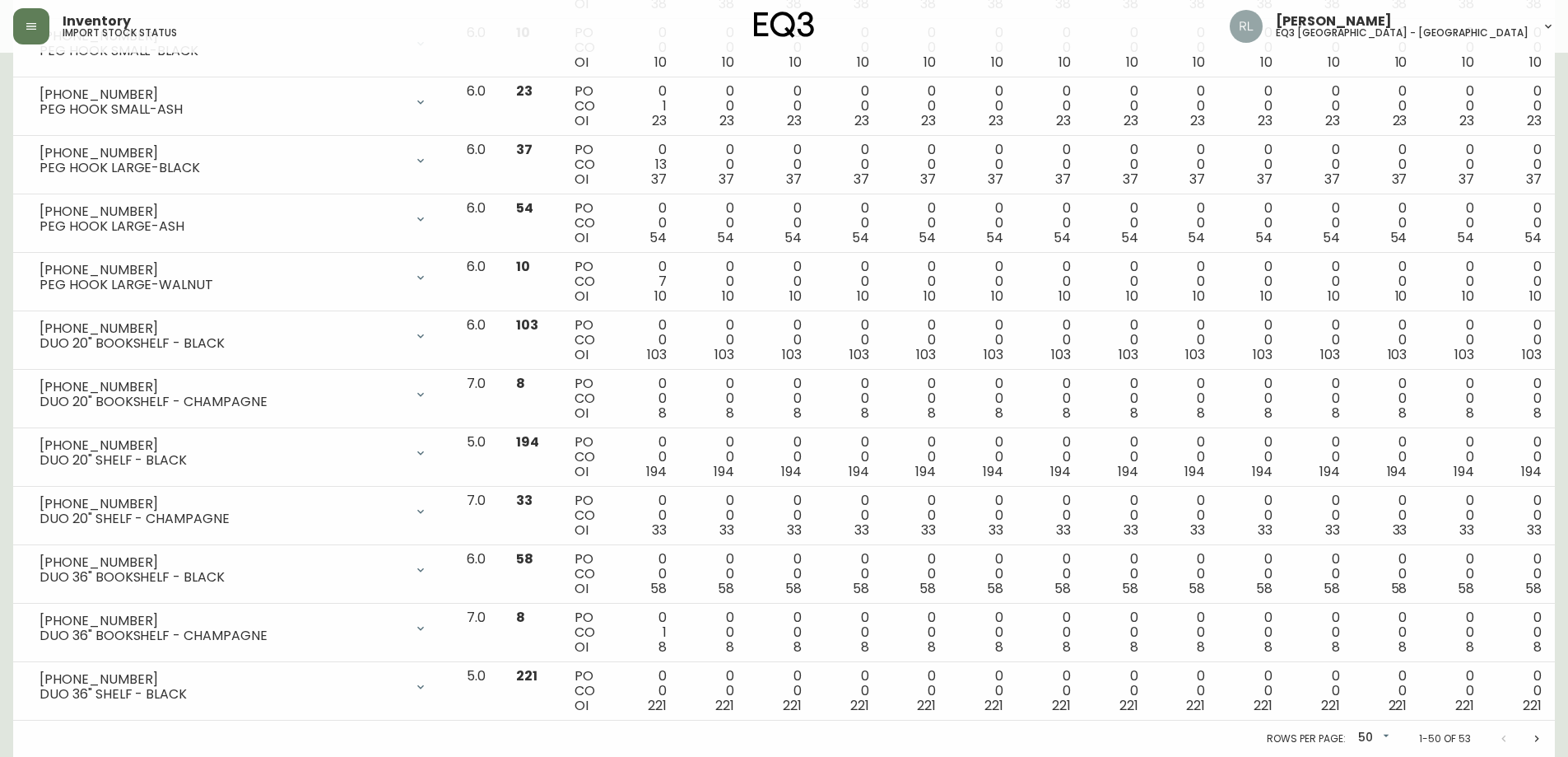
click at [1540, 737] on icon "Next page" at bounding box center [1536, 738] width 13 height 13
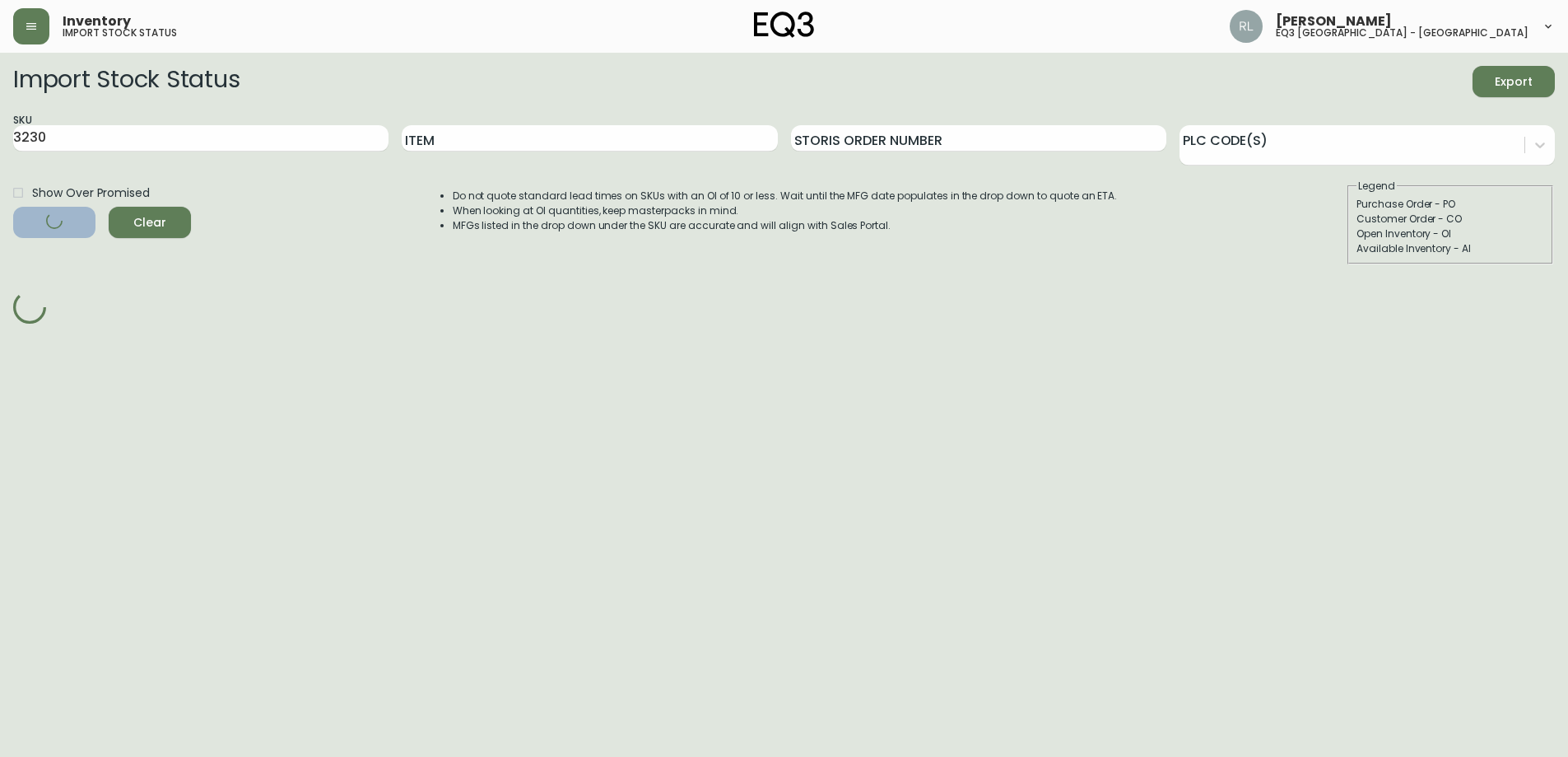
scroll to position [0, 0]
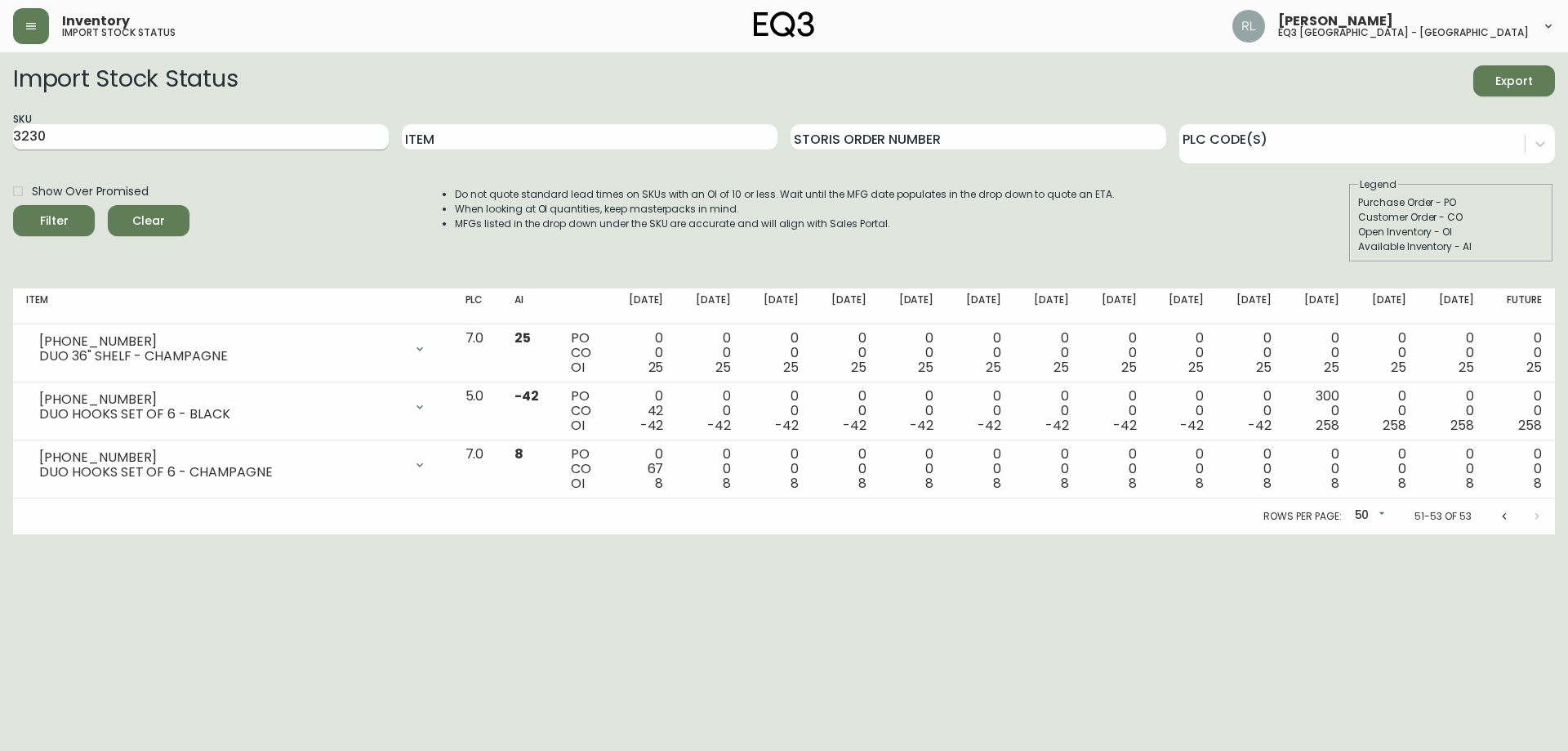
click at [51, 137] on input "3230" at bounding box center [200, 137] width 376 height 26
click at [13, 205] on button "Filter" at bounding box center [54, 221] width 81 height 31
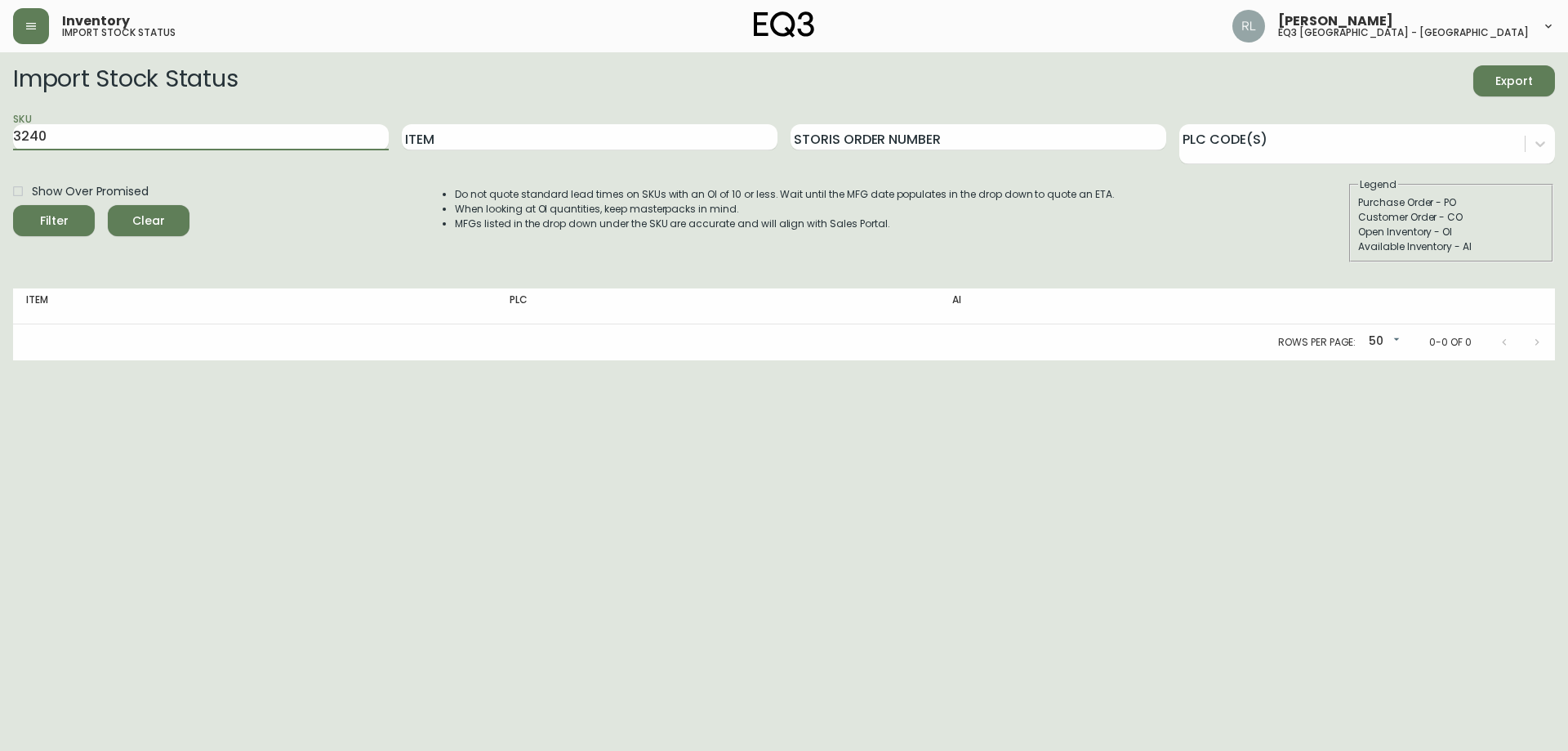
click at [13, 205] on button "Filter" at bounding box center [54, 221] width 81 height 31
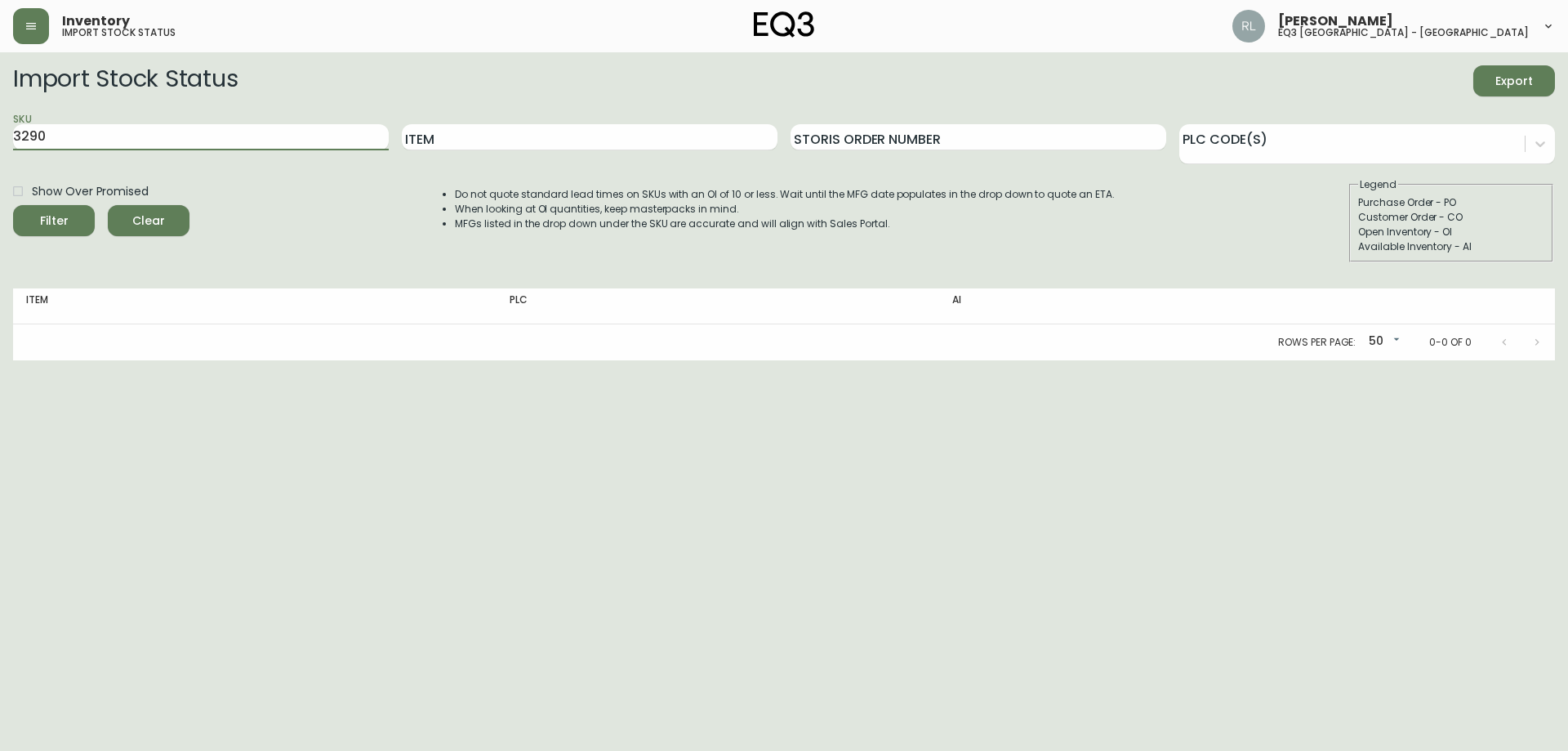
click at [13, 205] on button "Filter" at bounding box center [54, 221] width 81 height 31
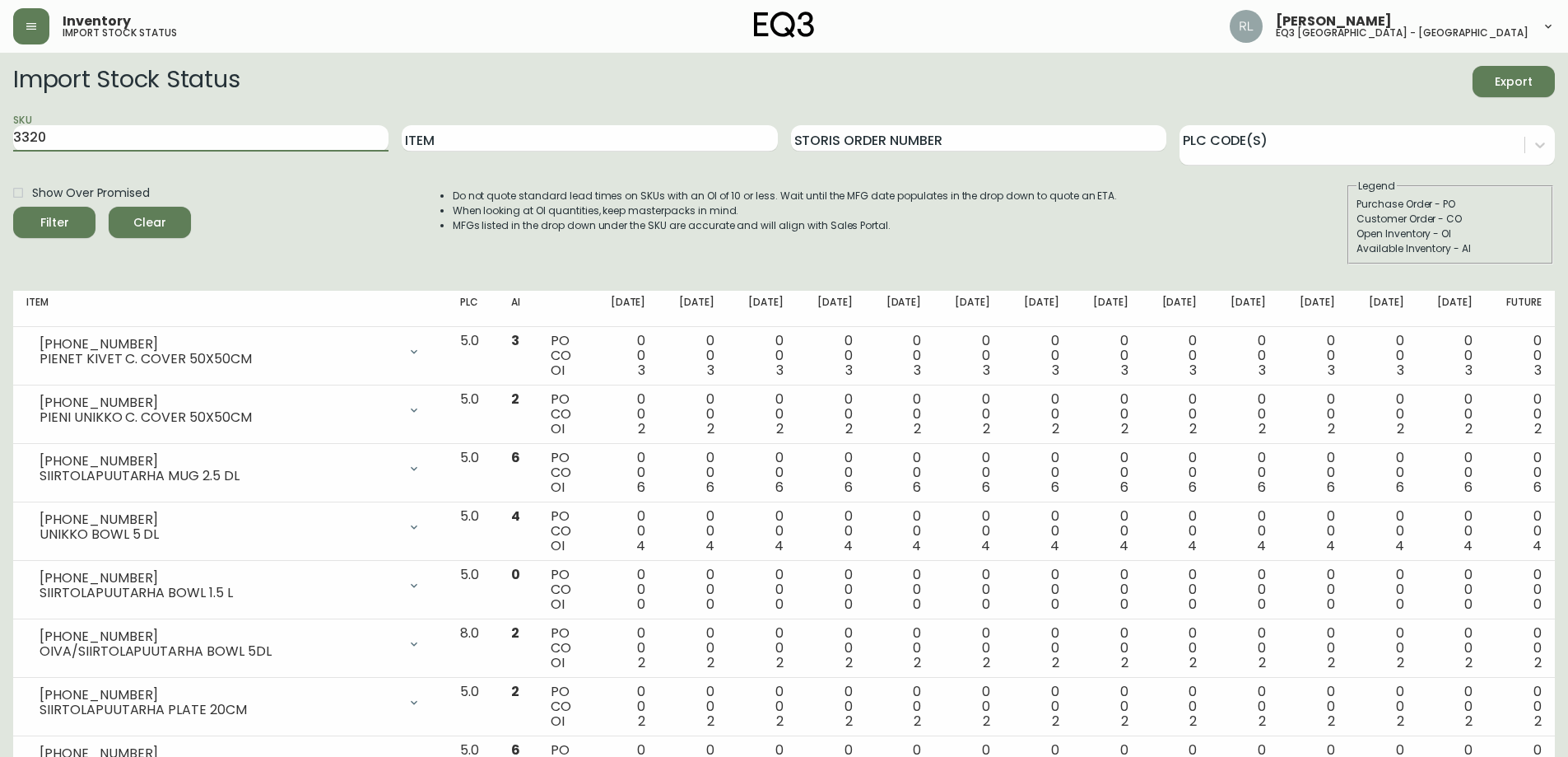
click at [13, 207] on button "Filter" at bounding box center [54, 223] width 82 height 32
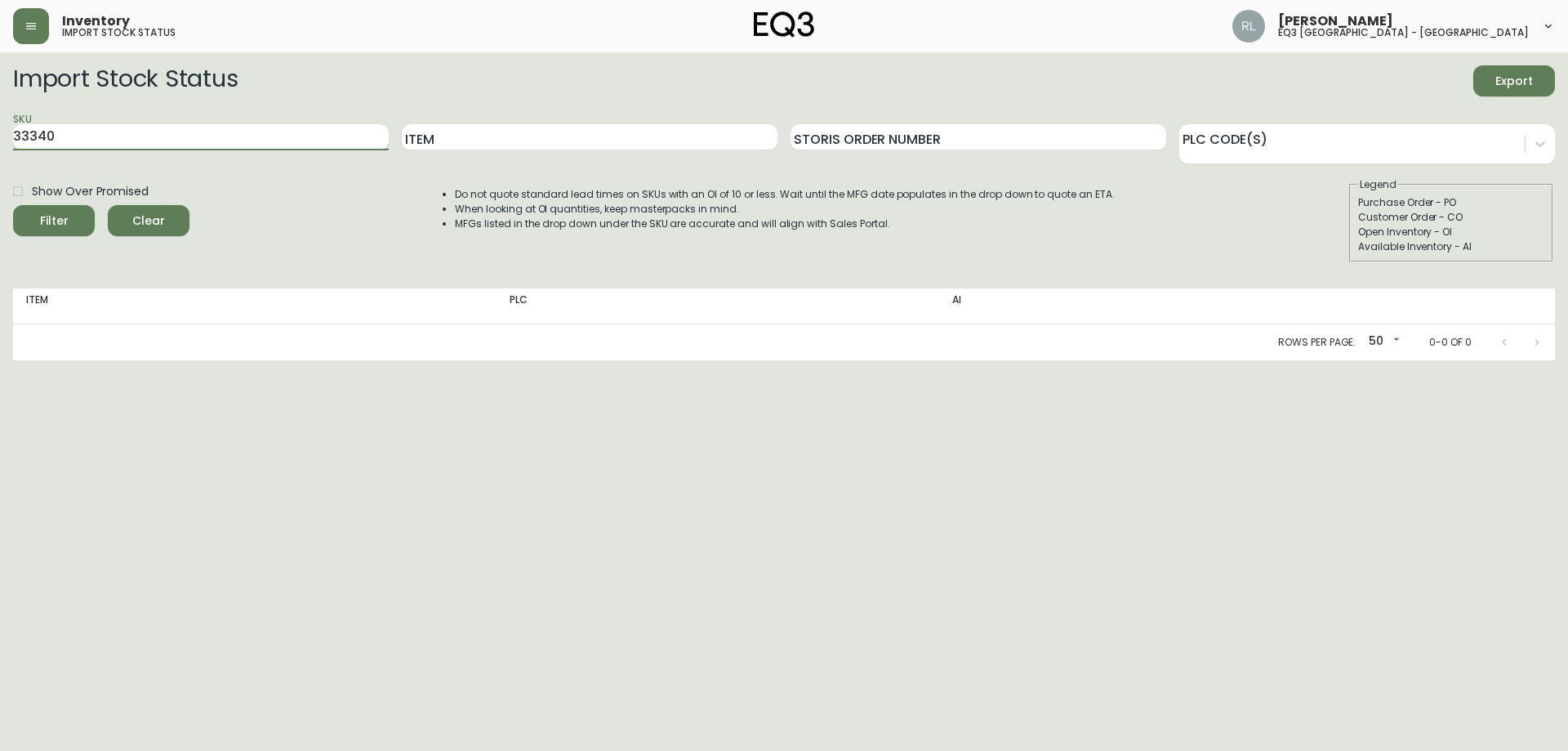
click at [13, 205] on button "Filter" at bounding box center [54, 221] width 81 height 31
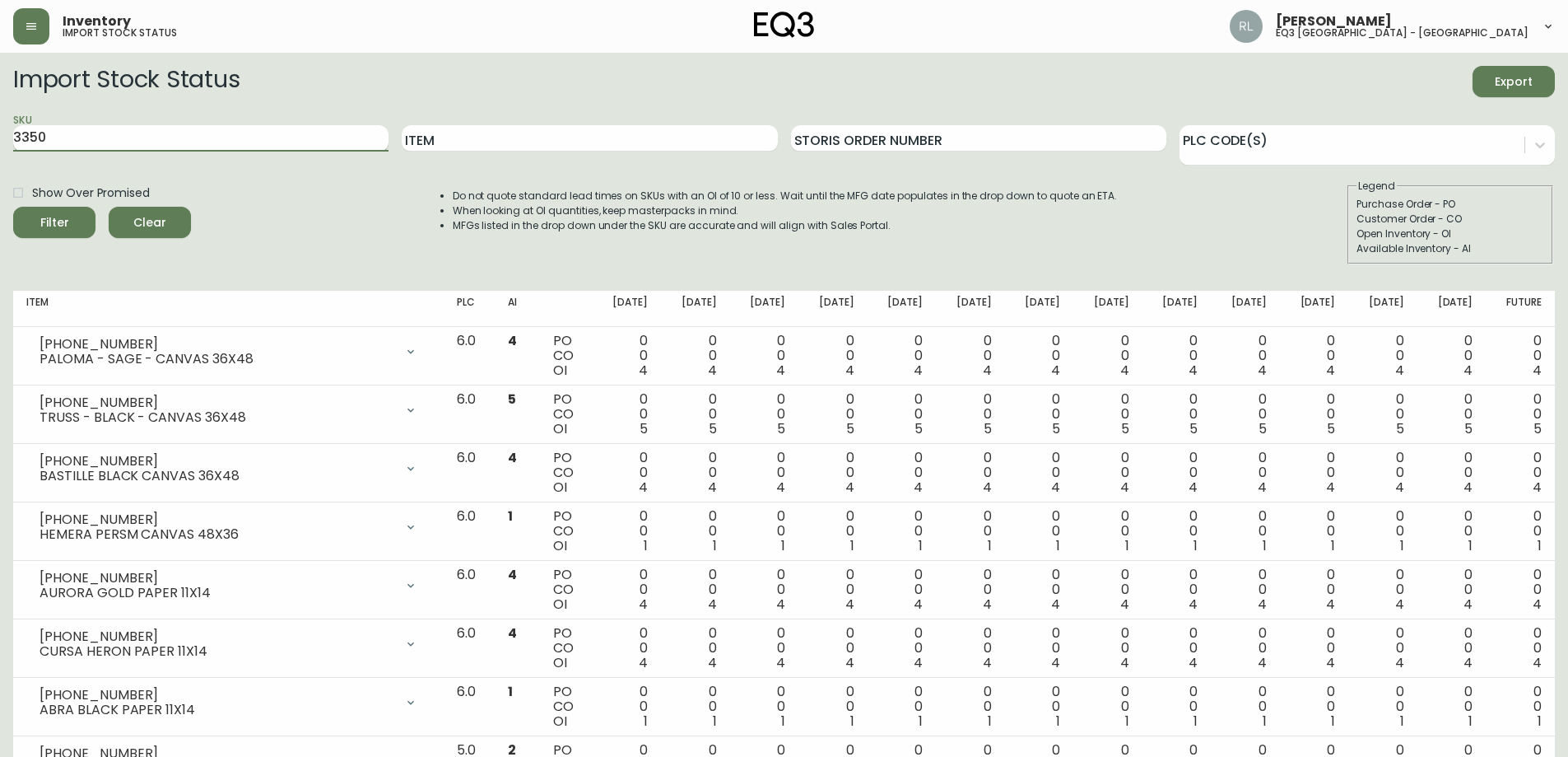
click at [13, 207] on button "Filter" at bounding box center [54, 223] width 82 height 32
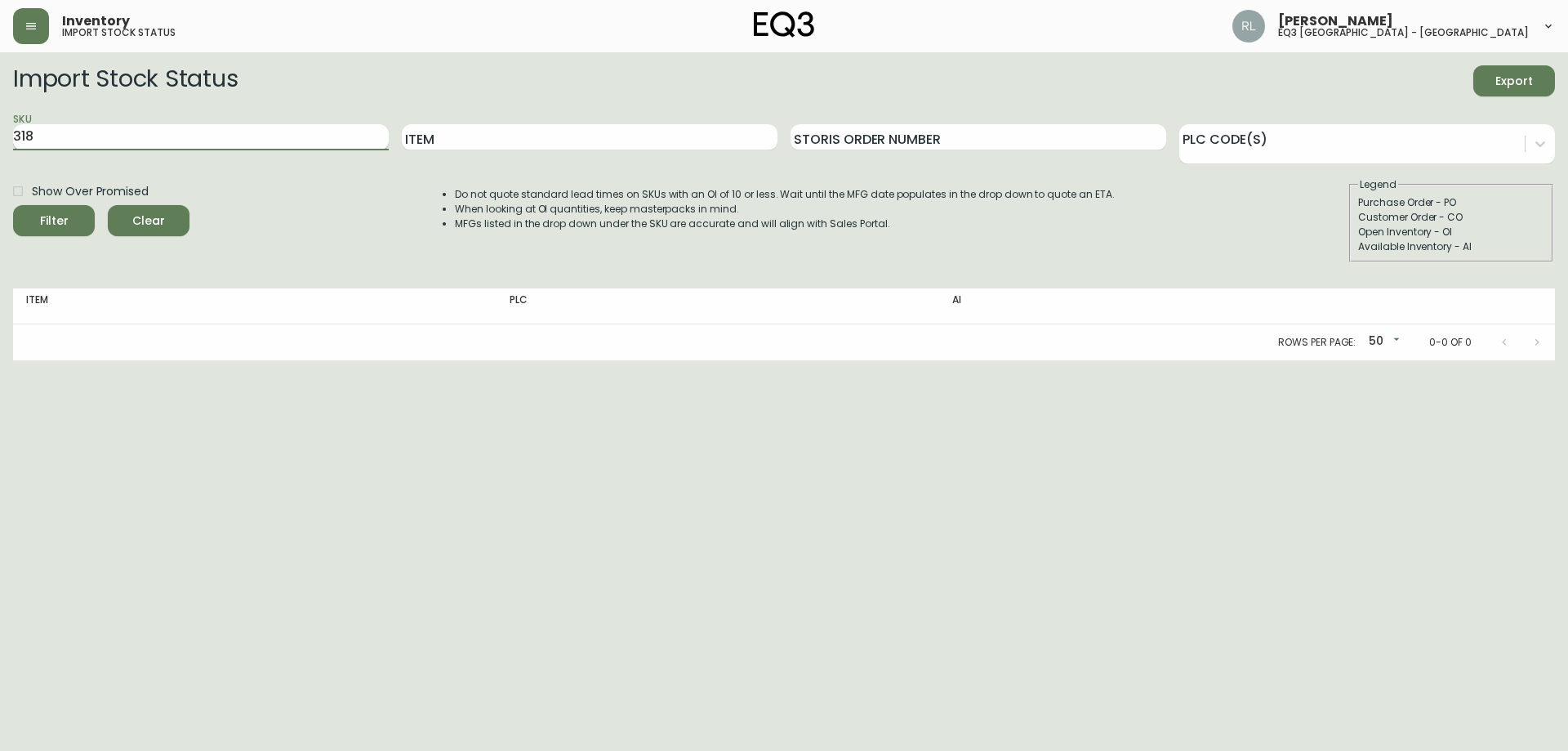
click at [13, 205] on button "Filter" at bounding box center [54, 221] width 81 height 31
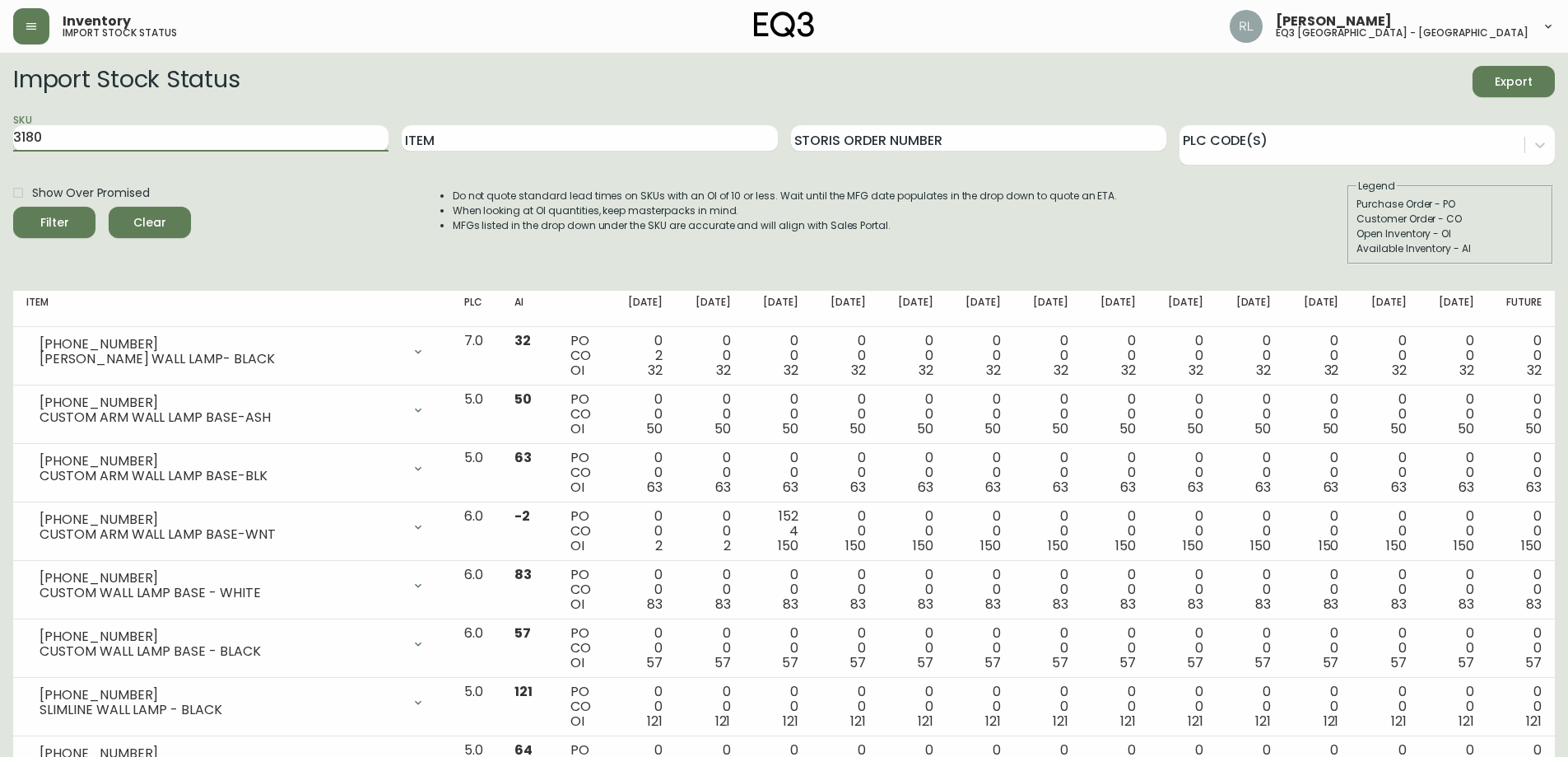
type input "3180"
click at [13, 207] on button "Filter" at bounding box center [54, 223] width 82 height 32
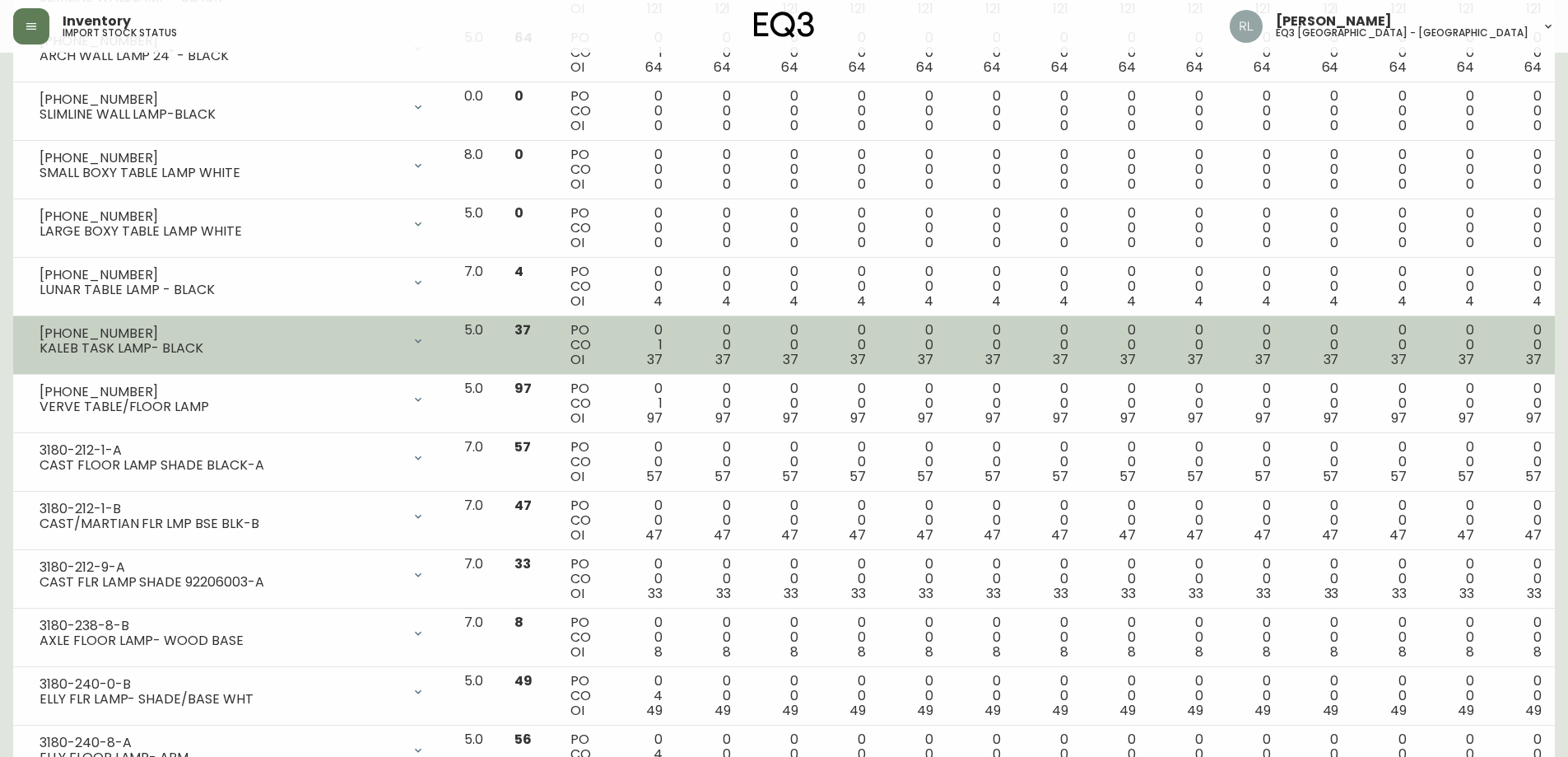
scroll to position [741, 0]
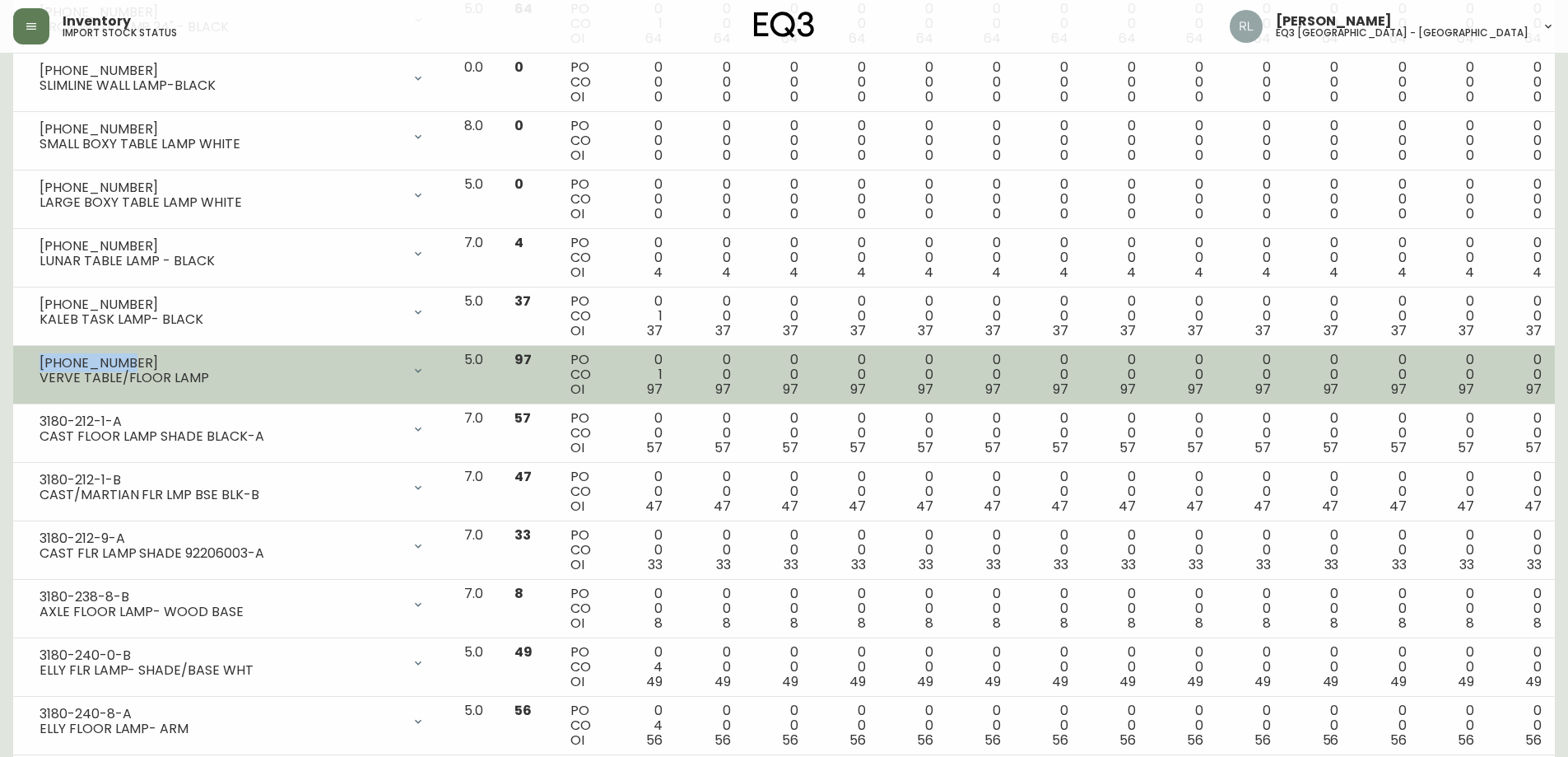
drag, startPoint x: 123, startPoint y: 359, endPoint x: 18, endPoint y: 358, distance: 105.0
click at [18, 358] on td "[PHONE_NUMBER] VERVE TABLE/FLOOR LAMP Opening Balance 98 ( [DATE] ) Customer Or…" at bounding box center [232, 375] width 438 height 59
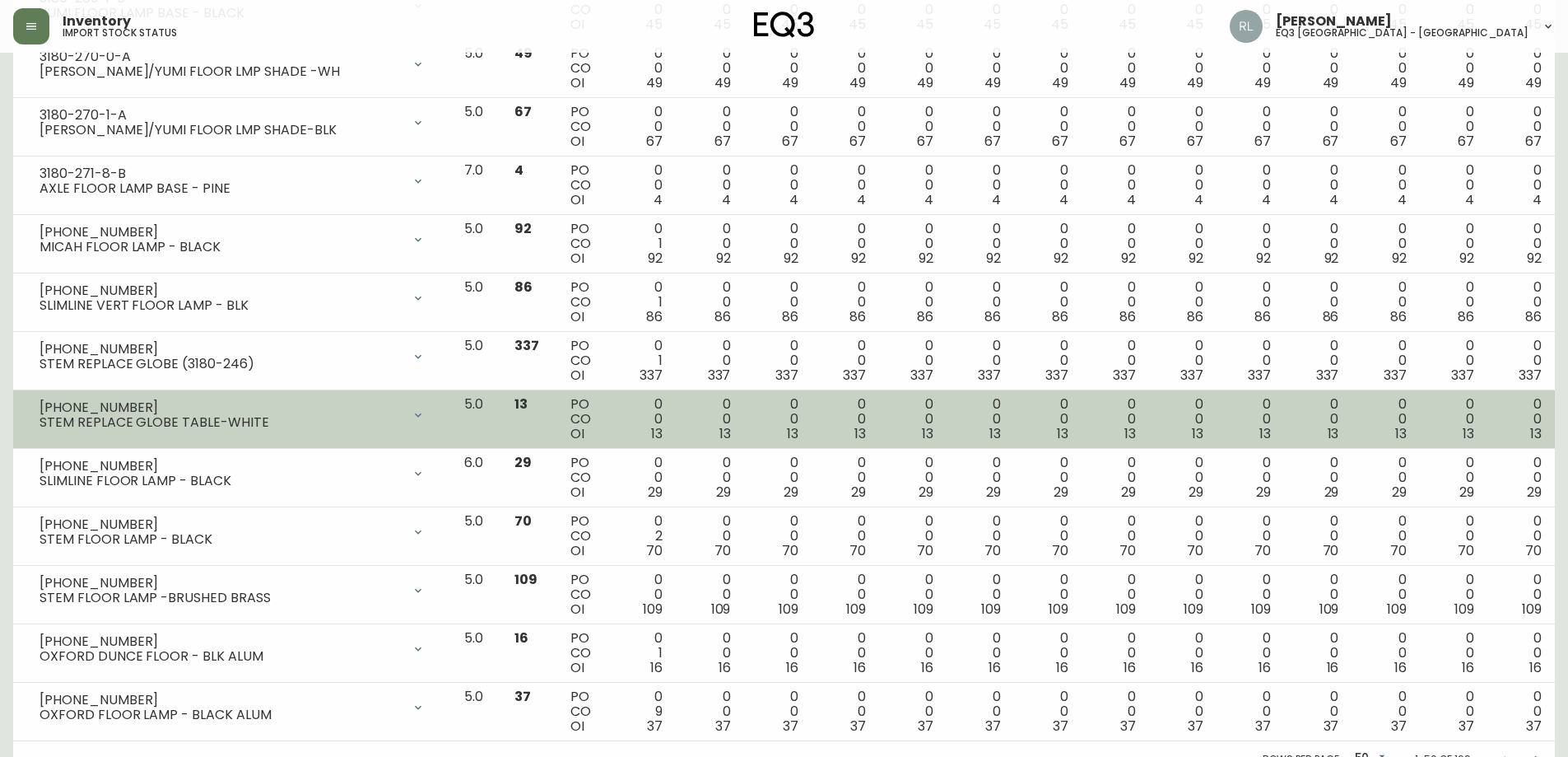
scroll to position [2530, 0]
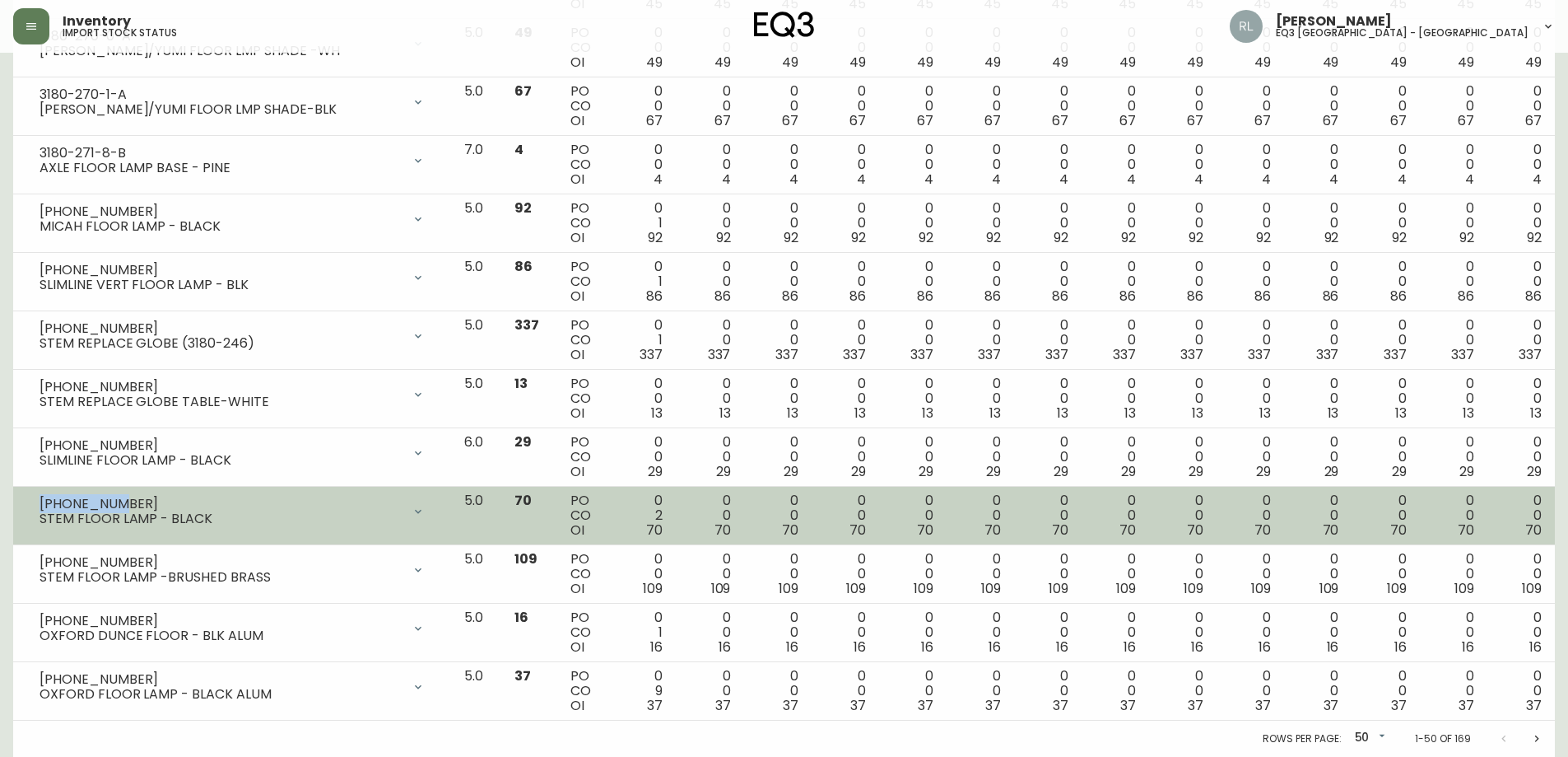
drag, startPoint x: 117, startPoint y: 503, endPoint x: 41, endPoint y: 502, distance: 76.0
click at [41, 502] on div "[PHONE_NUMBER]" at bounding box center [220, 504] width 362 height 15
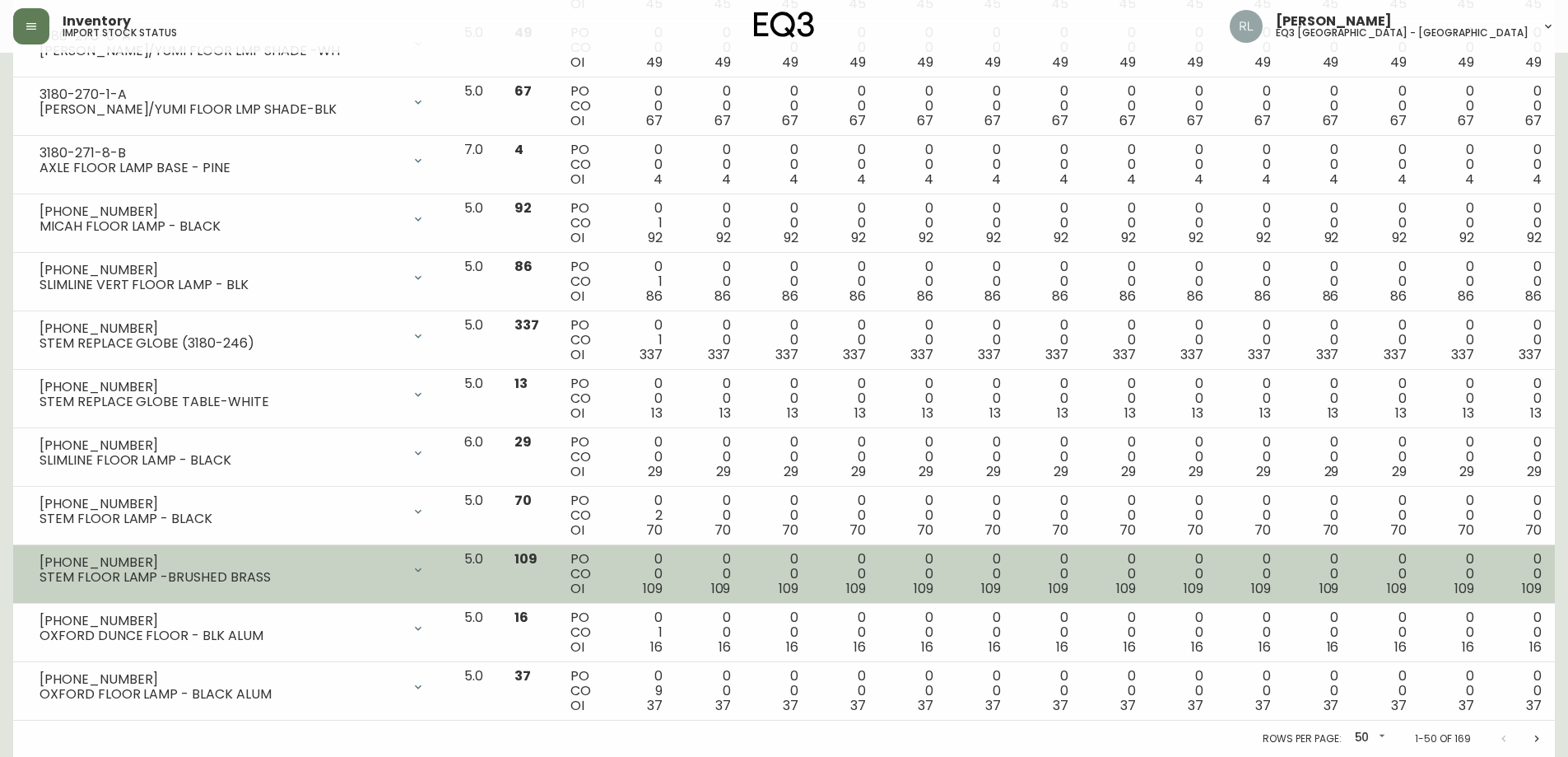
click at [246, 600] on td "[PHONE_NUMBER] STEM FLOOR LAMP -BRUSHED BRASS Opening Balance 109 ( [DATE] ) Av…" at bounding box center [232, 575] width 438 height 59
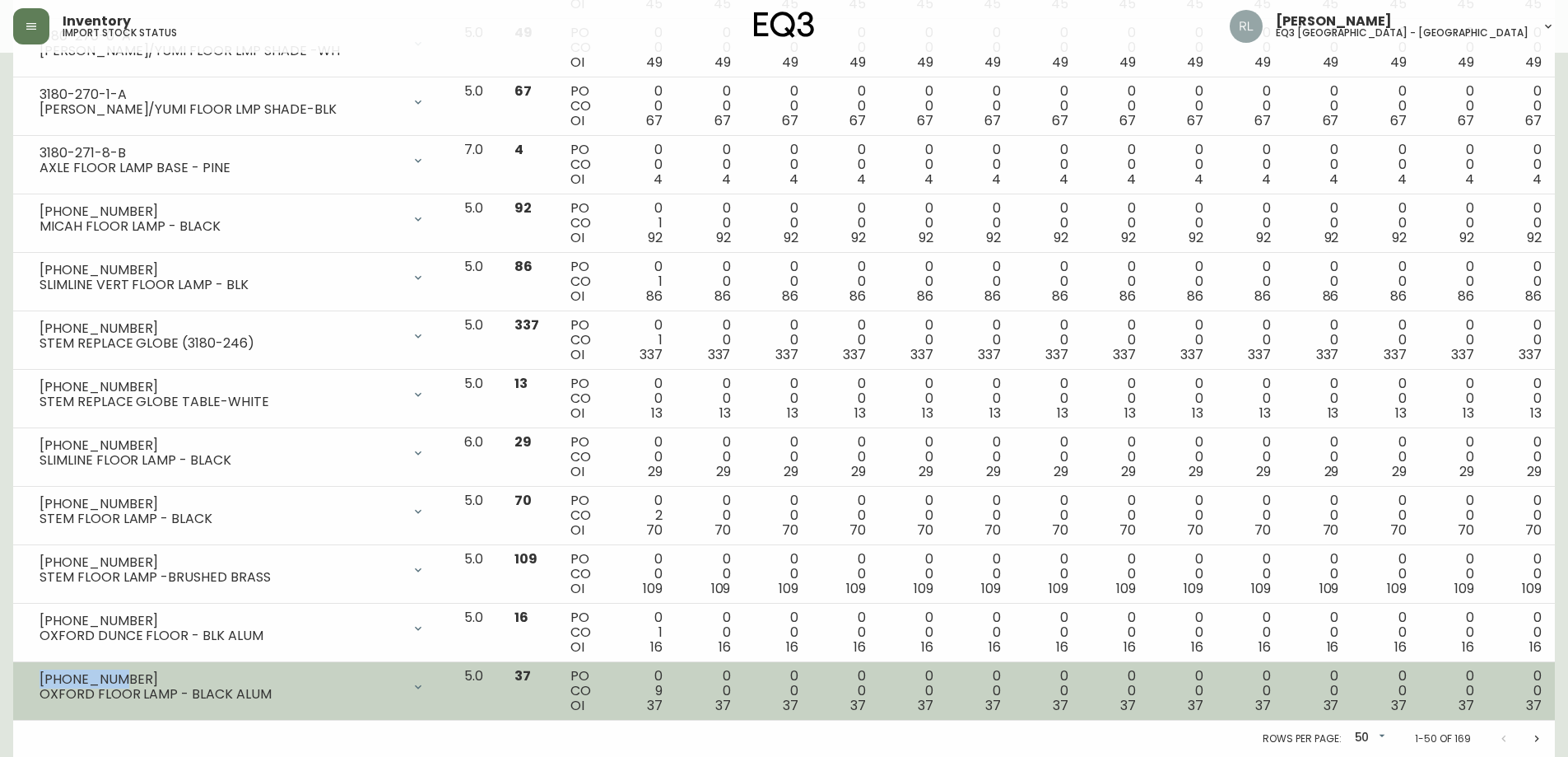
drag, startPoint x: 116, startPoint y: 675, endPoint x: 43, endPoint y: 671, distance: 73.1
click at [43, 672] on div "[PHONE_NUMBER]" at bounding box center [220, 680] width 362 height 15
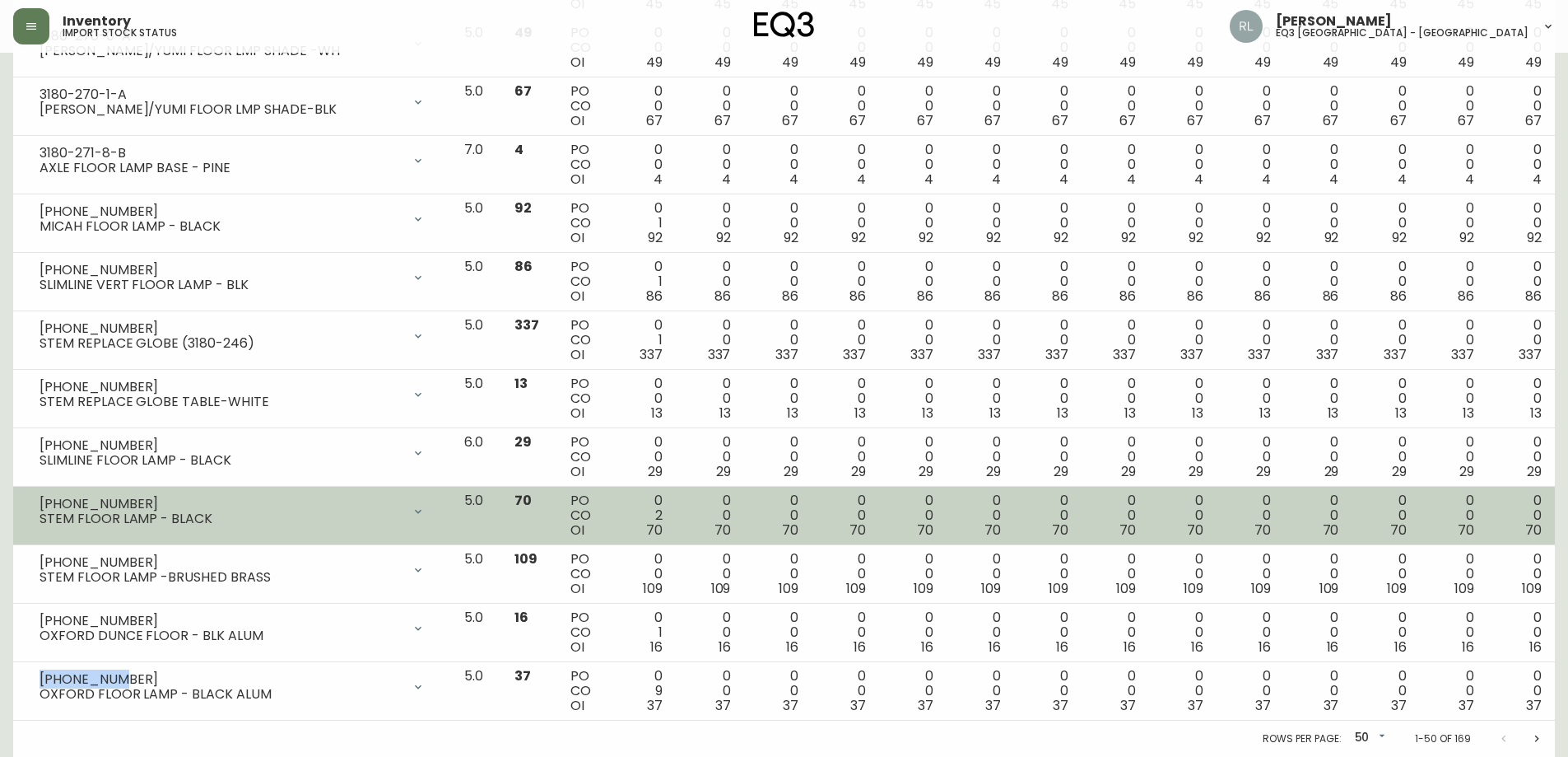
click at [355, 534] on td "[PHONE_NUMBER] STEM FLOOR LAMP - BLACK Opening Balance 72 ( [DATE] ) Customer O…" at bounding box center [232, 516] width 438 height 59
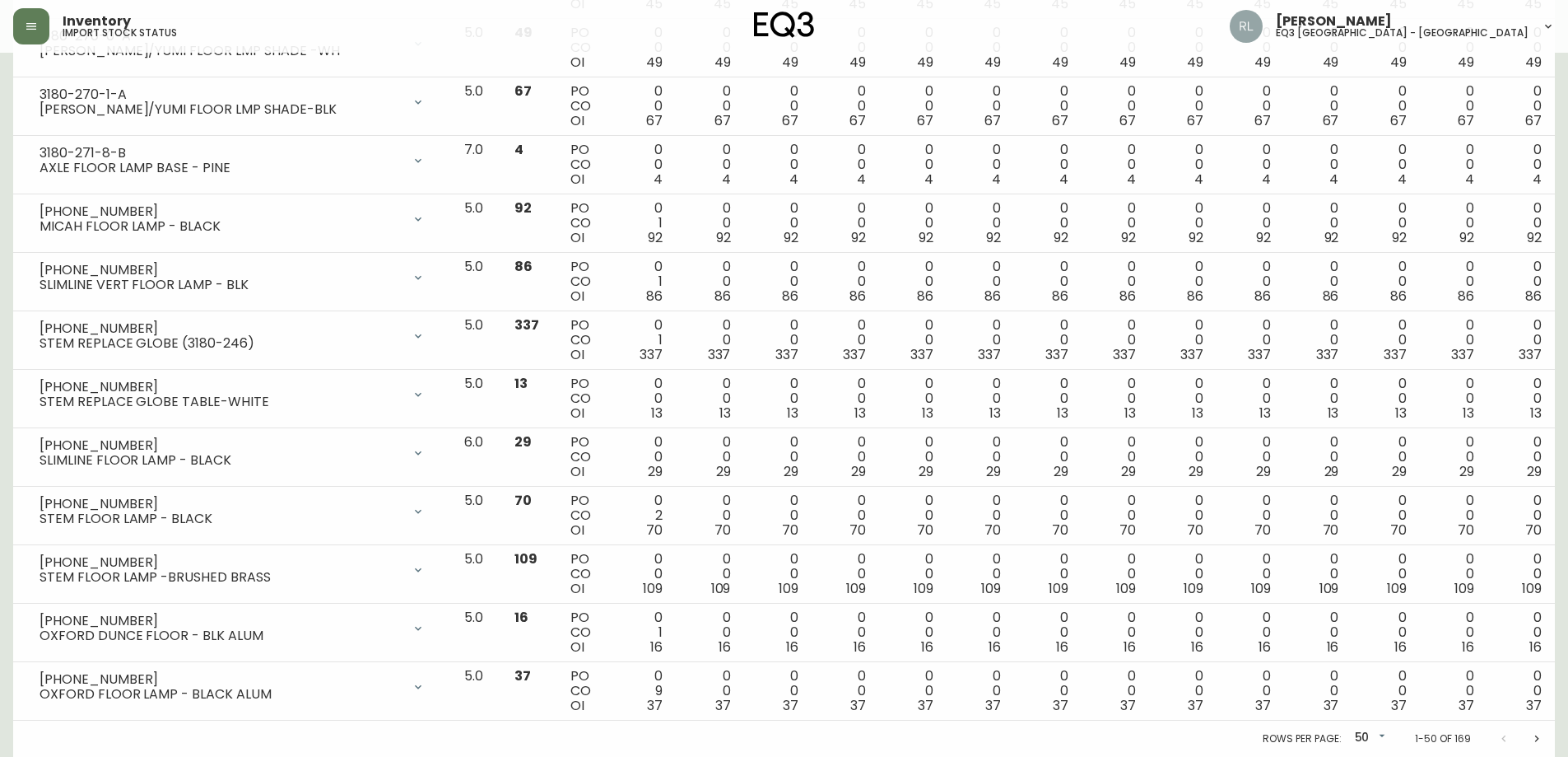
click at [1536, 736] on icon "Next page" at bounding box center [1537, 738] width 4 height 7
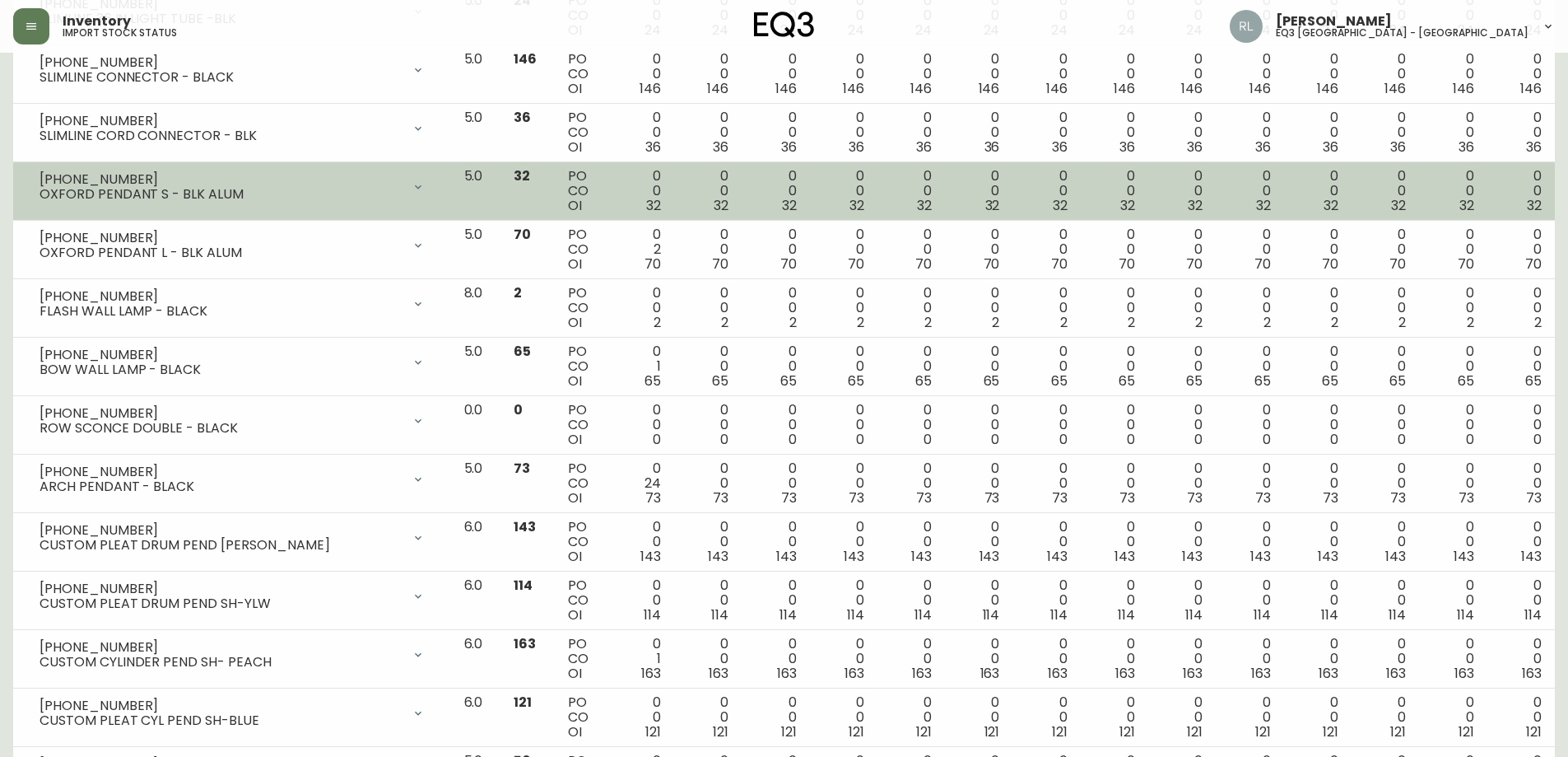
scroll to position [1071, 0]
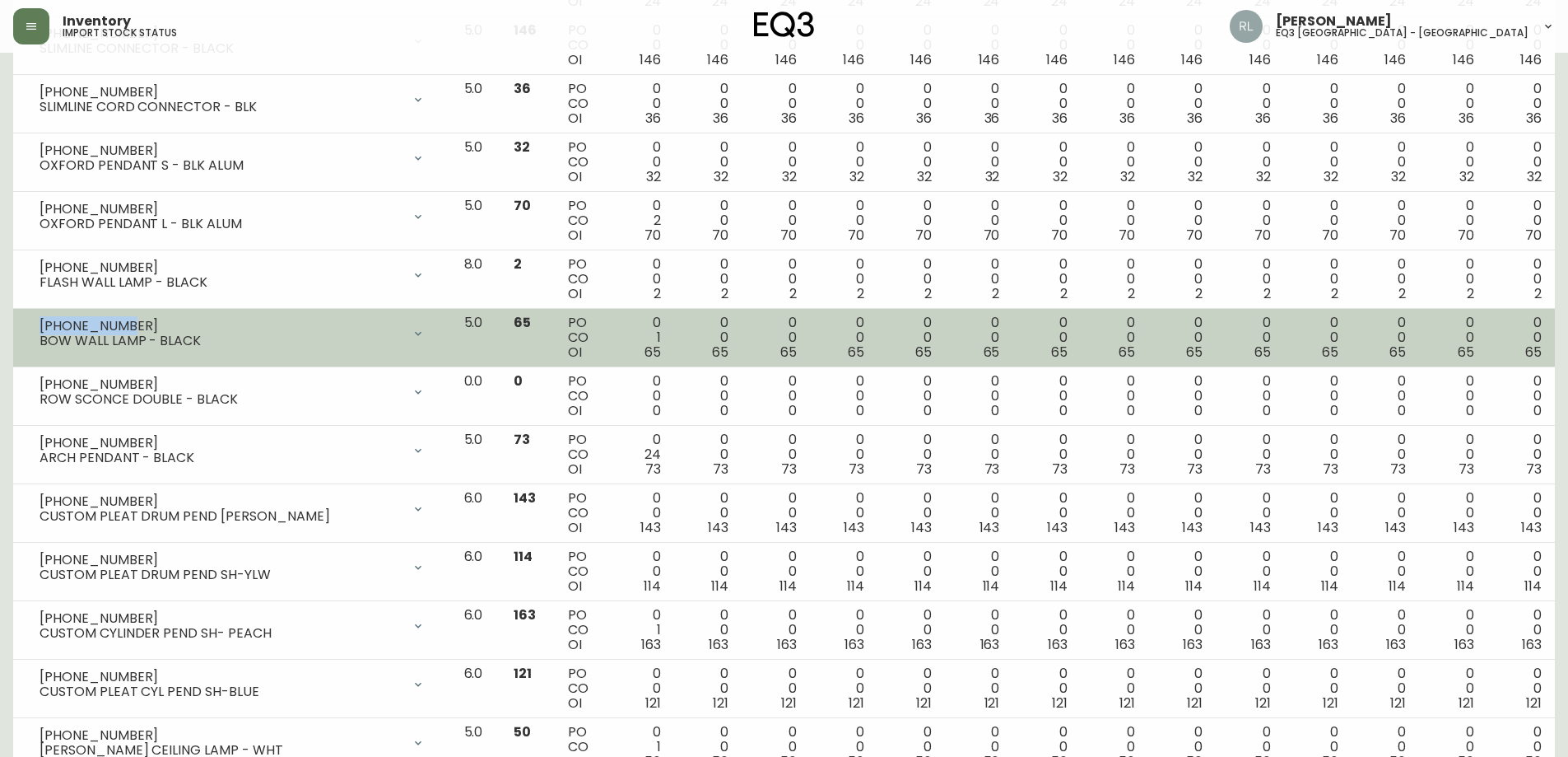
drag, startPoint x: 111, startPoint y: 327, endPoint x: 41, endPoint y: 326, distance: 70.0
click at [41, 326] on div "[PHONE_NUMBER]" at bounding box center [220, 326] width 362 height 15
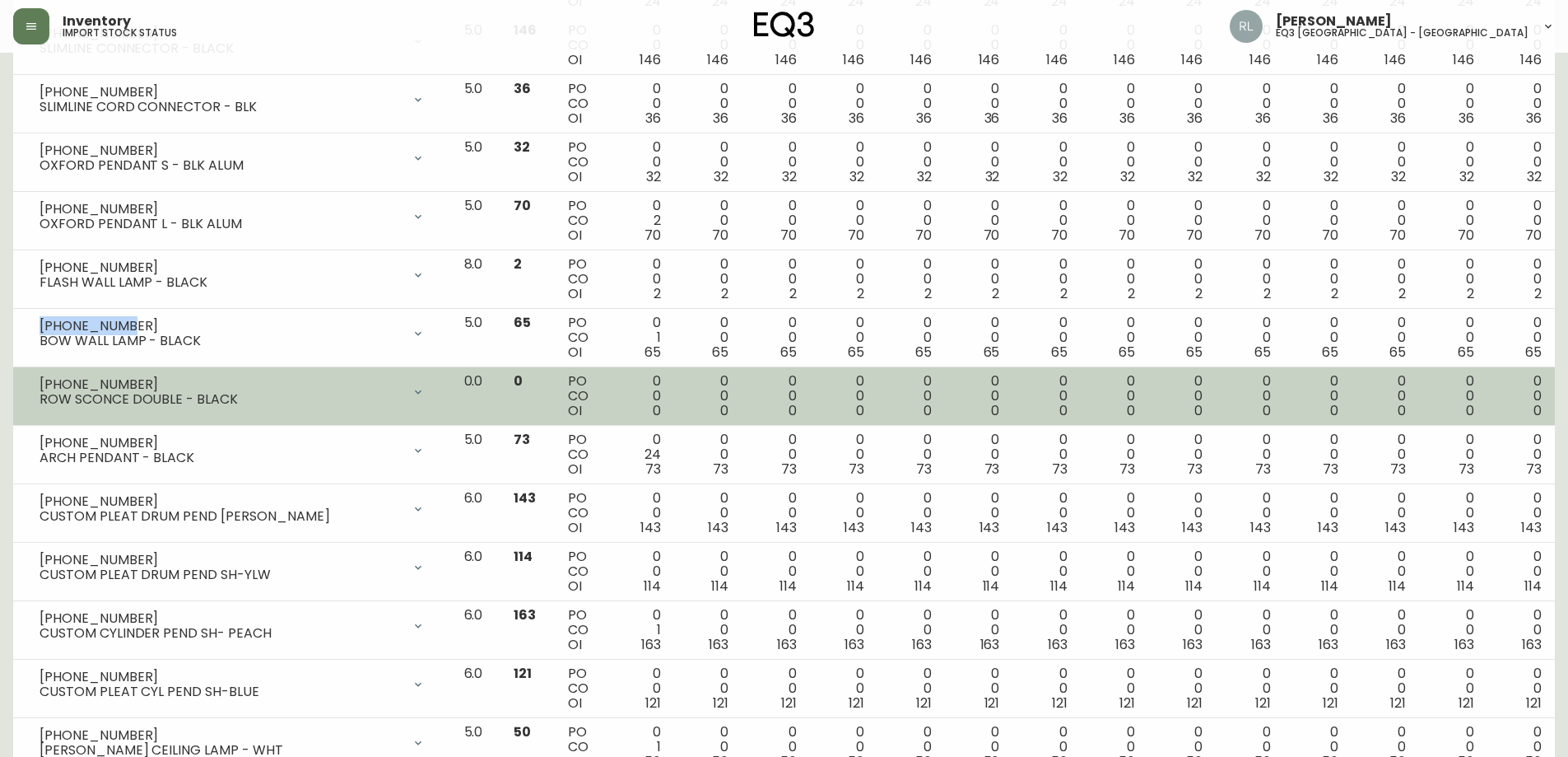
click at [199, 372] on td "[PHONE_NUMBER] ROW SCONCE DOUBLE - BLACK Opening Balance 0 ( [DATE] ) Available…" at bounding box center [232, 397] width 438 height 59
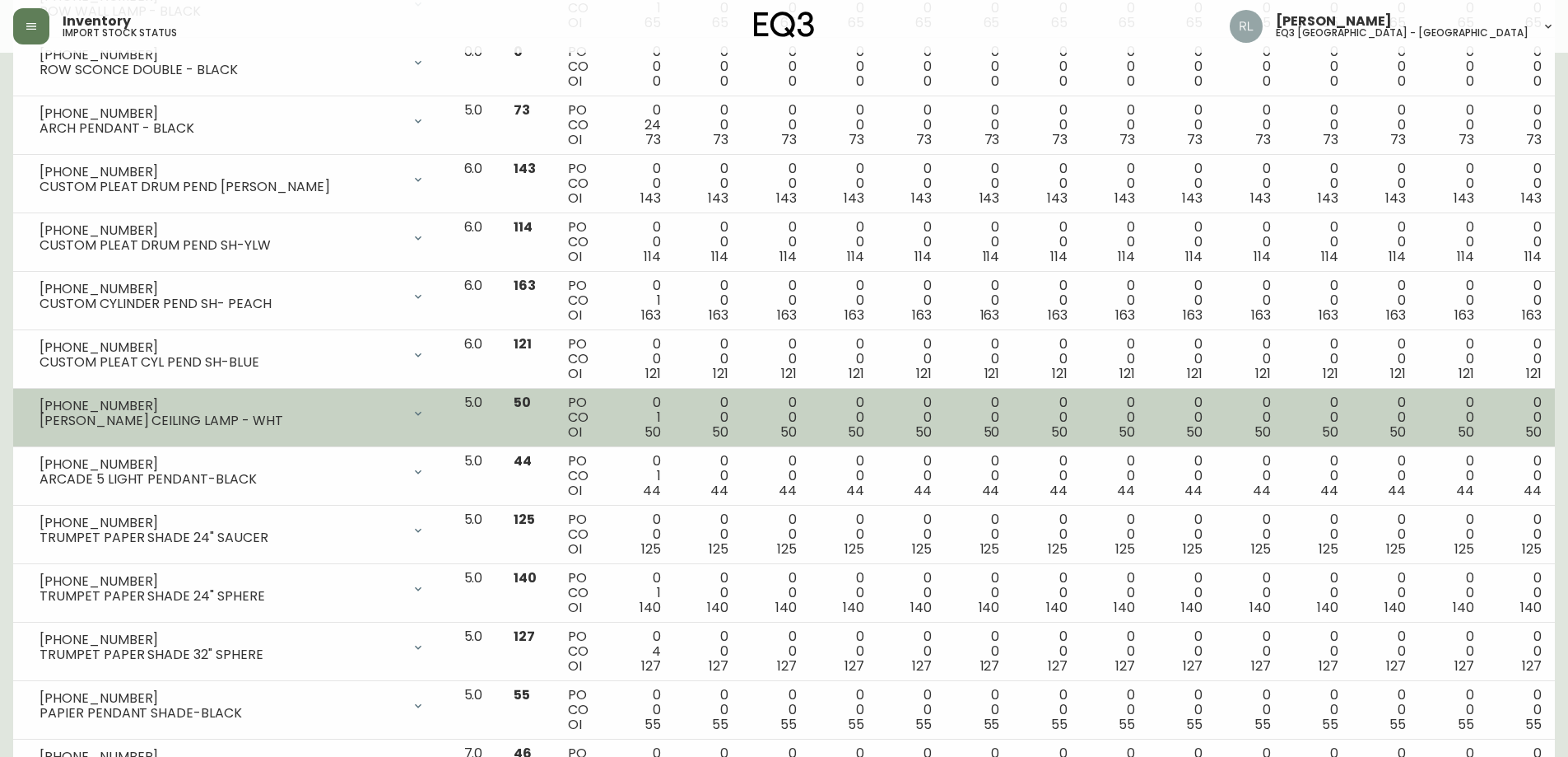
scroll to position [1482, 0]
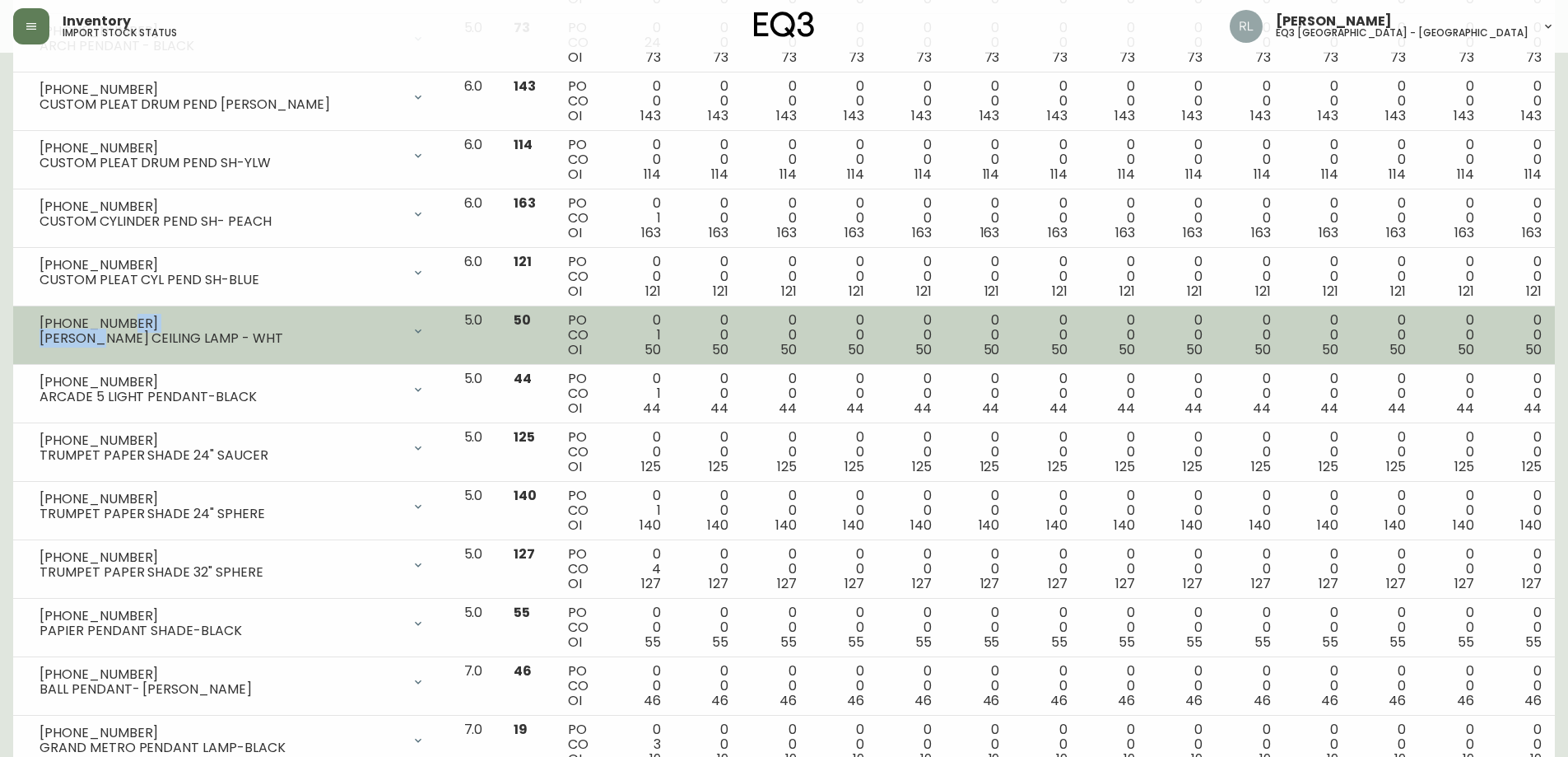
drag, startPoint x: 125, startPoint y: 318, endPoint x: 96, endPoint y: 331, distance: 31.8
click at [96, 331] on div "[PHONE_NUMBER] [PERSON_NAME] CEILING LAMP - WHT" at bounding box center [220, 331] width 362 height 30
click at [115, 320] on div "[PHONE_NUMBER]" at bounding box center [220, 324] width 362 height 15
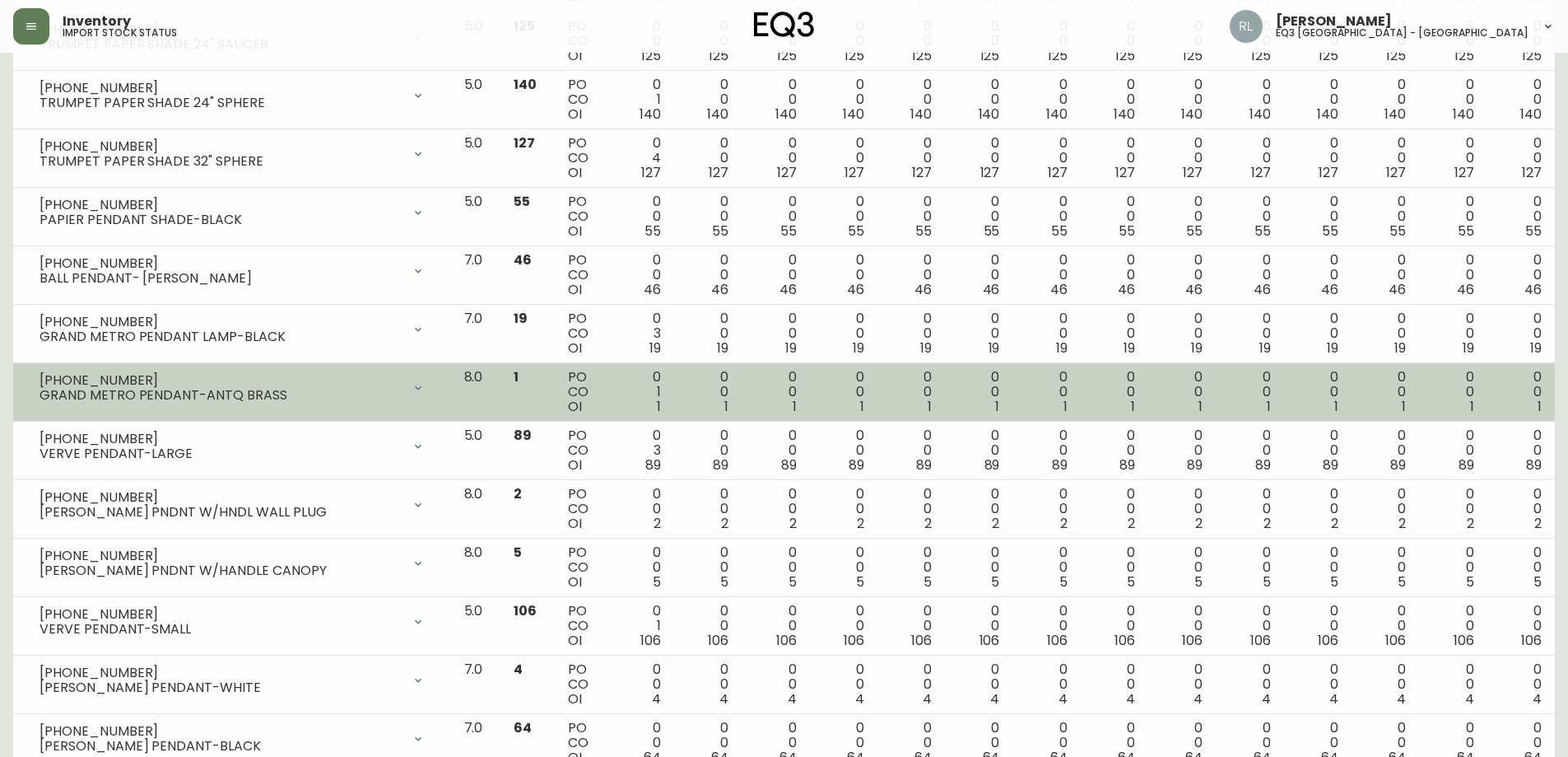
scroll to position [1895, 0]
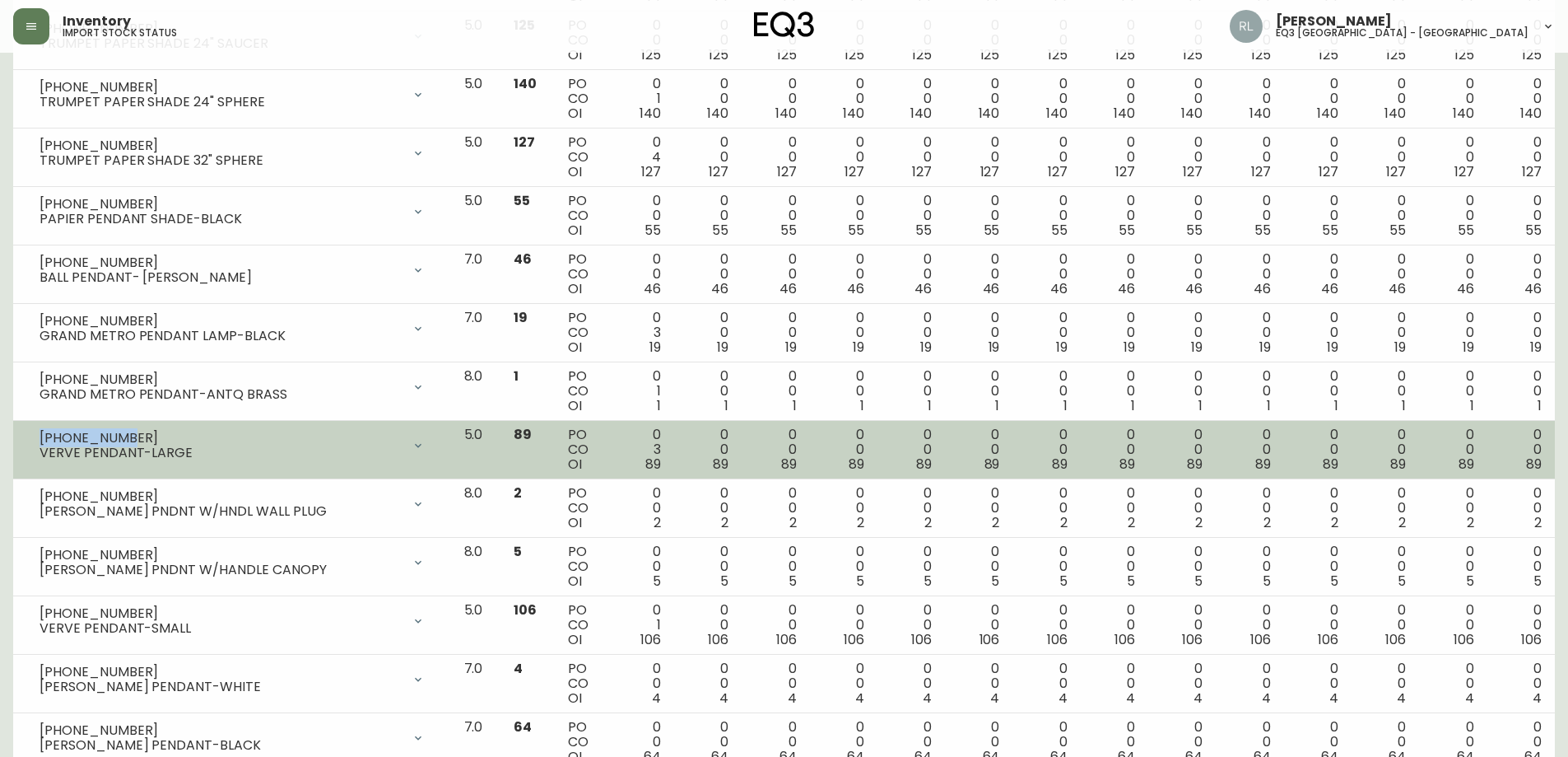
drag, startPoint x: 96, startPoint y: 435, endPoint x: 42, endPoint y: 430, distance: 54.2
click at [42, 431] on div "[PHONE_NUMBER]" at bounding box center [220, 439] width 362 height 15
click at [207, 457] on div "VERVE PENDANT-LARGE" at bounding box center [220, 453] width 362 height 15
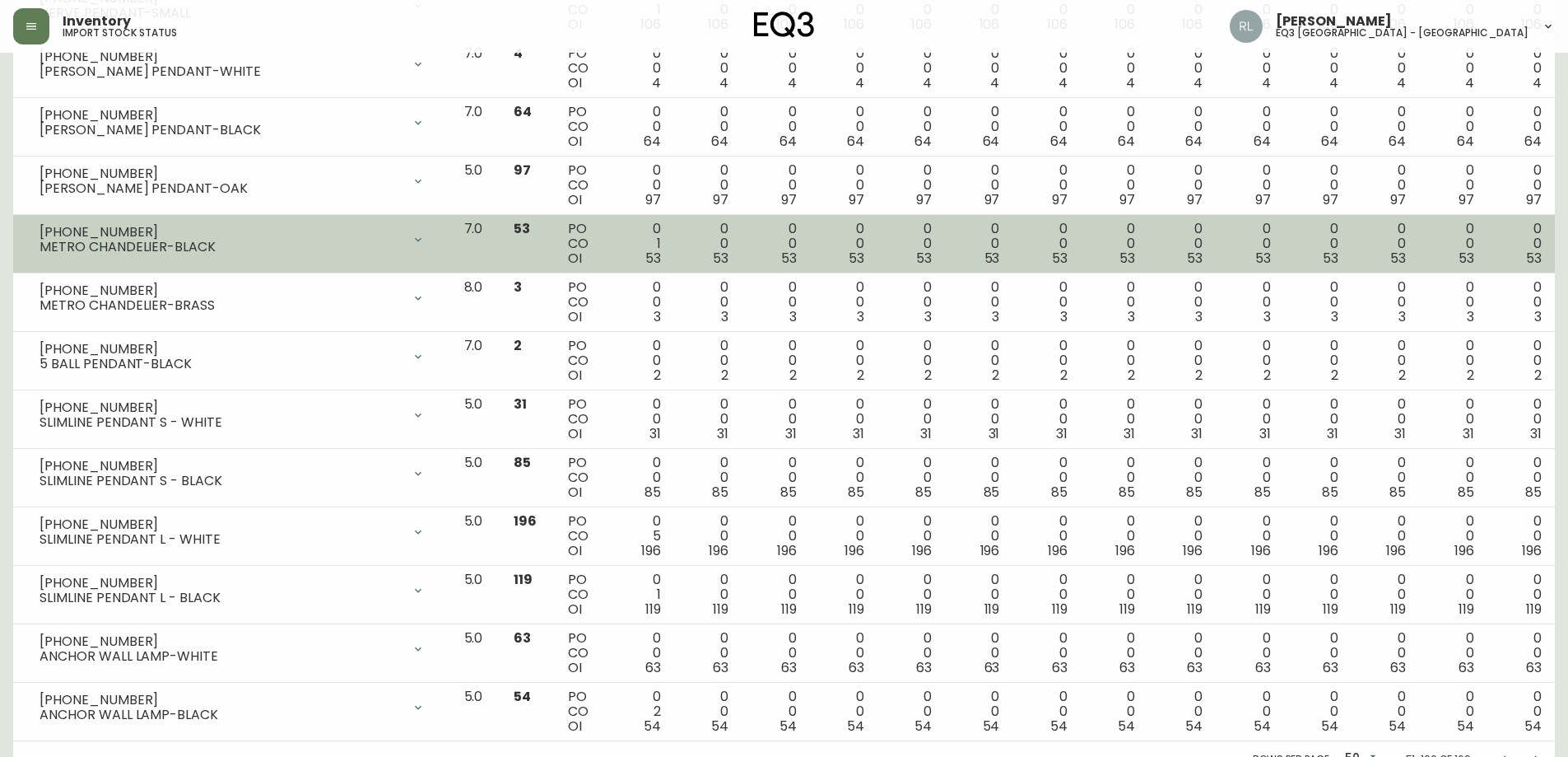
scroll to position [2530, 0]
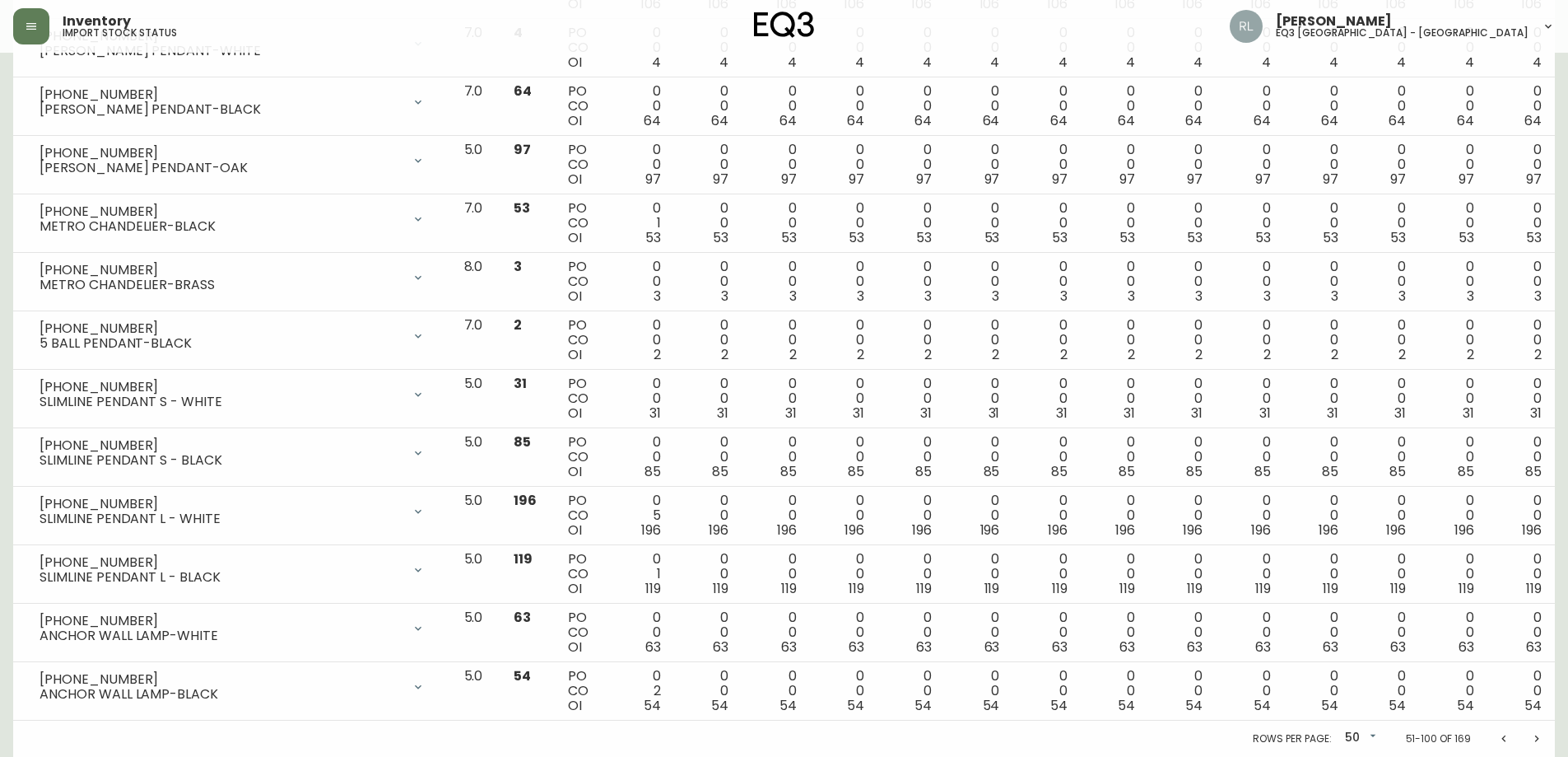
click at [1538, 737] on icon "Next page" at bounding box center [1536, 738] width 13 height 13
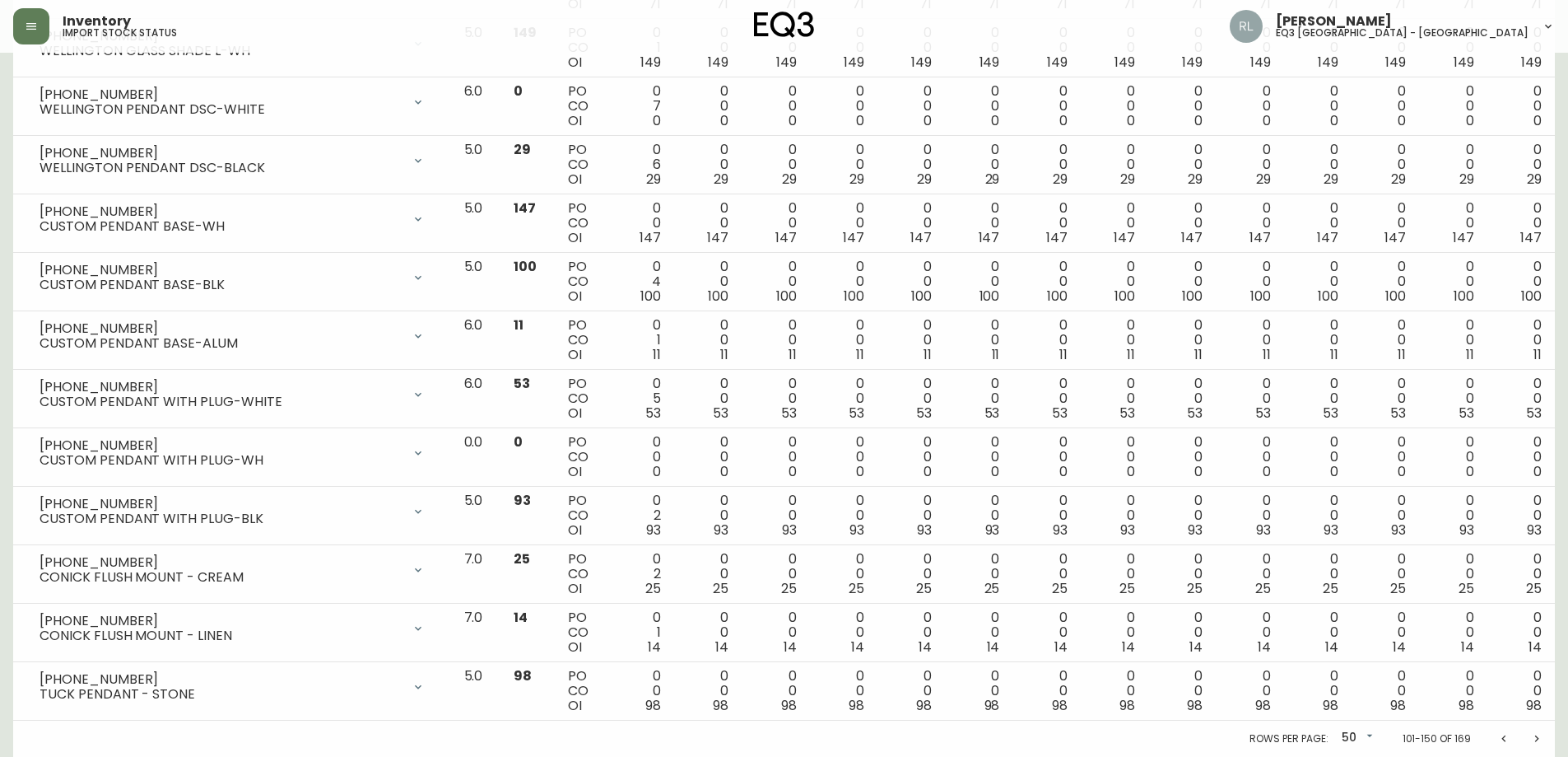
click at [1540, 734] on icon "Next page" at bounding box center [1536, 738] width 13 height 13
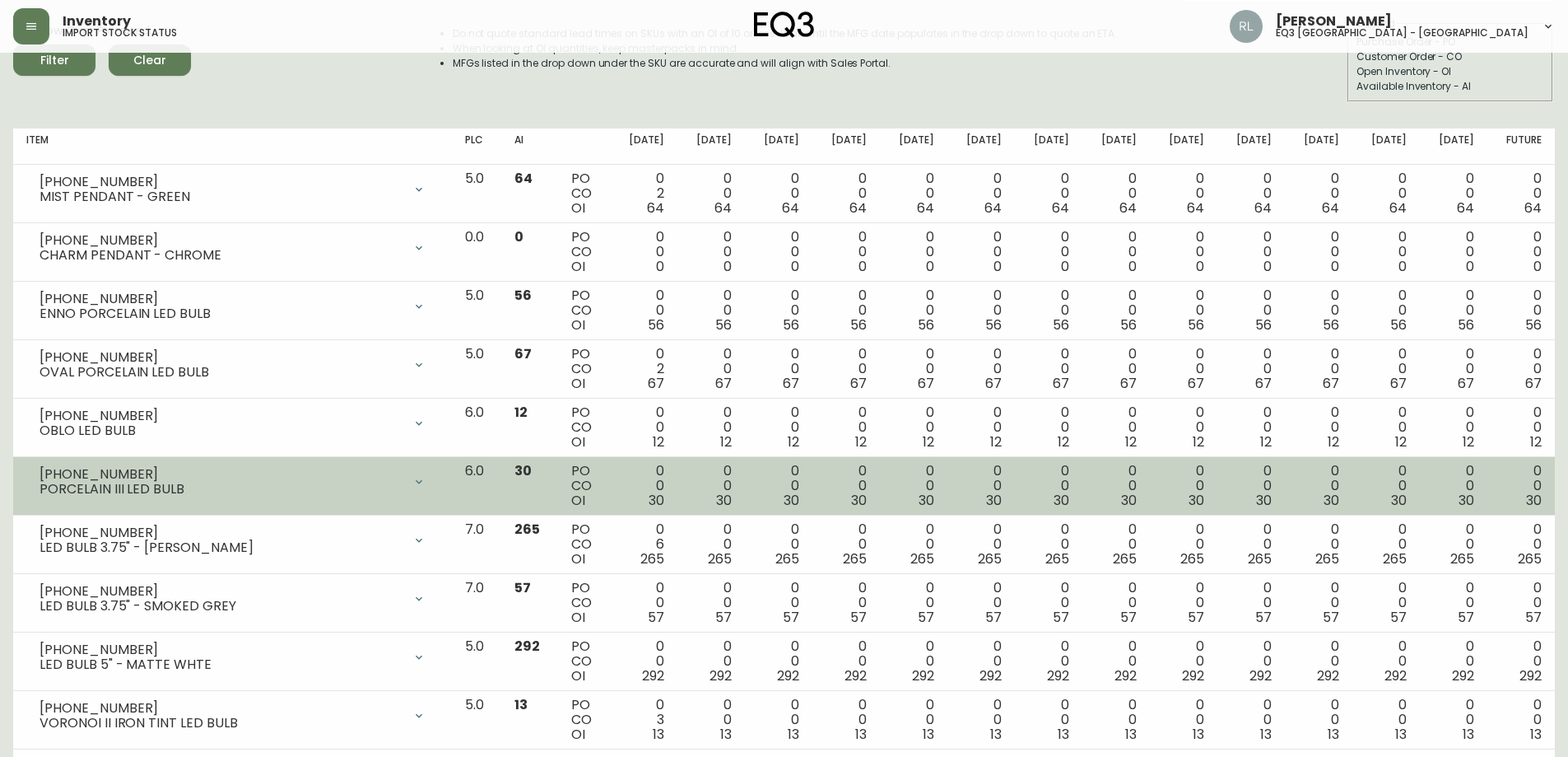
scroll to position [0, 0]
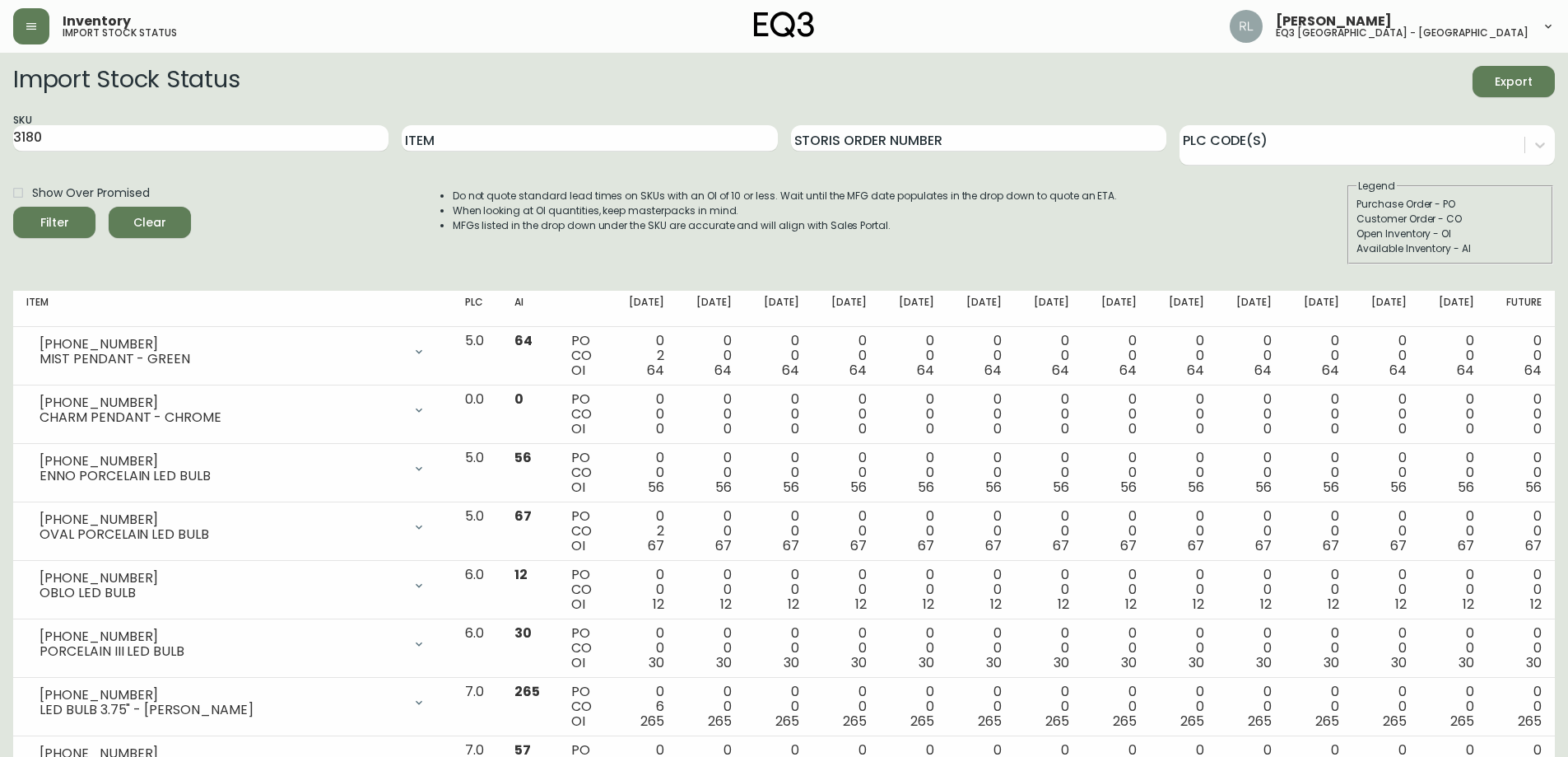
click at [1107, 210] on li "When looking at OI quantities, keep masterpacks in mind." at bounding box center [785, 210] width 665 height 15
